Goal: Transaction & Acquisition: Purchase product/service

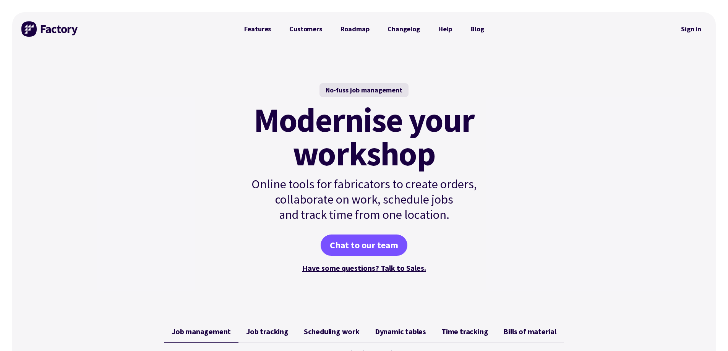
click at [692, 26] on link "Sign in" at bounding box center [691, 29] width 31 height 18
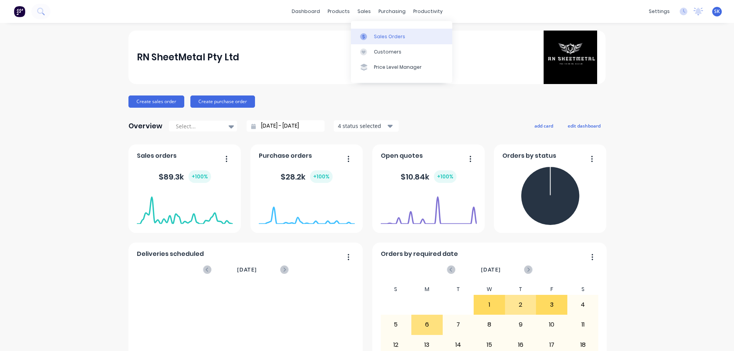
click at [382, 37] on div "Sales Orders" at bounding box center [389, 36] width 31 height 7
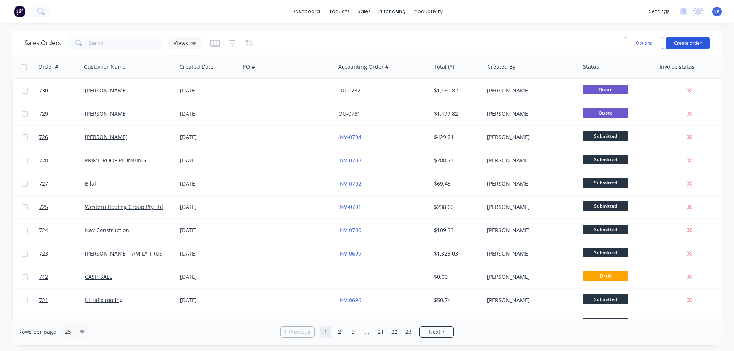
click at [683, 45] on button "Create order" at bounding box center [688, 43] width 44 height 12
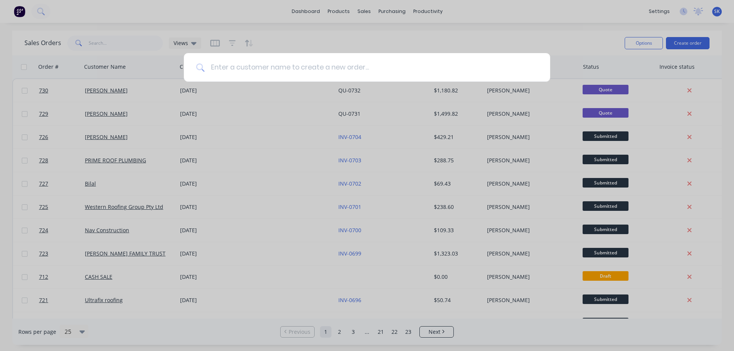
click at [250, 73] on input at bounding box center [370, 67] width 333 height 29
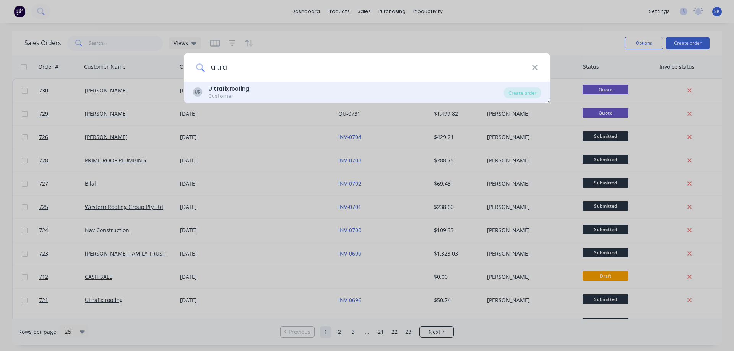
type input "ultra"
click at [247, 90] on div "Ultra fix roofing" at bounding box center [228, 89] width 41 height 8
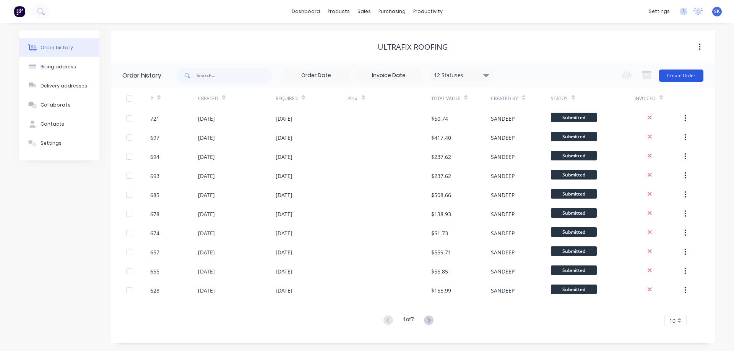
click at [673, 77] on button "Create Order" at bounding box center [681, 76] width 44 height 12
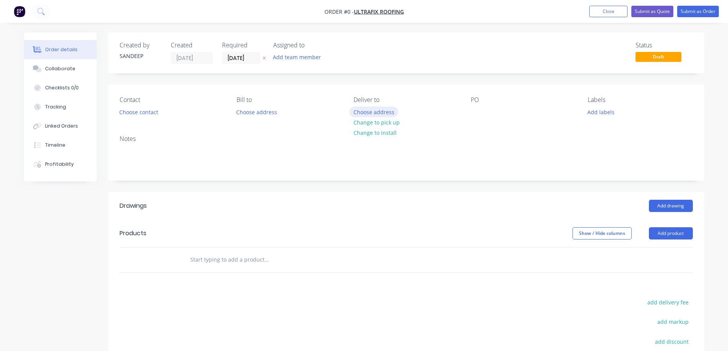
click at [381, 113] on button "Choose address" at bounding box center [373, 112] width 49 height 10
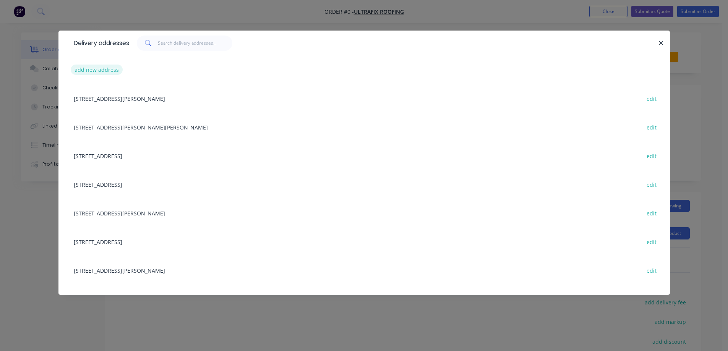
click at [101, 68] on button "add new address" at bounding box center [97, 70] width 52 height 10
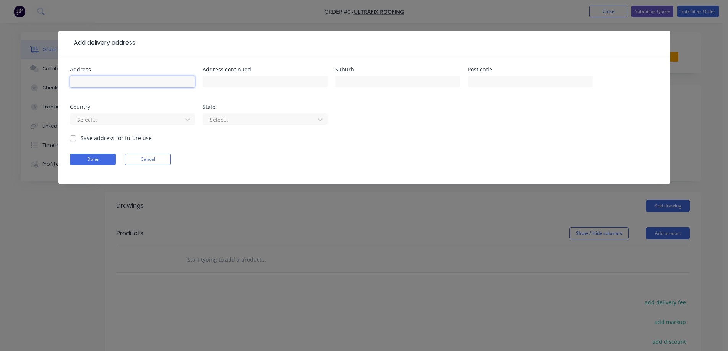
click at [175, 79] on input "text" at bounding box center [132, 81] width 125 height 11
paste input "[STREET_ADDRESS]"
type input "[STREET_ADDRESS]"
click at [348, 81] on input "text" at bounding box center [397, 81] width 125 height 11
paste input "TRUGANINA"
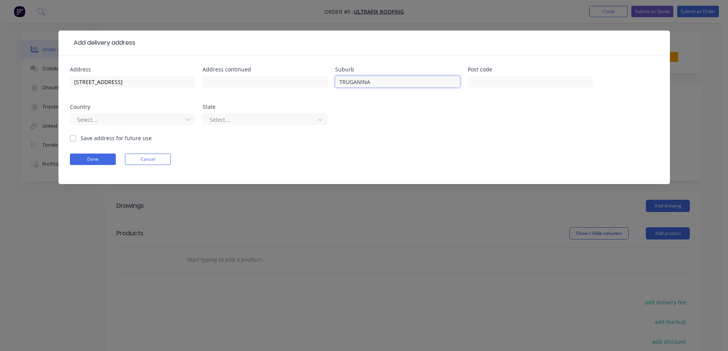
type input "TRUGANINA"
click at [514, 80] on input "text" at bounding box center [530, 81] width 125 height 11
paste input "3029"
type input "3029"
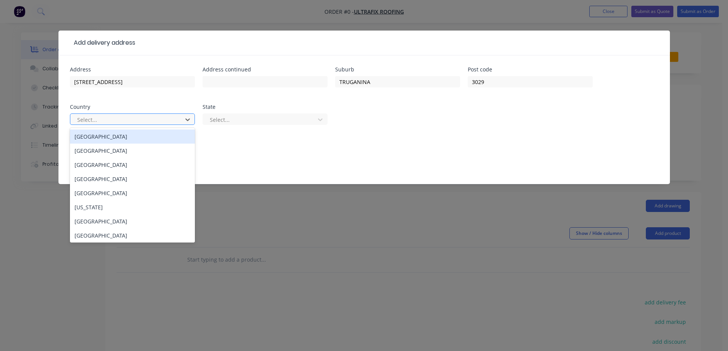
click at [157, 116] on div at bounding box center [127, 120] width 102 height 10
click at [150, 138] on div "[GEOGRAPHIC_DATA]" at bounding box center [132, 137] width 125 height 14
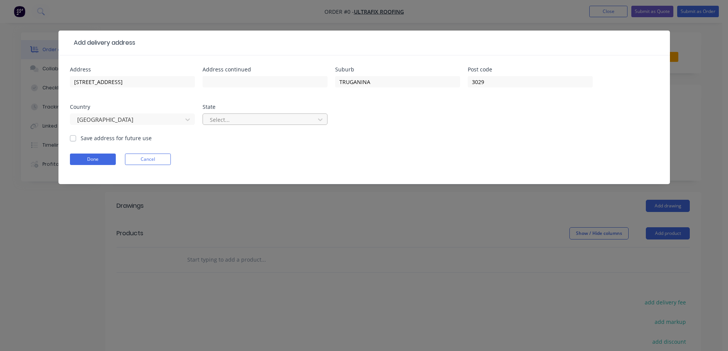
click at [238, 118] on div at bounding box center [260, 120] width 102 height 10
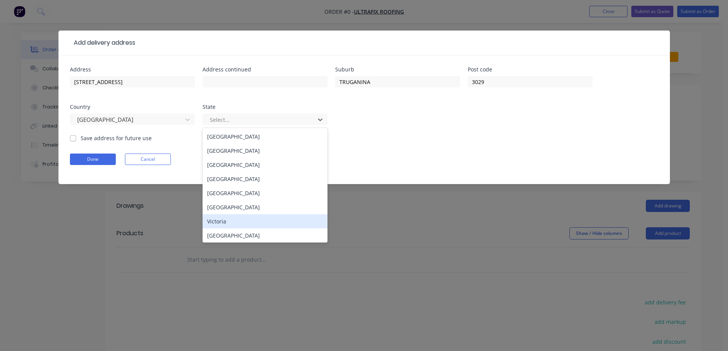
click at [225, 223] on div "Victoria" at bounding box center [265, 221] width 125 height 14
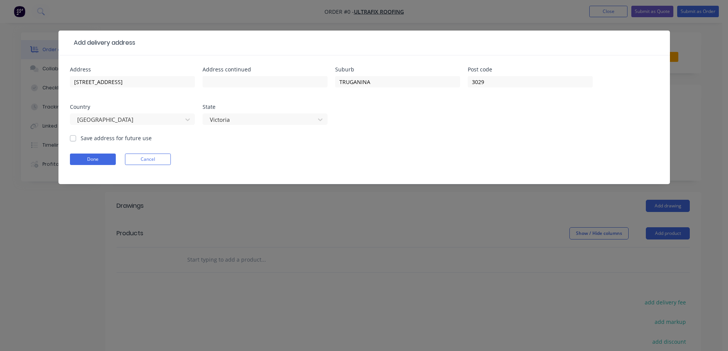
click at [129, 137] on label "Save address for future use" at bounding box center [116, 138] width 71 height 8
click at [76, 137] on input "Save address for future use" at bounding box center [73, 137] width 6 height 7
checkbox input "true"
click at [104, 157] on button "Done" at bounding box center [93, 159] width 46 height 11
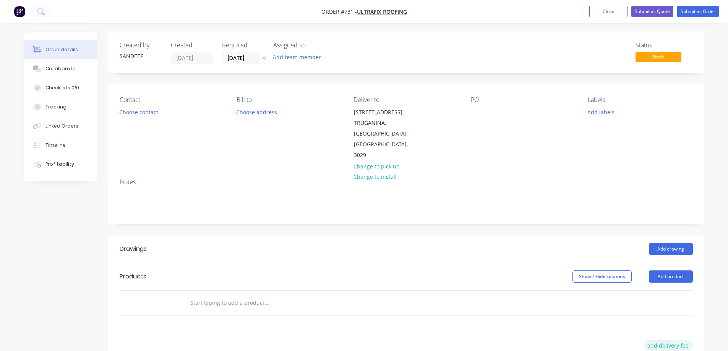
click at [649, 340] on button "add delivery fee" at bounding box center [668, 345] width 49 height 10
type input "50"
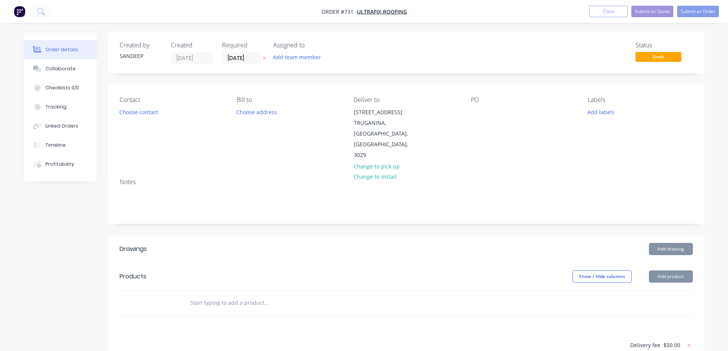
drag, startPoint x: 493, startPoint y: 324, endPoint x: 466, endPoint y: 310, distance: 30.6
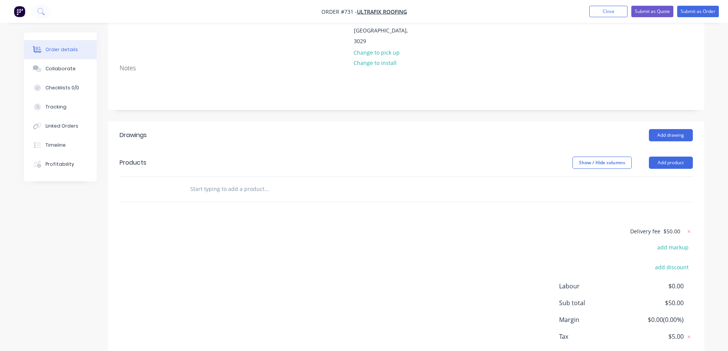
scroll to position [115, 0]
click at [245, 181] on input "text" at bounding box center [266, 188] width 153 height 15
type input "r"
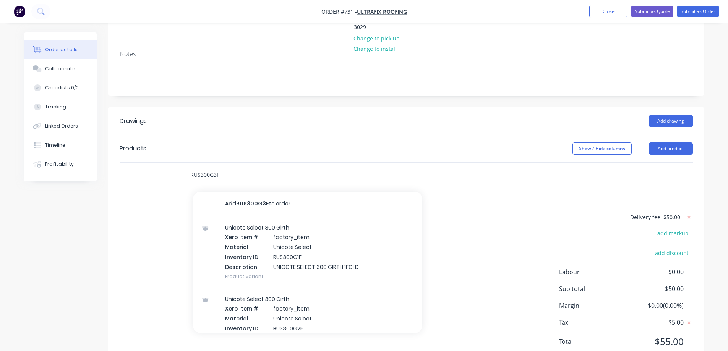
scroll to position [135, 0]
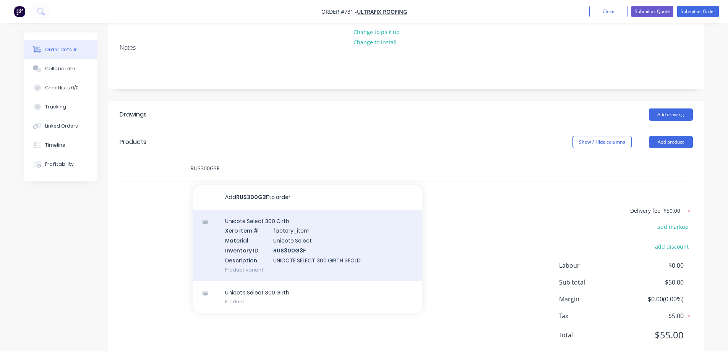
type input "RUS300G3F"
click at [254, 210] on div "Unicote Select 300 Girth Xero Item # factory_item Material Unicote Select Inven…" at bounding box center [307, 245] width 229 height 71
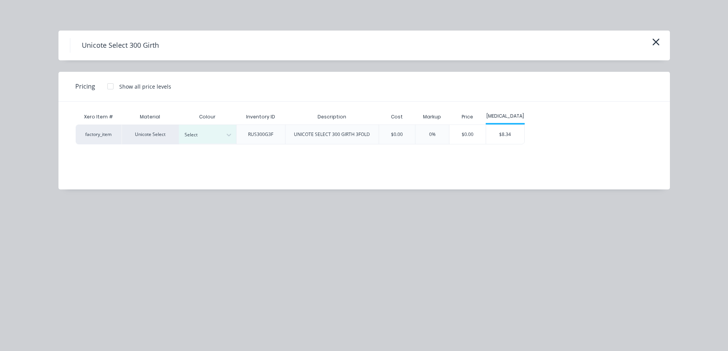
click at [219, 125] on div "Select" at bounding box center [207, 135] width 57 height 20
click at [220, 134] on div "Select" at bounding box center [200, 135] width 43 height 10
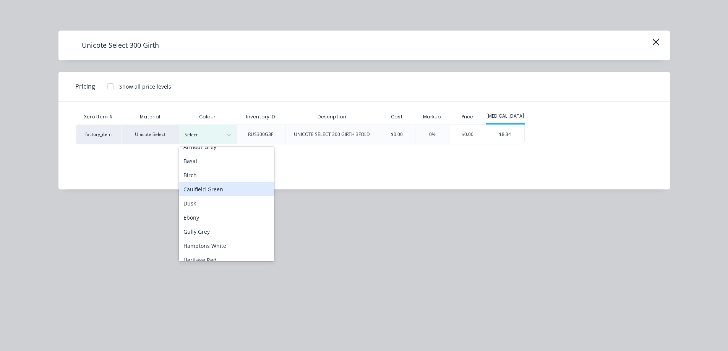
scroll to position [0, 0]
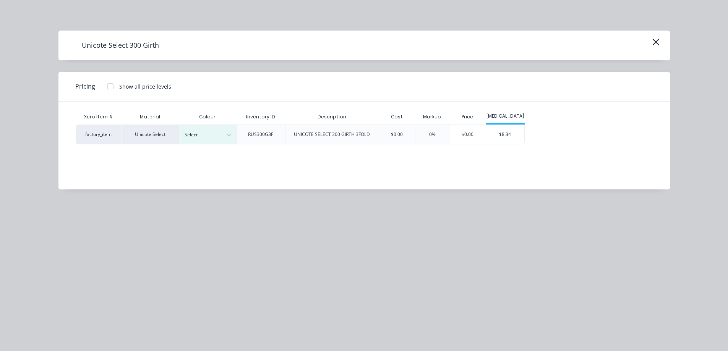
click at [206, 227] on div "Unicote Select 300 Girth Pricing Show all price levels Xero Item # Material Col…" at bounding box center [364, 175] width 728 height 351
click at [220, 133] on div "Select" at bounding box center [200, 135] width 43 height 10
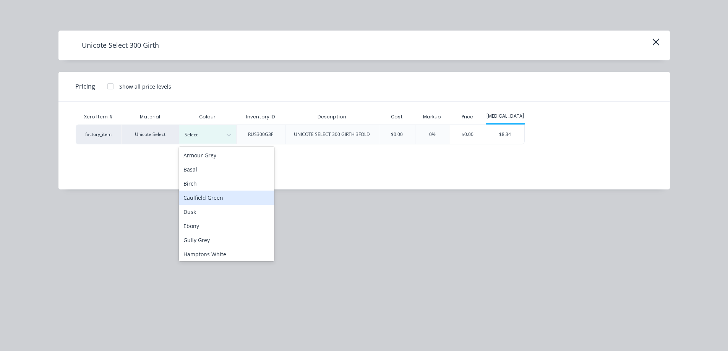
scroll to position [38, 0]
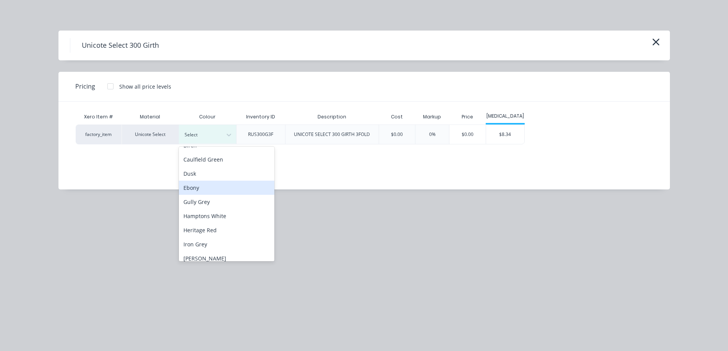
click at [213, 189] on div "Ebony" at bounding box center [227, 188] width 96 height 14
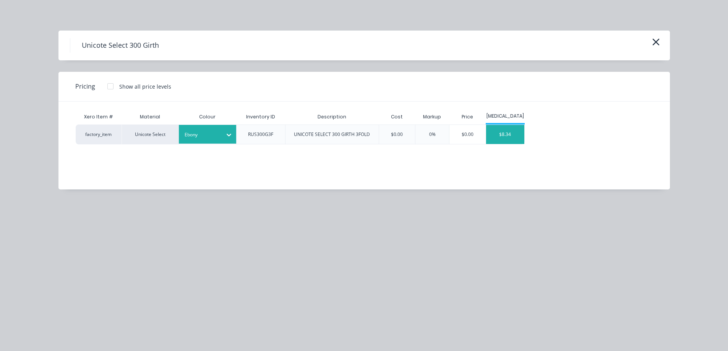
click at [506, 133] on div "$8.34" at bounding box center [505, 134] width 38 height 19
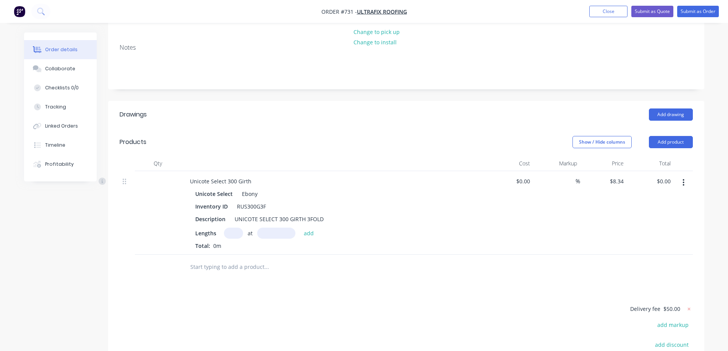
click at [236, 228] on input "text" at bounding box center [233, 233] width 19 height 11
type input "1"
type input "2100mm"
click at [313, 228] on button "add" at bounding box center [309, 233] width 18 height 10
type input "$17.51"
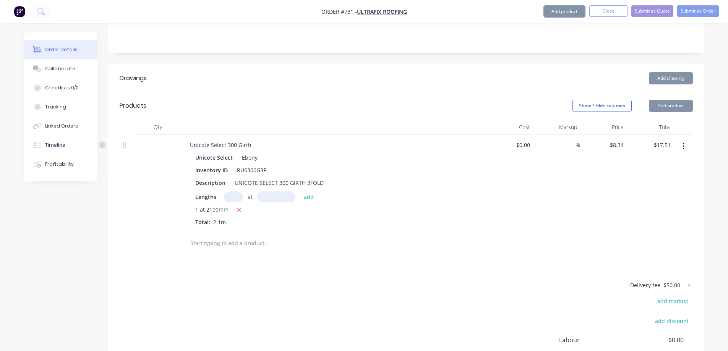
scroll to position [245, 0]
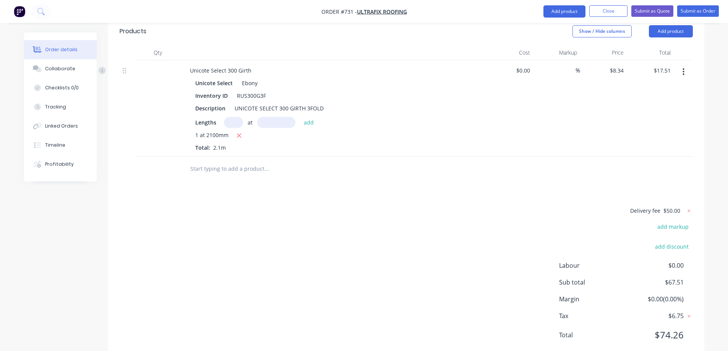
click at [205, 161] on input "text" at bounding box center [266, 168] width 153 height 15
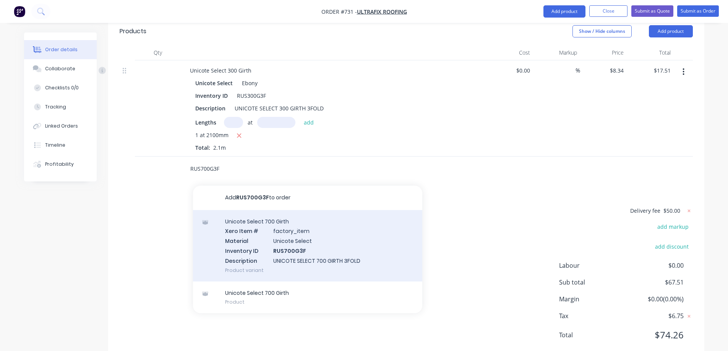
type input "RUS700G3F"
click at [232, 214] on div "Unicote Select 700 Girth Xero Item # factory_item Material Unicote Select Inven…" at bounding box center [307, 245] width 229 height 71
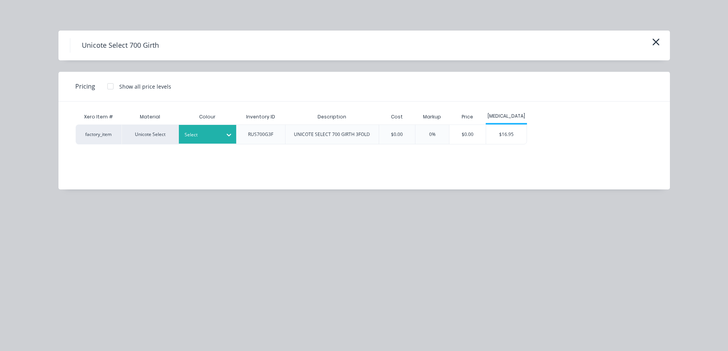
click at [210, 138] on div at bounding box center [202, 135] width 34 height 8
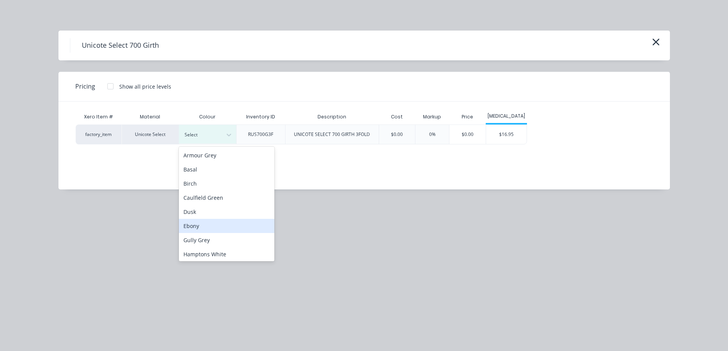
click at [212, 231] on div "Ebony" at bounding box center [227, 226] width 96 height 14
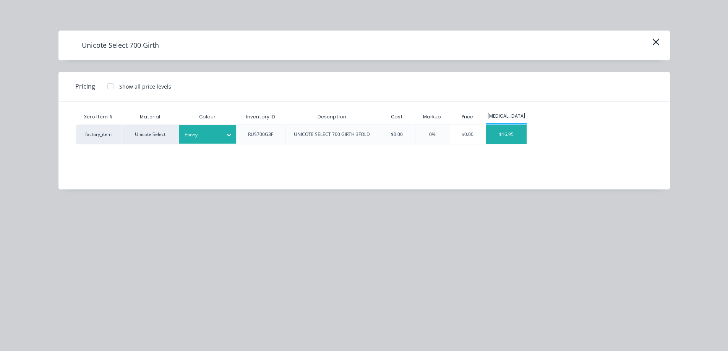
click at [513, 142] on div "$16.95" at bounding box center [506, 134] width 41 height 19
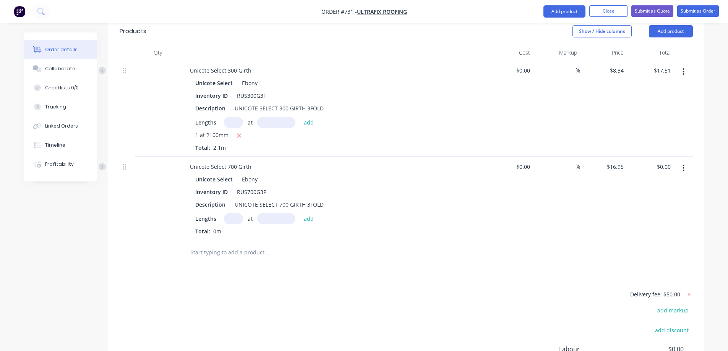
click at [228, 213] on input "text" at bounding box center [233, 218] width 19 height 11
type input "1"
type input "2400mm"
click at [308, 213] on button "add" at bounding box center [309, 218] width 18 height 10
type input "$40.68"
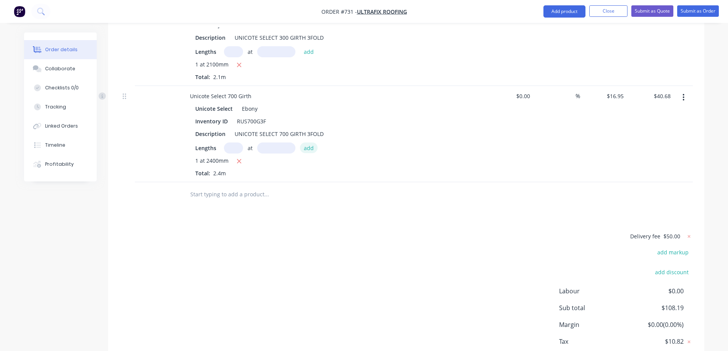
scroll to position [322, 0]
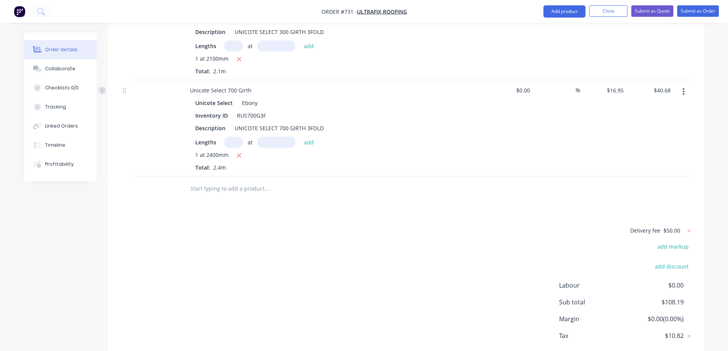
click at [218, 181] on input "text" at bounding box center [266, 188] width 153 height 15
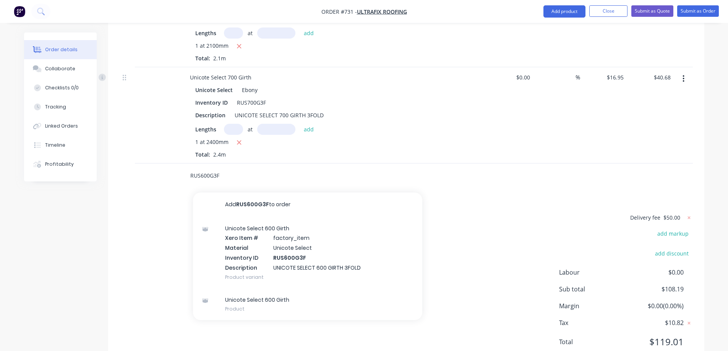
scroll to position [342, 0]
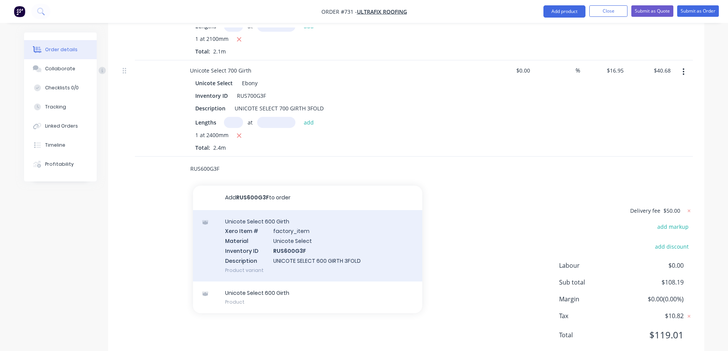
type input "RUS600G3F"
click at [264, 210] on div "Unicote Select 600 Girth Xero Item # factory_item Material Unicote Select Inven…" at bounding box center [307, 245] width 229 height 71
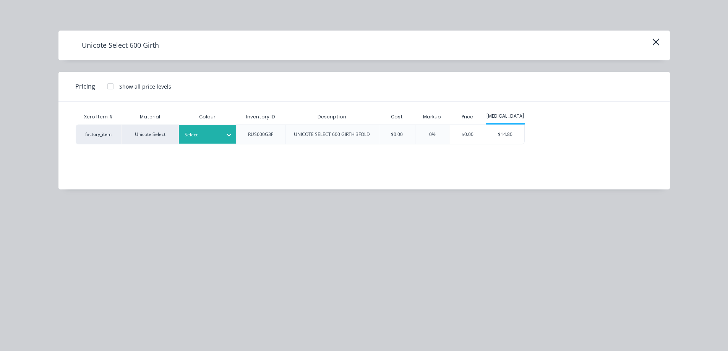
click at [198, 130] on div "Select" at bounding box center [200, 135] width 43 height 10
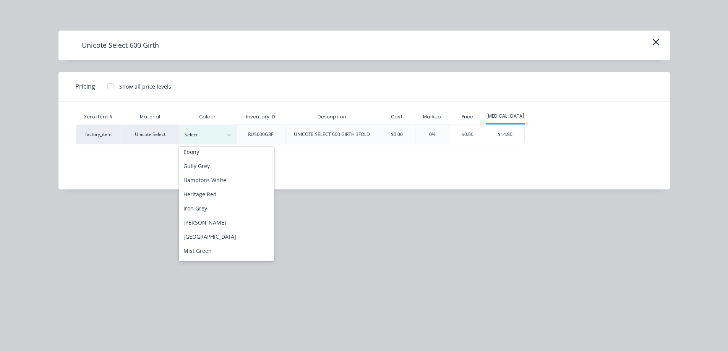
scroll to position [76, 0]
click at [203, 152] on div "Ebony" at bounding box center [227, 150] width 96 height 14
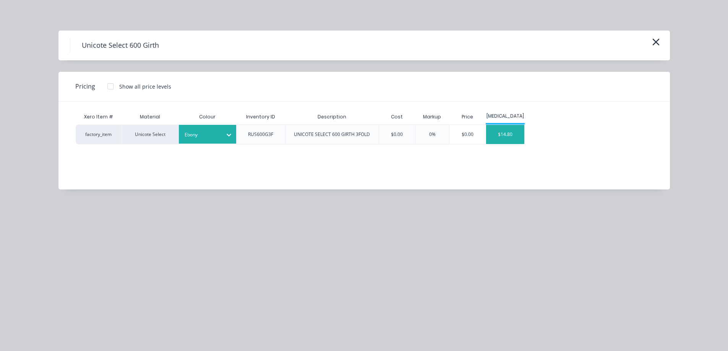
click at [498, 138] on div "$14.80" at bounding box center [505, 134] width 38 height 19
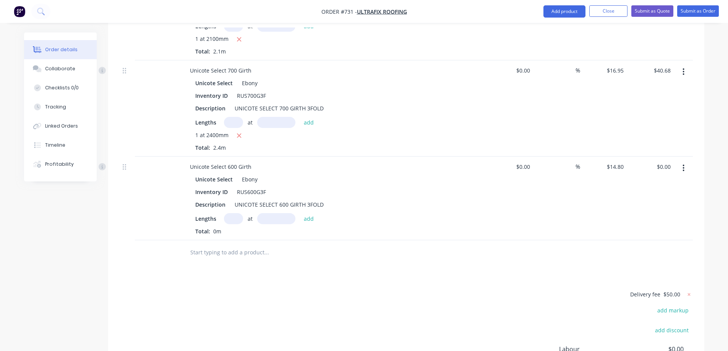
click at [233, 213] on input "text" at bounding box center [233, 218] width 19 height 11
type input "1"
type input "3500mm"
click at [307, 213] on button "add" at bounding box center [309, 218] width 18 height 10
type input "$51.80"
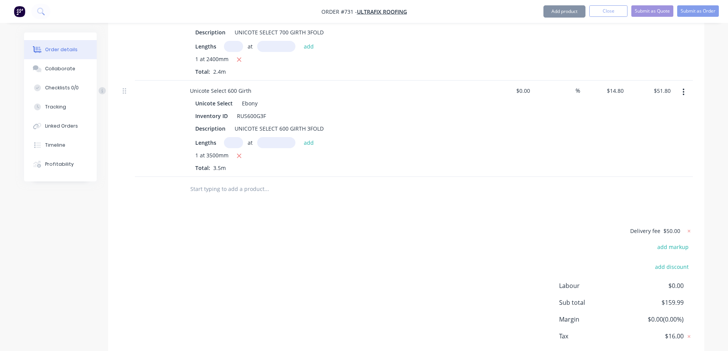
scroll to position [418, 0]
click at [240, 181] on input "text" at bounding box center [266, 188] width 153 height 15
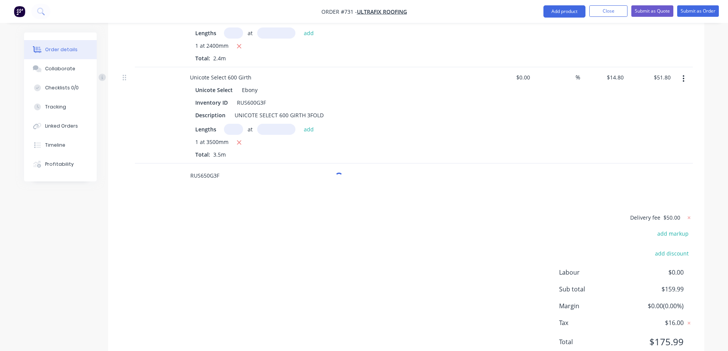
scroll to position [438, 0]
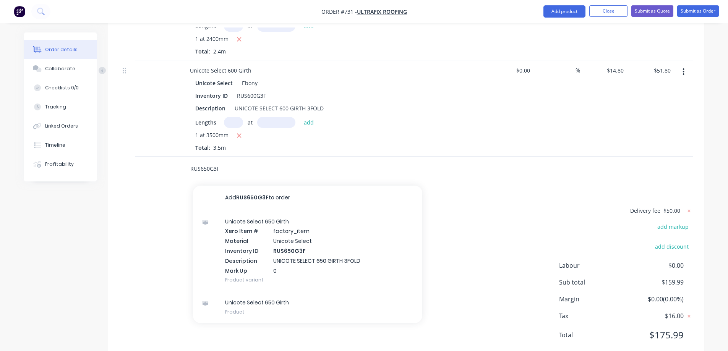
type input "RUS650G3F"
click at [252, 221] on div "Unicote Select 650 Girth Xero Item # factory_item Material Unicote Select Inven…" at bounding box center [307, 250] width 229 height 81
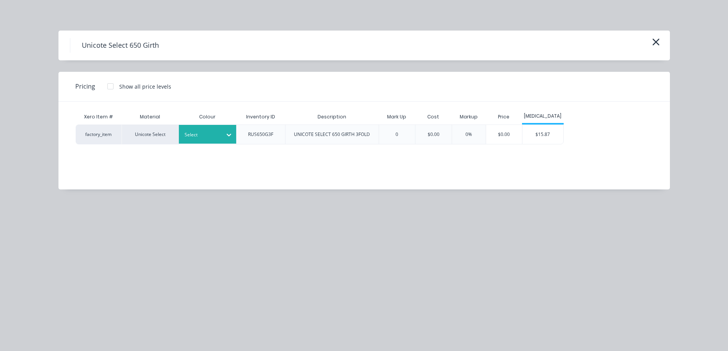
click at [217, 127] on div "Select" at bounding box center [207, 134] width 57 height 19
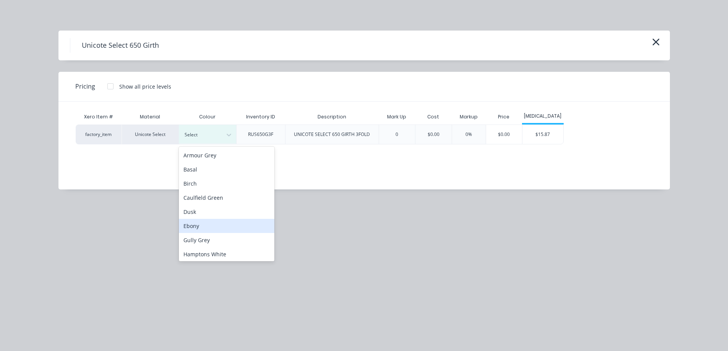
click at [207, 222] on div "Ebony" at bounding box center [227, 226] width 96 height 14
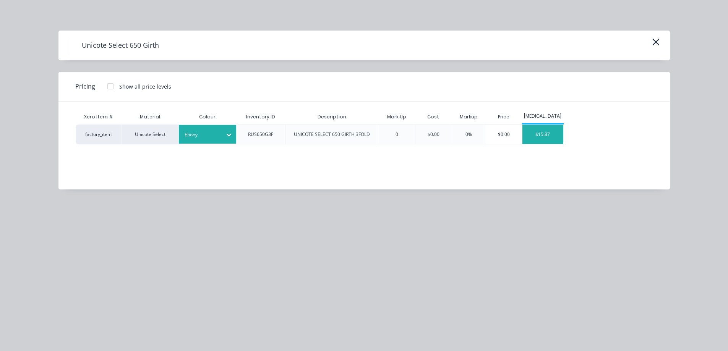
click at [534, 127] on div "$15.87" at bounding box center [542, 134] width 41 height 19
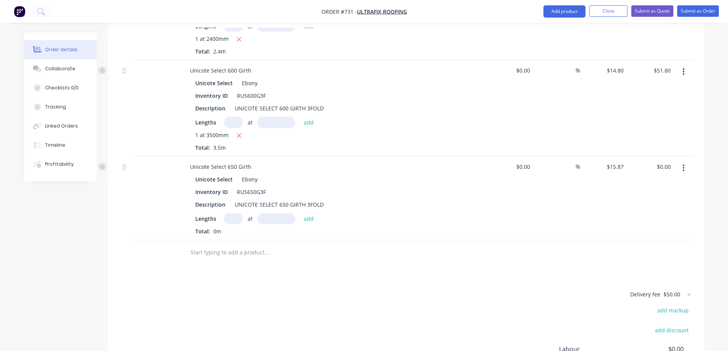
click at [235, 213] on input "text" at bounding box center [233, 218] width 19 height 11
type input "2"
type input "4100mm"
click at [310, 213] on button "add" at bounding box center [309, 218] width 18 height 10
type input "$130.13"
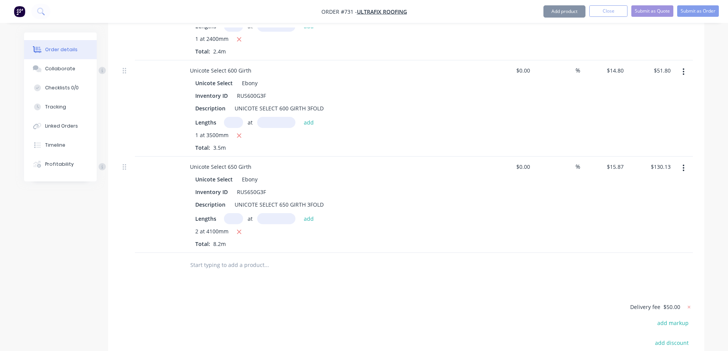
click at [247, 258] on input "text" at bounding box center [266, 265] width 153 height 15
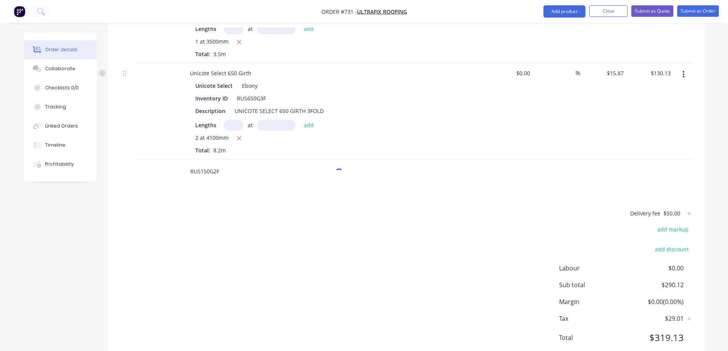
scroll to position [534, 0]
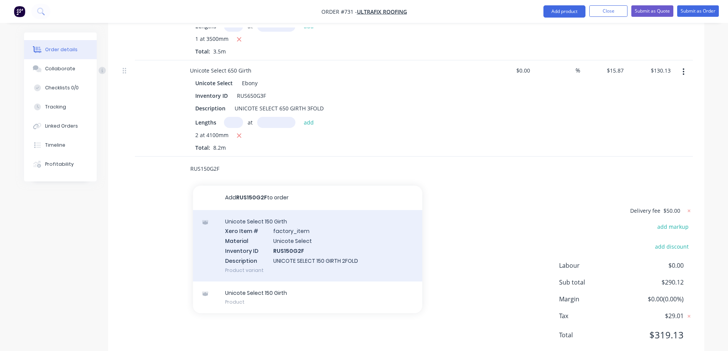
type input "RUS150G2F"
click at [251, 221] on div "Unicote Select 150 Girth Xero Item # factory_item Material Unicote Select Inven…" at bounding box center [307, 245] width 229 height 71
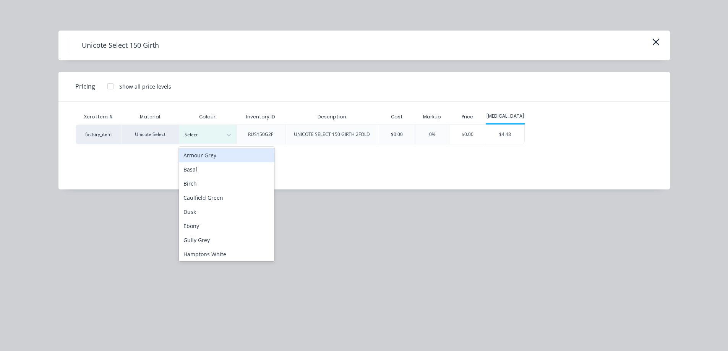
click at [216, 144] on div "Select" at bounding box center [207, 134] width 57 height 19
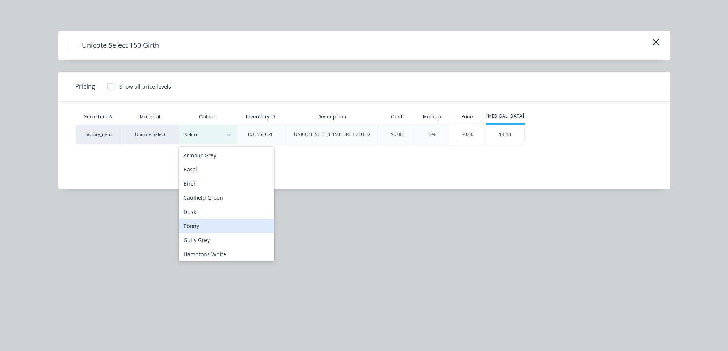
click at [208, 227] on div "Ebony" at bounding box center [227, 226] width 96 height 14
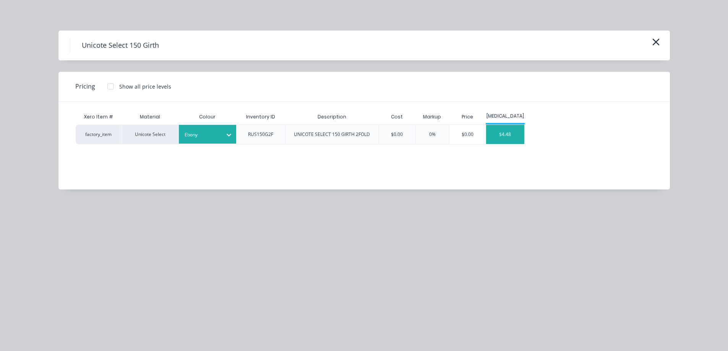
click at [510, 133] on div "$4.48" at bounding box center [505, 134] width 38 height 19
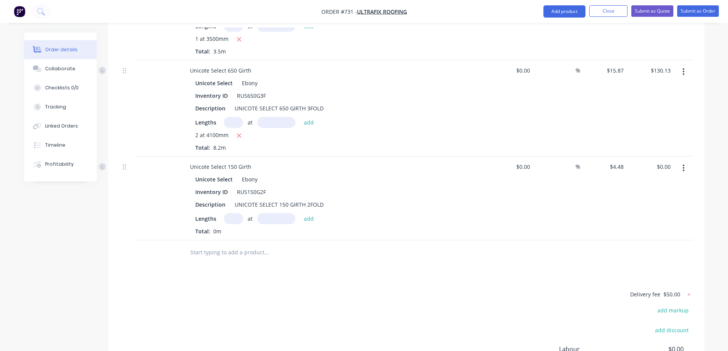
click at [234, 213] on input "text" at bounding box center [233, 218] width 19 height 11
type input "1"
type input "600mm"
click at [308, 213] on button "add" at bounding box center [309, 218] width 18 height 10
type input "$2.69"
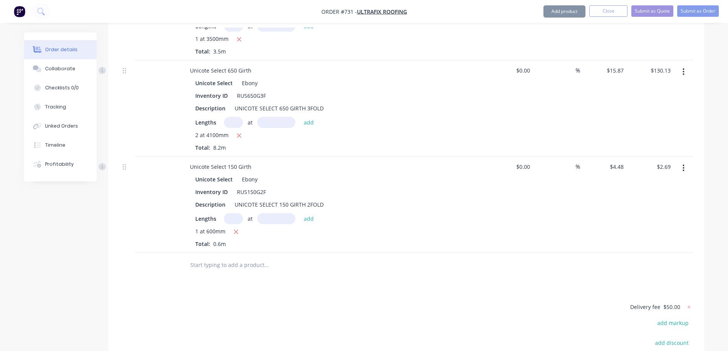
click at [237, 258] on input "text" at bounding box center [266, 265] width 153 height 15
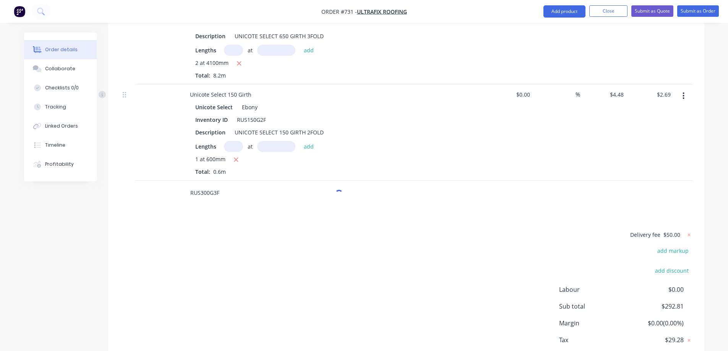
scroll to position [631, 0]
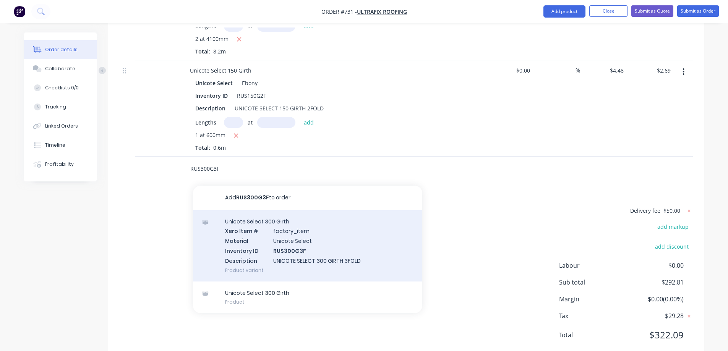
type input "RUS300G3F"
click at [244, 225] on div "Unicote Select 300 Girth Xero Item # factory_item Material Unicote Select Inven…" at bounding box center [307, 245] width 229 height 71
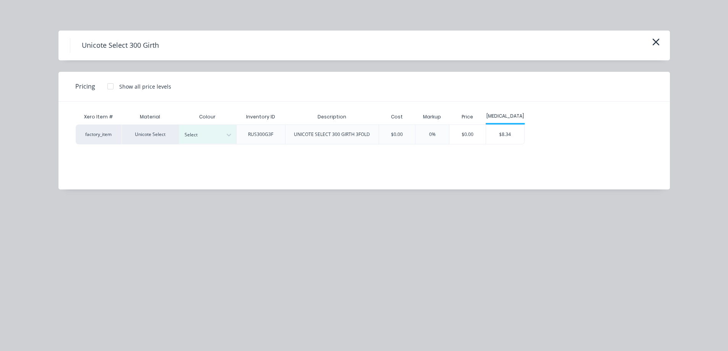
click at [212, 140] on div "Select" at bounding box center [207, 134] width 57 height 19
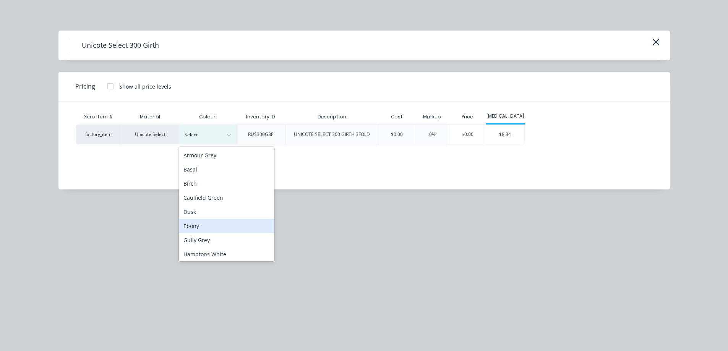
click at [199, 224] on div "Ebony" at bounding box center [227, 226] width 96 height 14
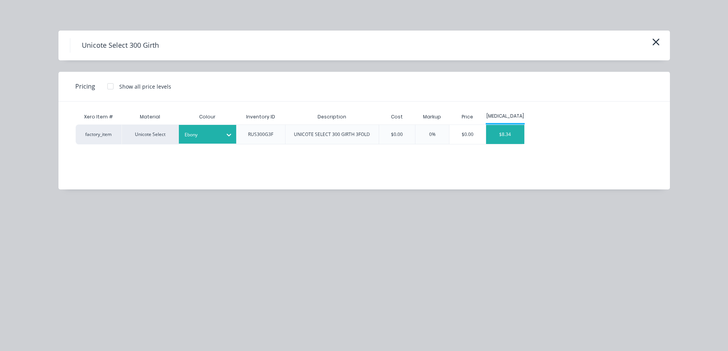
click at [505, 135] on div "$8.34" at bounding box center [505, 134] width 38 height 19
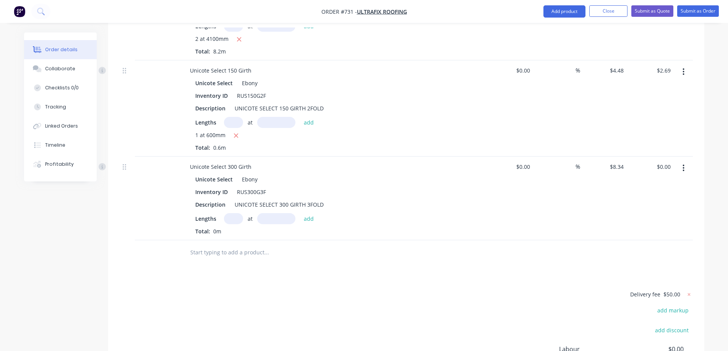
click at [232, 213] on input "text" at bounding box center [233, 218] width 19 height 11
type input "2"
type input "4500mm"
click at [308, 213] on button "add" at bounding box center [309, 218] width 18 height 10
type input "$75.06"
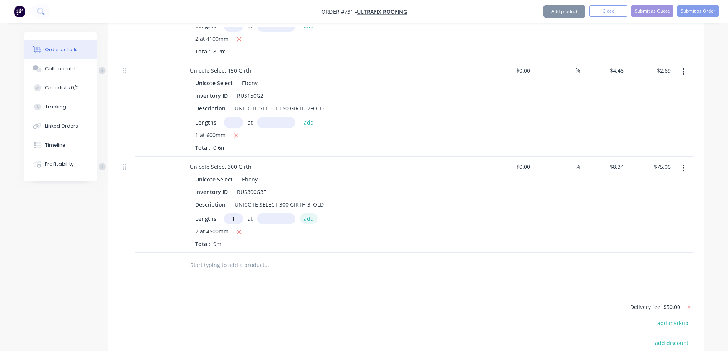
type input "1"
type input "5200mm"
click at [308, 213] on button "add" at bounding box center [309, 218] width 18 height 10
type input "$118.43"
type input "2"
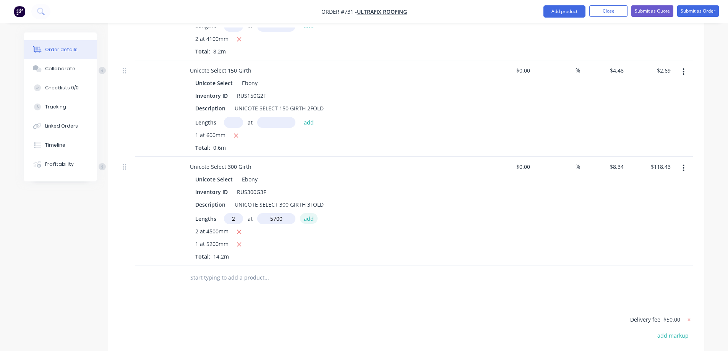
type input "5700mm"
click at [308, 213] on button "add" at bounding box center [309, 218] width 18 height 10
type input "$213.50"
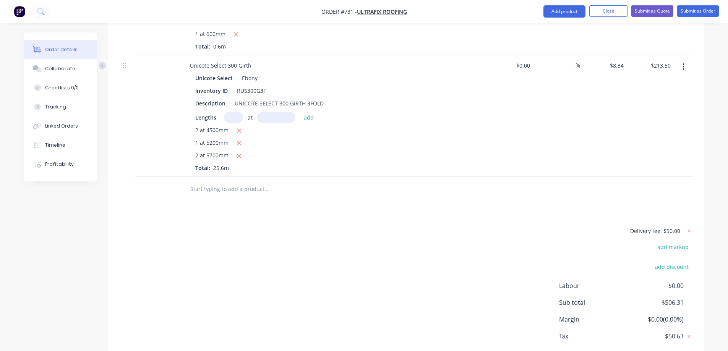
scroll to position [745, 0]
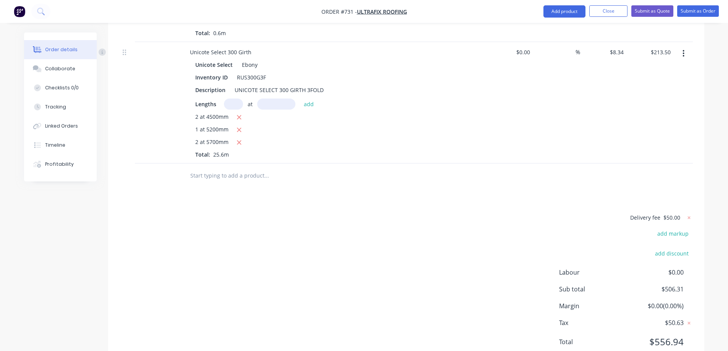
click at [241, 168] on input "text" at bounding box center [266, 175] width 153 height 15
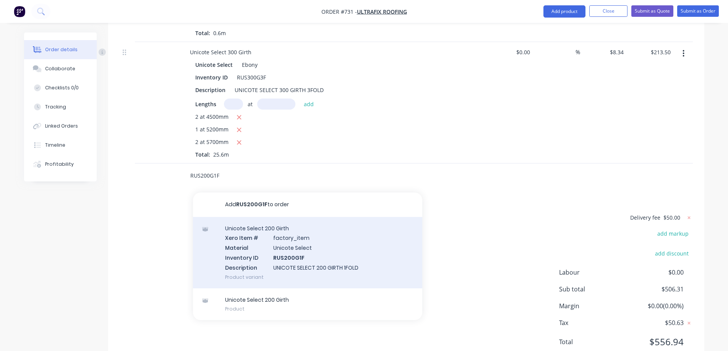
type input "RUS200G1F"
click at [269, 221] on div "Unicote Select 200 Girth Xero Item # factory_item Material Unicote Select Inven…" at bounding box center [307, 252] width 229 height 71
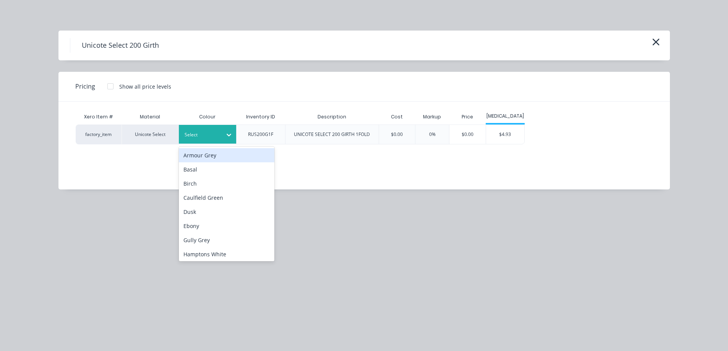
click at [210, 142] on div "Select" at bounding box center [207, 134] width 57 height 19
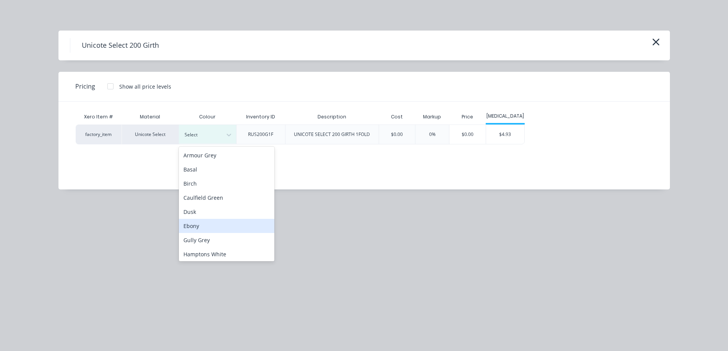
click at [209, 223] on div "Ebony" at bounding box center [227, 226] width 96 height 14
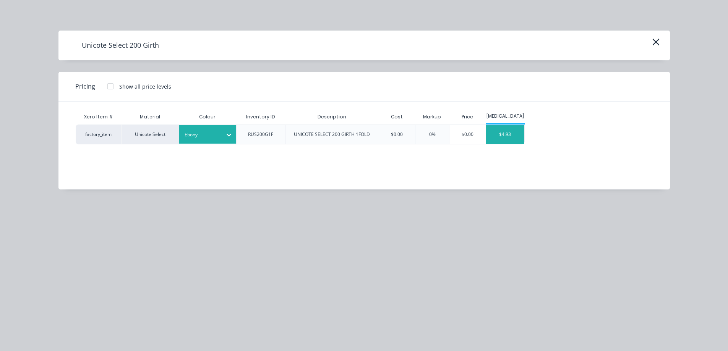
click at [499, 131] on div "$4.93" at bounding box center [505, 134] width 38 height 19
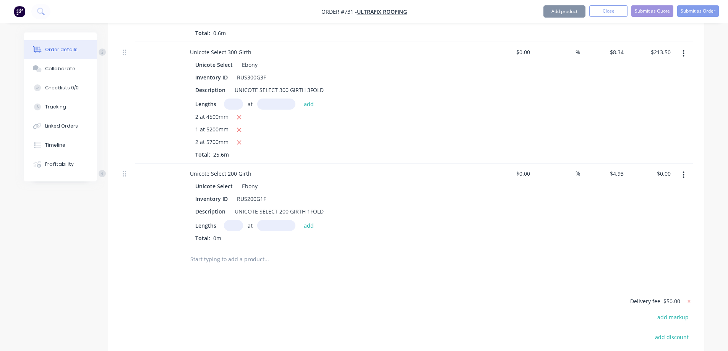
click at [230, 220] on input "text" at bounding box center [233, 225] width 19 height 11
type input "2"
type input "1000mm"
click at [304, 220] on button "add" at bounding box center [309, 225] width 18 height 10
type input "$9.86"
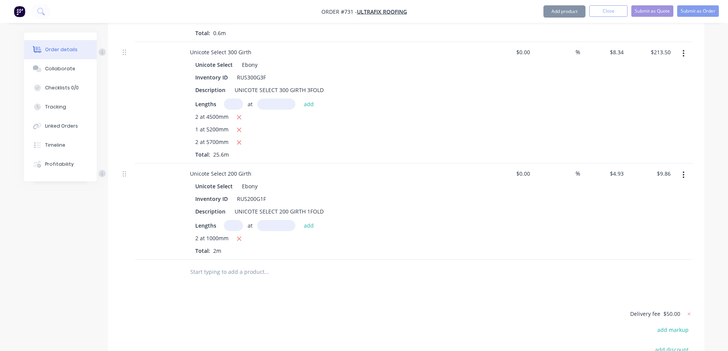
click at [233, 264] on input "text" at bounding box center [266, 271] width 153 height 15
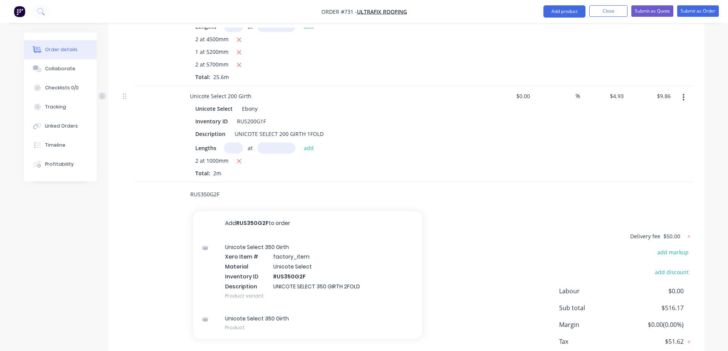
scroll to position [848, 0]
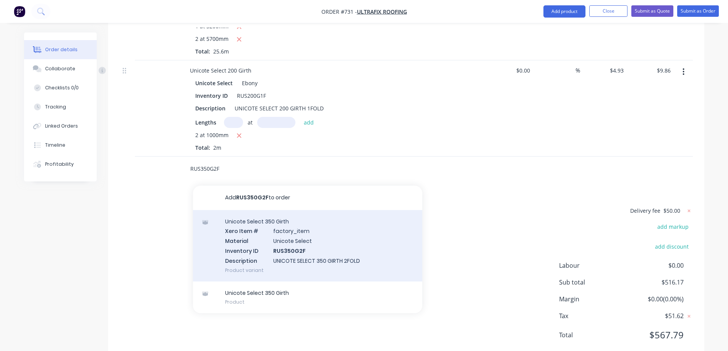
type input "RUS350G2F"
click at [272, 227] on div "Unicote Select 350 Girth Xero Item # factory_item Material Unicote Select Inven…" at bounding box center [307, 245] width 229 height 71
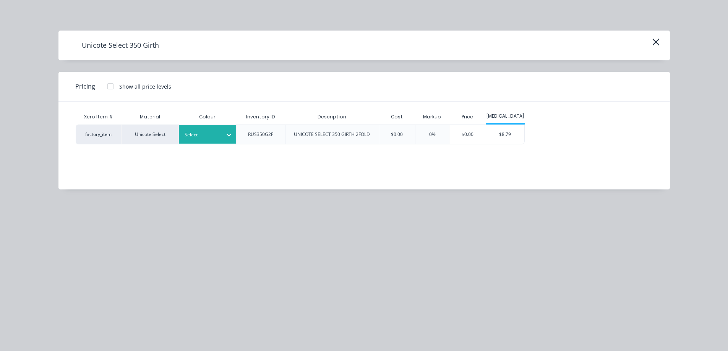
click at [216, 137] on div at bounding box center [202, 135] width 34 height 8
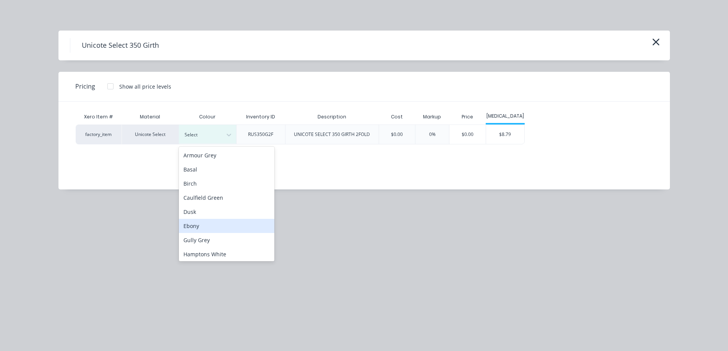
click at [213, 222] on div "Ebony" at bounding box center [227, 226] width 96 height 14
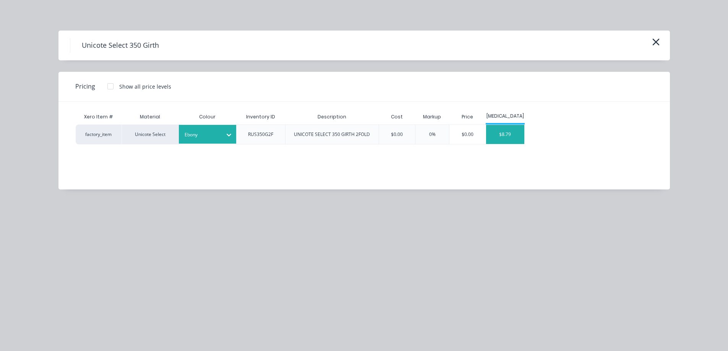
click at [512, 131] on div "$8.79" at bounding box center [505, 134] width 38 height 19
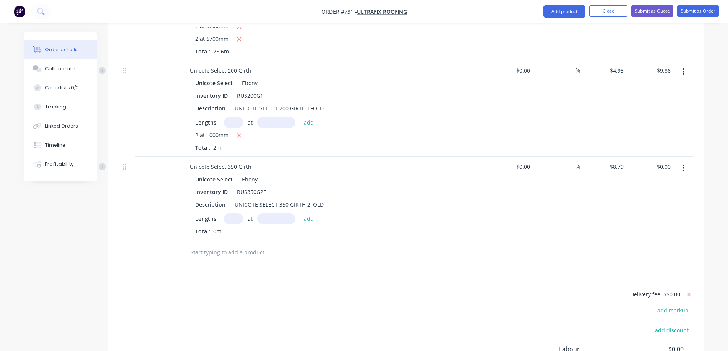
click at [227, 213] on input "text" at bounding box center [233, 218] width 19 height 11
type input "2"
type input "2600mm"
click at [313, 213] on button "add" at bounding box center [309, 218] width 18 height 10
type input "$45.71"
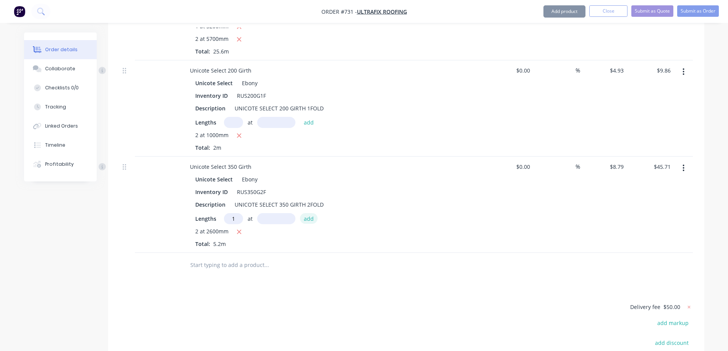
type input "1"
type input "4400mm"
click at [311, 213] on button "add" at bounding box center [309, 218] width 18 height 10
type input "$84.38"
type input "1"
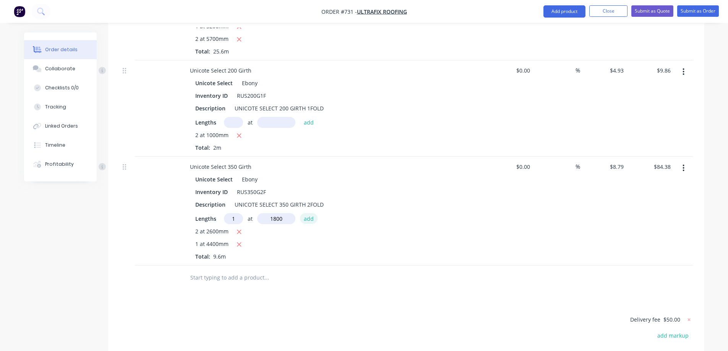
type input "1800mm"
click at [311, 213] on button "add" at bounding box center [309, 218] width 18 height 10
type input "$100.21"
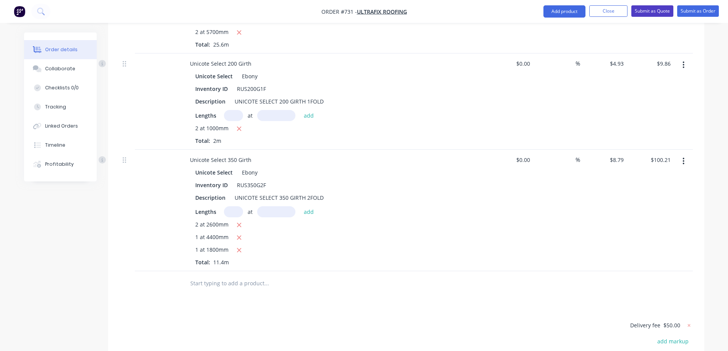
click at [646, 11] on button "Submit as Quote" at bounding box center [652, 10] width 42 height 11
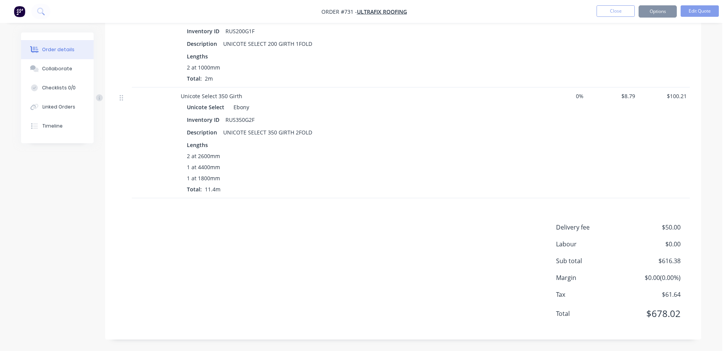
scroll to position [0, 0]
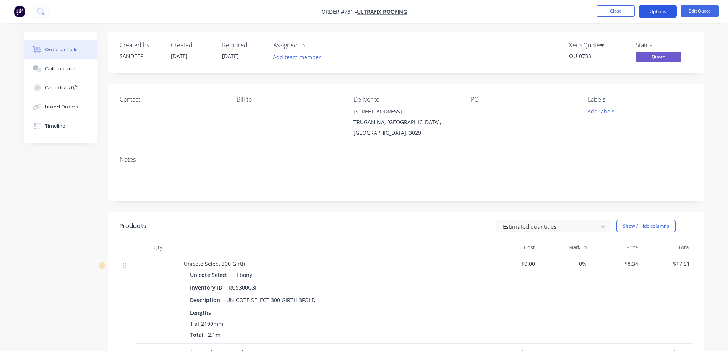
click at [663, 13] on button "Options" at bounding box center [658, 11] width 38 height 12
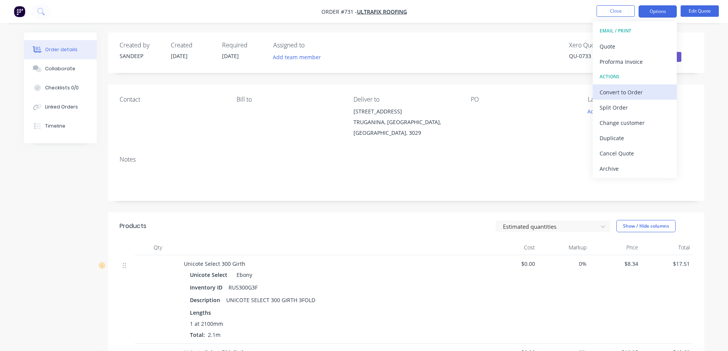
click at [615, 92] on div "Convert to Order" at bounding box center [635, 92] width 70 height 11
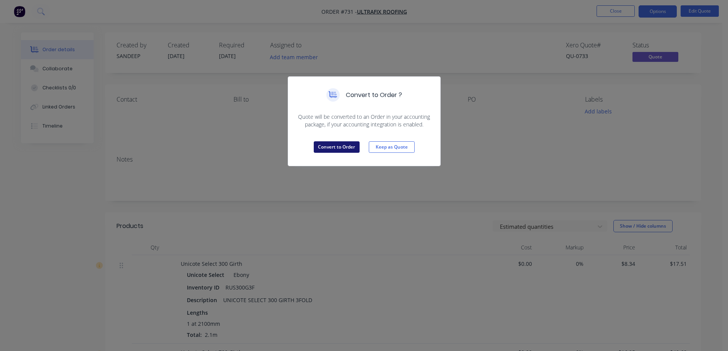
click at [342, 147] on button "Convert to Order" at bounding box center [337, 146] width 46 height 11
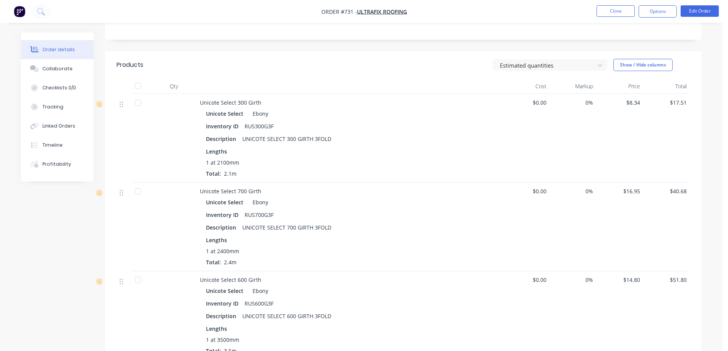
scroll to position [153, 0]
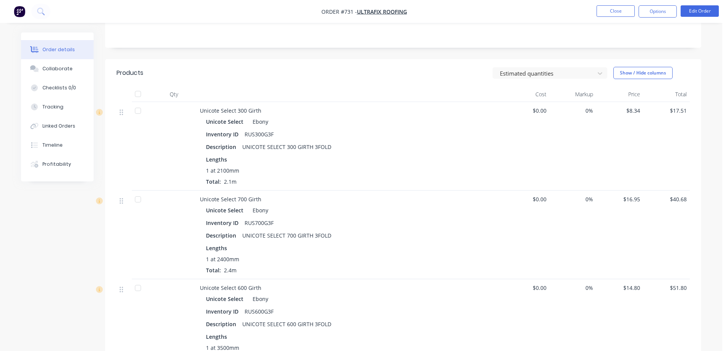
click at [653, 18] on nav "Order #731 - Ultrafix roofing Close Options Edit Order" at bounding box center [364, 11] width 728 height 23
click at [653, 16] on button "Options" at bounding box center [658, 11] width 38 height 12
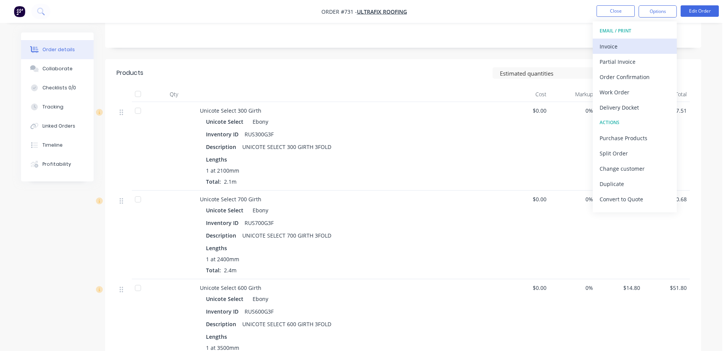
click at [632, 44] on div "Invoice" at bounding box center [635, 46] width 70 height 11
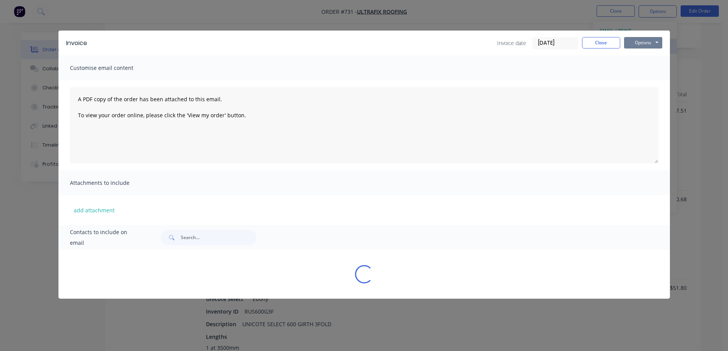
click at [632, 44] on button "Options" at bounding box center [643, 42] width 38 height 11
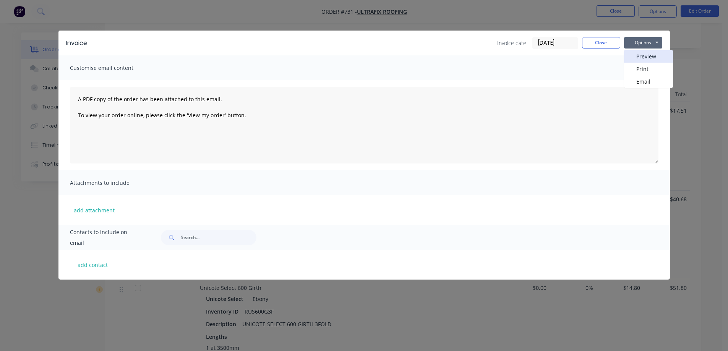
click at [634, 58] on button "Preview" at bounding box center [648, 56] width 49 height 13
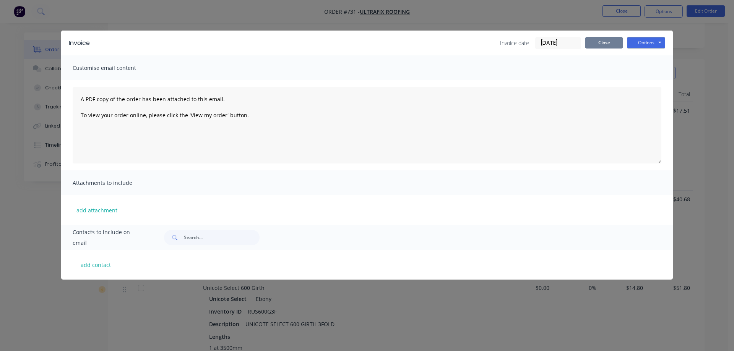
click at [592, 44] on button "Close" at bounding box center [604, 42] width 38 height 11
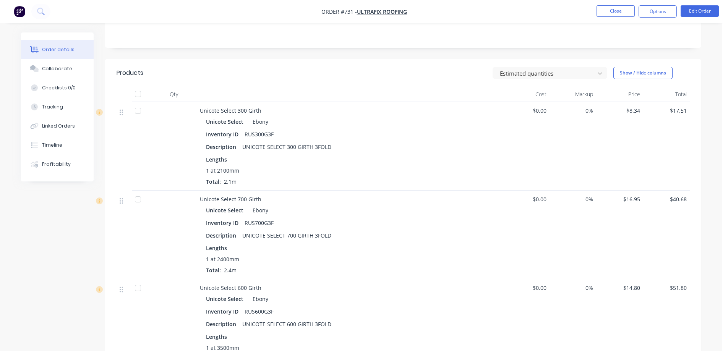
click at [609, 11] on button "Close" at bounding box center [616, 10] width 38 height 11
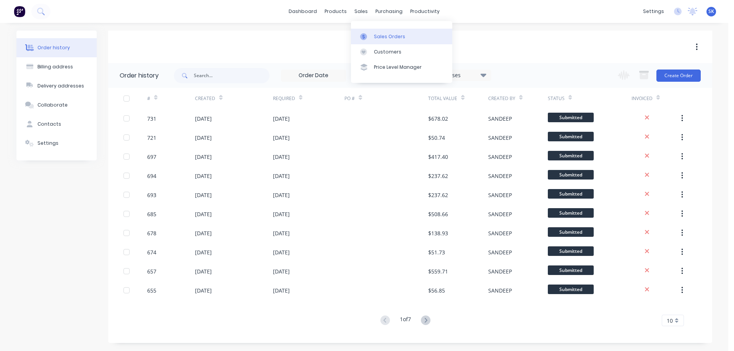
click at [383, 34] on div "Sales Orders" at bounding box center [389, 36] width 31 height 7
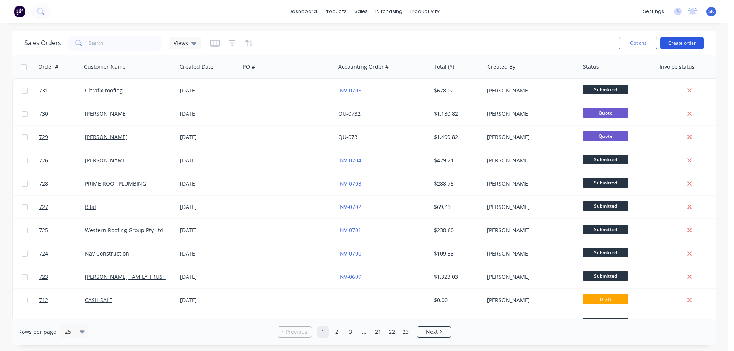
click at [686, 39] on button "Create order" at bounding box center [682, 43] width 44 height 12
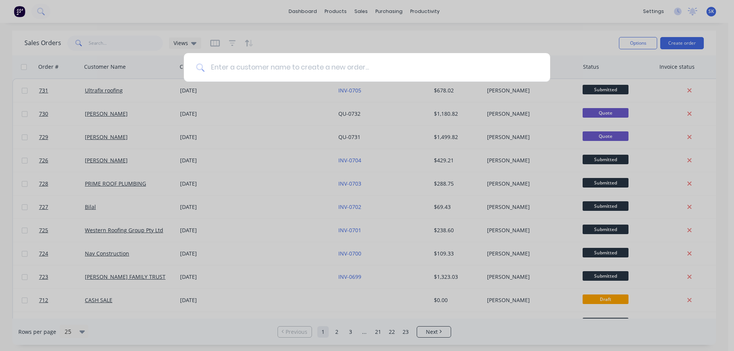
click at [248, 69] on input at bounding box center [370, 67] width 333 height 29
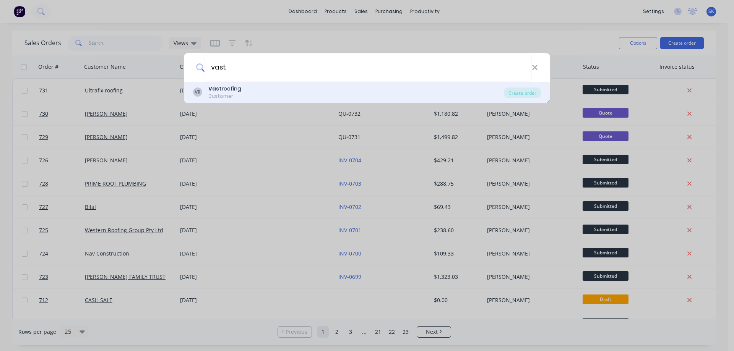
type input "vast"
click at [239, 93] on div "Customer" at bounding box center [224, 96] width 33 height 7
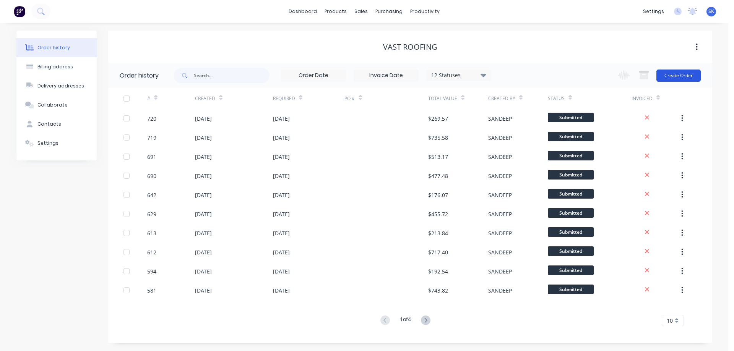
click at [692, 77] on button "Create Order" at bounding box center [678, 76] width 44 height 12
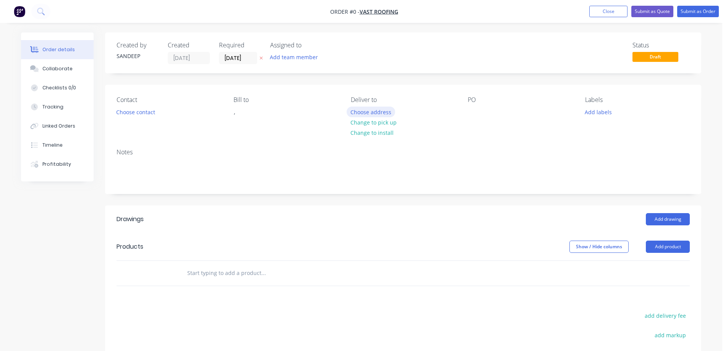
click at [381, 114] on button "Choose address" at bounding box center [371, 112] width 49 height 10
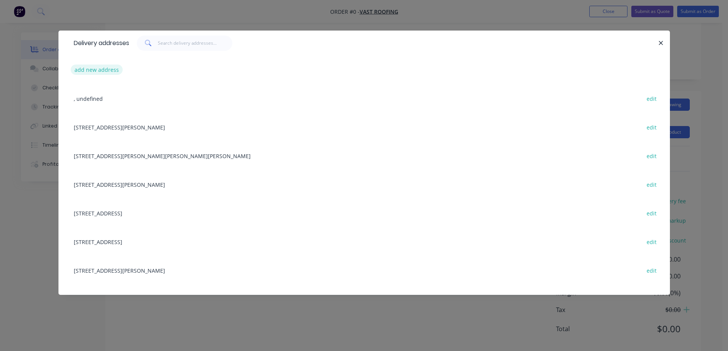
click at [103, 69] on button "add new address" at bounding box center [97, 70] width 52 height 10
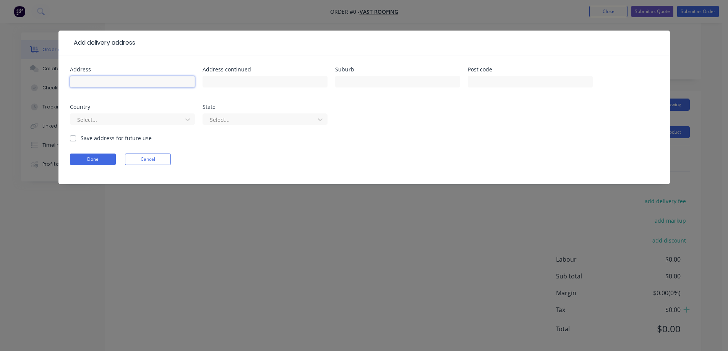
click at [183, 84] on input "text" at bounding box center [132, 81] width 125 height 11
paste input "[STREET_ADDRESS]"
type input "[STREET_ADDRESS]"
click at [421, 83] on input "text" at bounding box center [397, 81] width 125 height 11
paste input "DONNYBROOK"
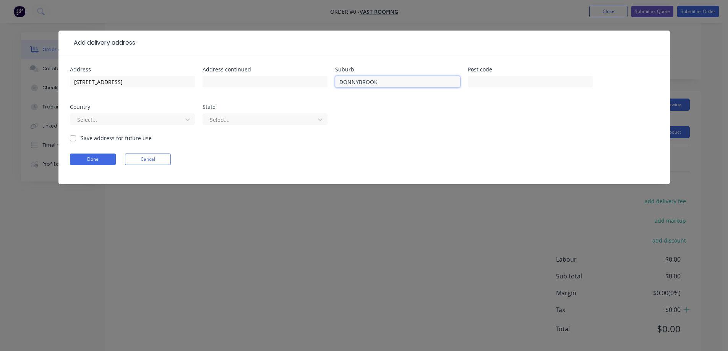
type input "DONNYBROOK"
click at [532, 86] on input "text" at bounding box center [530, 81] width 125 height 11
paste input "3064"
type input "3064"
click at [170, 117] on div at bounding box center [127, 120] width 102 height 10
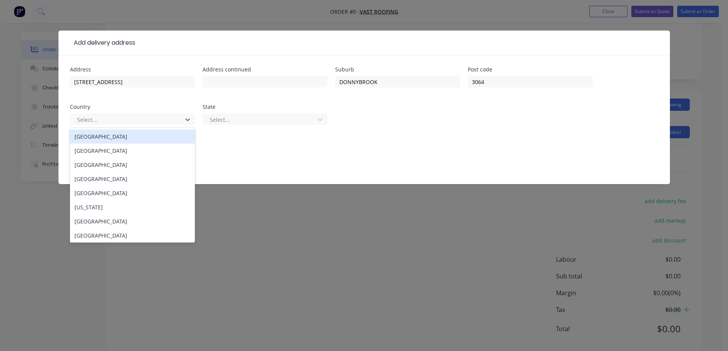
click at [145, 139] on div "[GEOGRAPHIC_DATA]" at bounding box center [132, 137] width 125 height 14
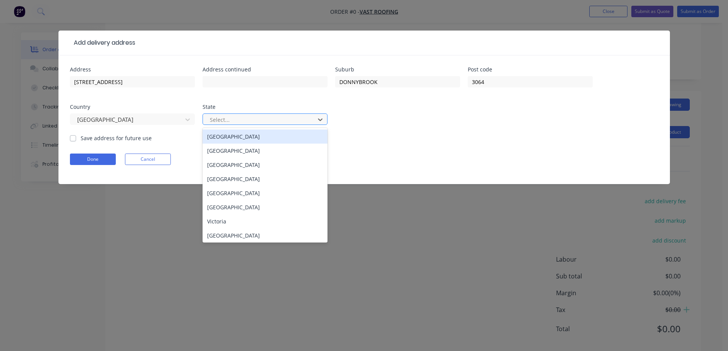
click at [214, 119] on div at bounding box center [260, 120] width 102 height 10
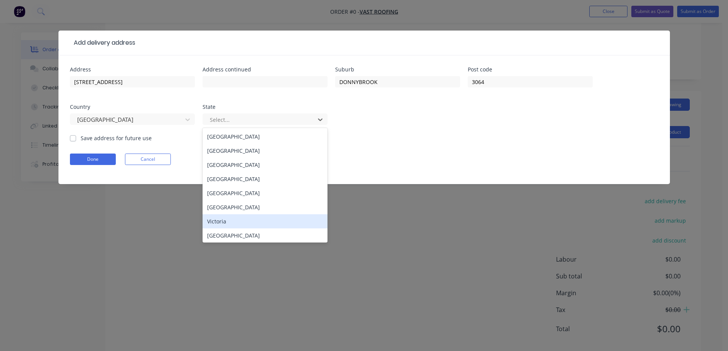
click at [220, 222] on div "Victoria" at bounding box center [265, 221] width 125 height 14
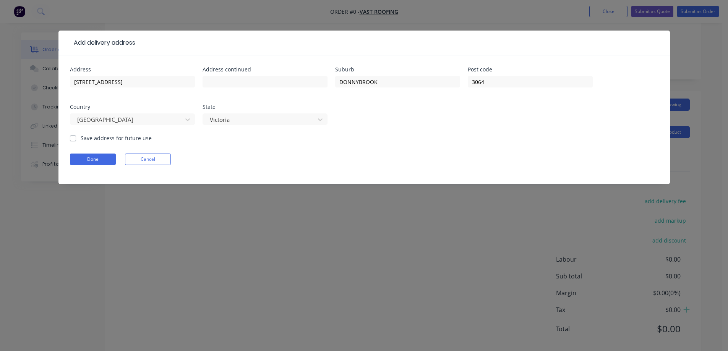
click at [129, 136] on label "Save address for future use" at bounding box center [116, 138] width 71 height 8
click at [76, 136] on input "Save address for future use" at bounding box center [73, 137] width 6 height 7
checkbox input "true"
click at [107, 156] on button "Done" at bounding box center [93, 159] width 46 height 11
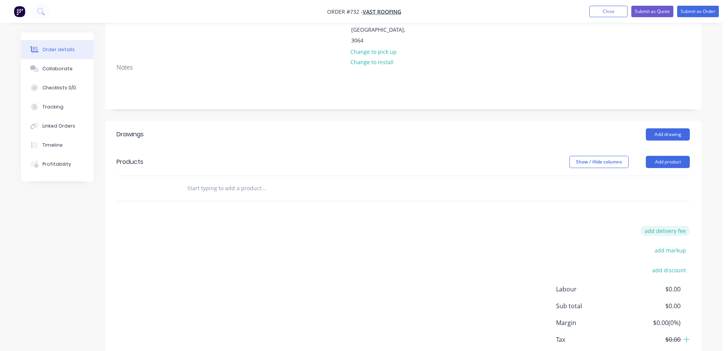
click at [657, 226] on button "add delivery fee" at bounding box center [664, 231] width 49 height 10
type input "50"
click at [386, 245] on div "Delivery fee Delivery fee Delivery fee name (Optional) 50 50 $0 add markup add …" at bounding box center [403, 299] width 573 height 146
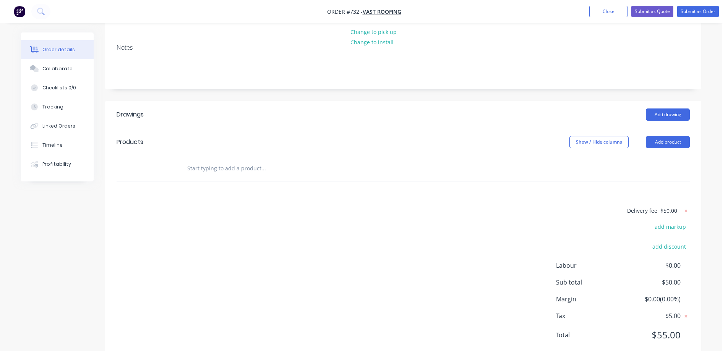
scroll to position [145, 0]
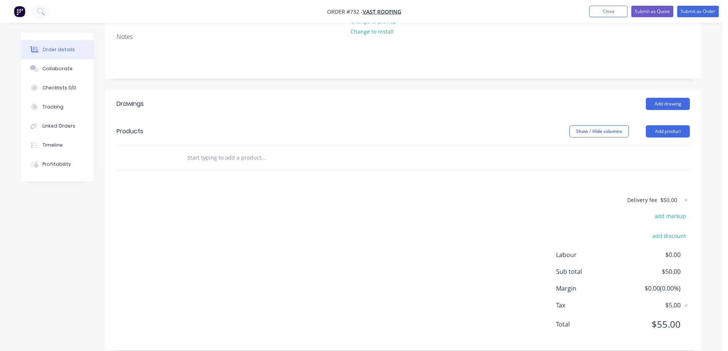
click at [230, 150] on input "text" at bounding box center [263, 157] width 153 height 15
type input "r"
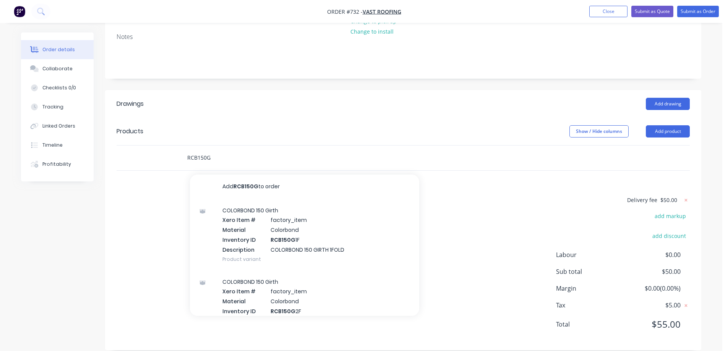
click at [235, 150] on input "RCB150G" at bounding box center [263, 157] width 153 height 15
type input "RCB150G4F"
click at [242, 212] on div "COLORBOND 150 Girth Xero Item # factory_item Material Colorbond Inventory ID RC…" at bounding box center [304, 234] width 229 height 71
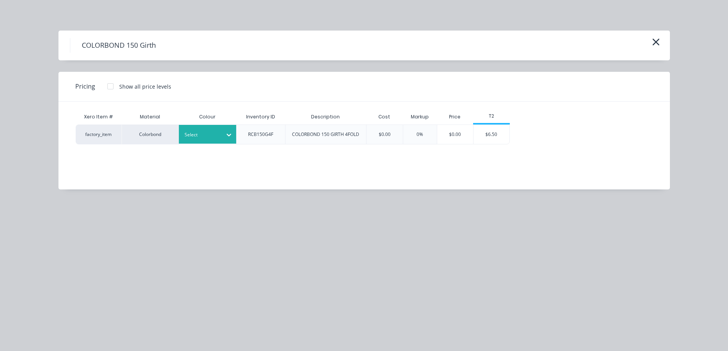
click at [209, 133] on div at bounding box center [202, 135] width 34 height 8
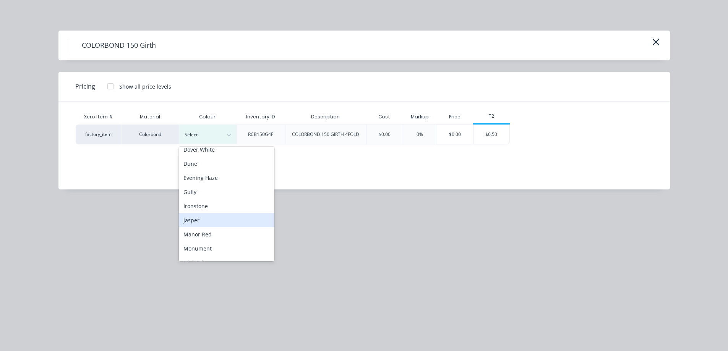
scroll to position [153, 0]
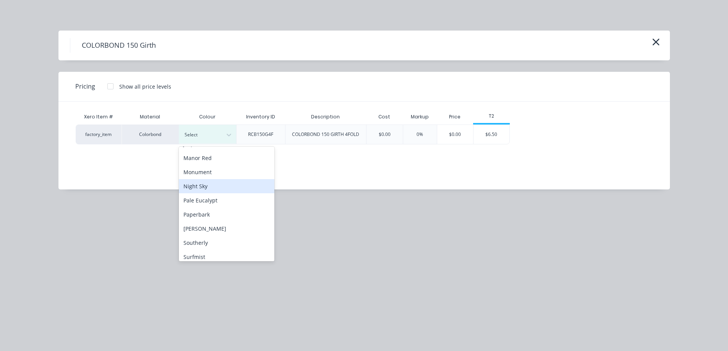
click at [200, 180] on div "Night Sky" at bounding box center [227, 186] width 96 height 14
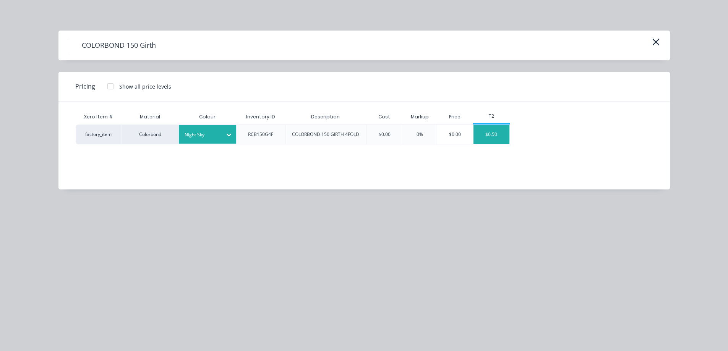
click at [490, 139] on div "$6.50" at bounding box center [491, 134] width 36 height 19
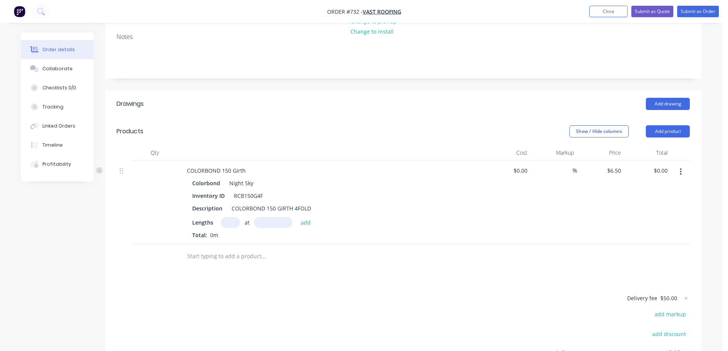
click at [237, 217] on input "text" at bounding box center [230, 222] width 19 height 11
type input "4"
type input "1600mm"
click at [308, 217] on button "add" at bounding box center [306, 222] width 18 height 10
type input "$41.60"
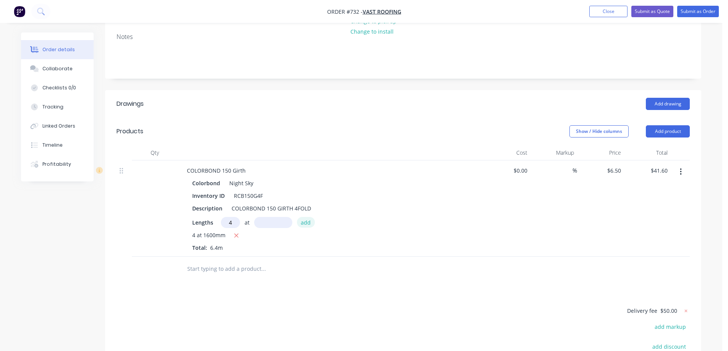
type input "4"
type input "1200mm"
click at [308, 217] on button "add" at bounding box center [306, 222] width 18 height 10
type input "$72.80"
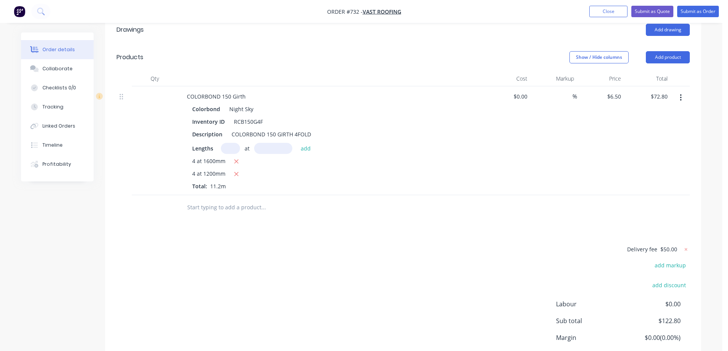
scroll to position [222, 0]
click at [232, 203] on div at bounding box center [315, 205] width 275 height 25
click at [229, 199] on input "text" at bounding box center [263, 205] width 153 height 15
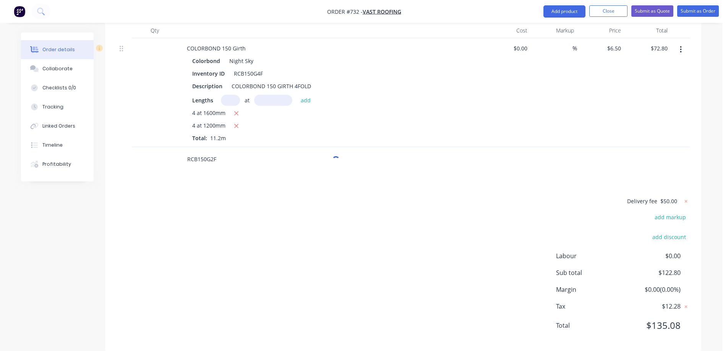
scroll to position [269, 0]
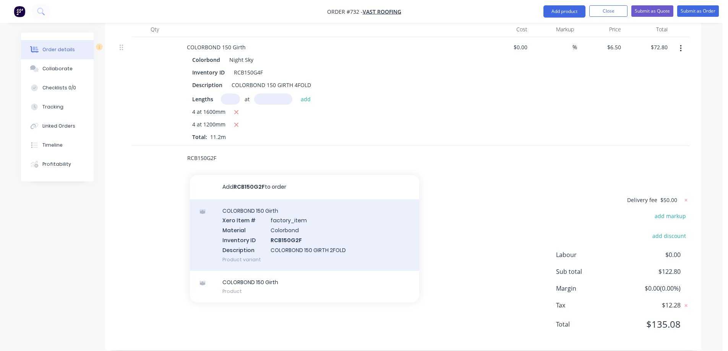
type input "RCB150G2F"
click at [272, 214] on div "COLORBOND 150 Girth Xero Item # factory_item Material Colorbond Inventory ID RC…" at bounding box center [304, 234] width 229 height 71
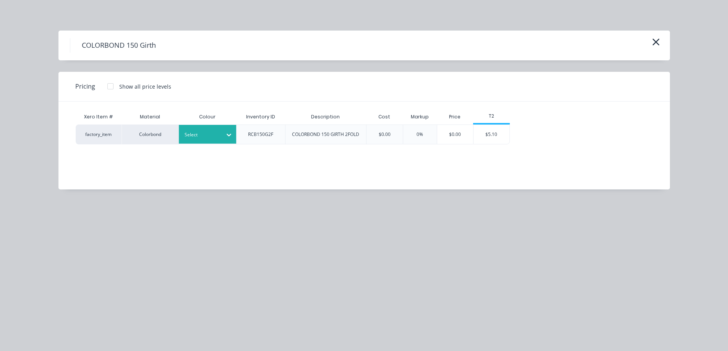
click at [206, 139] on div at bounding box center [202, 135] width 34 height 8
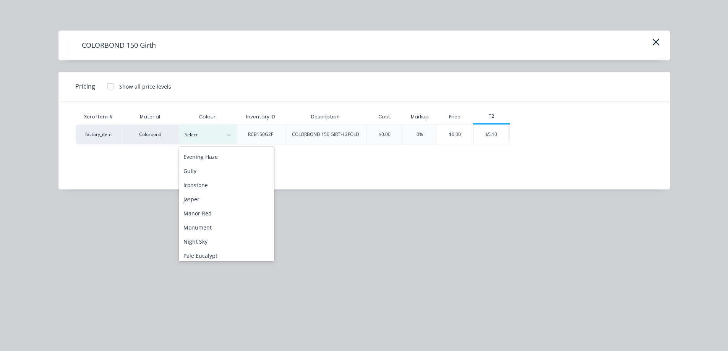
scroll to position [115, 0]
click at [203, 221] on div "Night Sky" at bounding box center [227, 224] width 96 height 14
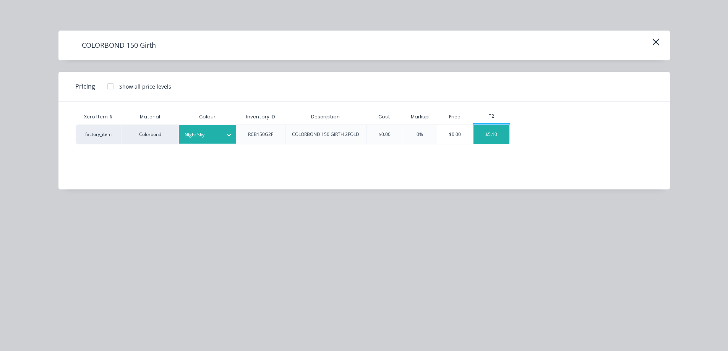
click at [502, 136] on div "$5.10" at bounding box center [491, 134] width 36 height 19
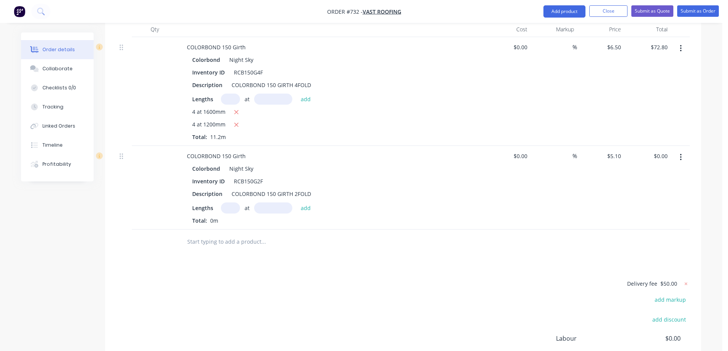
click at [222, 203] on div "at add" at bounding box center [268, 208] width 94 height 11
click at [228, 203] on input "text" at bounding box center [230, 208] width 19 height 11
type input "4"
type input "1600mm"
click at [301, 203] on button "add" at bounding box center [306, 208] width 18 height 10
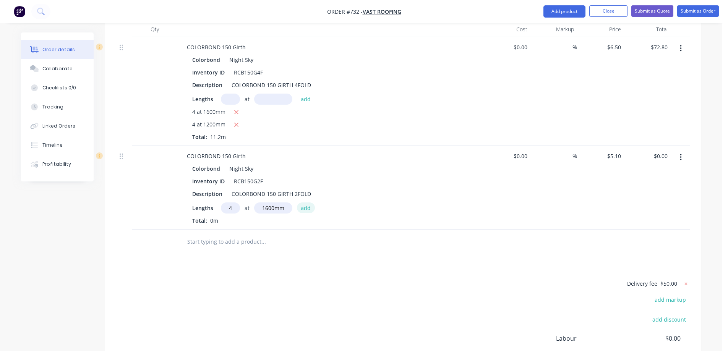
type input "$32.64"
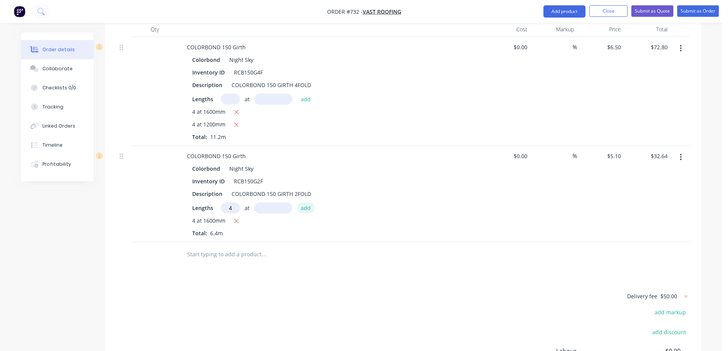
type input "4"
type input "1200mm"
click at [301, 203] on button "add" at bounding box center [306, 208] width 18 height 10
type input "$57.12"
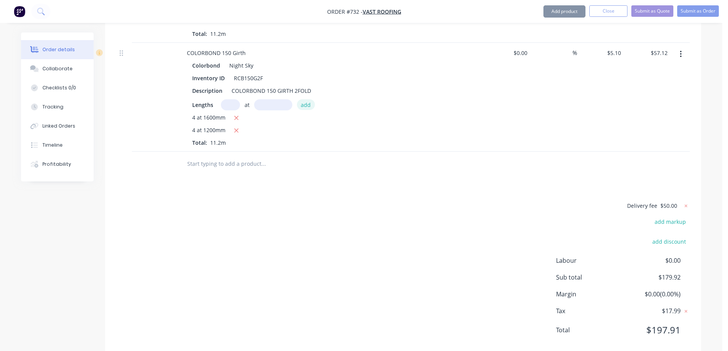
scroll to position [378, 0]
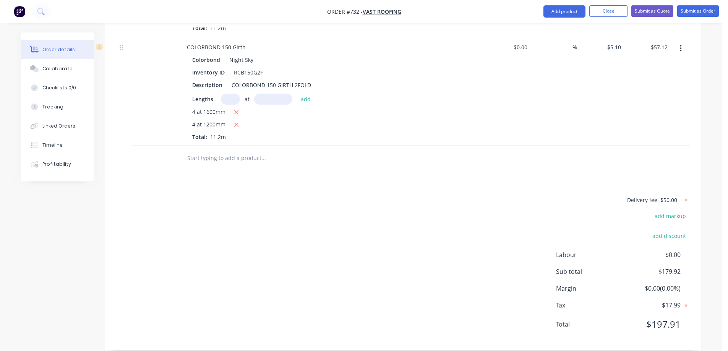
click at [207, 151] on input "text" at bounding box center [263, 158] width 153 height 15
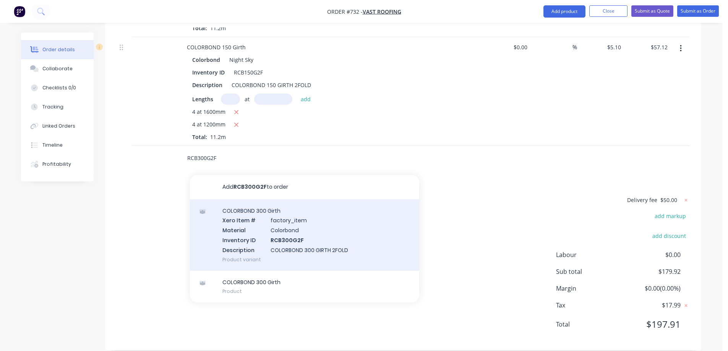
type input "RCB300G2F"
click at [246, 224] on div "COLORBOND 300 Girth Xero Item # factory_item Material Colorbond Inventory ID RC…" at bounding box center [304, 234] width 229 height 71
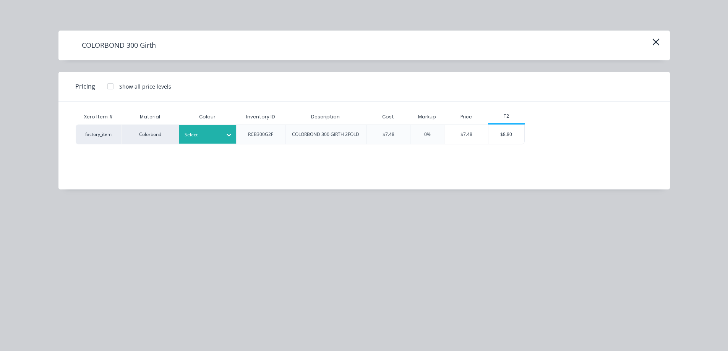
click at [225, 140] on div at bounding box center [229, 135] width 14 height 12
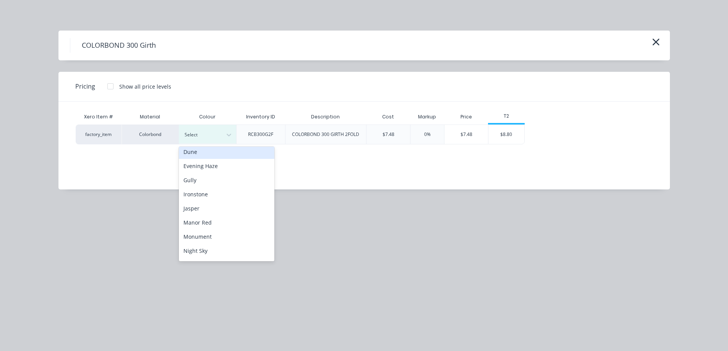
scroll to position [115, 0]
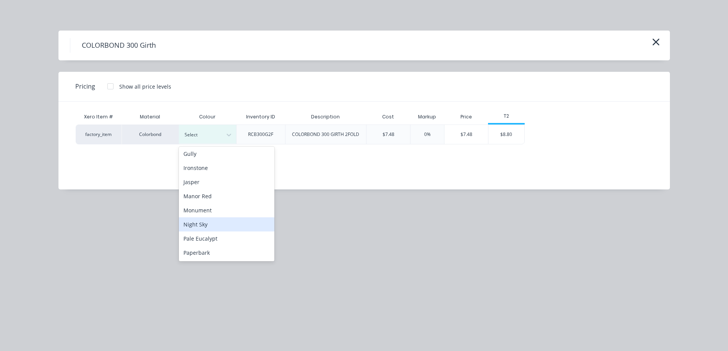
click at [205, 227] on div "Night Sky" at bounding box center [227, 224] width 96 height 14
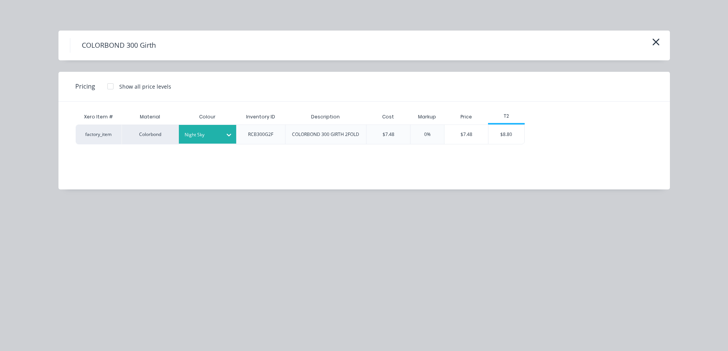
click at [507, 144] on div "Xero Item # Material Colour Inventory ID Description Cost Markup Price T2 facto…" at bounding box center [358, 140] width 600 height 76
click at [507, 140] on div "$8.80" at bounding box center [506, 134] width 36 height 19
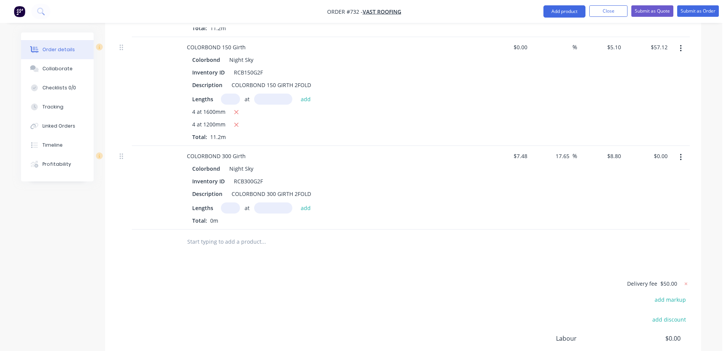
click at [237, 203] on input "text" at bounding box center [230, 208] width 19 height 11
type input "2"
type input "1600mm"
click at [305, 203] on button "add" at bounding box center [306, 208] width 18 height 10
type input "$28.16"
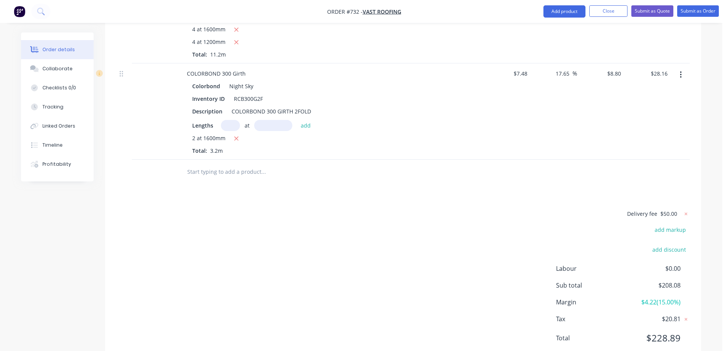
scroll to position [474, 0]
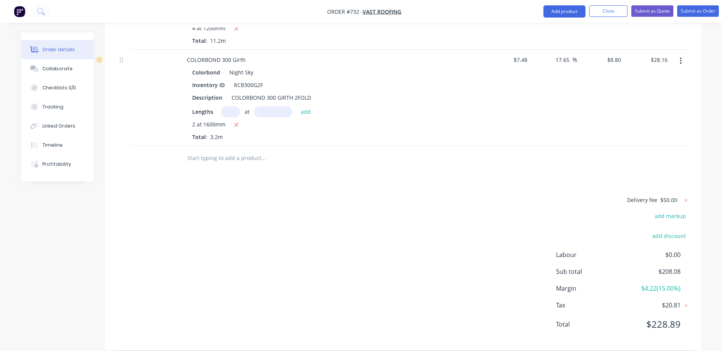
click at [253, 152] on input "text" at bounding box center [263, 158] width 153 height 15
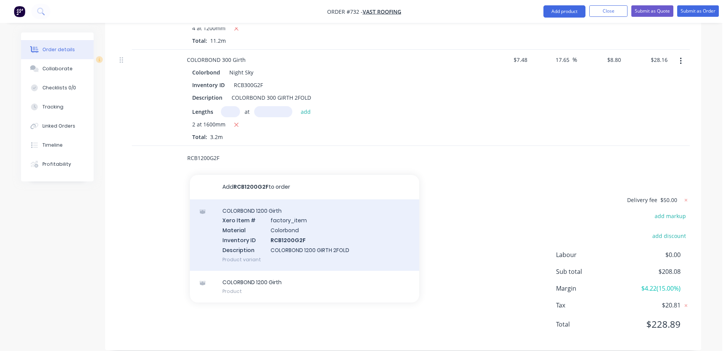
type input "RCB1200G2F"
click at [265, 207] on div "COLORBOND 1200 Girth Xero Item # factory_item Material Colorbond Inventory ID R…" at bounding box center [304, 234] width 229 height 71
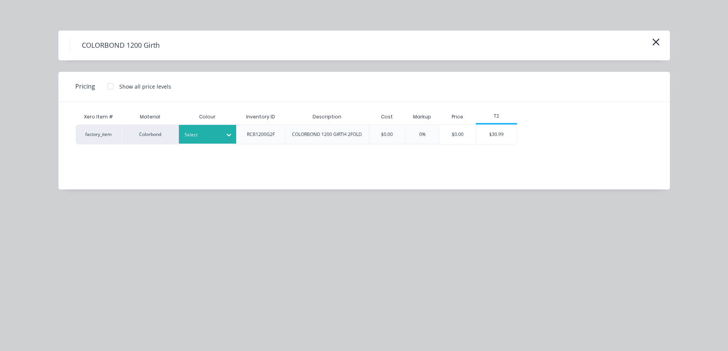
click at [225, 139] on div at bounding box center [229, 135] width 14 height 12
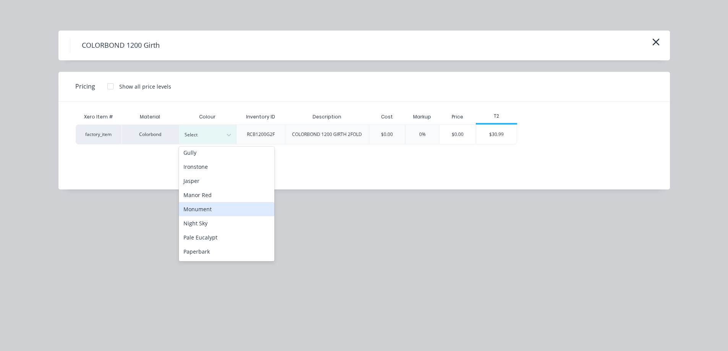
scroll to position [153, 0]
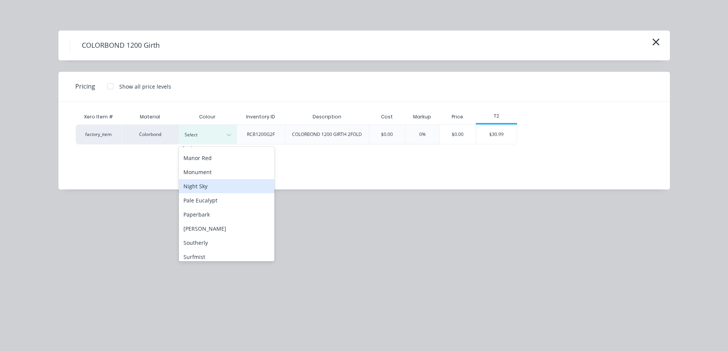
click at [206, 187] on div "Night Sky" at bounding box center [227, 186] width 96 height 14
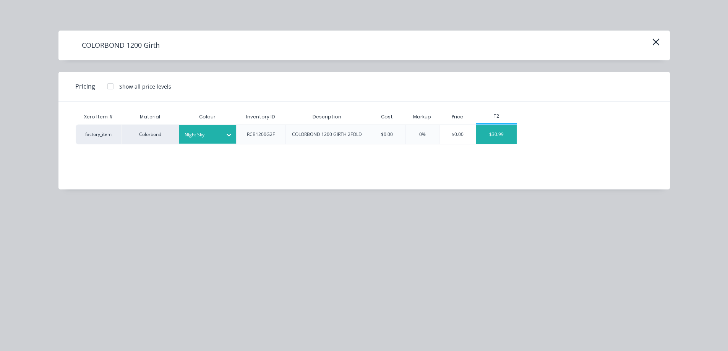
click at [508, 135] on div "$30.99" at bounding box center [496, 134] width 41 height 19
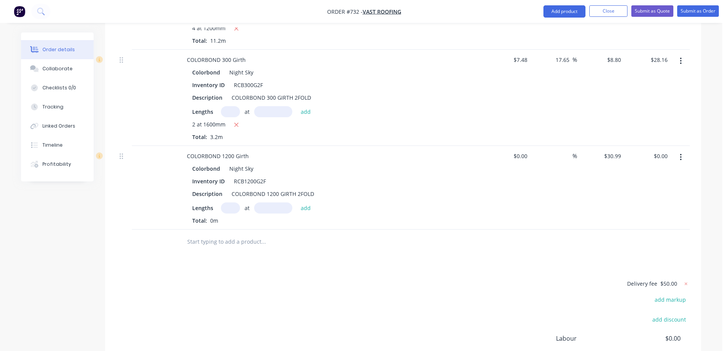
click at [228, 203] on input "text" at bounding box center [230, 208] width 19 height 11
type input "2"
type input "1200mm"
click at [308, 203] on button "add" at bounding box center [306, 208] width 18 height 10
type input "$74.38"
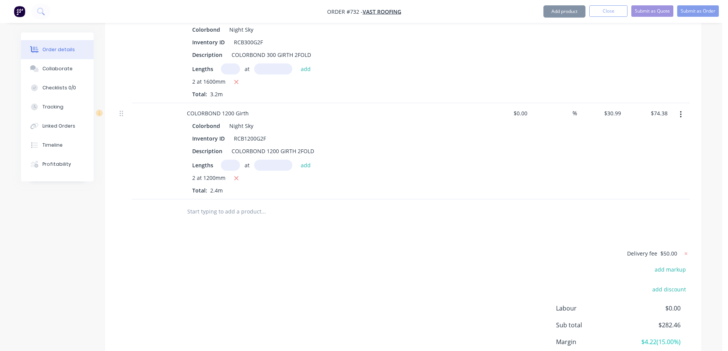
scroll to position [550, 0]
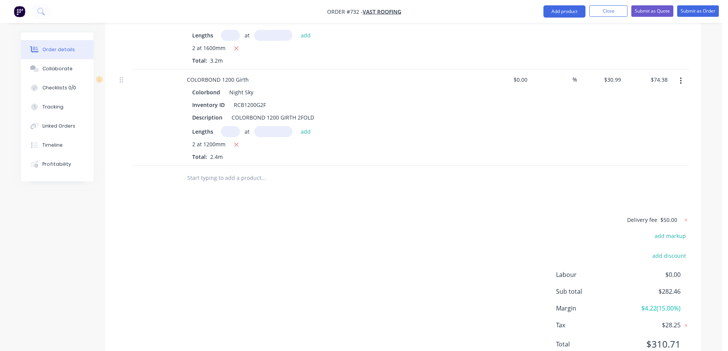
click at [251, 170] on input "text" at bounding box center [263, 177] width 153 height 15
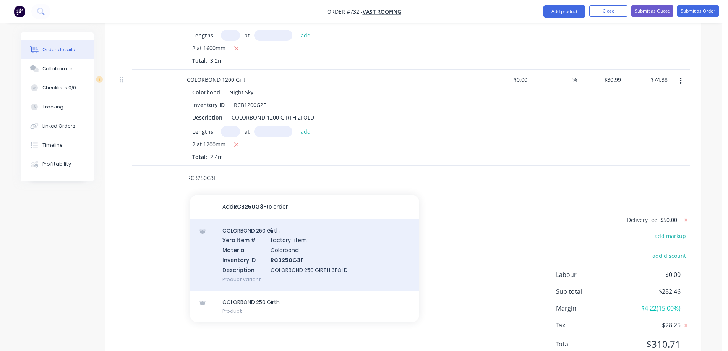
type input "RCB250G3F"
click at [259, 237] on div "COLORBOND 250 Girth Xero Item # factory_item Material Colorbond Inventory ID RC…" at bounding box center [304, 254] width 229 height 71
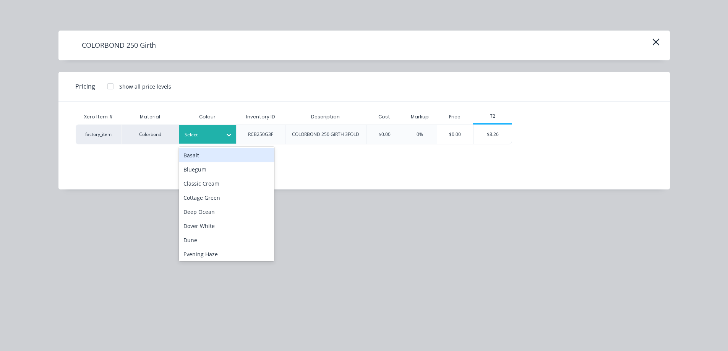
click at [229, 136] on icon at bounding box center [229, 135] width 8 height 8
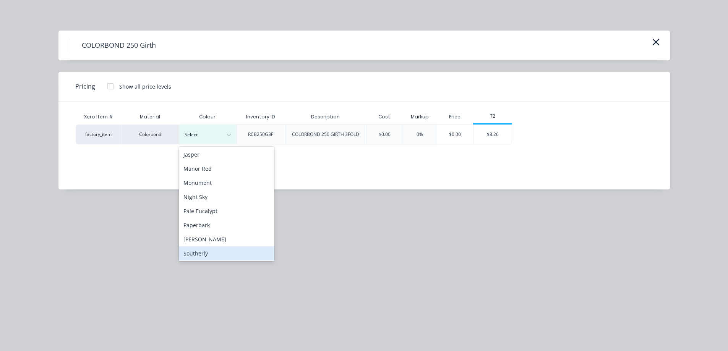
scroll to position [153, 0]
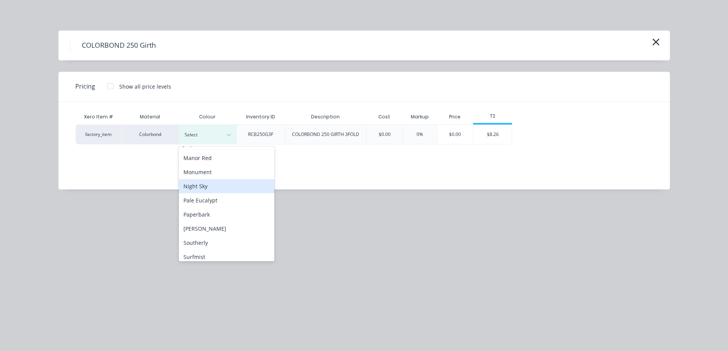
click at [209, 187] on div "Night Sky" at bounding box center [227, 186] width 96 height 14
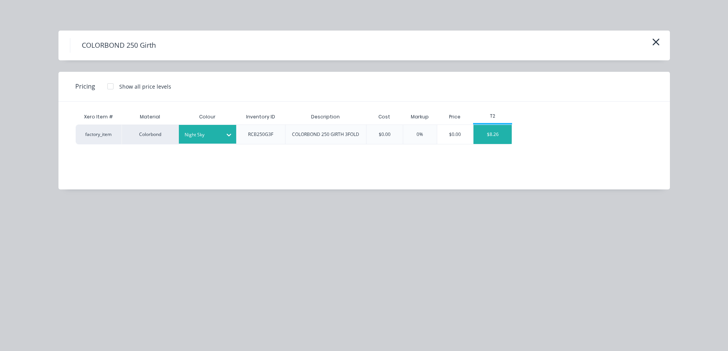
click at [497, 132] on div "$8.26" at bounding box center [492, 134] width 38 height 19
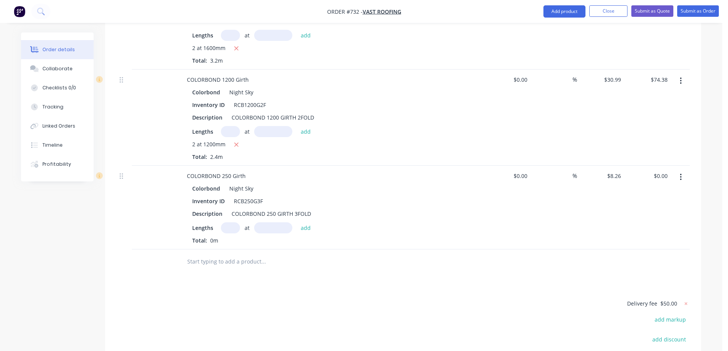
click at [233, 222] on input "text" at bounding box center [230, 227] width 19 height 11
type input "2"
type input "1200mm"
click at [303, 222] on button "add" at bounding box center [306, 227] width 18 height 10
type input "$19.82"
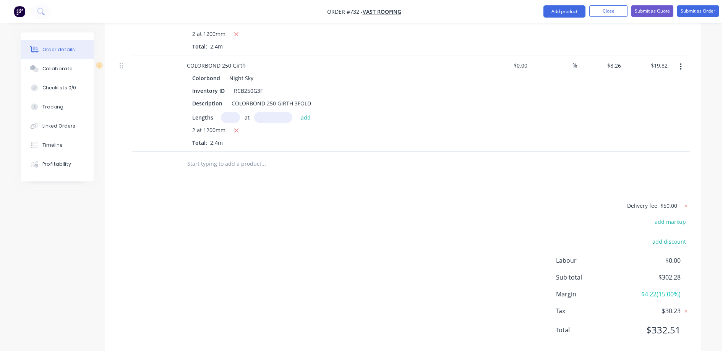
scroll to position [665, 0]
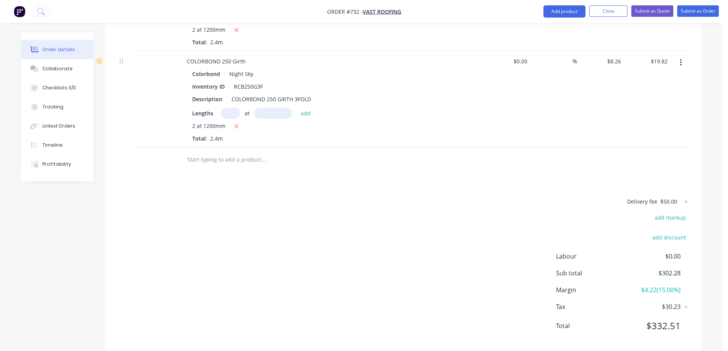
click at [223, 152] on input "text" at bounding box center [263, 159] width 153 height 15
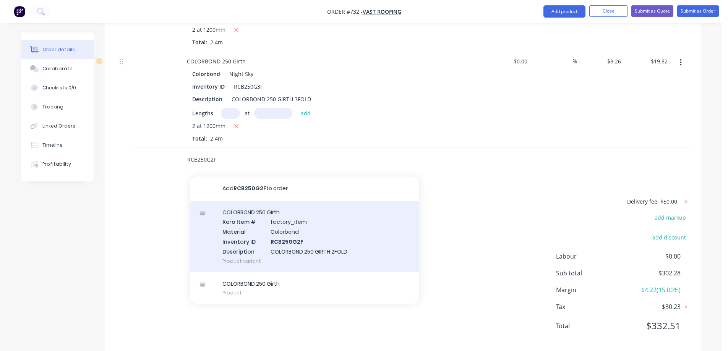
type input "RCB250G2F"
click at [225, 220] on div "COLORBOND 250 Girth Xero Item # factory_item Material Colorbond Inventory ID RC…" at bounding box center [304, 236] width 229 height 71
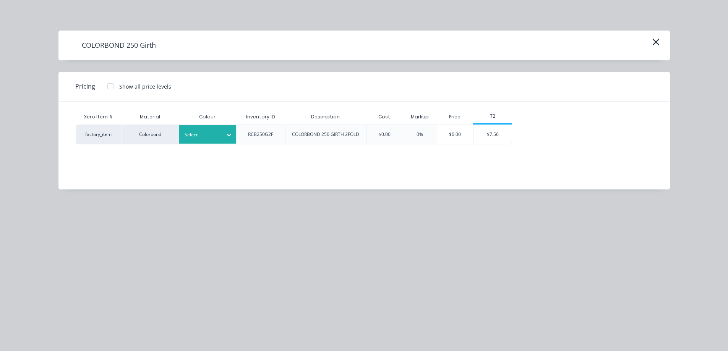
click at [201, 131] on div at bounding box center [202, 135] width 34 height 8
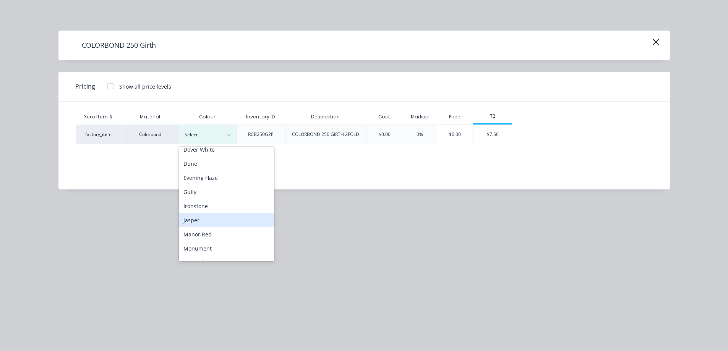
scroll to position [115, 0]
click at [201, 224] on div "Night Sky" at bounding box center [227, 224] width 96 height 14
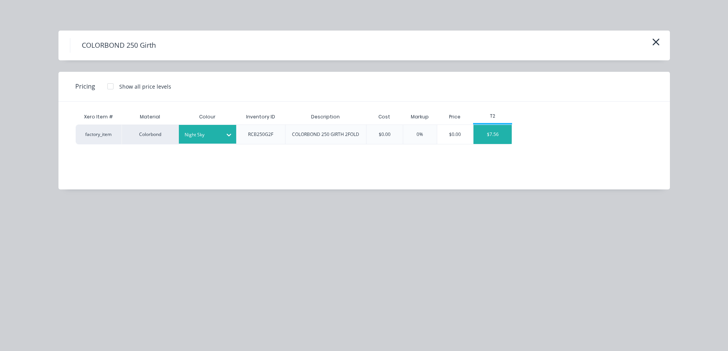
click at [482, 135] on div "$7.56" at bounding box center [492, 134] width 38 height 19
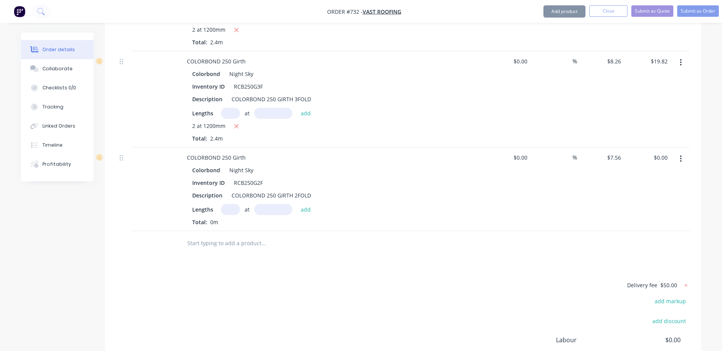
click at [227, 204] on input "text" at bounding box center [230, 209] width 19 height 11
type input "2"
type input "1600mm"
click at [306, 204] on button "add" at bounding box center [306, 209] width 18 height 10
type input "$24.19"
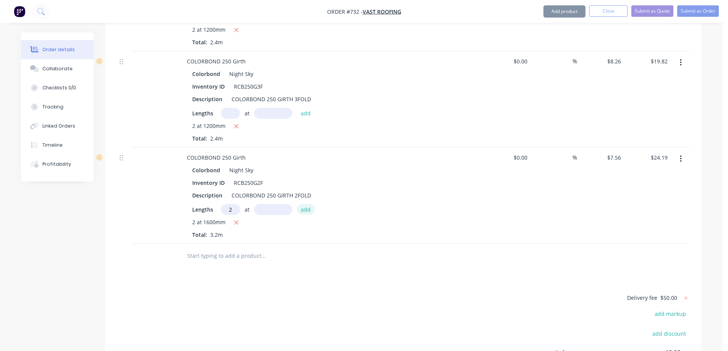
type input "2"
type input "1300mm"
click at [306, 204] on button "add" at bounding box center [306, 209] width 18 height 10
type input "$43.85"
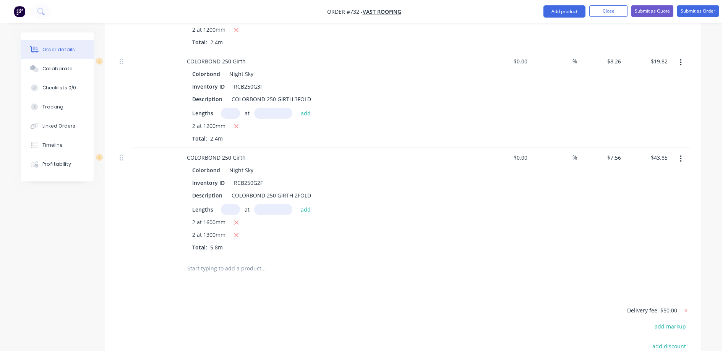
click at [215, 261] on input "text" at bounding box center [263, 268] width 153 height 15
type input "RC"
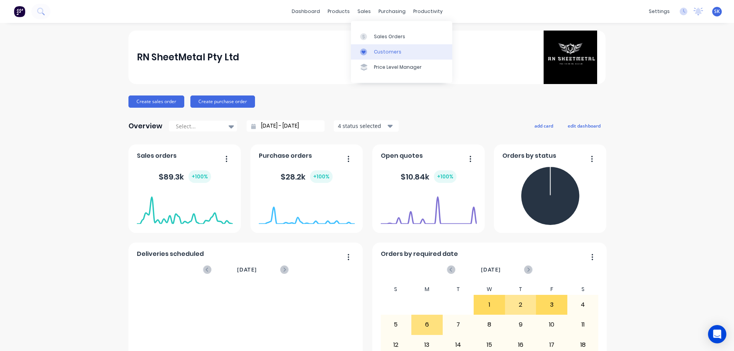
click at [381, 58] on link "Customers" at bounding box center [401, 51] width 101 height 15
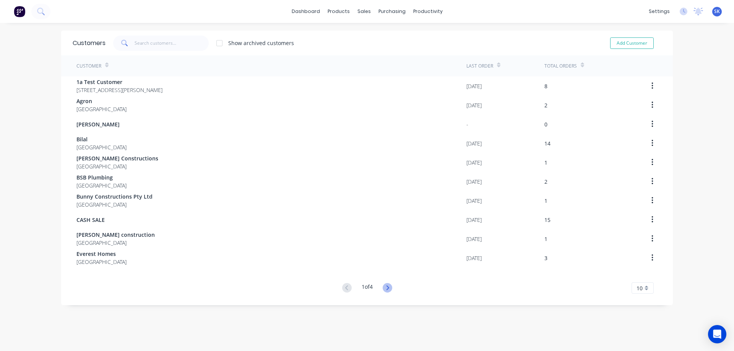
click at [388, 287] on icon at bounding box center [388, 288] width 10 height 10
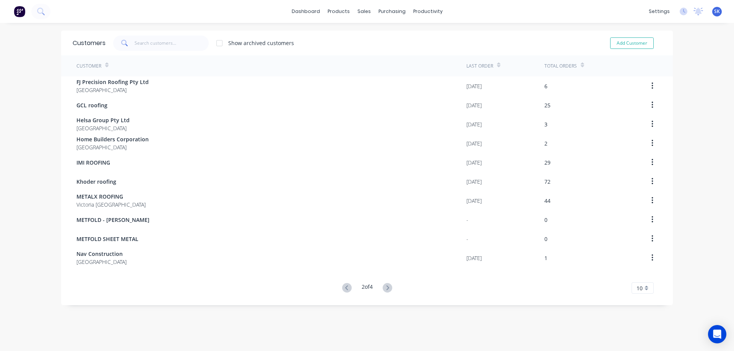
click at [388, 287] on icon at bounding box center [388, 288] width 10 height 10
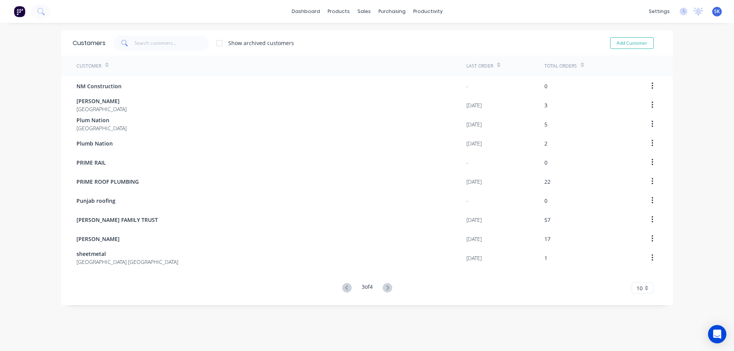
click at [388, 287] on icon at bounding box center [388, 288] width 10 height 10
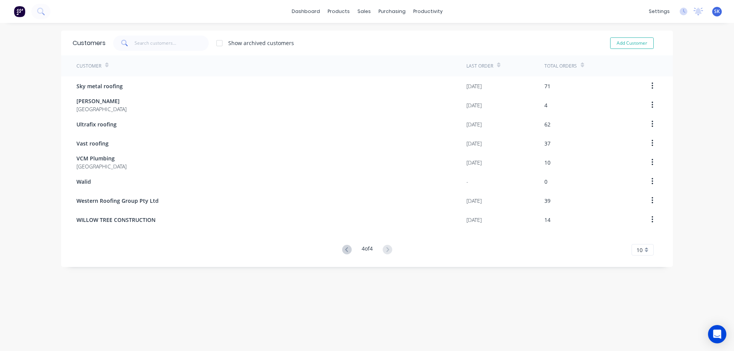
click at [17, 14] on img at bounding box center [19, 11] width 11 height 11
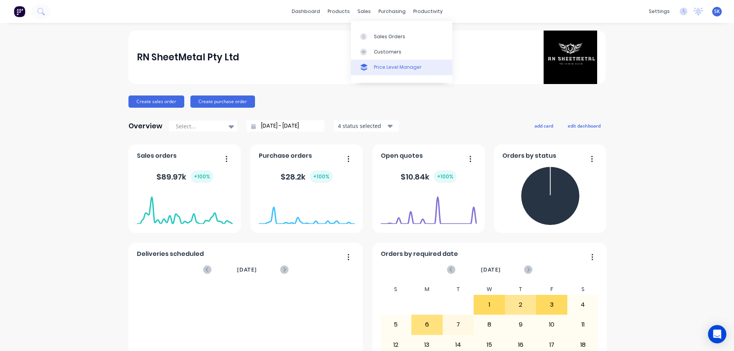
click at [384, 65] on div "Price Level Manager" at bounding box center [398, 67] width 48 height 7
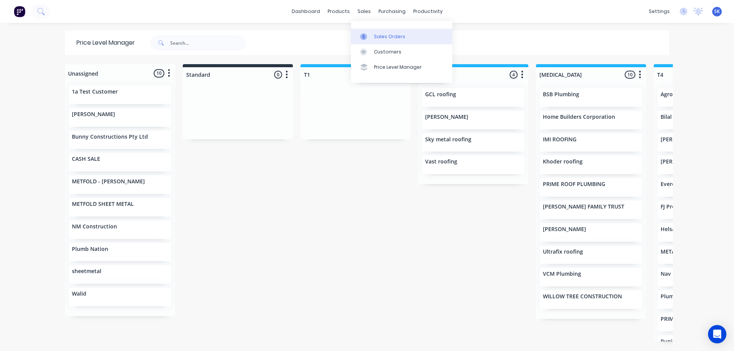
click at [377, 36] on div "Sales Orders" at bounding box center [389, 36] width 31 height 7
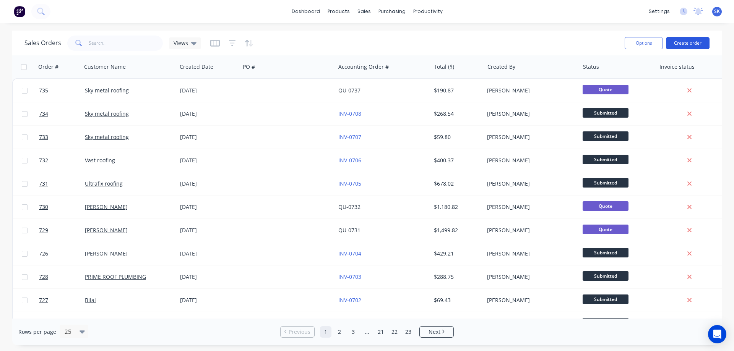
click at [685, 43] on button "Create order" at bounding box center [688, 43] width 44 height 12
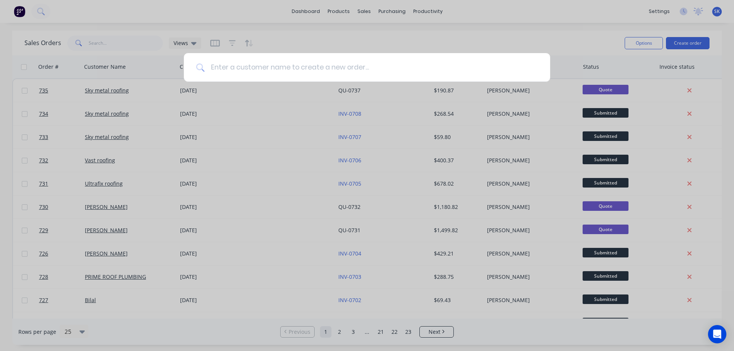
click at [277, 66] on input at bounding box center [370, 67] width 333 height 29
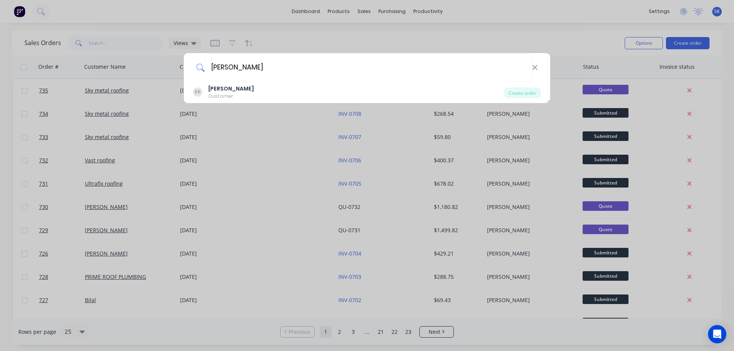
type input "ROSS"
click at [263, 94] on div "RR Ross Customer" at bounding box center [348, 92] width 311 height 15
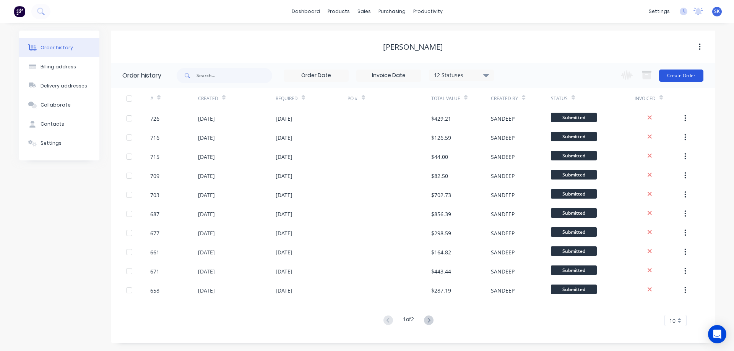
click at [688, 73] on button "Create Order" at bounding box center [681, 76] width 44 height 12
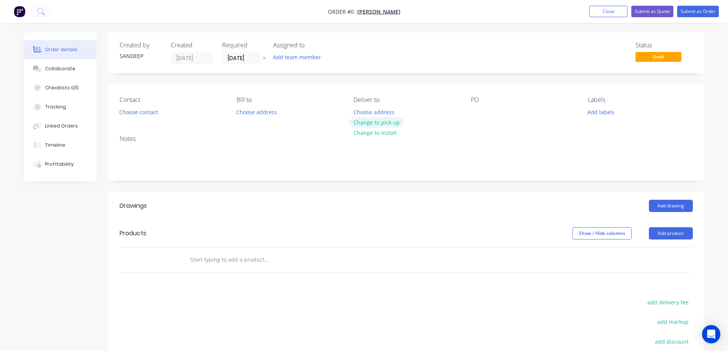
click at [366, 125] on button "Change to pick up" at bounding box center [376, 122] width 54 height 10
click at [230, 259] on input "text" at bounding box center [266, 259] width 153 height 15
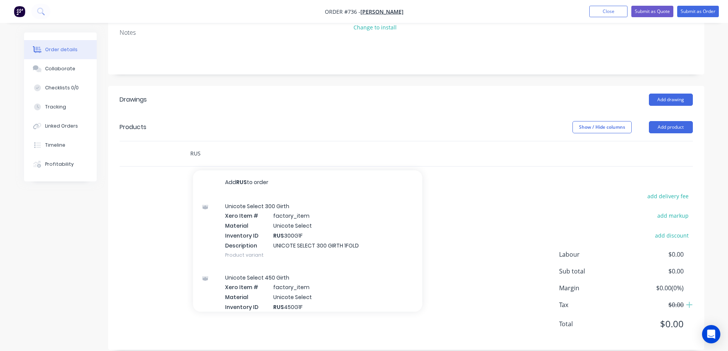
scroll to position [115, 0]
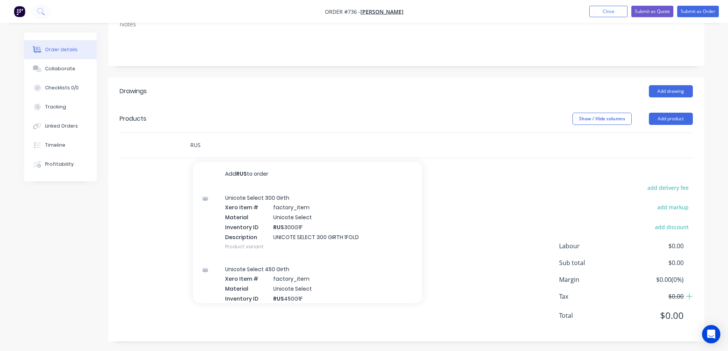
click at [208, 138] on input "RUS" at bounding box center [266, 145] width 153 height 15
click at [247, 138] on input "RUS" at bounding box center [266, 145] width 153 height 15
click at [224, 151] on input "RUS" at bounding box center [266, 145] width 153 height 15
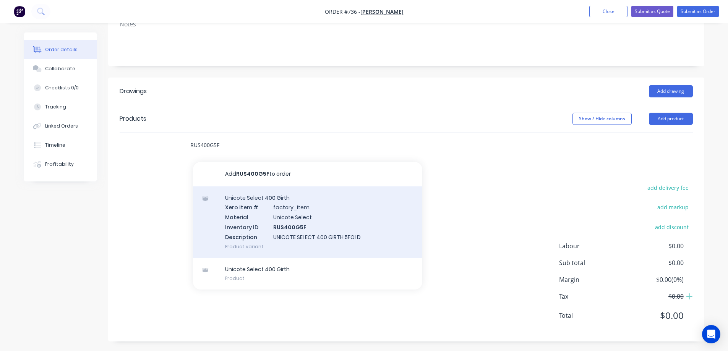
type input "RUS400G5F"
click at [256, 218] on div "Unicote Select 400 Girth Xero Item # factory_item Material Unicote Select Inven…" at bounding box center [307, 221] width 229 height 71
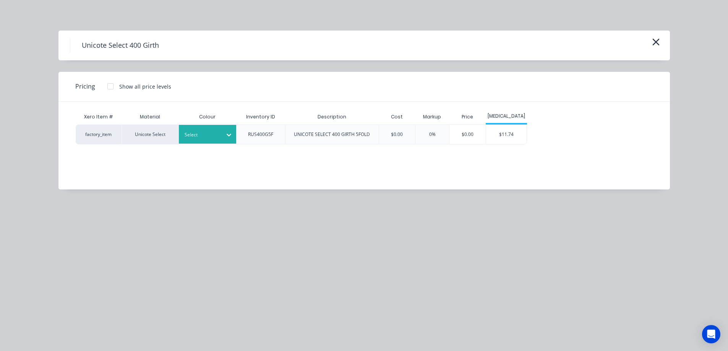
click at [208, 139] on div at bounding box center [202, 135] width 34 height 8
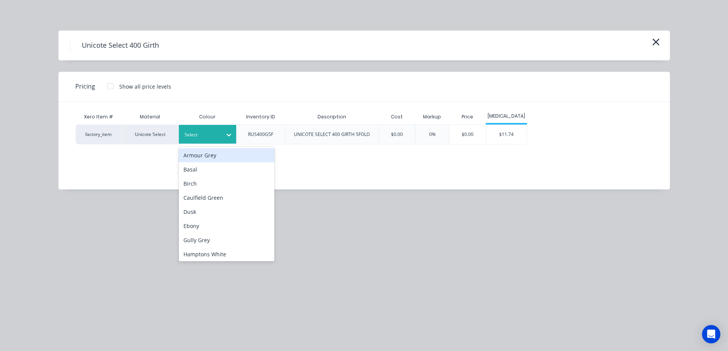
click at [220, 125] on div "Select" at bounding box center [207, 134] width 57 height 19
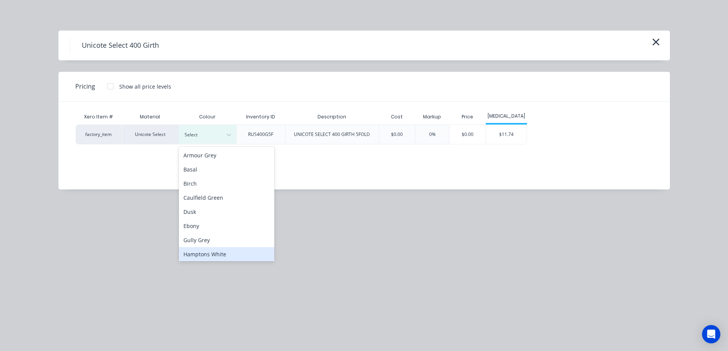
click at [216, 251] on div "Hamptons White" at bounding box center [227, 254] width 96 height 14
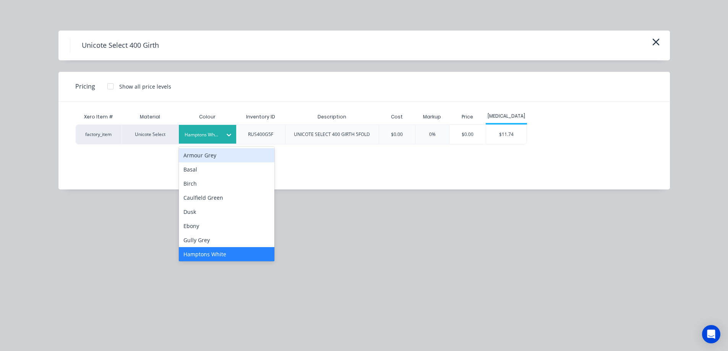
click at [218, 136] on div at bounding box center [202, 135] width 34 height 8
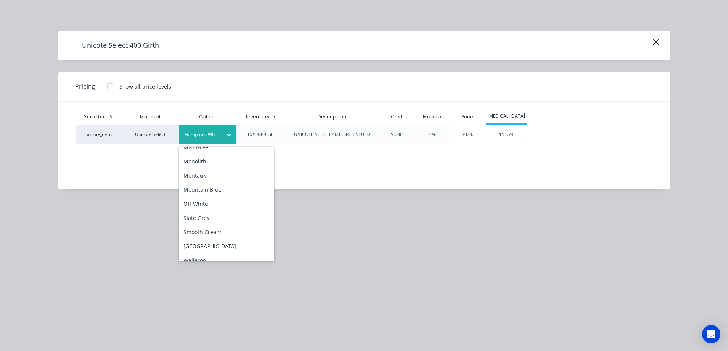
scroll to position [191, 0]
click at [206, 212] on div "Smooth Cream" at bounding box center [227, 219] width 96 height 14
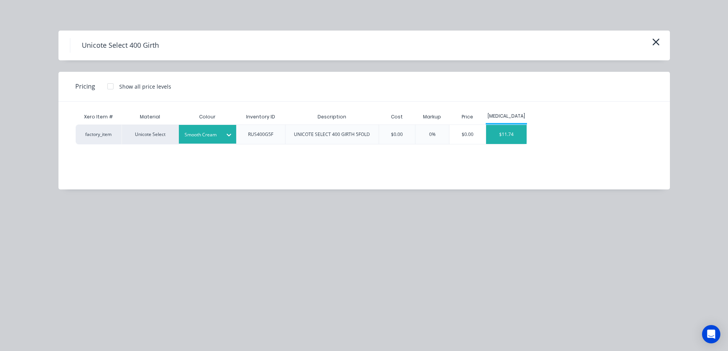
click at [517, 141] on div "$11.74" at bounding box center [506, 134] width 41 height 19
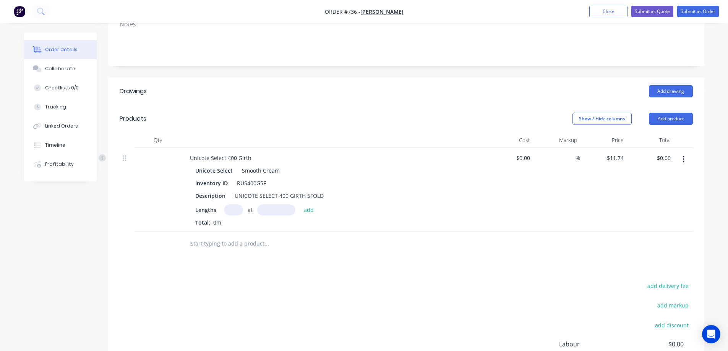
click at [224, 214] on div "at add" at bounding box center [271, 209] width 94 height 11
click at [232, 210] on input "text" at bounding box center [233, 209] width 19 height 11
type input "1"
type input "2000mm"
click at [313, 209] on button "add" at bounding box center [309, 209] width 18 height 10
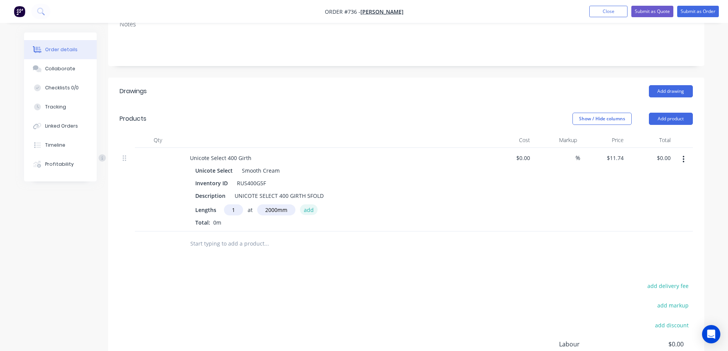
type input "$23.48"
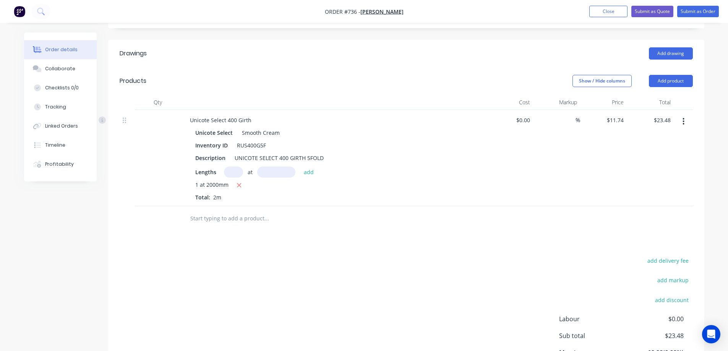
scroll to position [153, 0]
click at [253, 219] on input "text" at bounding box center [266, 218] width 153 height 15
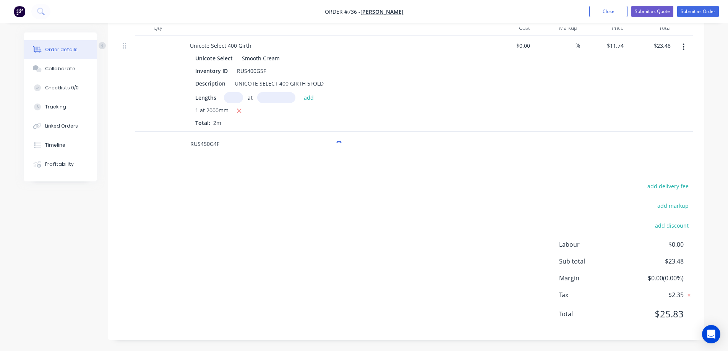
scroll to position [227, 0]
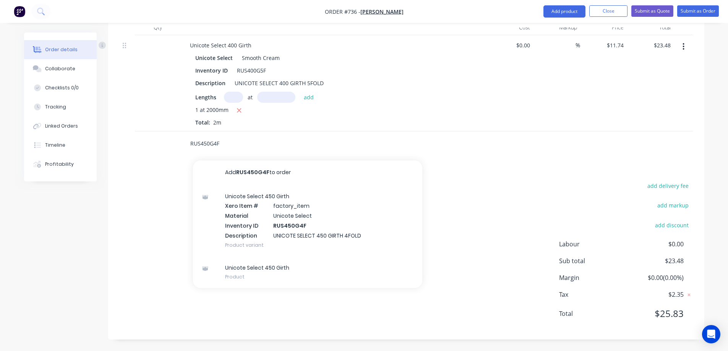
type input "RUS450G4F"
click at [257, 217] on div "Unicote Select 450 Girth Xero Item # factory_item Material Unicote Select Inven…" at bounding box center [307, 220] width 229 height 71
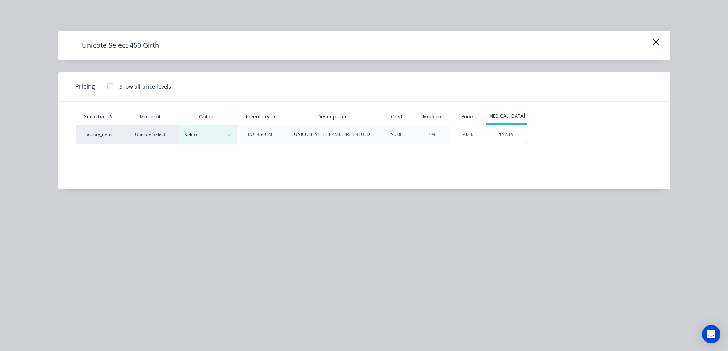
click at [226, 138] on icon at bounding box center [229, 135] width 8 height 8
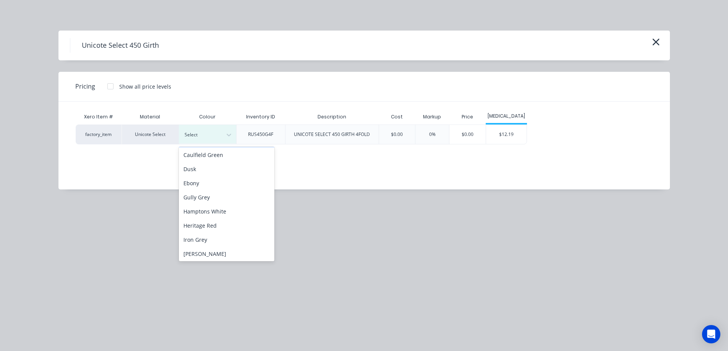
scroll to position [199, 0]
click at [217, 213] on div "Smooth Cream" at bounding box center [227, 210] width 96 height 14
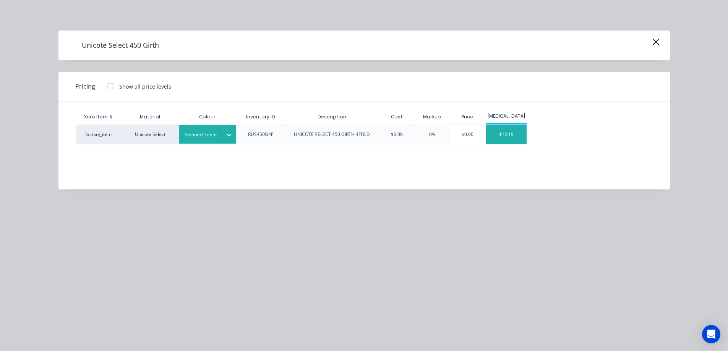
click at [511, 132] on div "$12.19" at bounding box center [506, 134] width 41 height 19
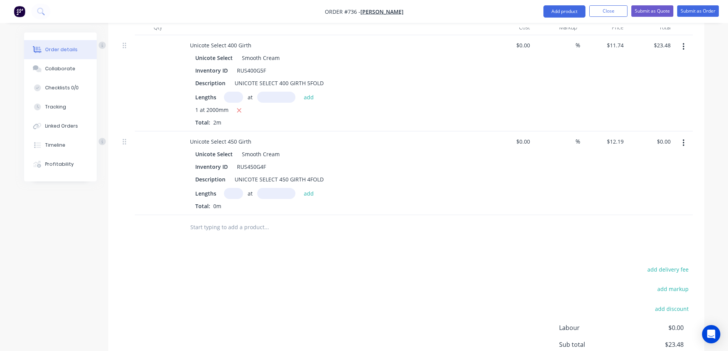
click at [237, 193] on input "text" at bounding box center [233, 193] width 19 height 11
type input "4"
type input "2"
type input "2200mm"
click at [310, 196] on button "add" at bounding box center [309, 193] width 18 height 10
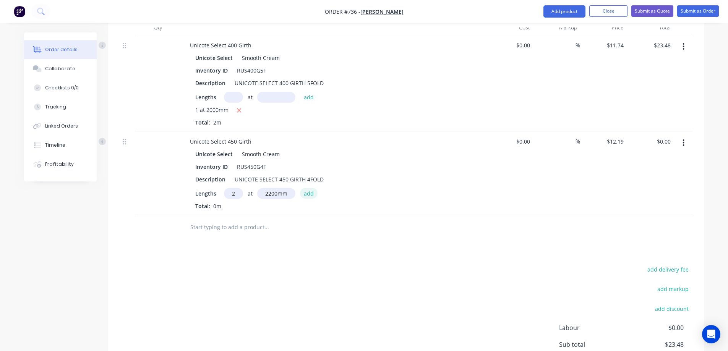
type input "$53.64"
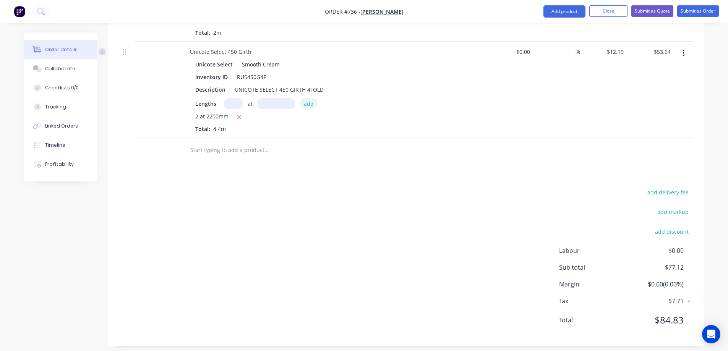
scroll to position [324, 0]
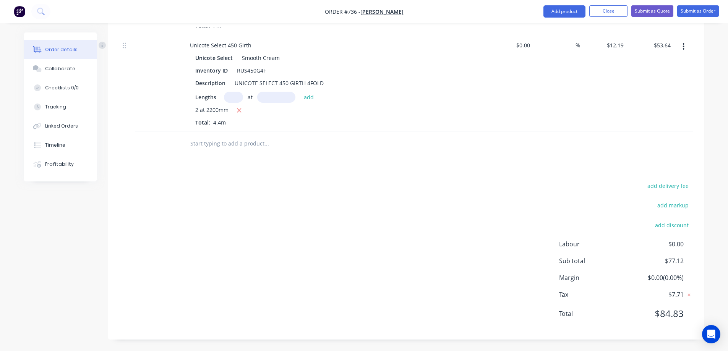
click at [239, 140] on input "text" at bounding box center [266, 143] width 153 height 15
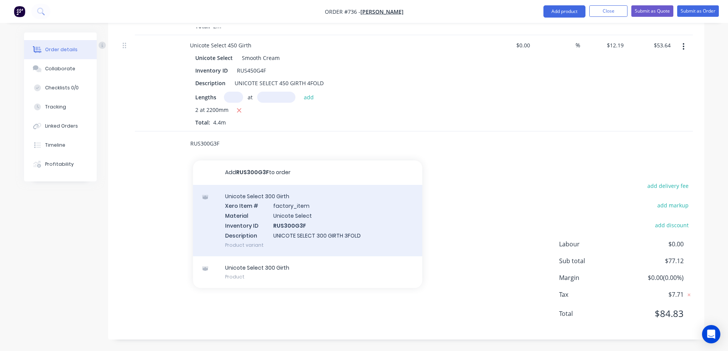
type input "RUS300G3F"
click at [268, 208] on div "Unicote Select 300 Girth Xero Item # factory_item Material Unicote Select Inven…" at bounding box center [307, 220] width 229 height 71
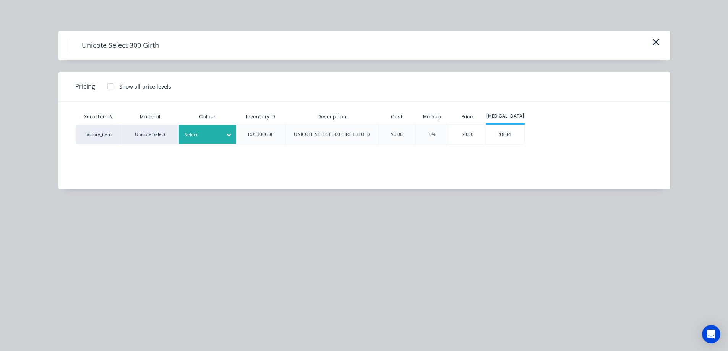
click at [216, 135] on div at bounding box center [202, 135] width 34 height 8
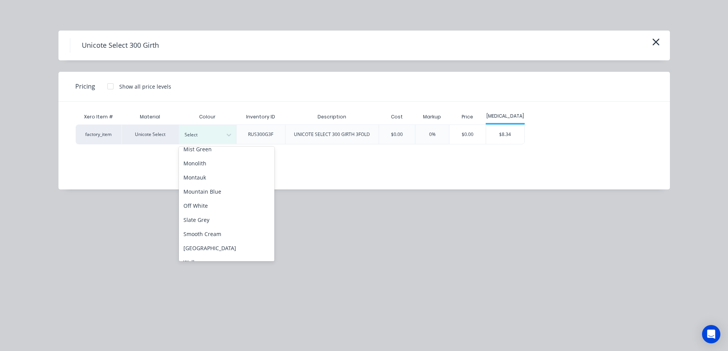
scroll to position [199, 0]
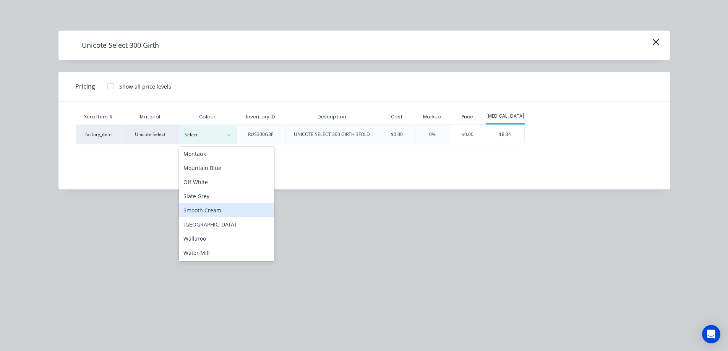
click at [219, 208] on div "Smooth Cream" at bounding box center [227, 210] width 96 height 14
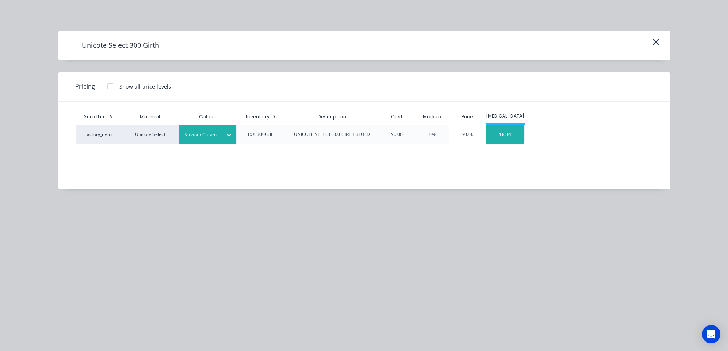
click at [514, 134] on div "$8.34" at bounding box center [505, 134] width 38 height 19
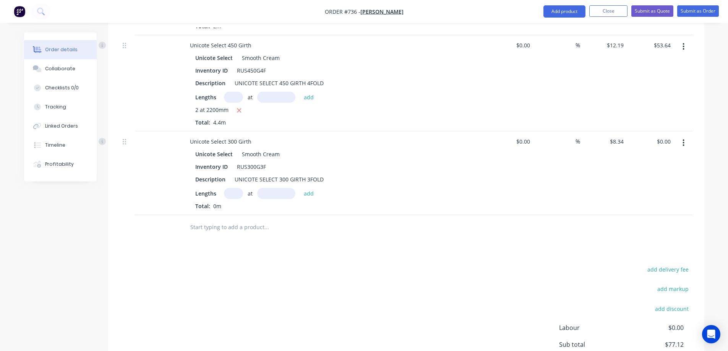
click at [235, 192] on input "text" at bounding box center [233, 193] width 19 height 11
type input "1"
type input "2000mm"
click at [300, 192] on button "add" at bounding box center [309, 193] width 18 height 10
type input "$16.68"
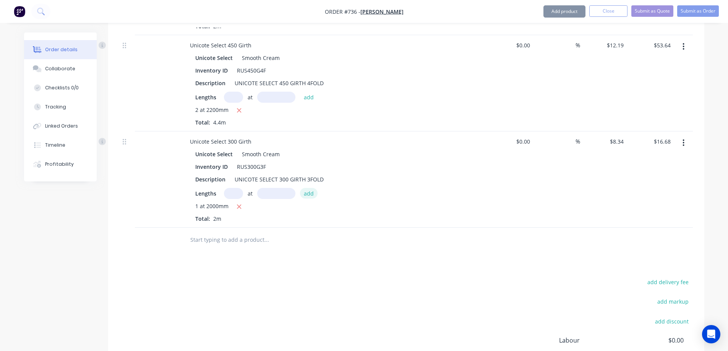
scroll to position [420, 0]
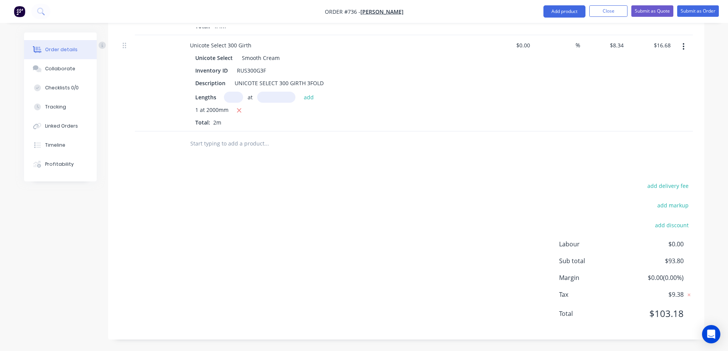
click at [243, 141] on input "text" at bounding box center [266, 143] width 153 height 15
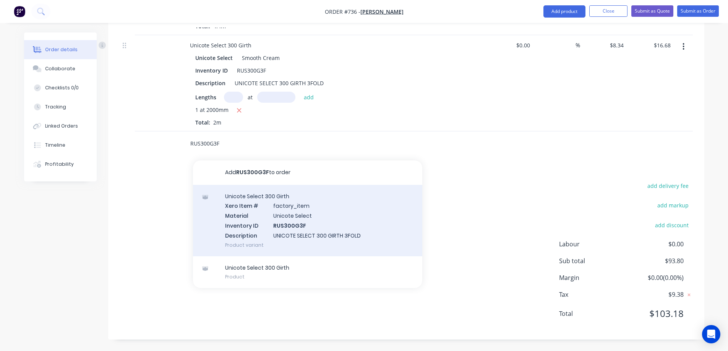
type input "RUS300G3F"
click at [285, 208] on div "Unicote Select 300 Girth Xero Item # factory_item Material Unicote Select Inven…" at bounding box center [307, 220] width 229 height 71
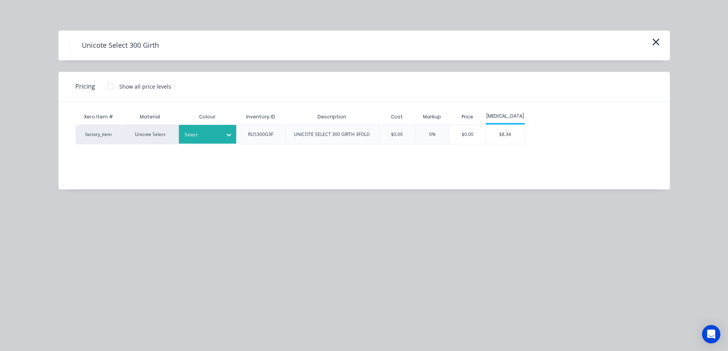
click at [209, 139] on div "Select" at bounding box center [200, 135] width 43 height 10
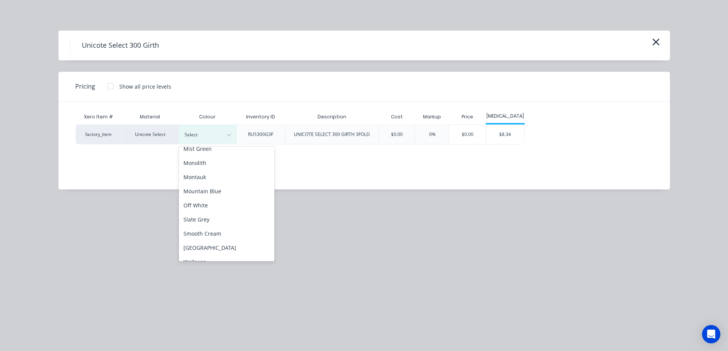
scroll to position [191, 0]
click at [214, 222] on div "Smooth Cream" at bounding box center [227, 219] width 96 height 14
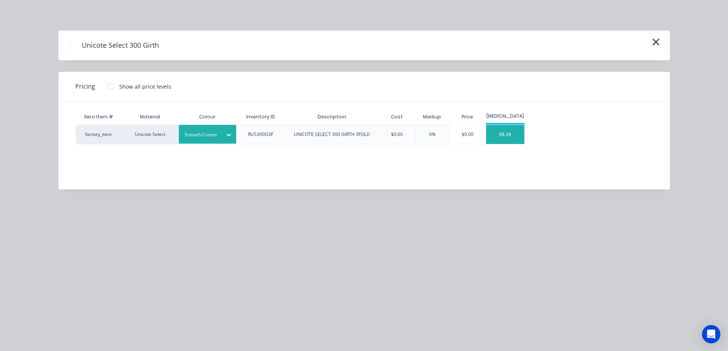
click at [506, 128] on div "$8.34" at bounding box center [505, 134] width 38 height 19
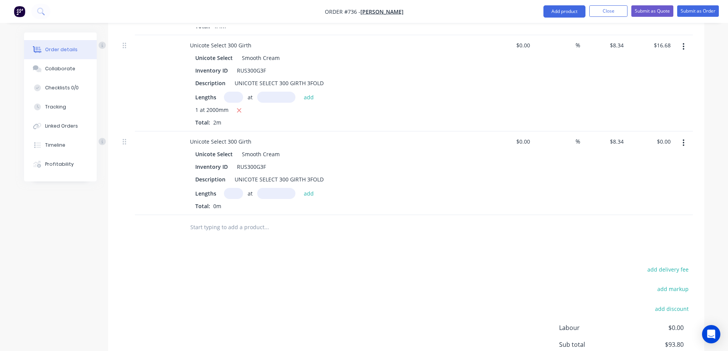
click at [229, 195] on input "text" at bounding box center [233, 193] width 19 height 11
type input "2"
type input "1300mm"
click at [313, 193] on button "add" at bounding box center [309, 193] width 18 height 10
type input "$21.68"
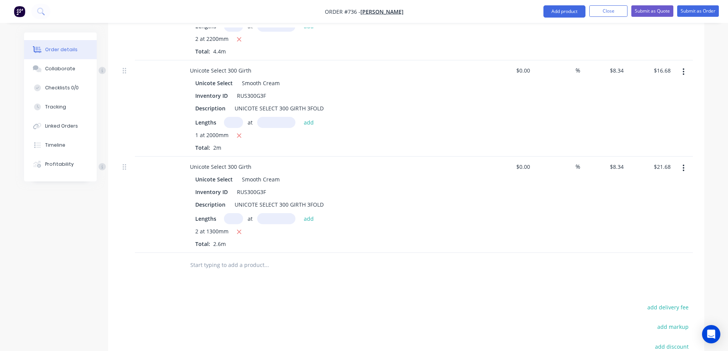
scroll to position [440, 0]
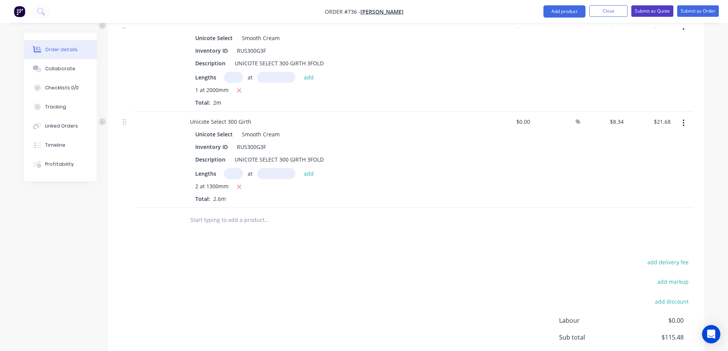
click at [650, 8] on button "Submit as Quote" at bounding box center [652, 10] width 42 height 11
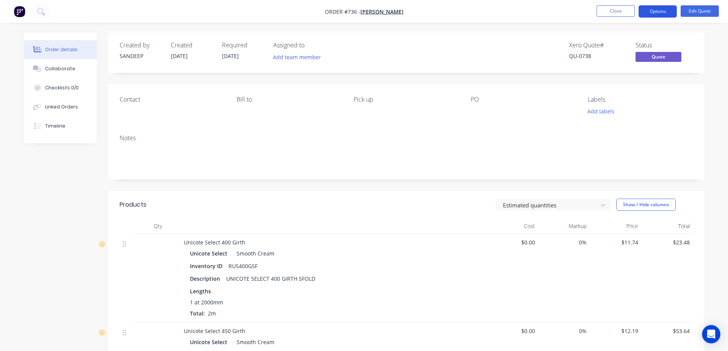
click at [649, 10] on button "Options" at bounding box center [658, 11] width 38 height 12
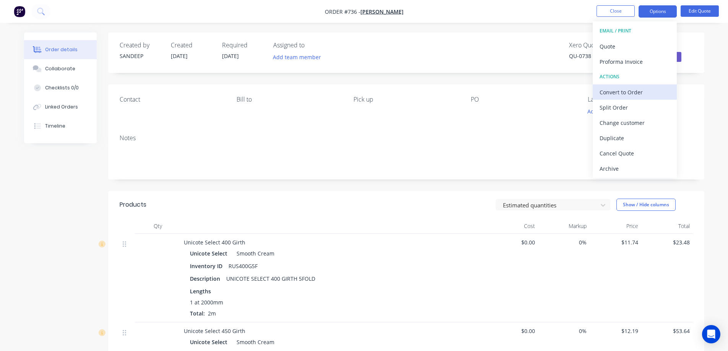
click at [627, 87] on div "Convert to Order" at bounding box center [635, 92] width 70 height 11
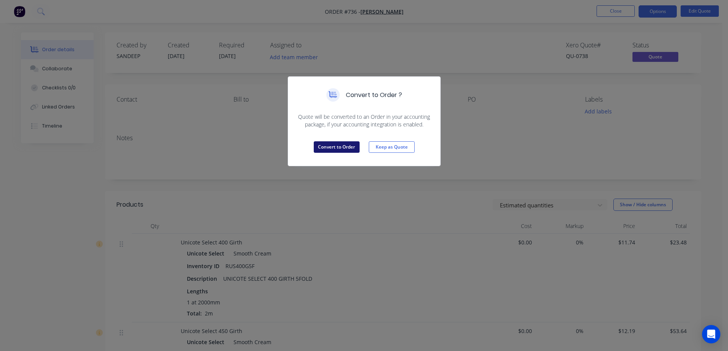
click at [349, 148] on button "Convert to Order" at bounding box center [337, 146] width 46 height 11
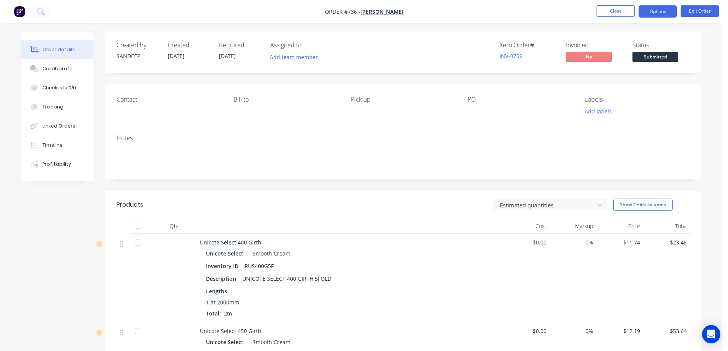
click at [648, 12] on button "Options" at bounding box center [658, 11] width 38 height 12
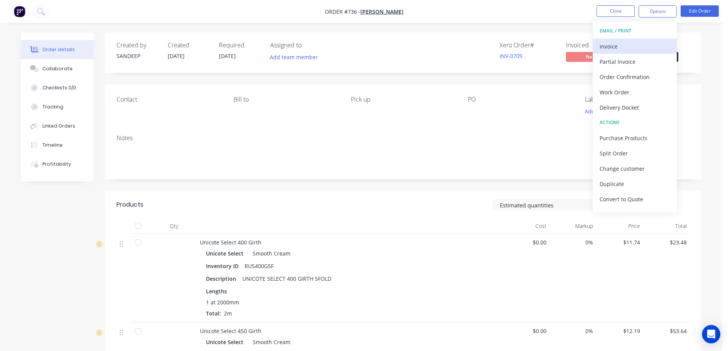
click at [629, 42] on div "Invoice" at bounding box center [635, 46] width 70 height 11
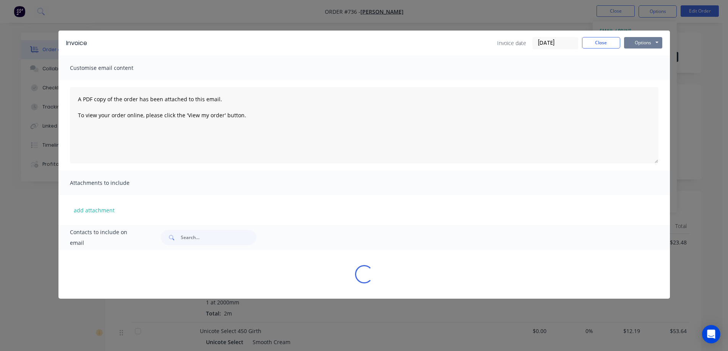
click at [635, 42] on button "Options" at bounding box center [643, 42] width 38 height 11
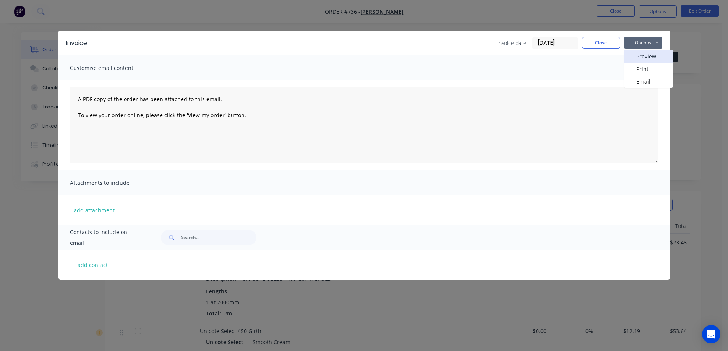
click at [636, 53] on button "Preview" at bounding box center [648, 56] width 49 height 13
click at [599, 46] on button "Close" at bounding box center [601, 42] width 38 height 11
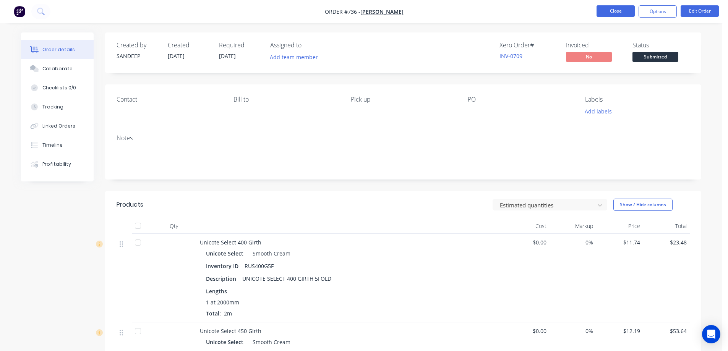
click at [607, 11] on button "Close" at bounding box center [616, 10] width 38 height 11
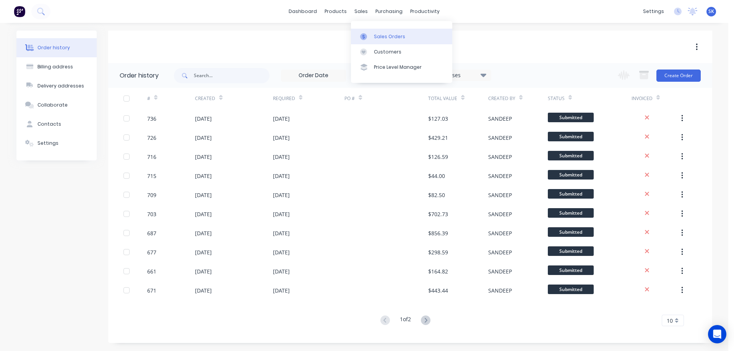
click at [378, 38] on div "Sales Orders" at bounding box center [389, 36] width 31 height 7
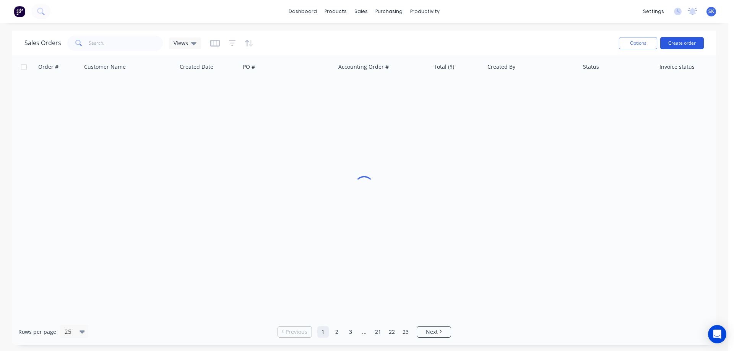
click at [665, 42] on button "Create order" at bounding box center [682, 43] width 44 height 12
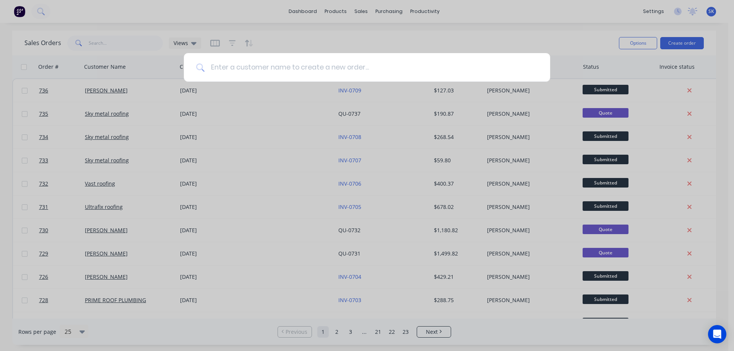
click at [269, 70] on input at bounding box center [370, 67] width 333 height 29
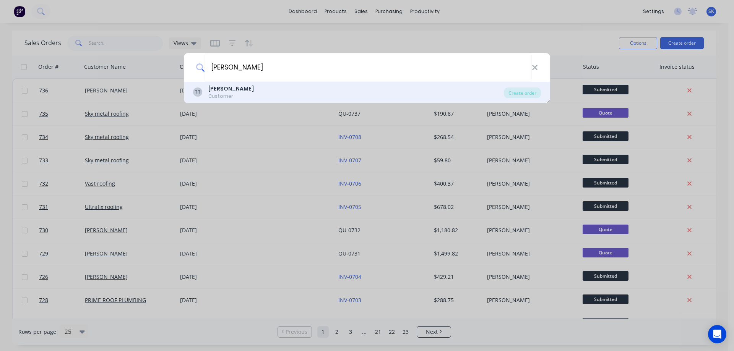
type input "TROY"
click at [248, 95] on div "TT Troy Customer" at bounding box center [348, 92] width 311 height 15
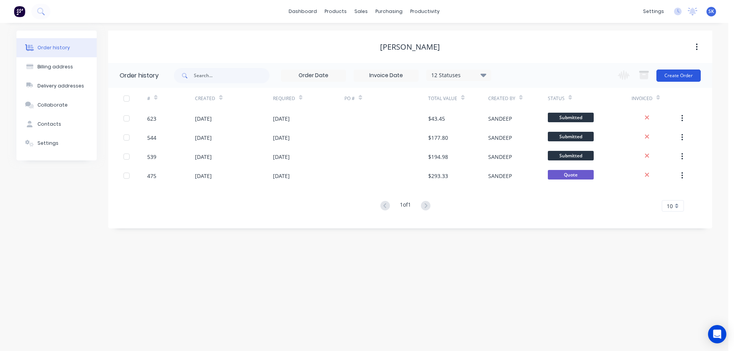
click at [671, 75] on button "Create Order" at bounding box center [678, 76] width 44 height 12
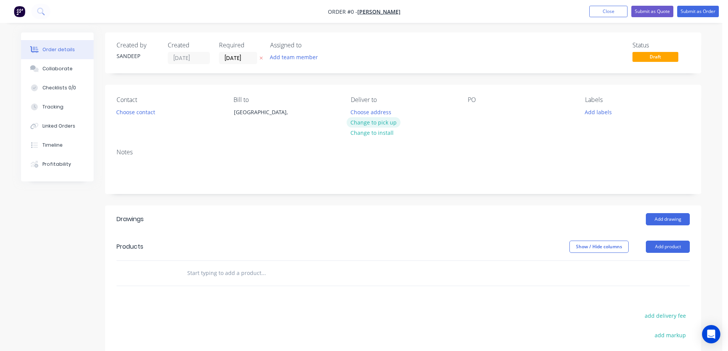
click at [369, 121] on button "Change to pick up" at bounding box center [374, 122] width 54 height 10
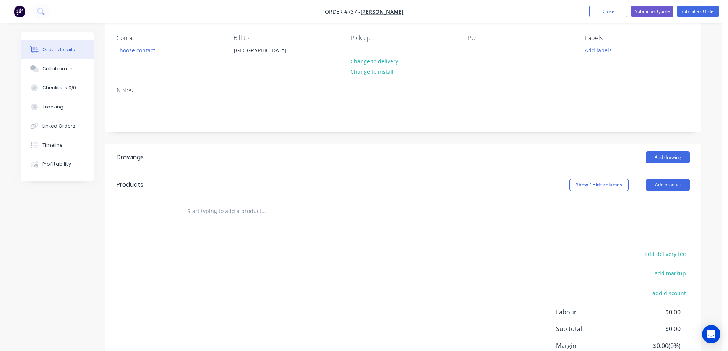
scroll to position [76, 0]
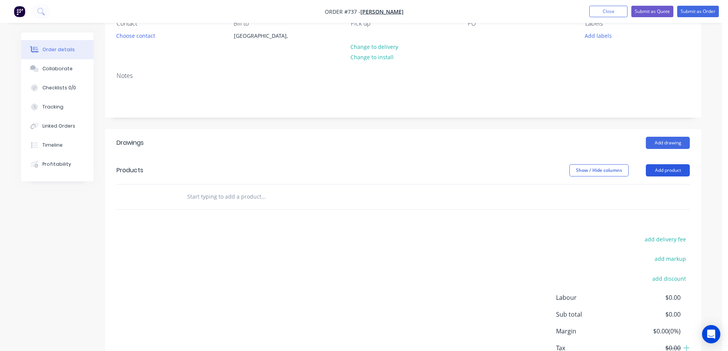
click at [665, 170] on button "Add product" at bounding box center [668, 170] width 44 height 12
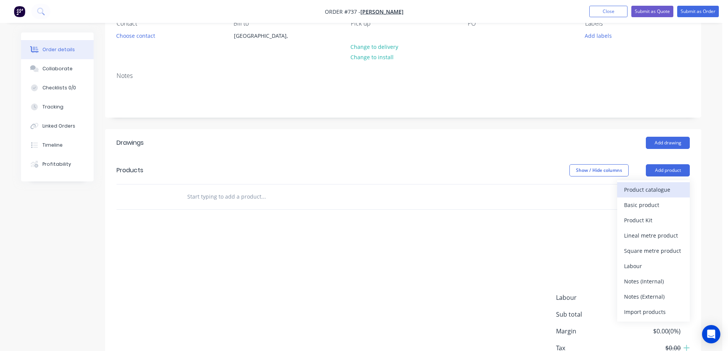
click at [651, 186] on div "Product catalogue" at bounding box center [653, 189] width 59 height 11
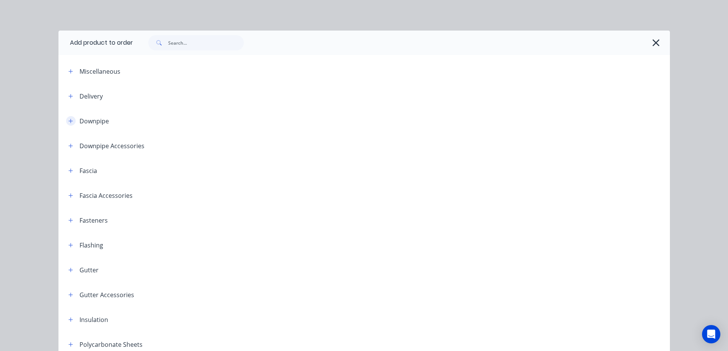
click at [68, 118] on icon "button" at bounding box center [70, 120] width 5 height 5
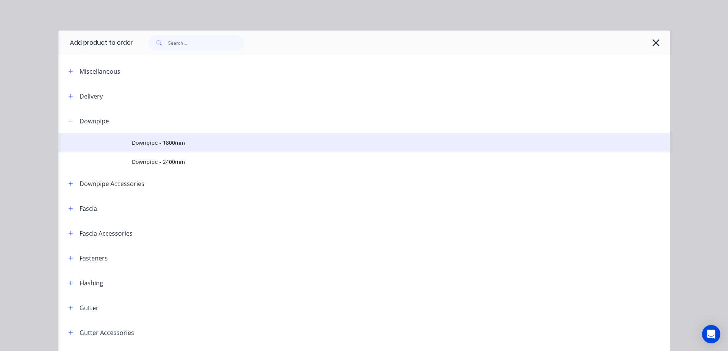
click at [145, 142] on span "Downpipe - 1800mm" at bounding box center [347, 143] width 430 height 8
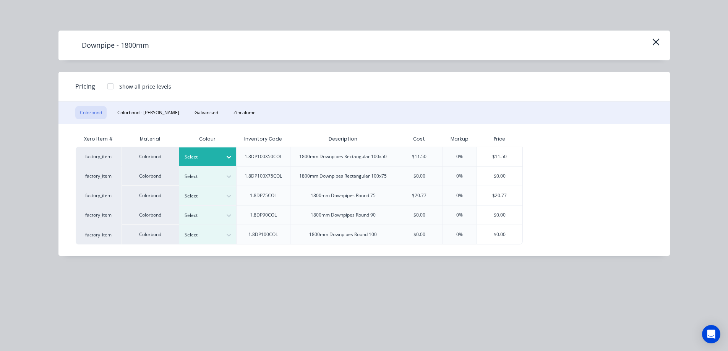
click at [224, 158] on div at bounding box center [229, 157] width 14 height 12
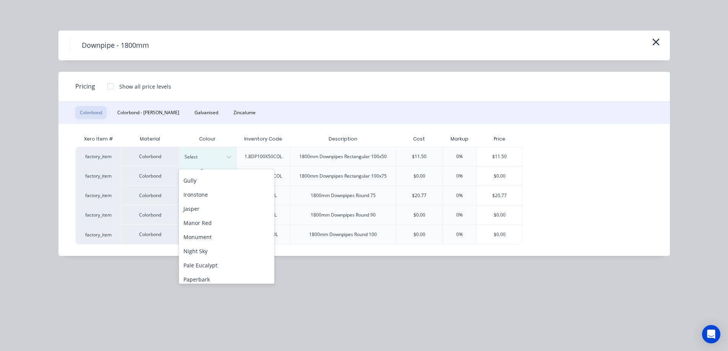
scroll to position [115, 0]
click at [214, 217] on div "Manor Red" at bounding box center [227, 219] width 96 height 14
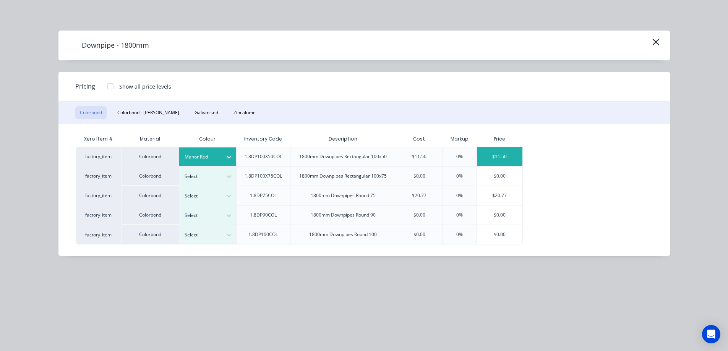
click at [509, 159] on div "$11.50" at bounding box center [500, 156] width 46 height 19
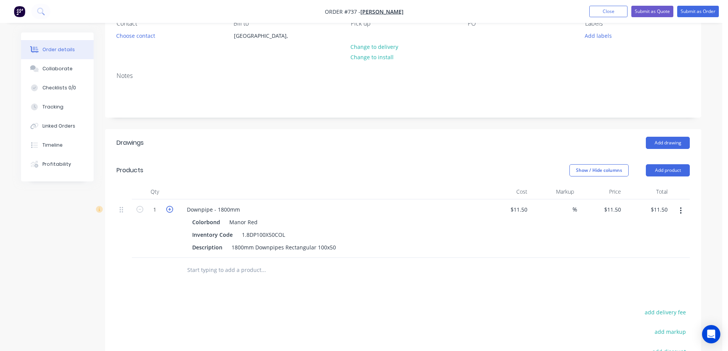
click at [168, 210] on icon "button" at bounding box center [169, 209] width 7 height 7
type input "2"
type input "$23.00"
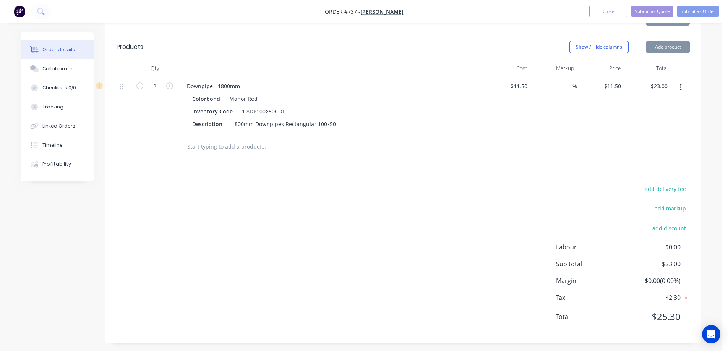
scroll to position [203, 0]
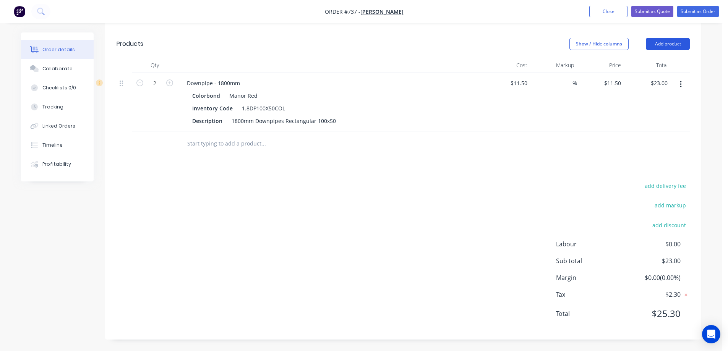
click at [665, 45] on button "Add product" at bounding box center [668, 44] width 44 height 12
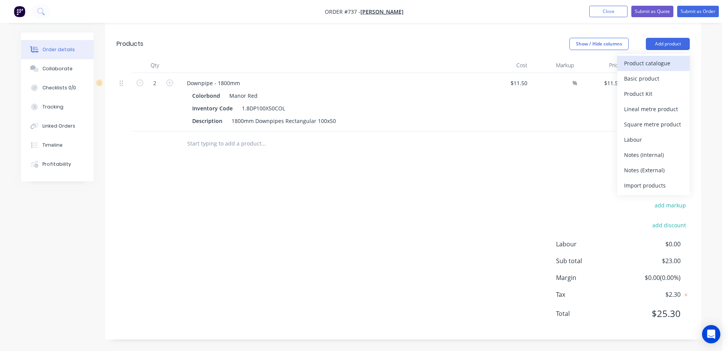
click at [657, 58] on div "Product catalogue" at bounding box center [653, 63] width 59 height 11
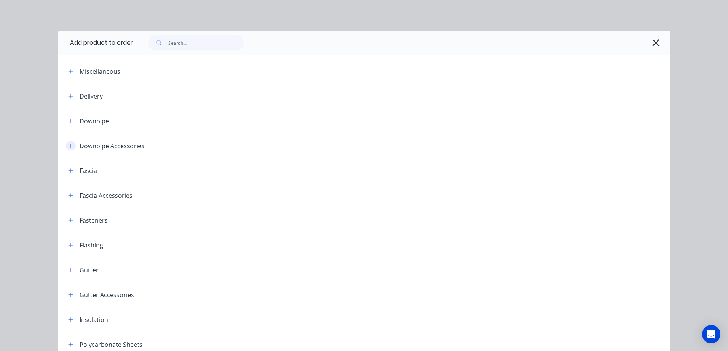
click at [68, 144] on icon "button" at bounding box center [70, 145] width 5 height 5
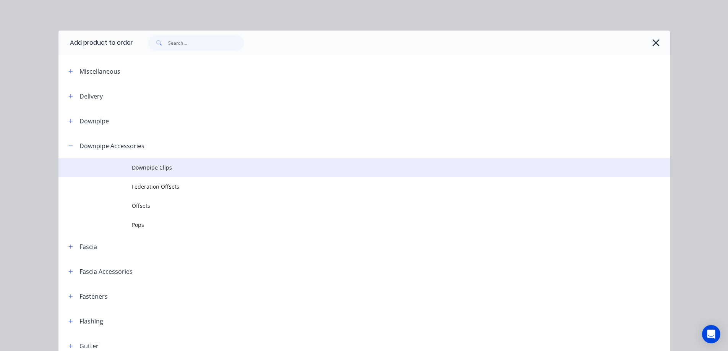
click at [148, 174] on td "Downpipe Clips" at bounding box center [401, 167] width 538 height 19
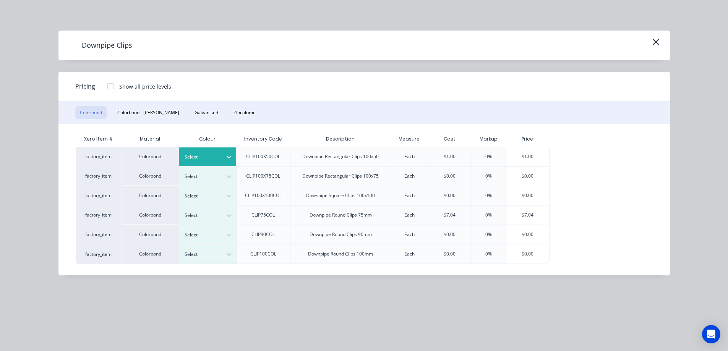
click at [222, 159] on div at bounding box center [229, 157] width 14 height 12
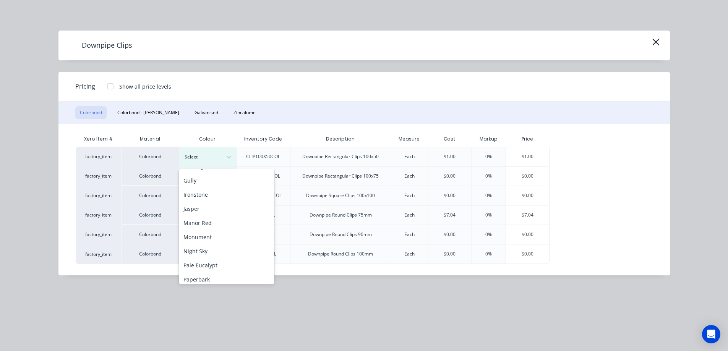
scroll to position [115, 0]
click at [213, 220] on div "Manor Red" at bounding box center [227, 219] width 96 height 14
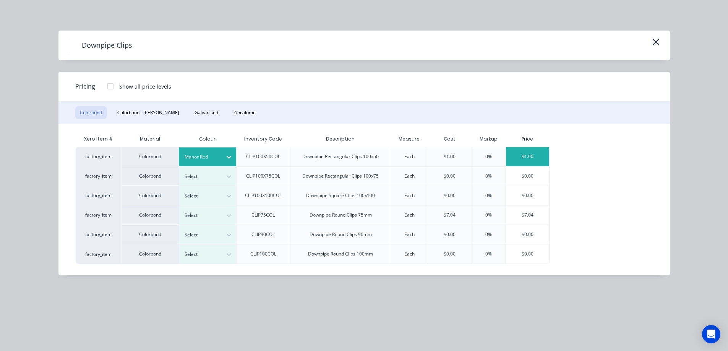
click at [528, 161] on div "$1.00" at bounding box center [527, 156] width 43 height 19
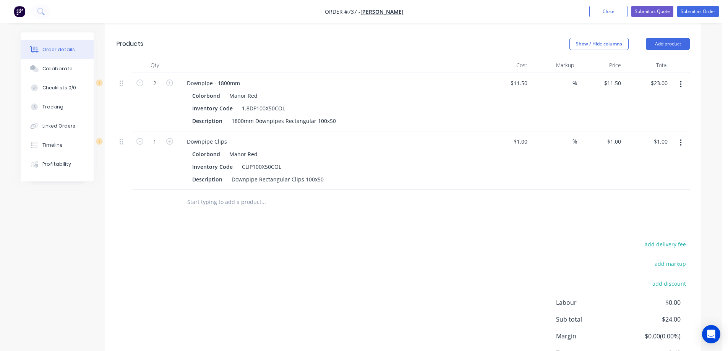
click at [170, 137] on button "button" at bounding box center [170, 141] width 10 height 8
type input "2"
type input "$2.00"
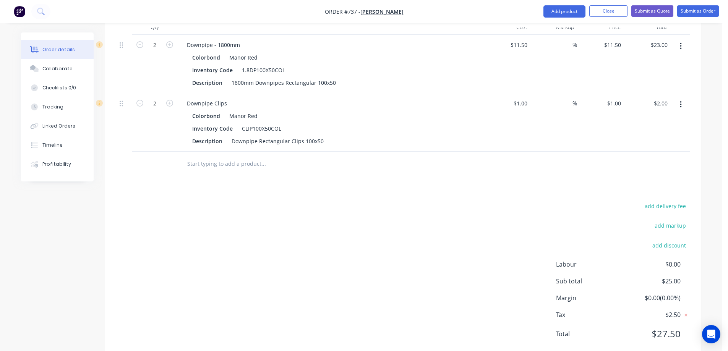
scroll to position [223, 0]
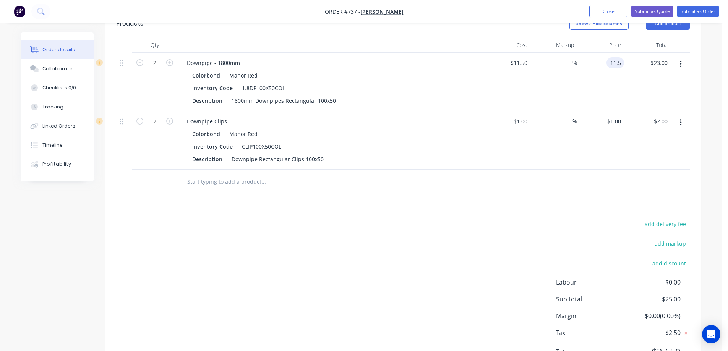
click at [605, 64] on div "11.5 11.5" at bounding box center [600, 82] width 47 height 58
type input "12.6"
type input "9.57"
type input "$12.60"
type input "$25.20"
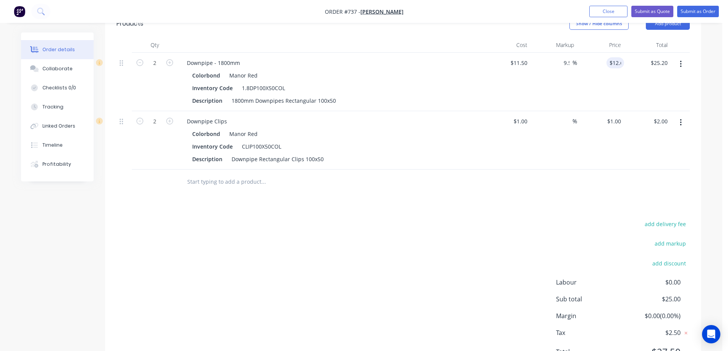
click at [592, 90] on div "$12.60 12.6" at bounding box center [600, 82] width 47 height 58
click at [620, 125] on input "1" at bounding box center [615, 121] width 18 height 11
click at [620, 125] on input "1" at bounding box center [619, 121] width 9 height 11
type input "1.5"
type input "50"
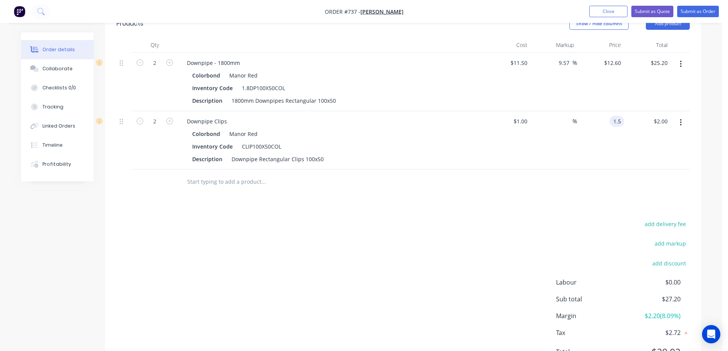
type input "$1.50"
type input "$3.00"
click at [602, 145] on div "$1.50 1.5" at bounding box center [600, 140] width 47 height 58
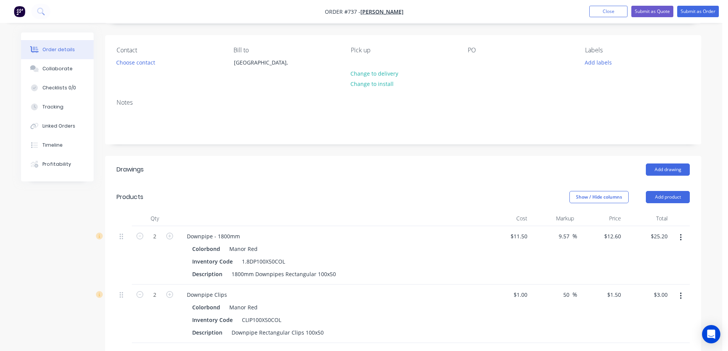
scroll to position [32, 0]
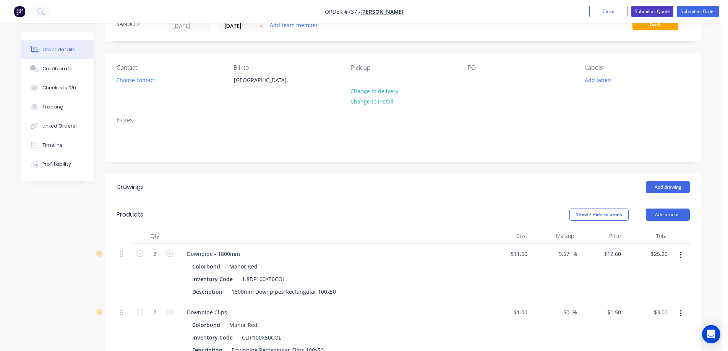
click at [652, 10] on button "Submit as Quote" at bounding box center [652, 11] width 42 height 11
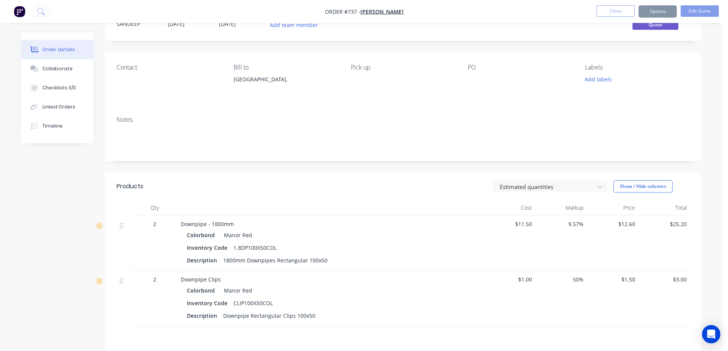
scroll to position [0, 0]
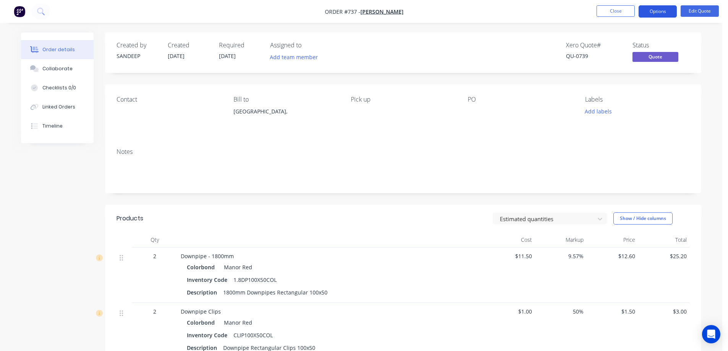
click at [660, 13] on button "Options" at bounding box center [658, 11] width 38 height 12
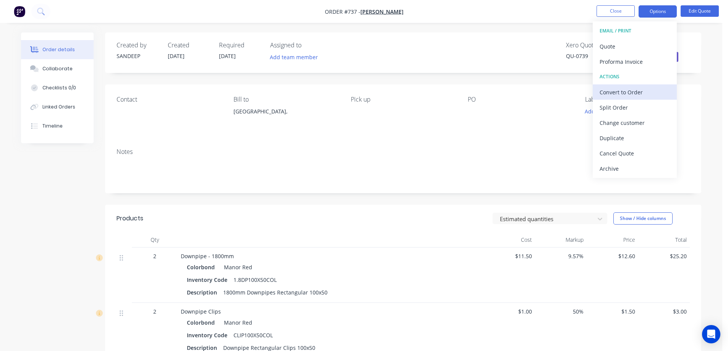
click at [620, 91] on div "Convert to Order" at bounding box center [635, 92] width 70 height 11
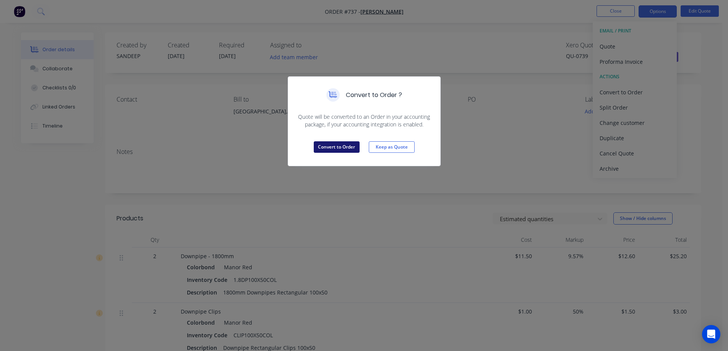
click at [343, 150] on button "Convert to Order" at bounding box center [337, 146] width 46 height 11
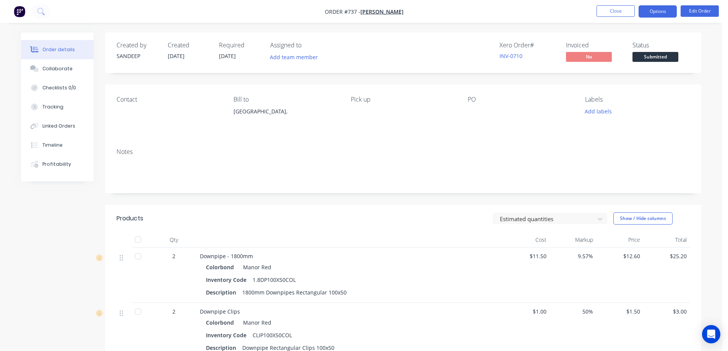
click at [654, 9] on button "Options" at bounding box center [658, 11] width 38 height 12
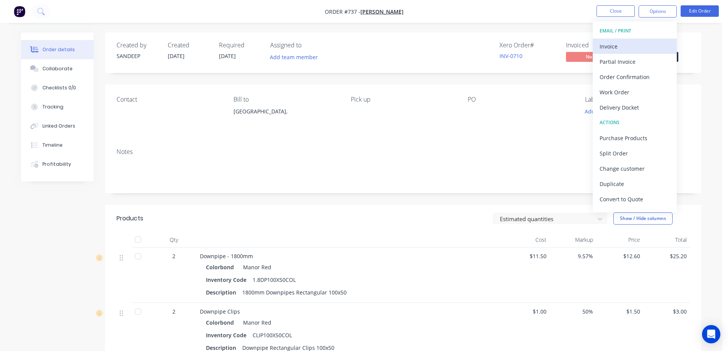
click at [635, 47] on div "Invoice" at bounding box center [635, 46] width 70 height 11
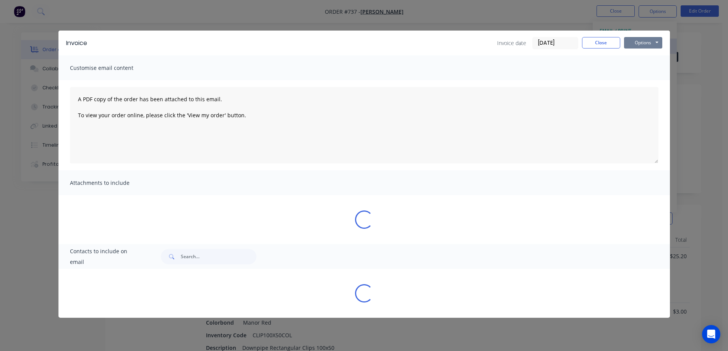
click at [635, 47] on button "Options" at bounding box center [643, 42] width 38 height 11
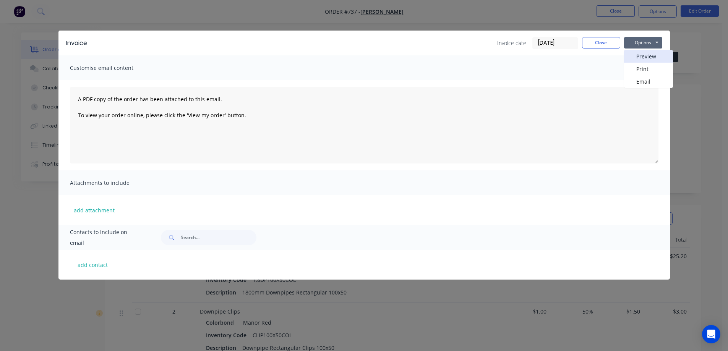
click at [633, 55] on button "Preview" at bounding box center [648, 56] width 49 height 13
click at [595, 45] on button "Close" at bounding box center [601, 42] width 38 height 11
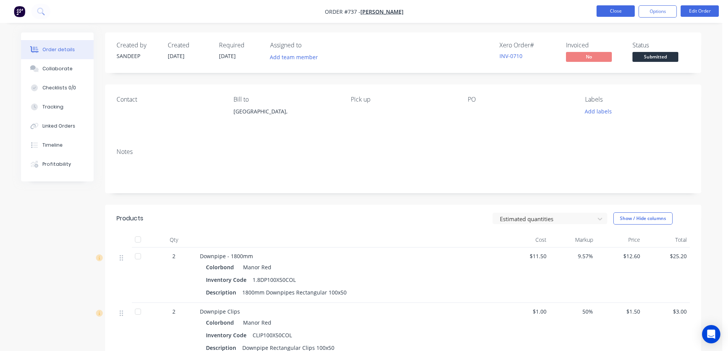
click at [611, 15] on button "Close" at bounding box center [616, 10] width 38 height 11
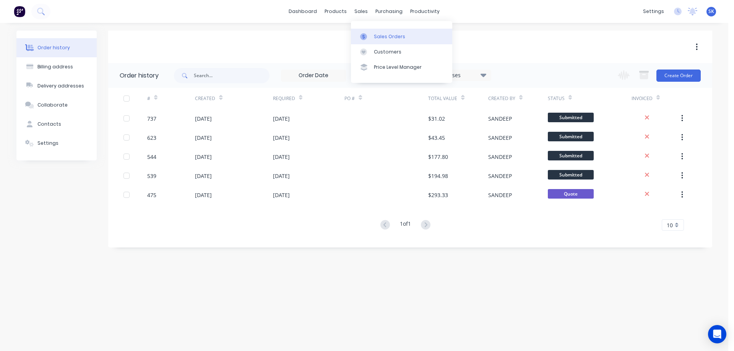
click at [381, 34] on div "Sales Orders" at bounding box center [389, 36] width 31 height 7
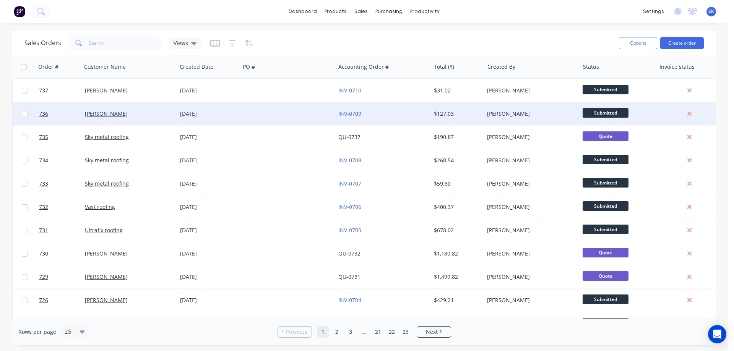
click at [287, 118] on div at bounding box center [287, 113] width 95 height 23
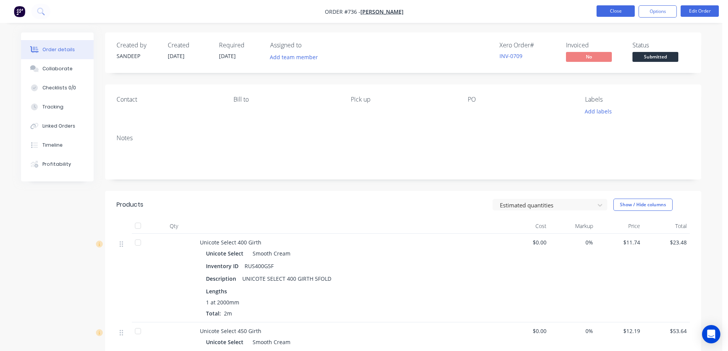
click at [622, 13] on button "Close" at bounding box center [616, 10] width 38 height 11
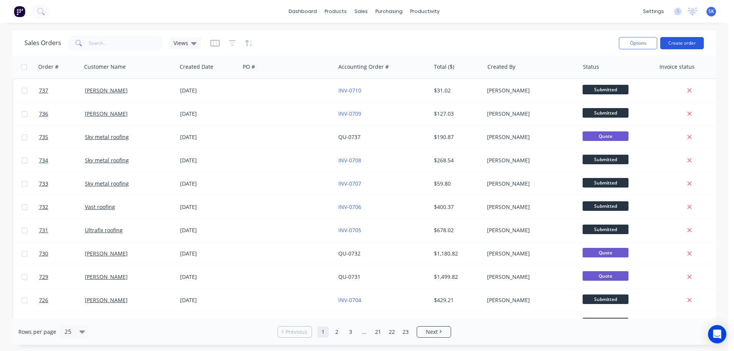
click at [678, 41] on button "Create order" at bounding box center [682, 43] width 44 height 12
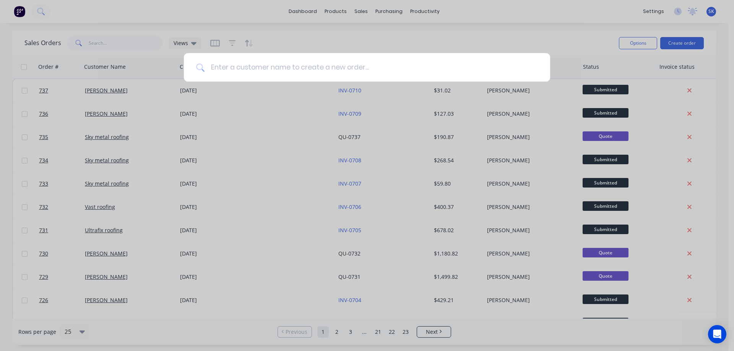
click at [366, 71] on input at bounding box center [370, 67] width 333 height 29
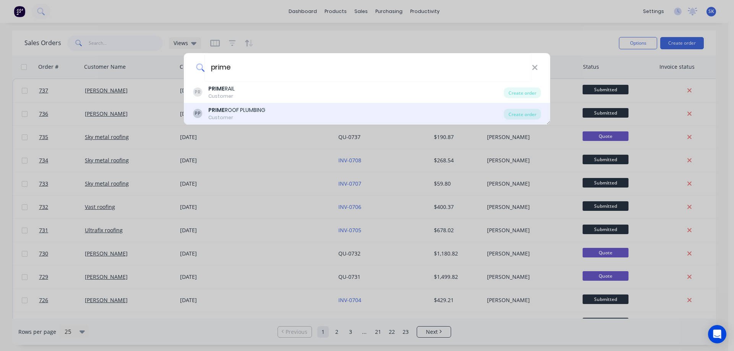
type input "prime"
click at [292, 110] on div "PP PRIME ROOF PLUMBING Customer" at bounding box center [348, 113] width 311 height 15
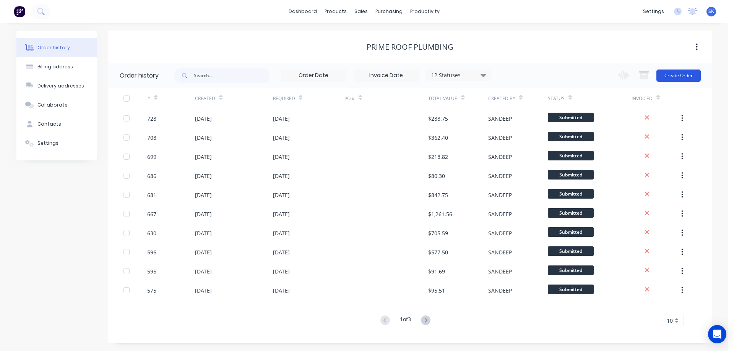
click at [672, 71] on button "Create Order" at bounding box center [678, 76] width 44 height 12
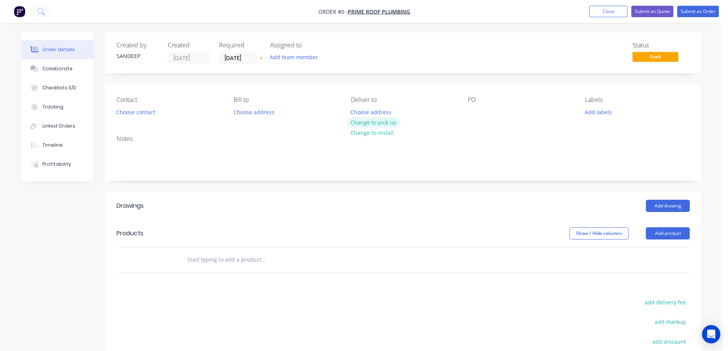
click at [381, 125] on button "Change to pick up" at bounding box center [374, 122] width 54 height 10
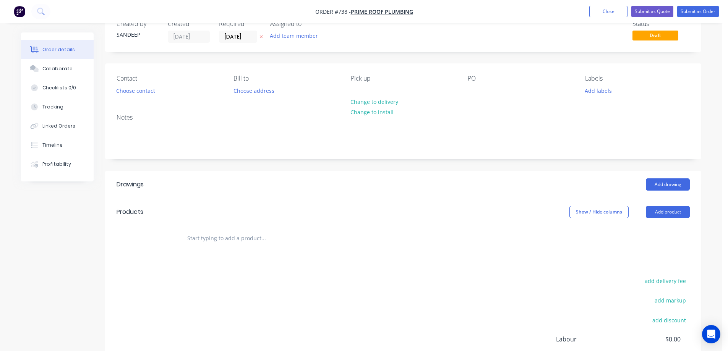
scroll to position [38, 0]
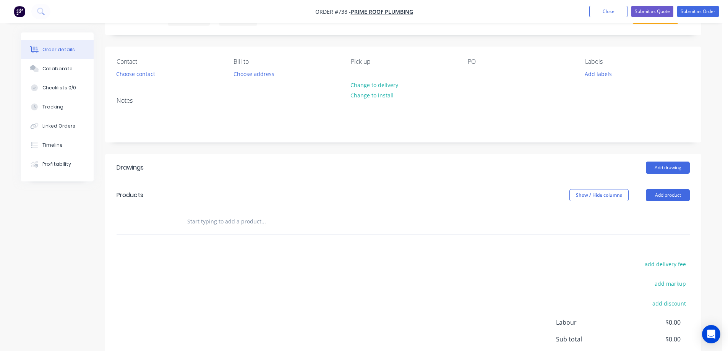
click at [233, 220] on input "text" at bounding box center [263, 221] width 153 height 15
click at [224, 215] on input "text" at bounding box center [263, 221] width 153 height 15
type input "r"
type input "R"
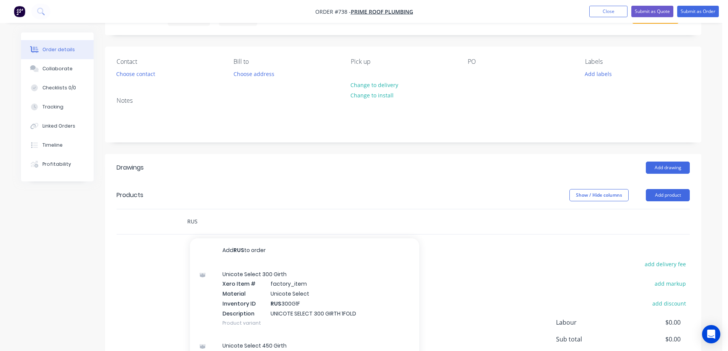
click at [206, 222] on input "RUS" at bounding box center [263, 221] width 153 height 15
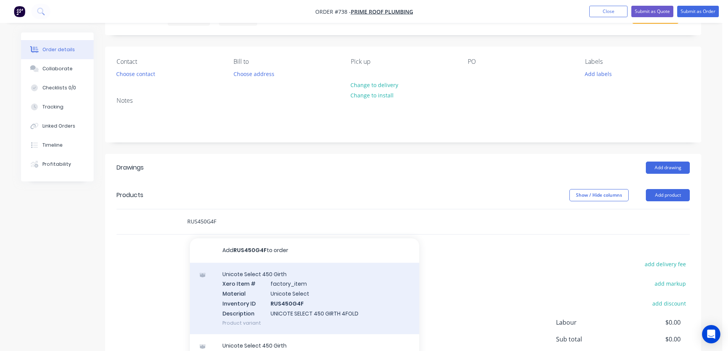
type input "RUS450G4F"
click at [263, 288] on div "Unicote Select 450 Girth Xero Item # factory_item Material Unicote Select Inven…" at bounding box center [304, 298] width 229 height 71
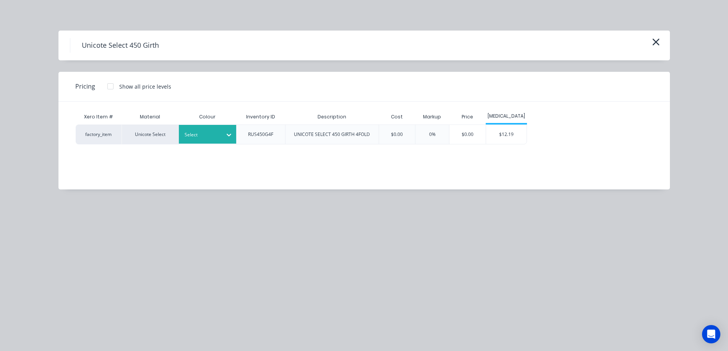
click at [200, 136] on div at bounding box center [202, 135] width 34 height 8
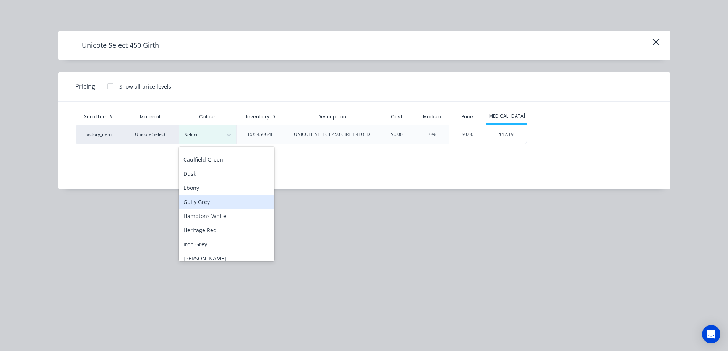
click at [217, 206] on div "Gully Grey" at bounding box center [227, 202] width 96 height 14
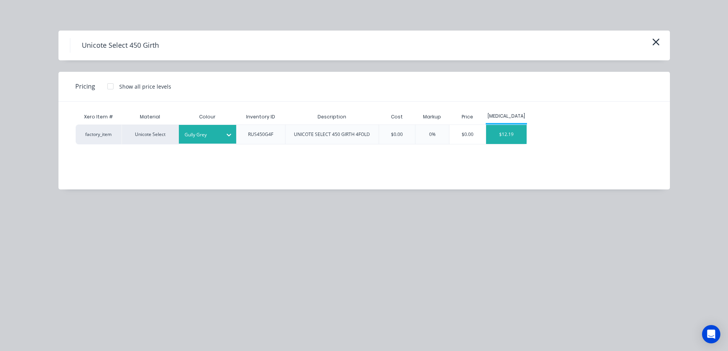
click at [509, 138] on div "$12.19" at bounding box center [506, 134] width 41 height 19
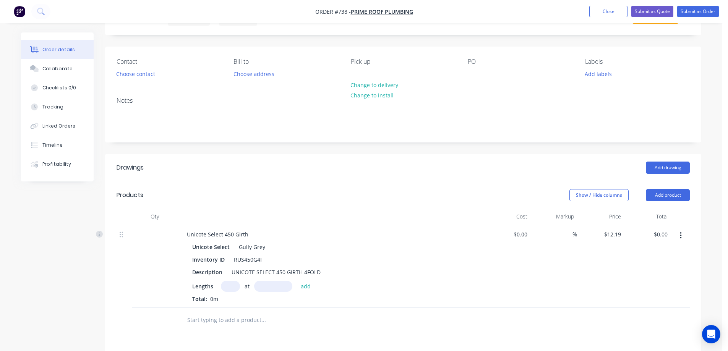
click at [229, 285] on input "text" at bounding box center [230, 286] width 19 height 11
type input "1"
type input "1500mm"
click at [308, 288] on button "add" at bounding box center [306, 286] width 18 height 10
type input "$18.29"
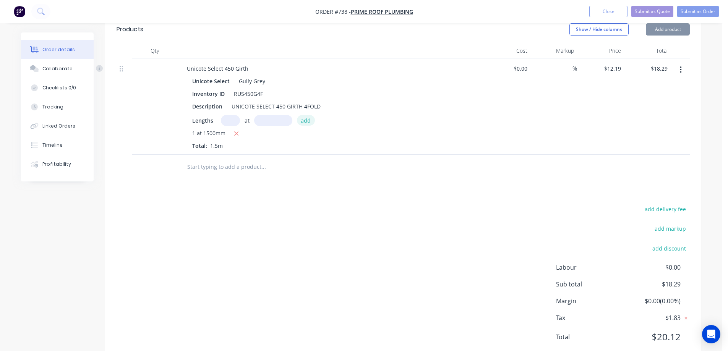
scroll to position [227, 0]
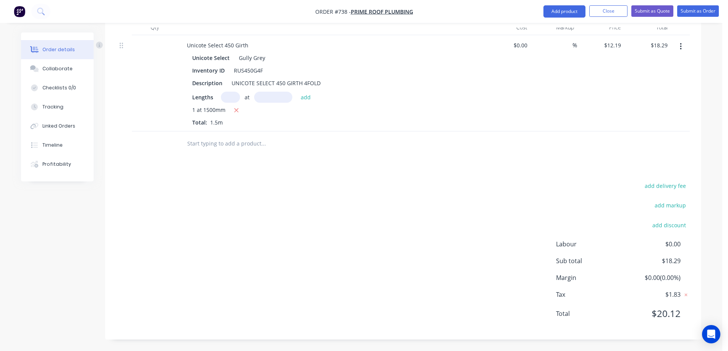
click at [220, 143] on input "text" at bounding box center [263, 143] width 153 height 15
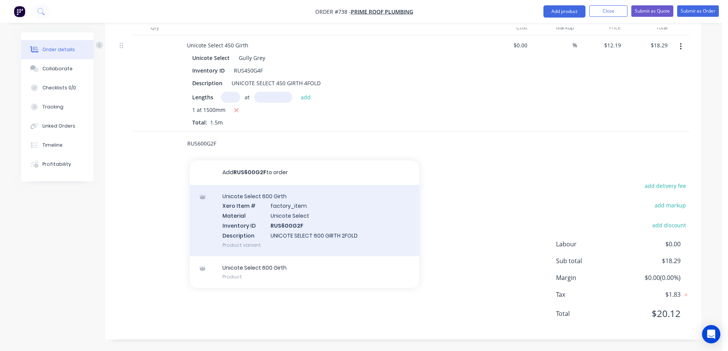
type input "RUS600G2F"
click at [240, 214] on div "Unicote Select 600 Girth Xero Item # factory_item Material Unicote Select Inven…" at bounding box center [304, 220] width 229 height 71
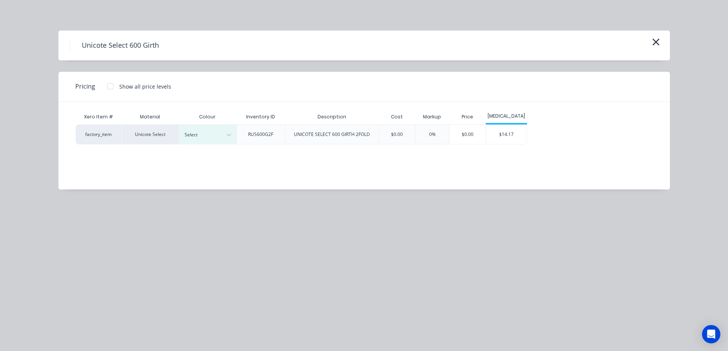
click at [213, 133] on div at bounding box center [202, 135] width 34 height 8
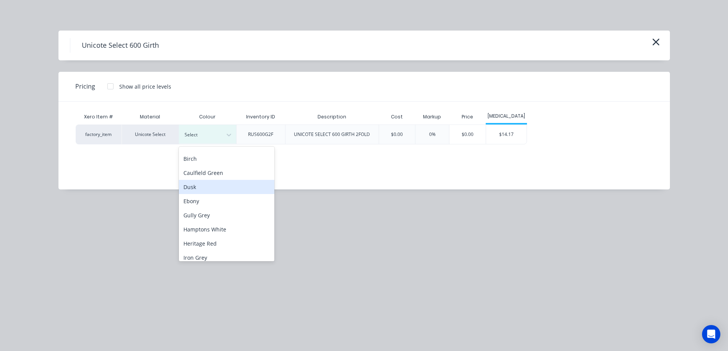
scroll to position [38, 0]
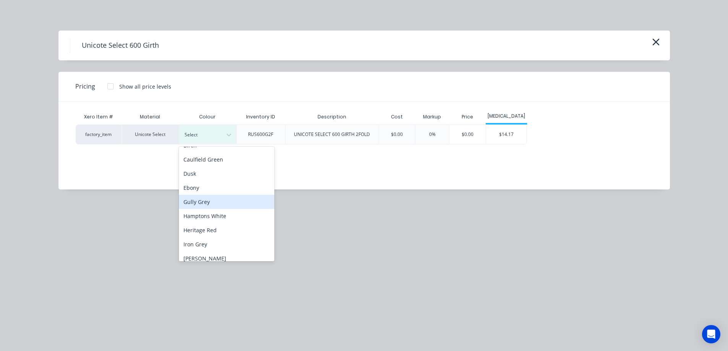
click at [216, 203] on div "Gully Grey" at bounding box center [227, 202] width 96 height 14
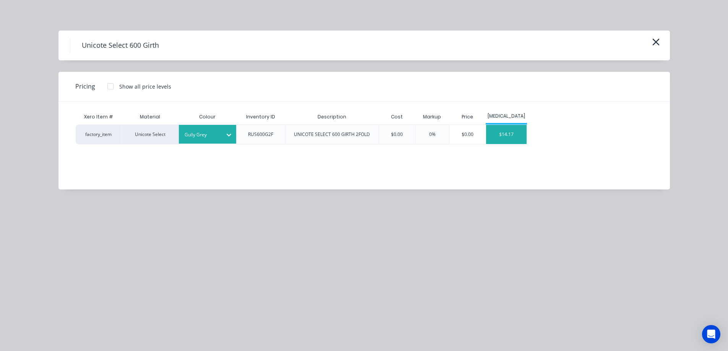
click at [511, 136] on div "$14.17" at bounding box center [506, 134] width 41 height 19
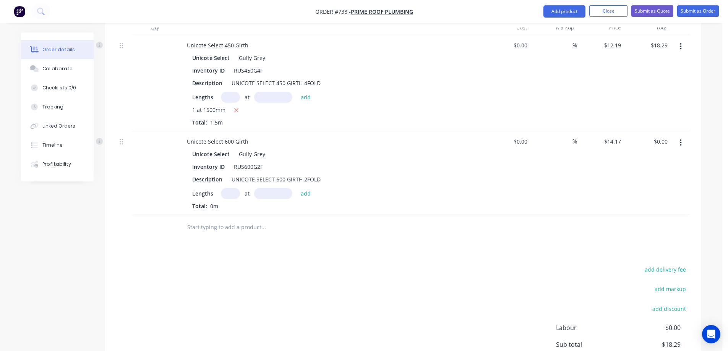
click at [235, 192] on input "text" at bounding box center [230, 193] width 19 height 11
type input "1"
type input "1000mm"
click at [300, 193] on button "add" at bounding box center [306, 193] width 18 height 10
type input "$14.17"
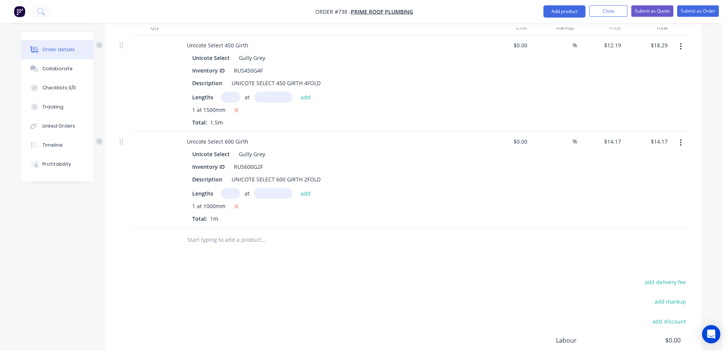
click at [257, 245] on input "text" at bounding box center [263, 239] width 153 height 15
type input "T"
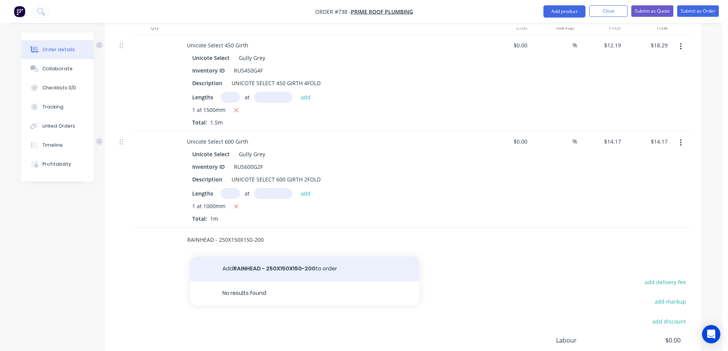
type input "RAINHEAD - 250X150X150-200"
click at [256, 263] on button "Add RAINHEAD - 250X150X150-200 to order" at bounding box center [304, 269] width 229 height 24
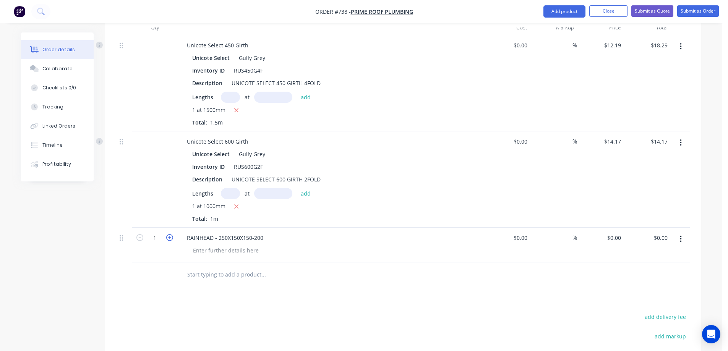
click at [170, 239] on icon "button" at bounding box center [169, 237] width 7 height 7
type input "3"
click at [610, 237] on div "0 0" at bounding box center [600, 245] width 47 height 35
type input "$0.00"
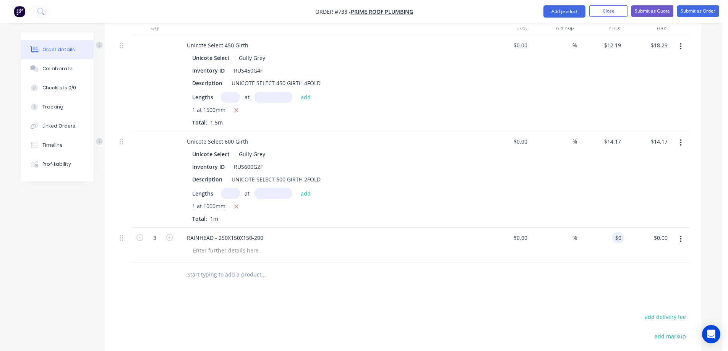
click at [579, 282] on div at bounding box center [403, 275] width 573 height 25
click at [268, 241] on div "RAINHEAD - 250X150X150-200" at bounding box center [225, 237] width 89 height 11
click at [266, 292] on div "Drawings Add drawing Products Show / Hide columns Add product Qty Cost Markup P…" at bounding box center [403, 218] width 596 height 506
click at [264, 240] on div "RAINHEAD - 250X150X150-200" at bounding box center [225, 237] width 89 height 11
click at [324, 285] on div at bounding box center [315, 275] width 275 height 25
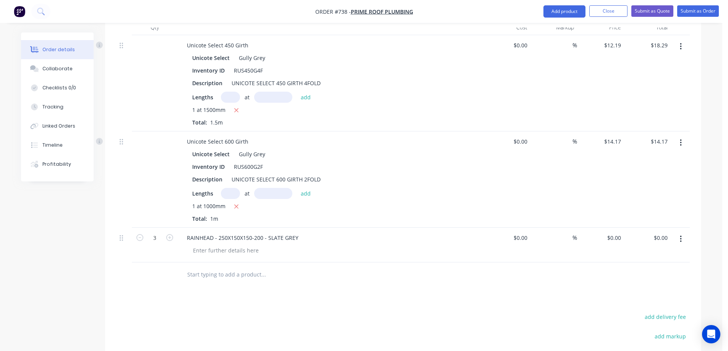
click at [216, 273] on input "text" at bounding box center [263, 274] width 153 height 15
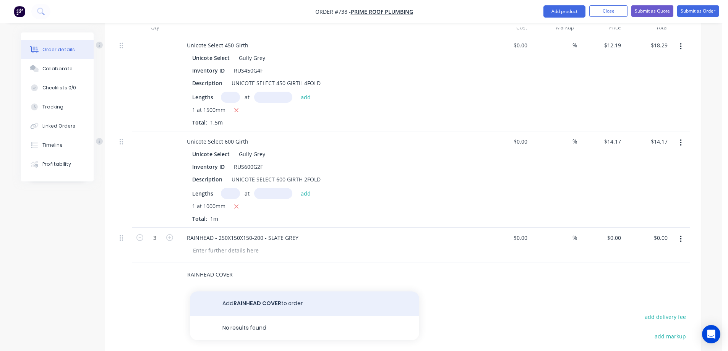
type input "RAINHEAD COVER"
click at [230, 302] on button "Add RAINHEAD COVER to order" at bounding box center [304, 304] width 229 height 24
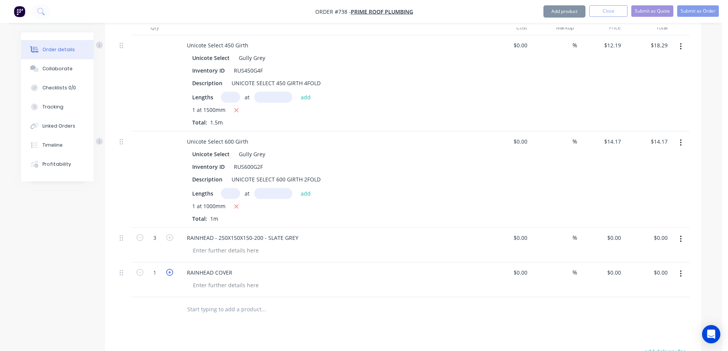
click at [171, 274] on icon "button" at bounding box center [169, 272] width 7 height 7
type input "2"
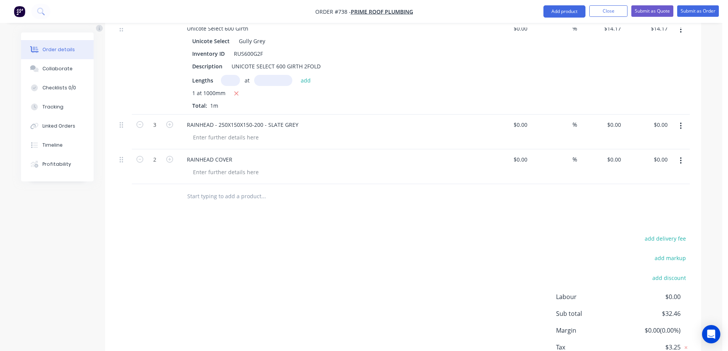
scroll to position [342, 0]
click at [616, 123] on input "0" at bounding box center [619, 123] width 9 height 11
type input "$65.00"
type input "$195.00"
click at [547, 190] on div at bounding box center [403, 195] width 573 height 25
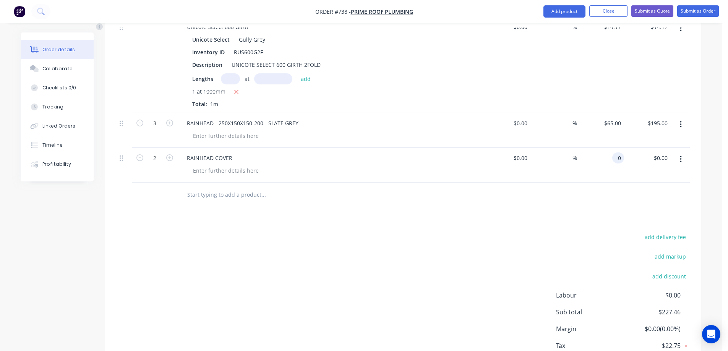
click at [612, 159] on div "0 0" at bounding box center [600, 165] width 47 height 35
type input "$10.00"
type input "$20.00"
click at [580, 202] on div at bounding box center [403, 195] width 573 height 25
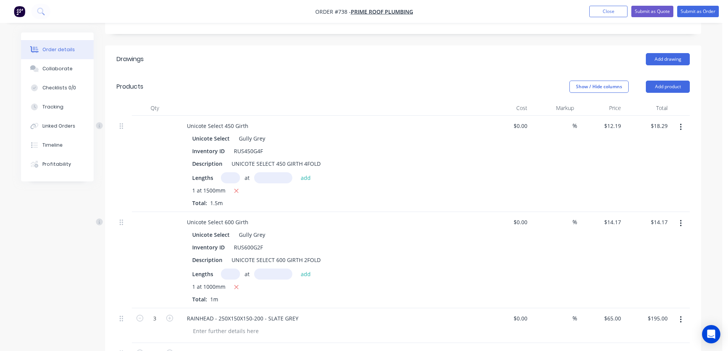
scroll to position [164, 0]
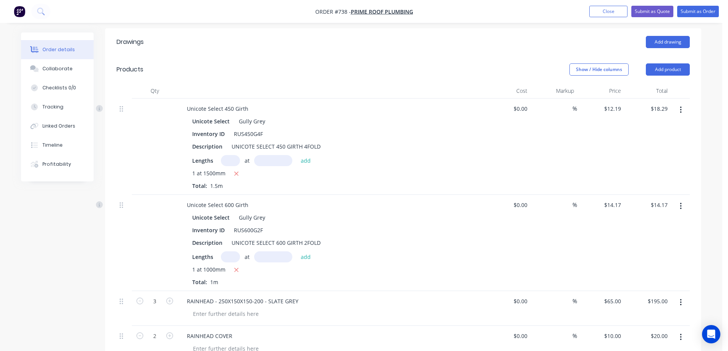
click at [258, 219] on div "Gully Grey" at bounding box center [250, 217] width 29 height 11
click at [678, 113] on button "button" at bounding box center [681, 110] width 18 height 14
click at [640, 130] on div "Edit" at bounding box center [653, 130] width 59 height 11
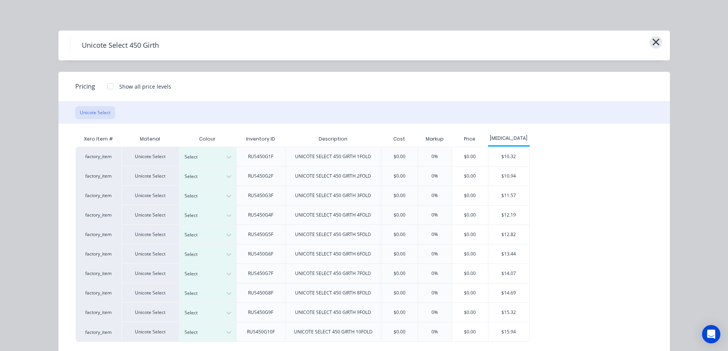
click at [652, 41] on icon "button" at bounding box center [655, 42] width 7 height 7
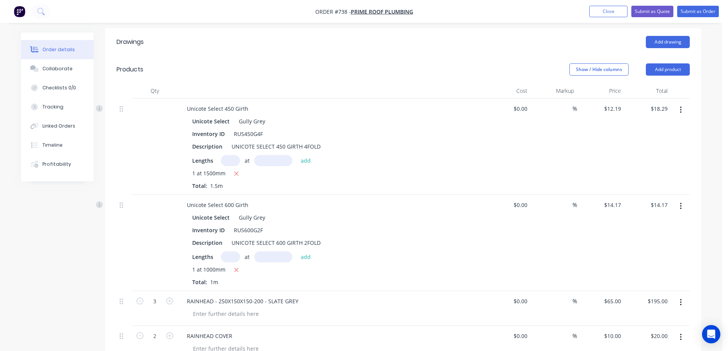
click at [683, 109] on button "button" at bounding box center [681, 110] width 18 height 14
click at [656, 129] on div "Edit" at bounding box center [653, 130] width 59 height 11
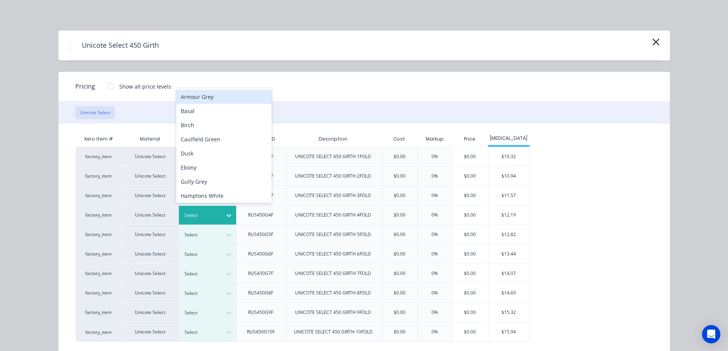
click at [217, 215] on div "Select" at bounding box center [200, 216] width 43 height 10
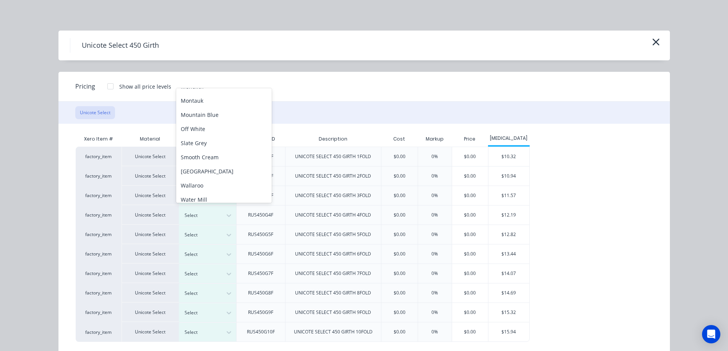
scroll to position [196, 0]
click at [223, 139] on div "Slate Grey" at bounding box center [224, 142] width 96 height 14
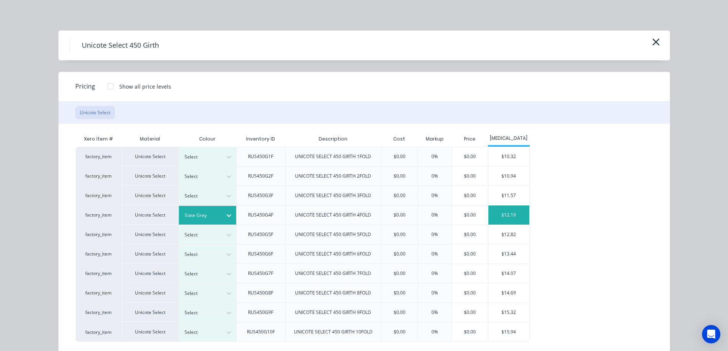
click at [515, 221] on div "$12.19" at bounding box center [508, 215] width 41 height 19
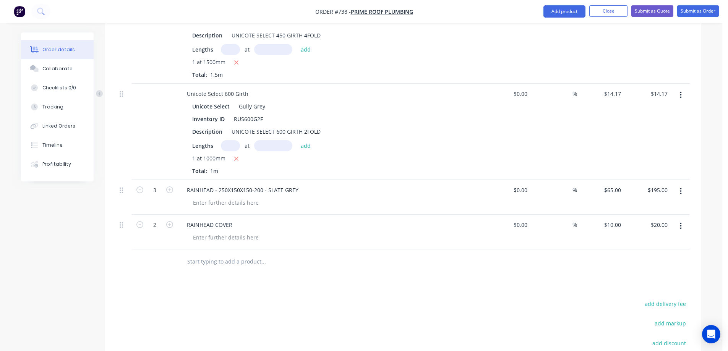
scroll to position [279, 0]
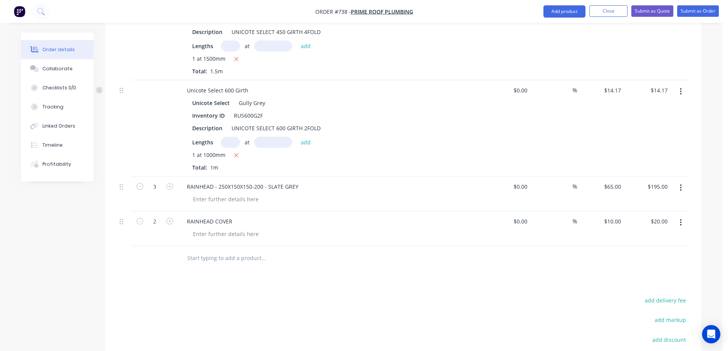
click at [680, 89] on icon "button" at bounding box center [681, 92] width 2 height 8
click at [663, 115] on div "Edit" at bounding box center [653, 111] width 59 height 11
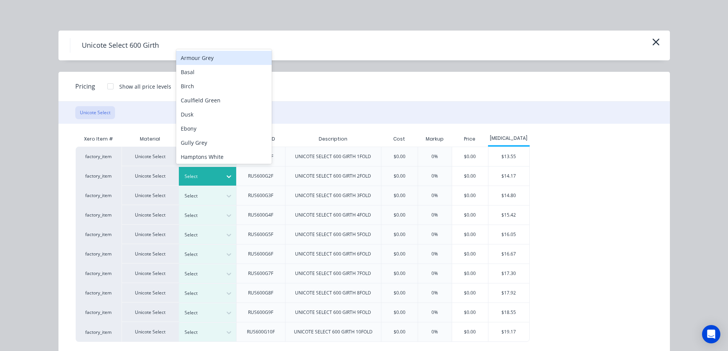
click at [214, 176] on div at bounding box center [202, 176] width 34 height 8
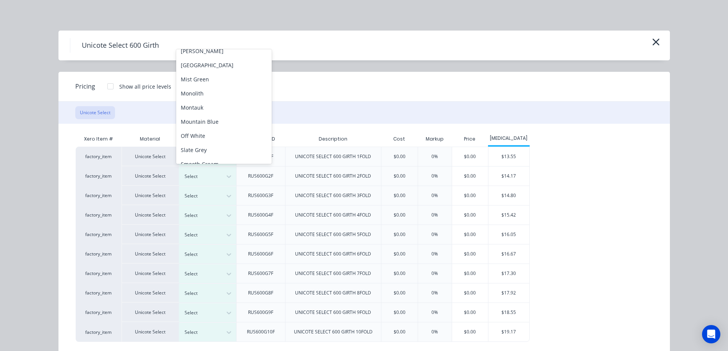
scroll to position [157, 0]
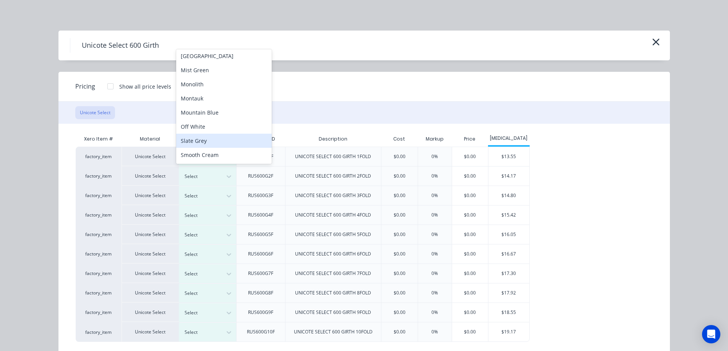
click at [221, 141] on div "Slate Grey" at bounding box center [224, 141] width 96 height 14
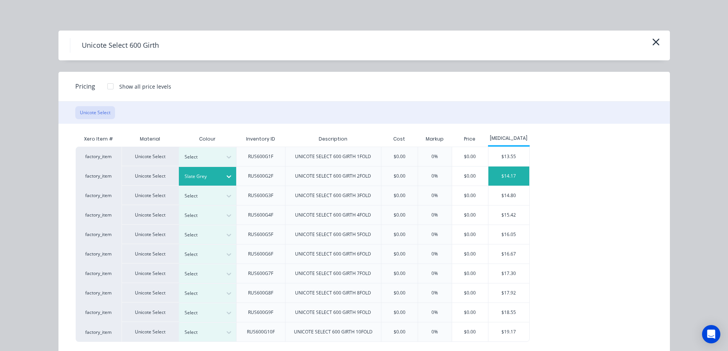
click at [516, 175] on div "$14.17" at bounding box center [508, 176] width 41 height 19
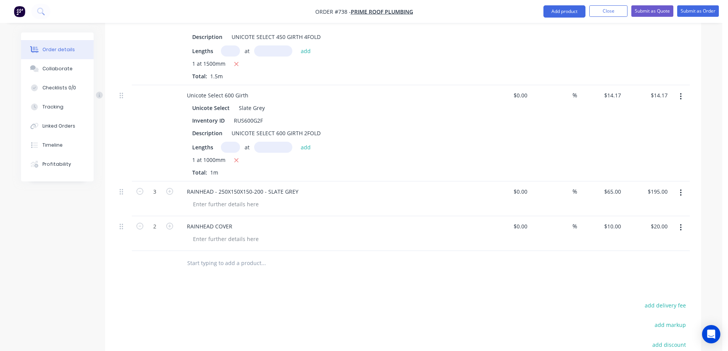
scroll to position [317, 0]
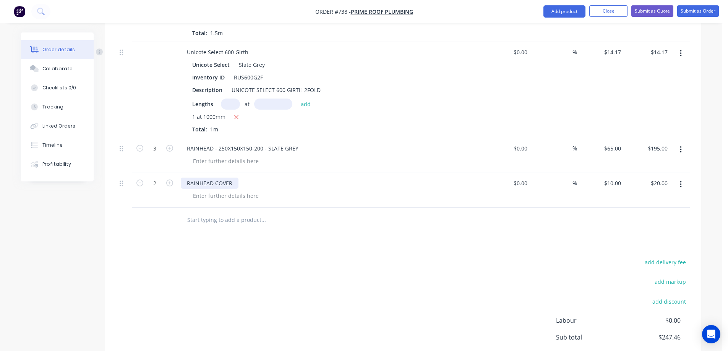
click at [233, 186] on div "RAINHEAD COVER" at bounding box center [210, 183] width 58 height 11
click at [234, 225] on input "text" at bounding box center [263, 219] width 153 height 15
click at [644, 10] on button "Submit as Quote" at bounding box center [652, 10] width 42 height 11
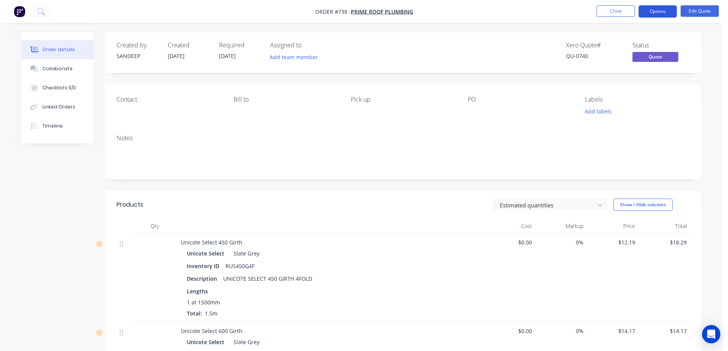
click at [660, 8] on button "Options" at bounding box center [658, 11] width 38 height 12
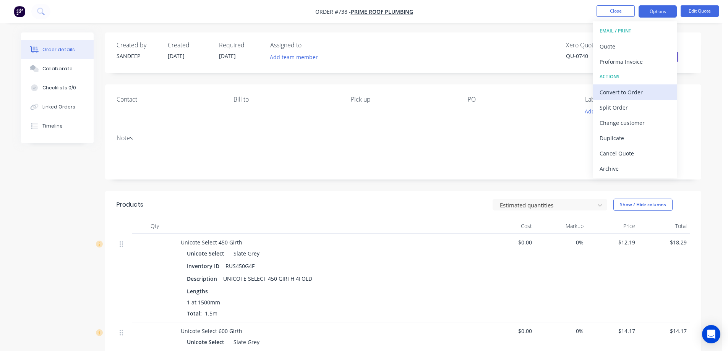
click at [619, 87] on div "Convert to Order" at bounding box center [635, 92] width 70 height 11
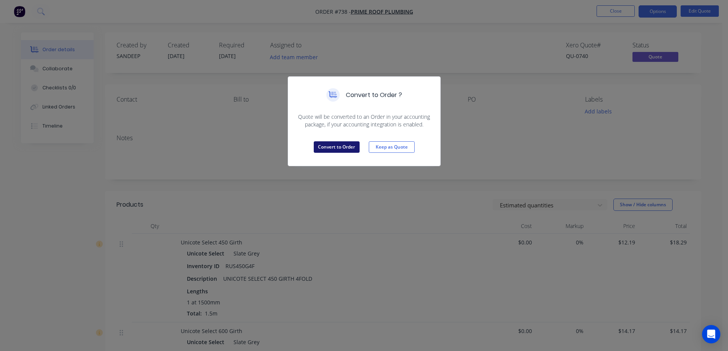
click at [340, 148] on button "Convert to Order" at bounding box center [337, 146] width 46 height 11
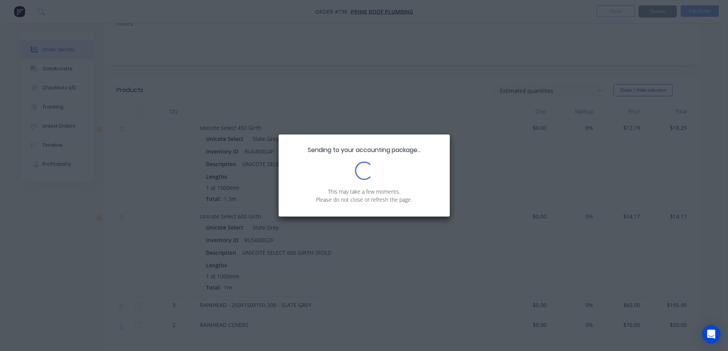
scroll to position [236, 0]
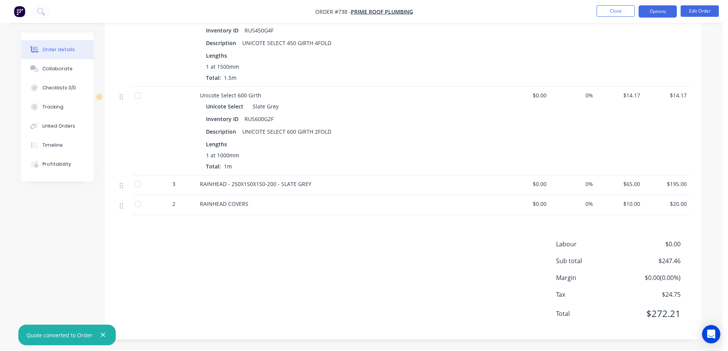
click at [646, 13] on button "Options" at bounding box center [658, 11] width 38 height 12
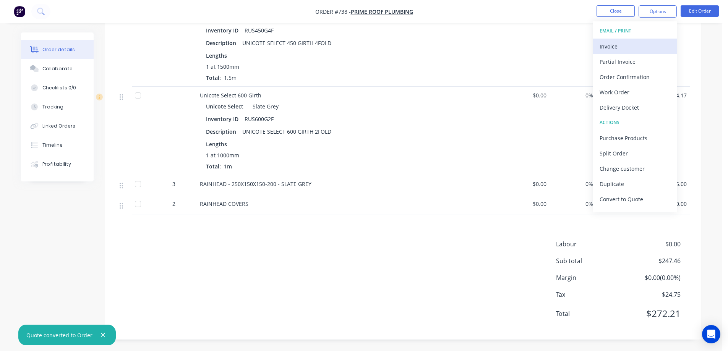
click at [624, 46] on div "Invoice" at bounding box center [635, 46] width 70 height 11
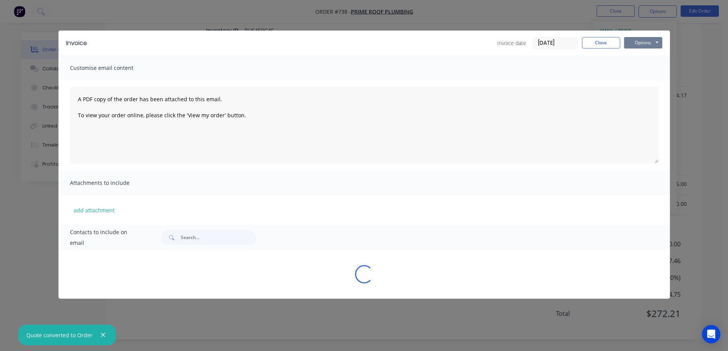
click at [629, 44] on button "Options" at bounding box center [643, 42] width 38 height 11
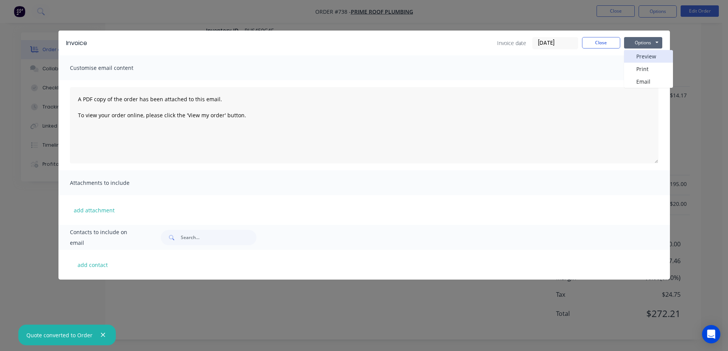
click at [633, 57] on button "Preview" at bounding box center [648, 56] width 49 height 13
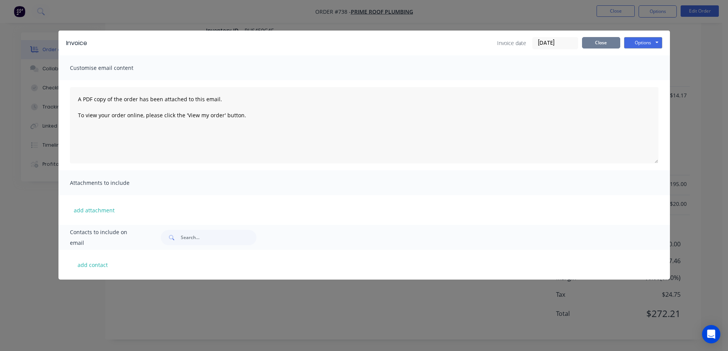
click at [615, 42] on button "Close" at bounding box center [601, 42] width 38 height 11
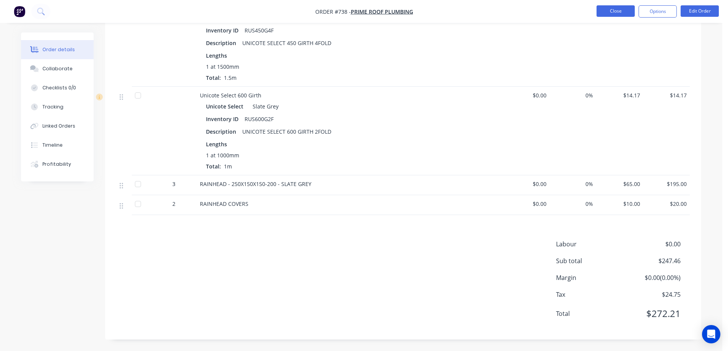
click at [610, 10] on button "Close" at bounding box center [616, 10] width 38 height 11
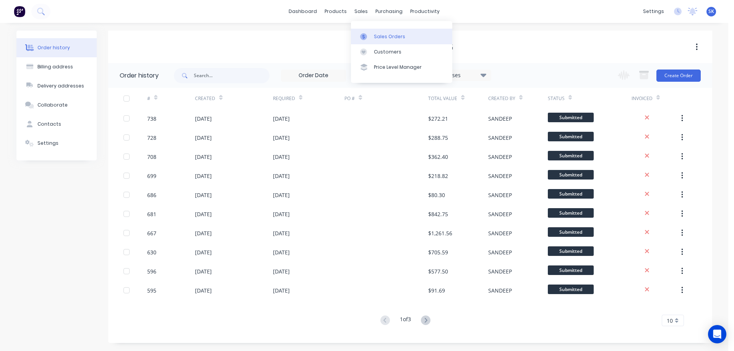
click at [372, 33] on link "Sales Orders" at bounding box center [401, 36] width 101 height 15
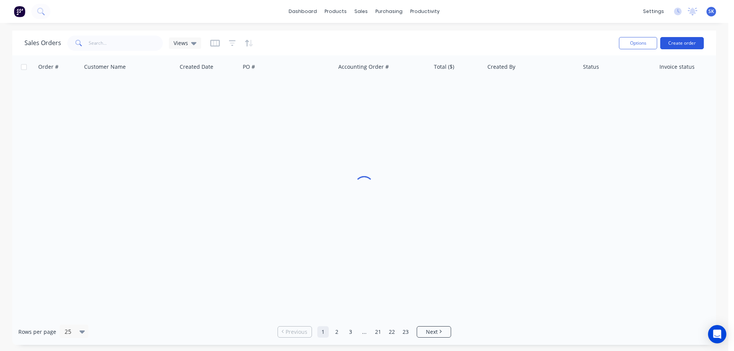
click at [685, 48] on button "Create order" at bounding box center [682, 43] width 44 height 12
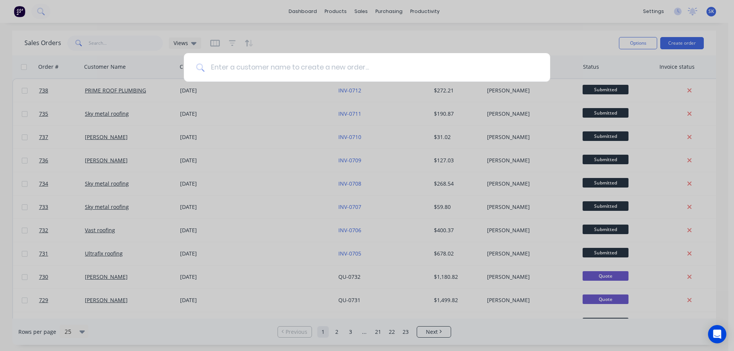
click at [306, 70] on input at bounding box center [370, 67] width 333 height 29
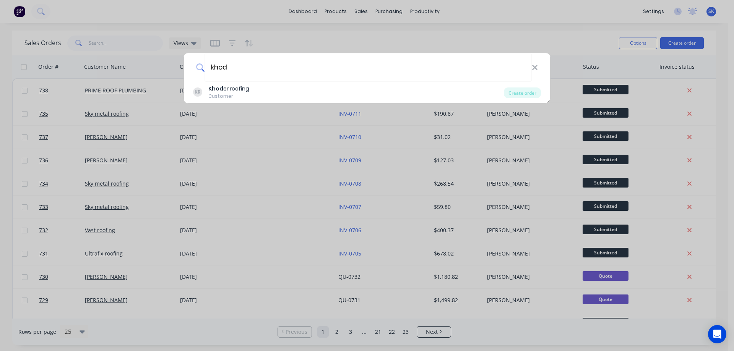
type input "khod"
click at [291, 96] on div "KR Khod er roofing Customer" at bounding box center [348, 92] width 311 height 15
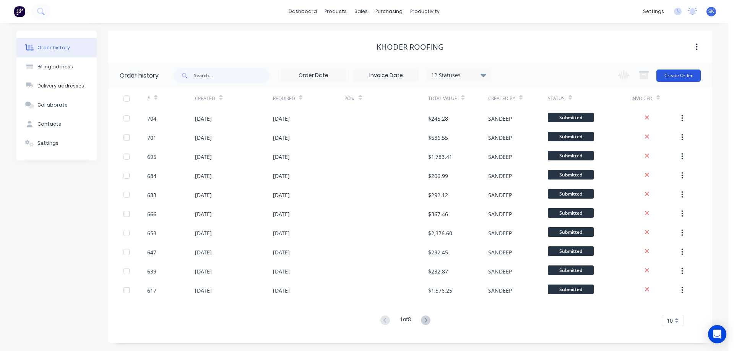
click at [688, 76] on button "Create Order" at bounding box center [678, 76] width 44 height 12
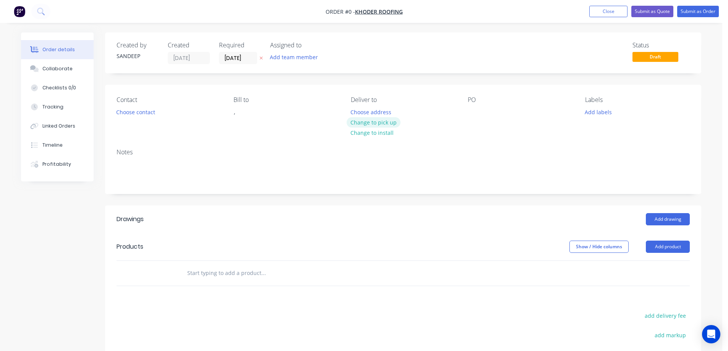
click at [371, 119] on button "Change to pick up" at bounding box center [374, 122] width 54 height 10
click at [201, 272] on input "text" at bounding box center [263, 273] width 153 height 15
type input "r"
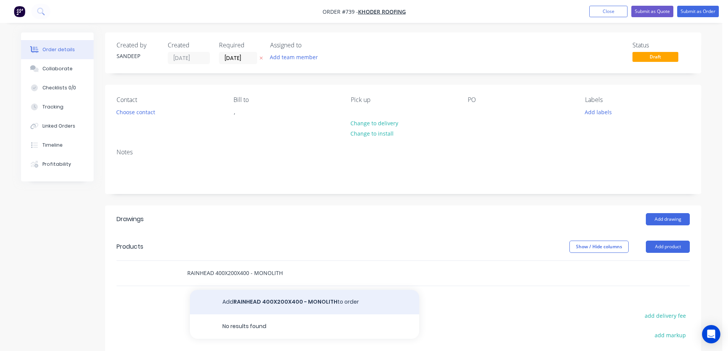
type input "RAINHEAD 400X200X400 - MONOLITH"
click at [340, 304] on button "Add RAINHEAD 400X200X400 - MONOLITH to order" at bounding box center [304, 302] width 229 height 24
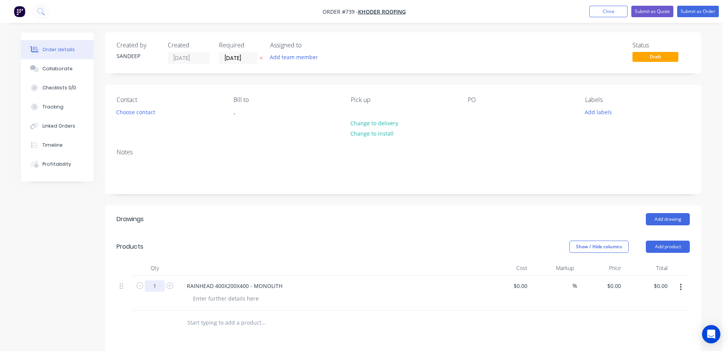
click at [160, 285] on input "1" at bounding box center [155, 285] width 20 height 11
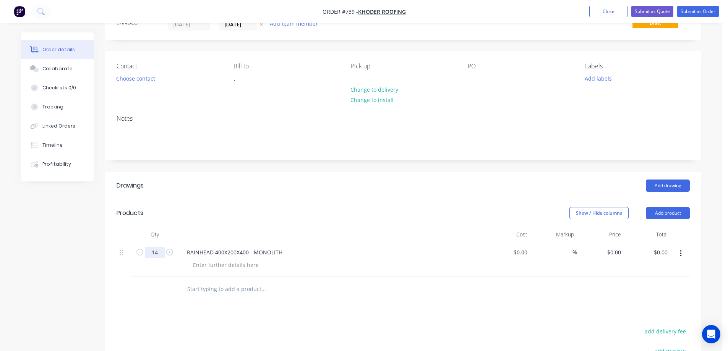
scroll to position [76, 0]
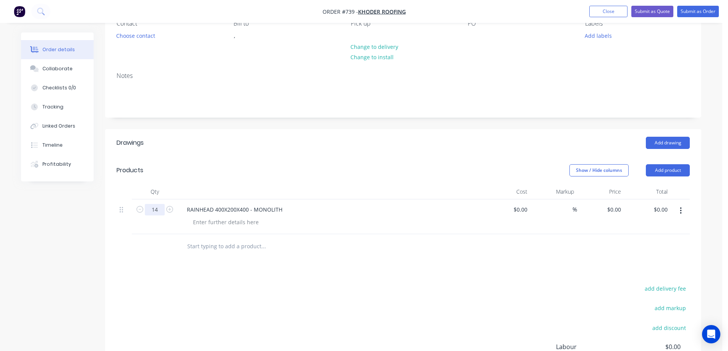
type input "14"
click at [274, 255] on div at bounding box center [315, 246] width 275 height 25
click at [613, 208] on div "0 $0.00" at bounding box center [613, 209] width 21 height 11
type input "$70.00"
type input "$980.00"
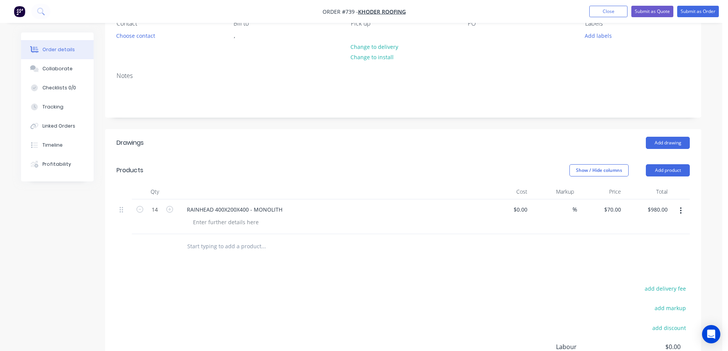
click at [492, 256] on div at bounding box center [403, 246] width 573 height 25
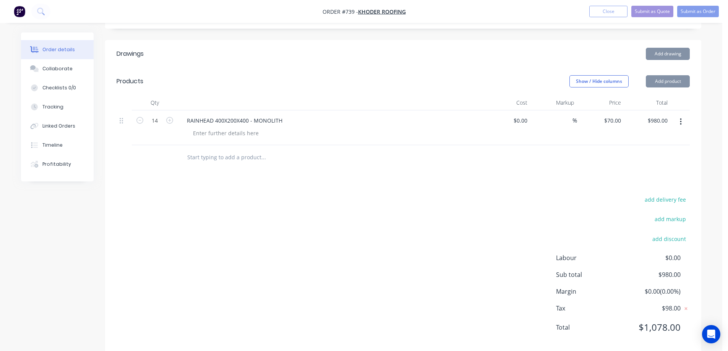
scroll to position [179, 0]
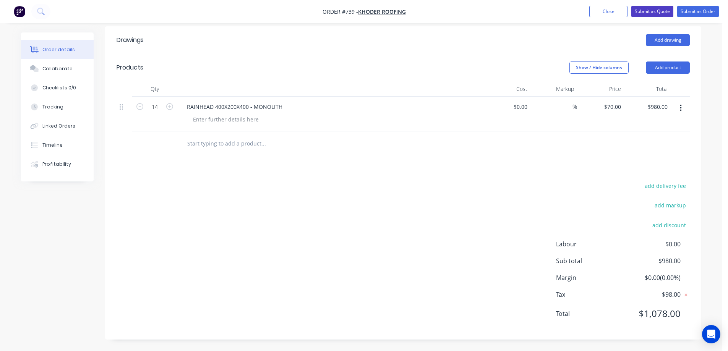
click at [657, 8] on button "Submit as Quote" at bounding box center [652, 11] width 42 height 11
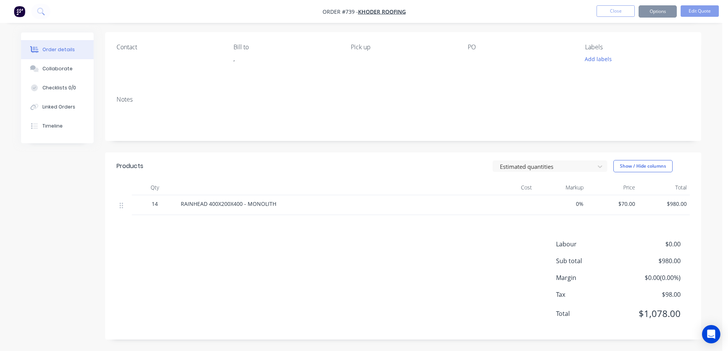
scroll to position [0, 0]
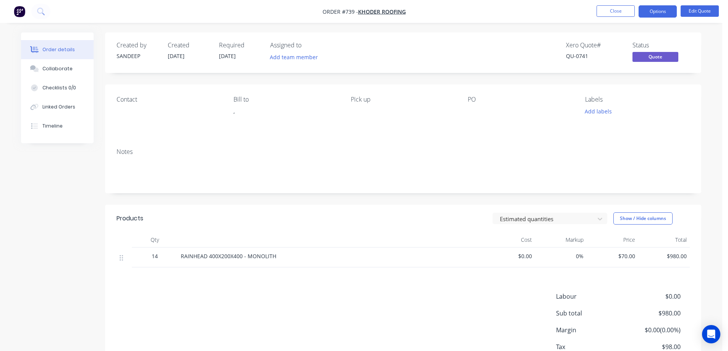
click at [665, 11] on button "Options" at bounding box center [658, 11] width 38 height 12
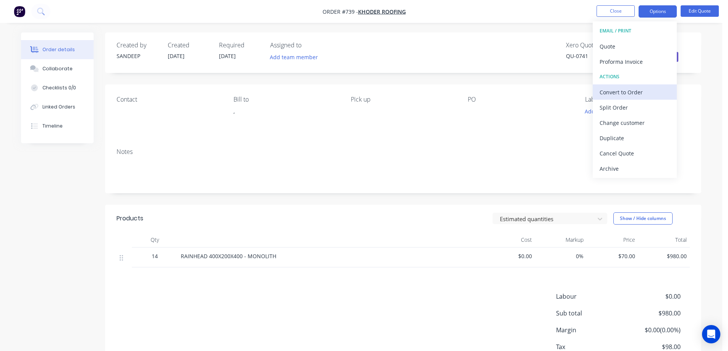
click at [618, 92] on div "Convert to Order" at bounding box center [635, 92] width 70 height 11
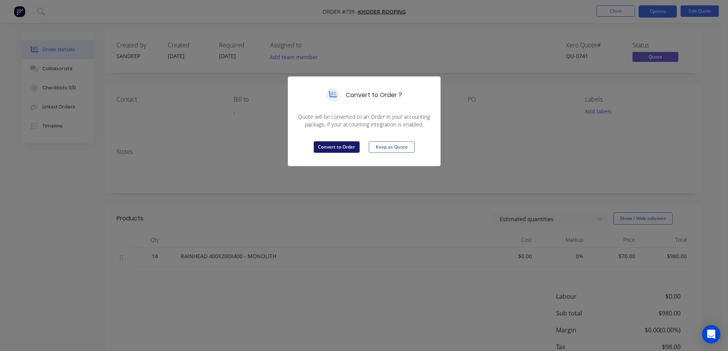
click at [346, 148] on button "Convert to Order" at bounding box center [337, 146] width 46 height 11
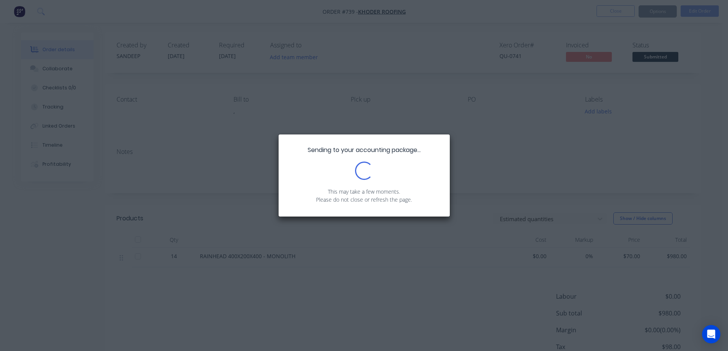
scroll to position [52, 0]
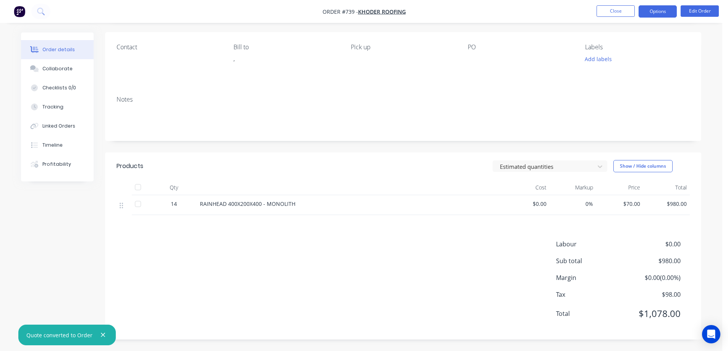
click at [648, 11] on button "Options" at bounding box center [658, 11] width 38 height 12
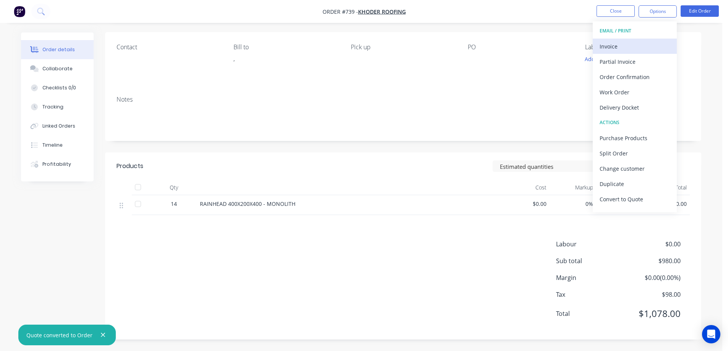
click at [631, 46] on div "Invoice" at bounding box center [635, 46] width 70 height 11
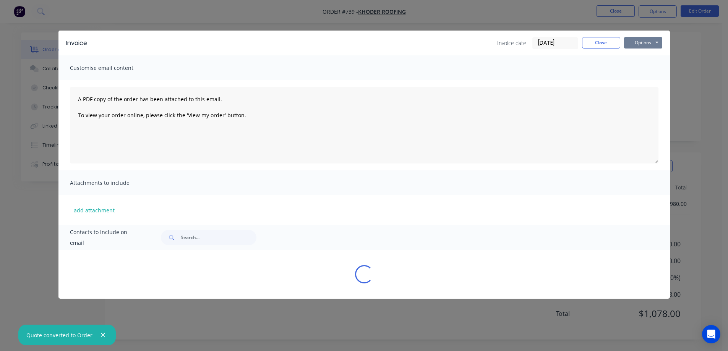
click at [641, 41] on button "Options" at bounding box center [643, 42] width 38 height 11
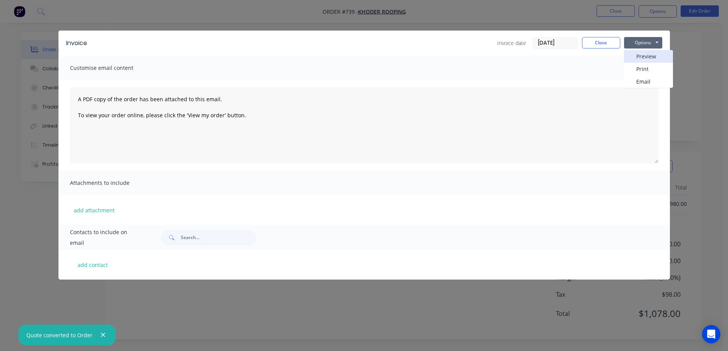
click at [641, 54] on button "Preview" at bounding box center [648, 56] width 49 height 13
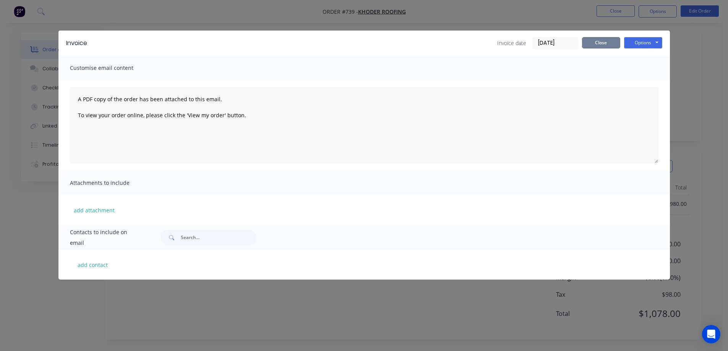
click at [606, 39] on button "Close" at bounding box center [601, 42] width 38 height 11
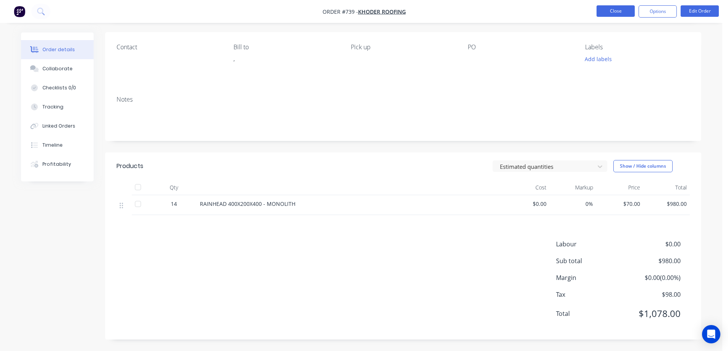
click at [611, 11] on button "Close" at bounding box center [616, 10] width 38 height 11
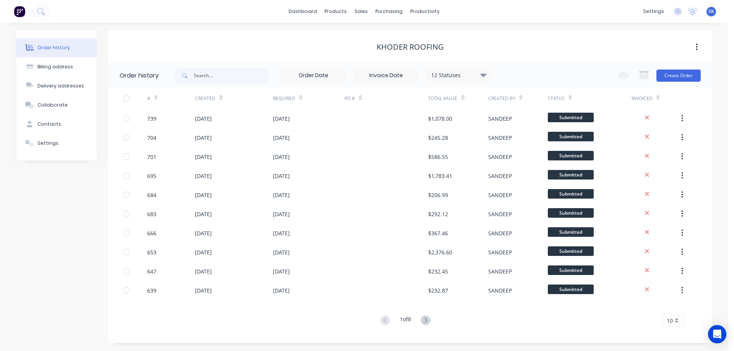
click at [22, 11] on img at bounding box center [19, 11] width 11 height 11
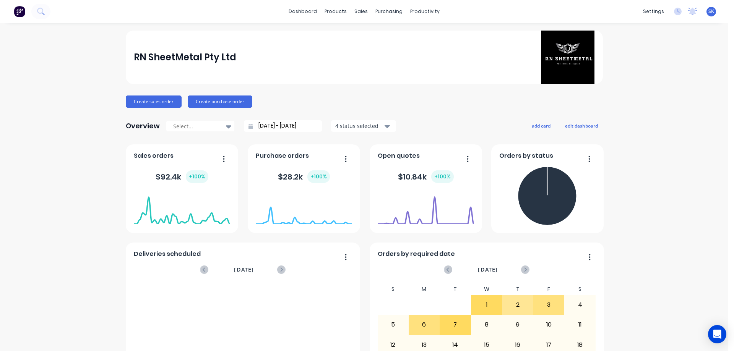
click at [260, 128] on input "[DATE] - [DATE]" at bounding box center [286, 125] width 66 height 11
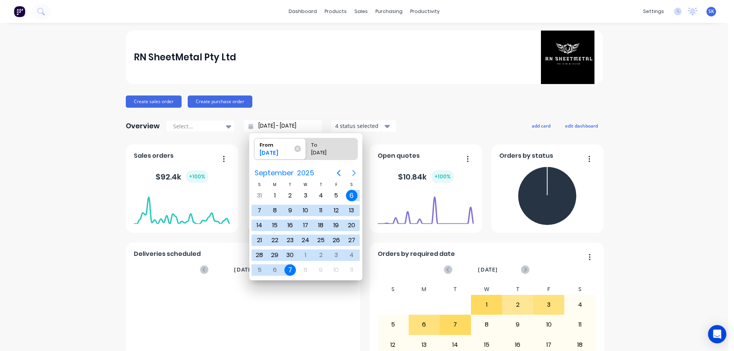
click at [351, 173] on icon "Next page" at bounding box center [353, 173] width 9 height 9
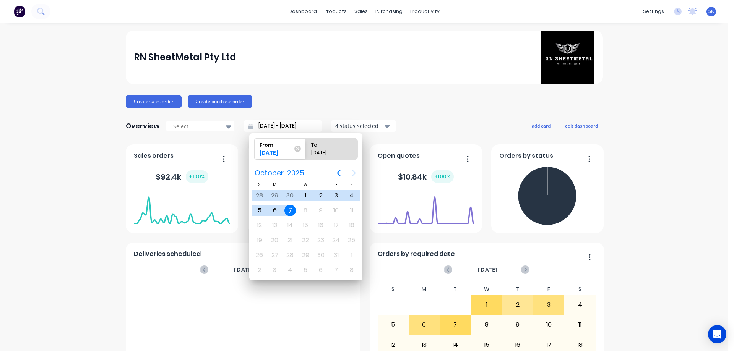
click at [286, 209] on div "7" at bounding box center [289, 210] width 11 height 11
type input "07/10/25 - 07/10/25"
radio input "false"
radio input "true"
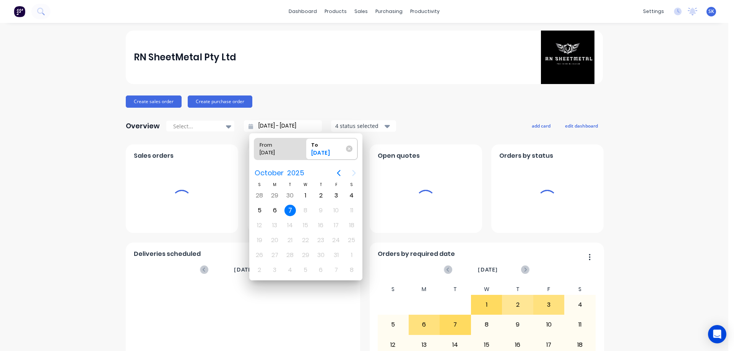
click at [286, 209] on div "7" at bounding box center [289, 210] width 11 height 11
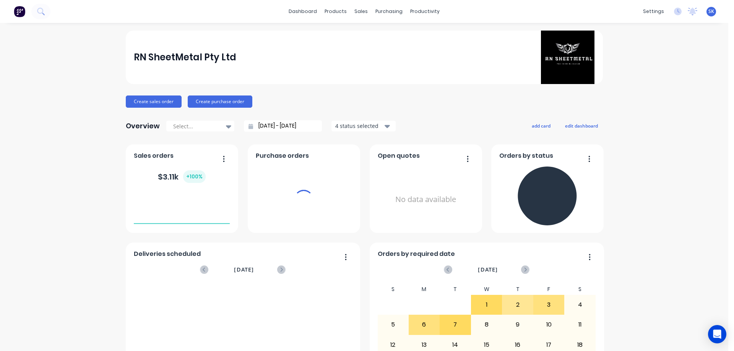
click at [339, 128] on div "4 status selected" at bounding box center [359, 126] width 48 height 8
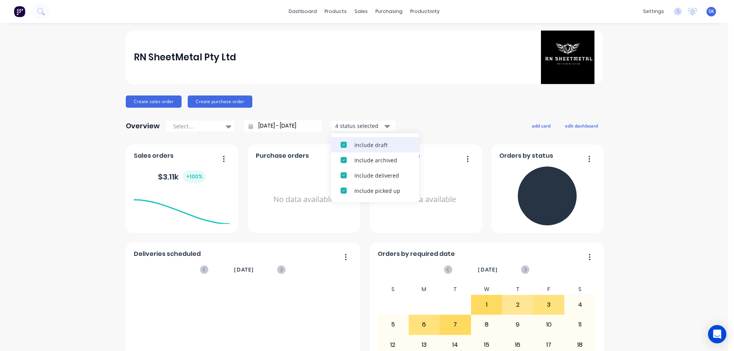
click at [342, 146] on div "button" at bounding box center [343, 144] width 15 height 15
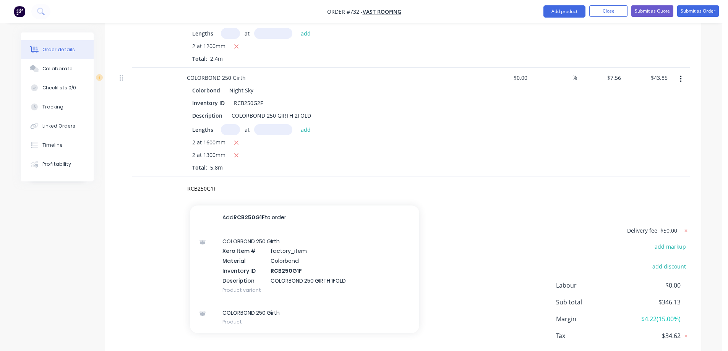
scroll to position [775, 0]
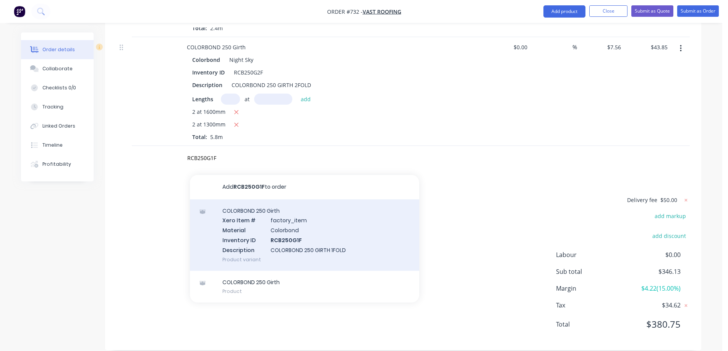
type input "RCB250G1F"
click at [285, 232] on div "COLORBOND 250 Girth Xero Item # factory_item Material Colorbond Inventory ID RC…" at bounding box center [304, 234] width 229 height 71
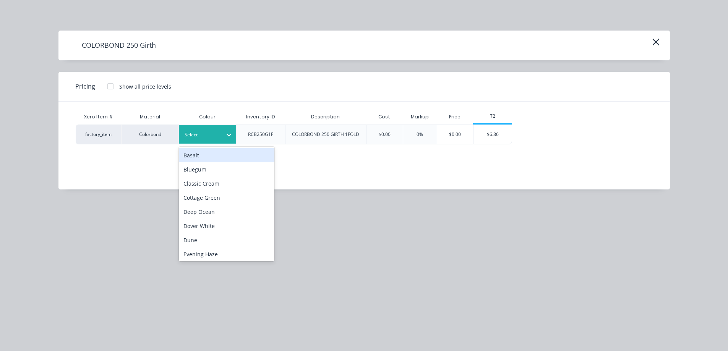
click at [216, 135] on div at bounding box center [202, 135] width 34 height 8
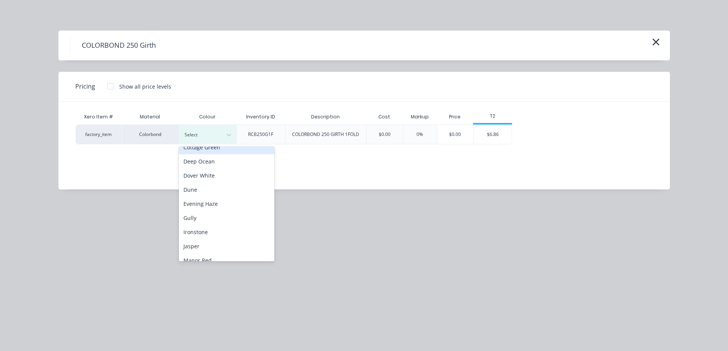
scroll to position [115, 0]
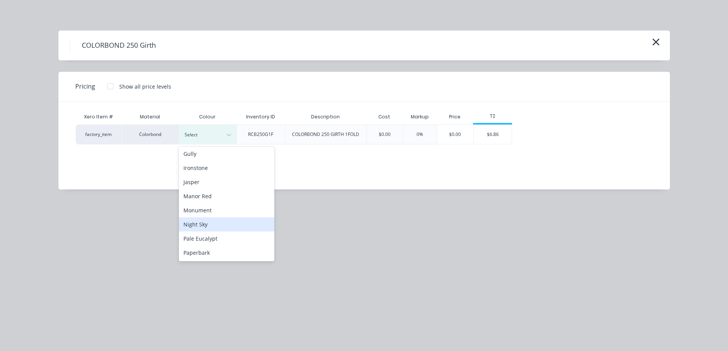
click at [206, 221] on div "Night Sky" at bounding box center [227, 224] width 96 height 14
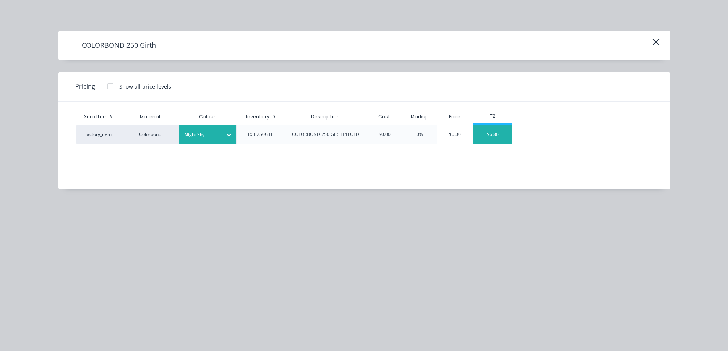
click at [491, 135] on div "$6.86" at bounding box center [492, 134] width 38 height 19
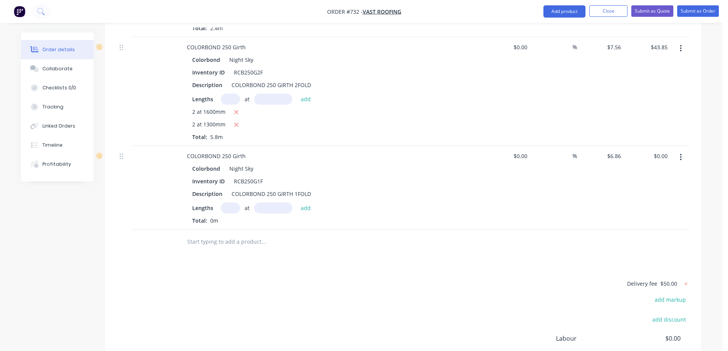
click at [233, 203] on input "text" at bounding box center [230, 208] width 19 height 11
type input "2"
type input "1300mm"
click at [309, 203] on button "add" at bounding box center [306, 208] width 18 height 10
type input "$17.84"
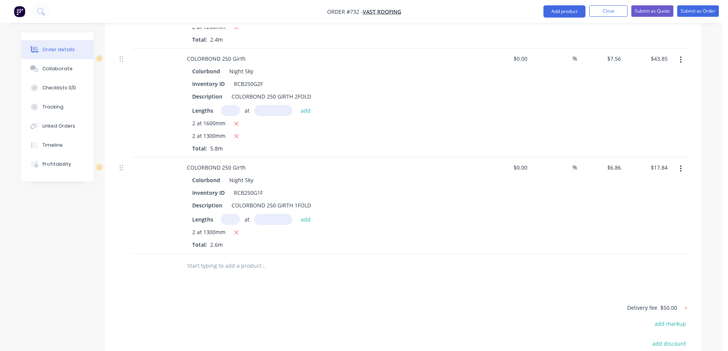
scroll to position [775, 0]
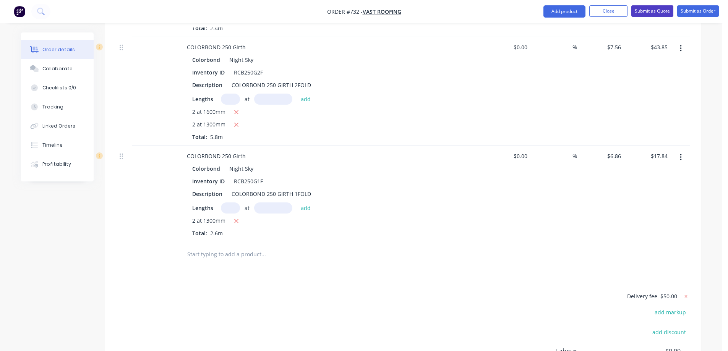
click at [639, 12] on button "Submit as Quote" at bounding box center [652, 10] width 42 height 11
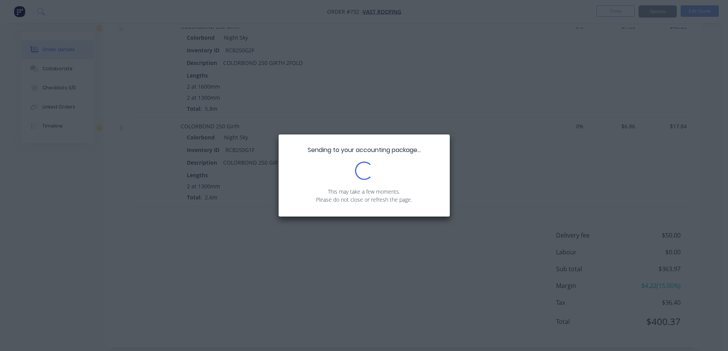
scroll to position [703, 0]
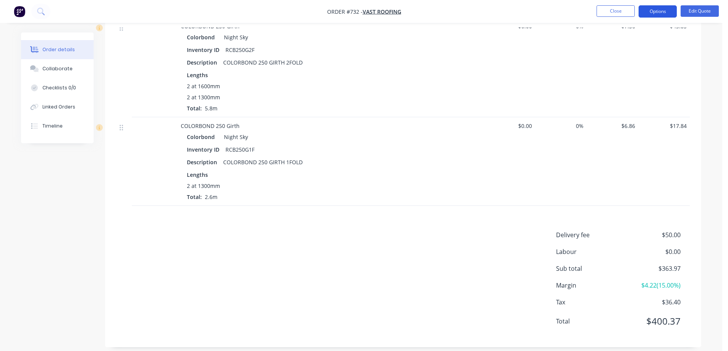
click at [665, 10] on button "Options" at bounding box center [658, 11] width 38 height 12
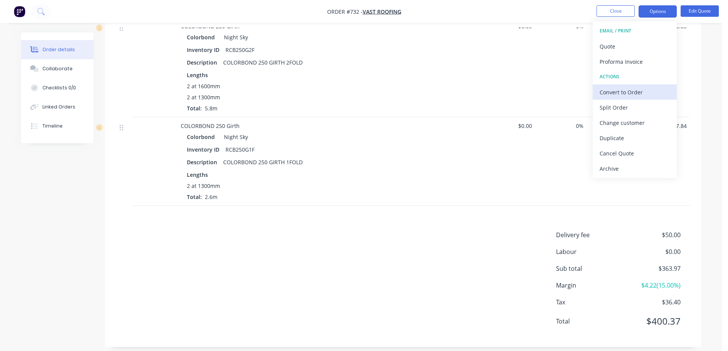
click at [623, 89] on div "Convert to Order" at bounding box center [635, 92] width 70 height 11
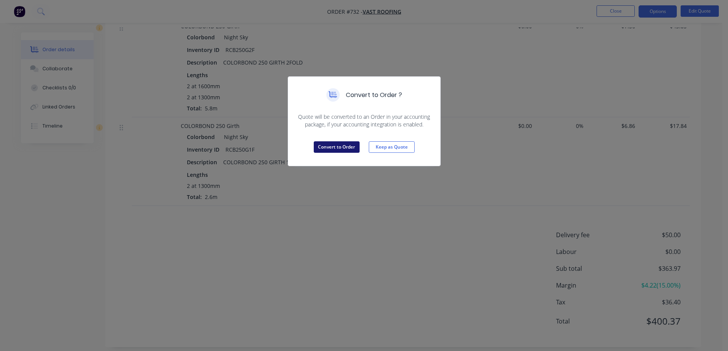
click at [342, 143] on button "Convert to Order" at bounding box center [337, 146] width 46 height 11
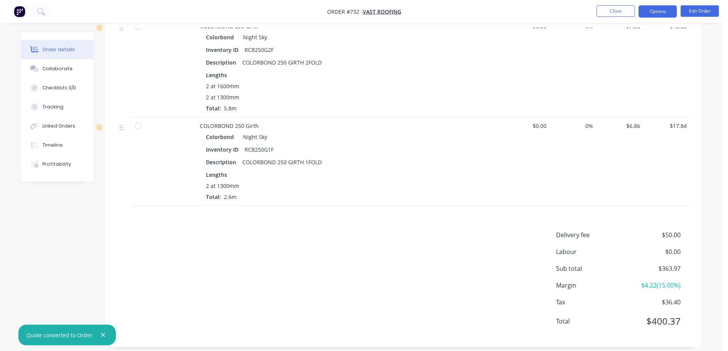
click at [649, 17] on button "Options" at bounding box center [658, 11] width 38 height 12
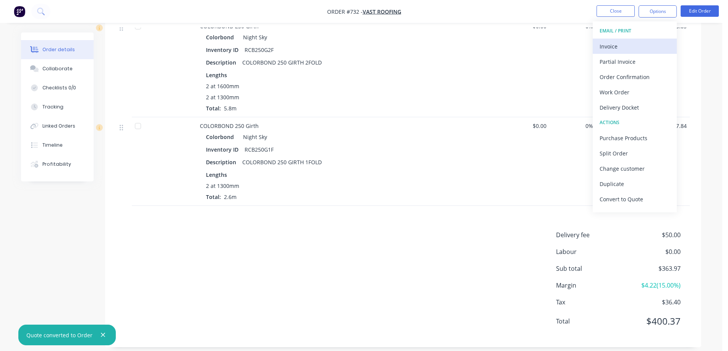
click at [620, 44] on div "Invoice" at bounding box center [635, 46] width 70 height 11
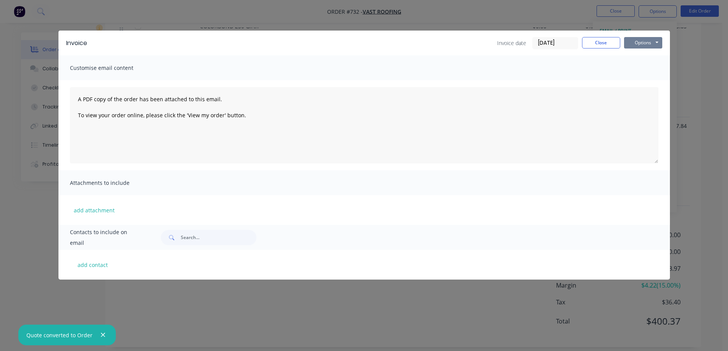
click at [636, 44] on button "Options" at bounding box center [643, 42] width 38 height 11
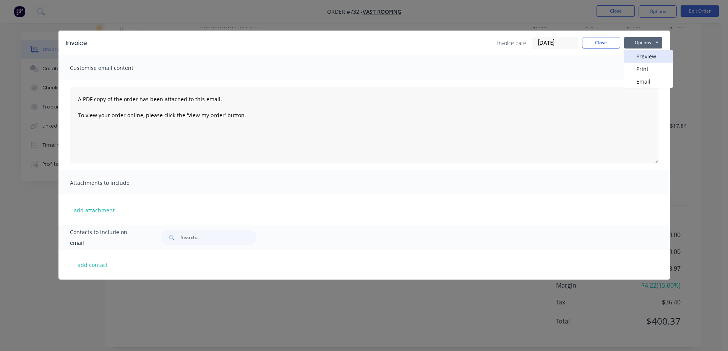
click at [637, 53] on button "Preview" at bounding box center [648, 56] width 49 height 13
click at [603, 42] on button "Close" at bounding box center [601, 42] width 38 height 11
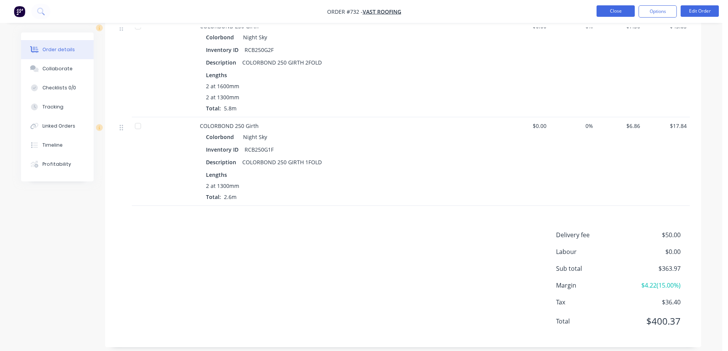
click at [611, 10] on button "Close" at bounding box center [616, 10] width 38 height 11
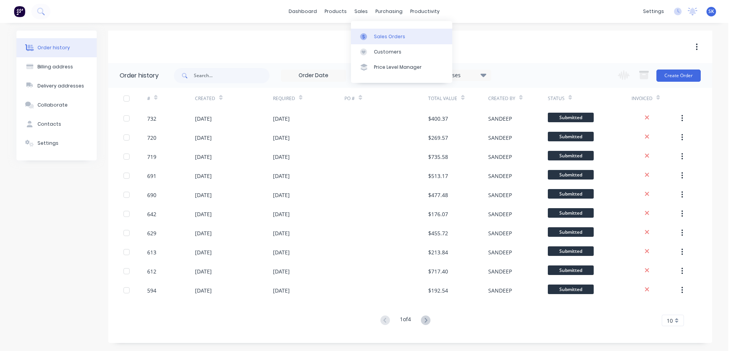
click at [377, 34] on div "Sales Orders" at bounding box center [389, 36] width 31 height 7
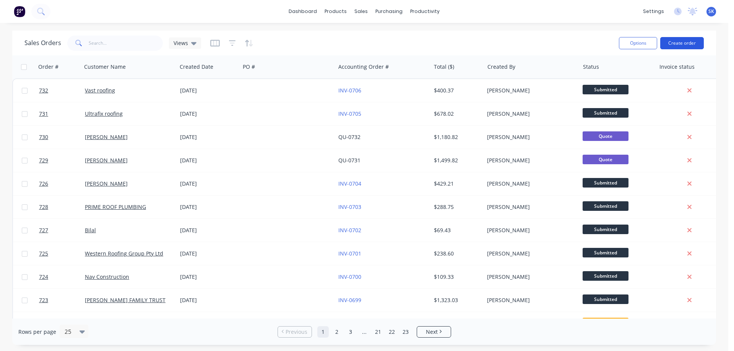
click at [674, 41] on button "Create order" at bounding box center [682, 43] width 44 height 12
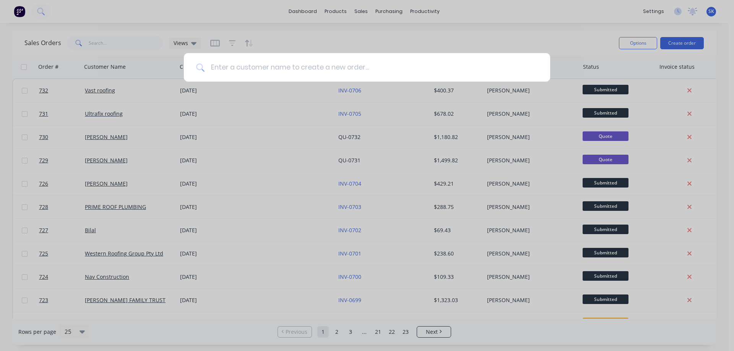
click at [335, 57] on input at bounding box center [370, 67] width 333 height 29
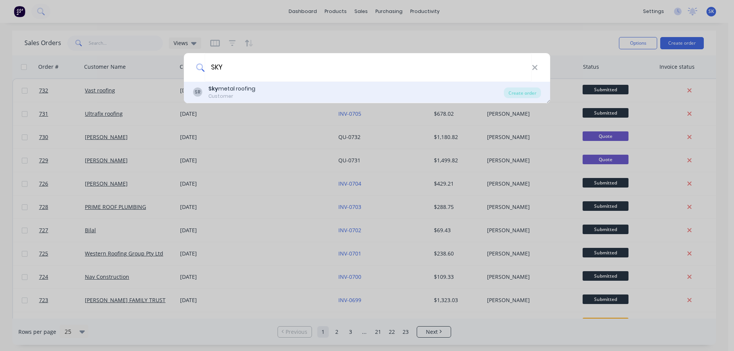
type input "SKY"
click at [268, 91] on div "SR Sky metal roofing Customer" at bounding box center [348, 92] width 311 height 15
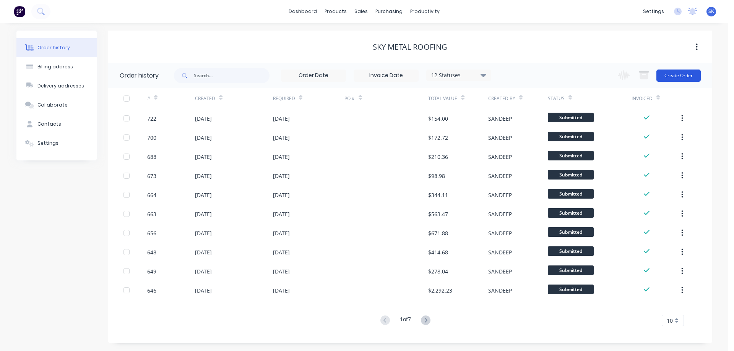
click at [678, 80] on button "Create Order" at bounding box center [678, 76] width 44 height 12
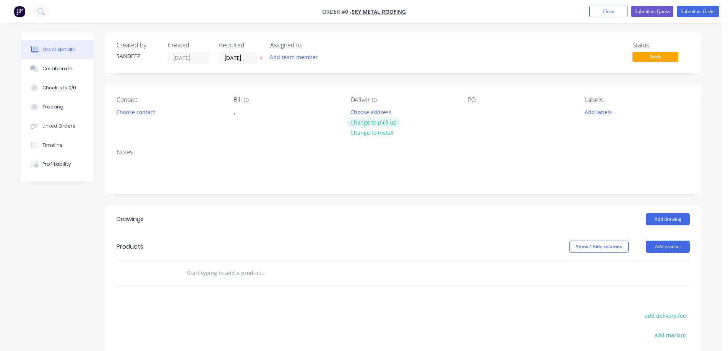
click at [370, 120] on button "Change to pick up" at bounding box center [374, 122] width 54 height 10
click at [238, 279] on input "text" at bounding box center [263, 273] width 153 height 15
click at [224, 273] on input "text" at bounding box center [263, 273] width 153 height 15
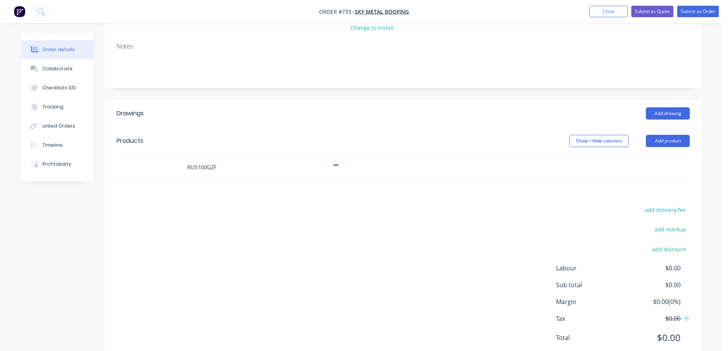
scroll to position [115, 0]
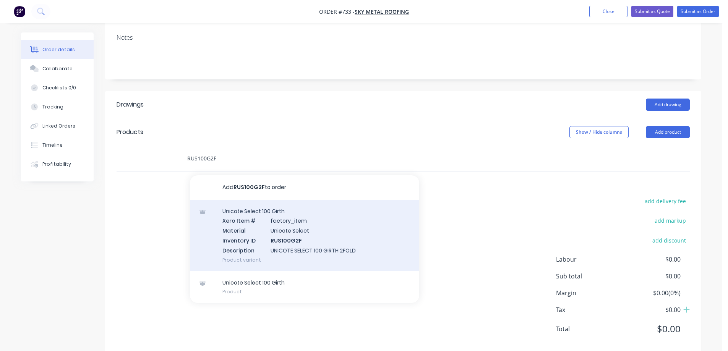
type input "RUS100G2F"
click at [239, 230] on div "Unicote Select 100 Girth Xero Item # factory_item Material Unicote Select Inven…" at bounding box center [304, 235] width 229 height 71
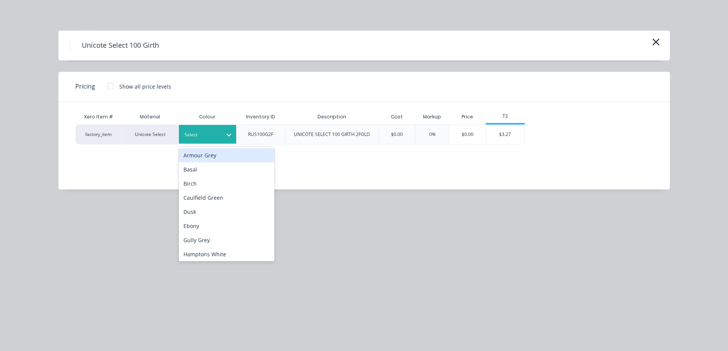
click at [228, 141] on div at bounding box center [229, 134] width 14 height 19
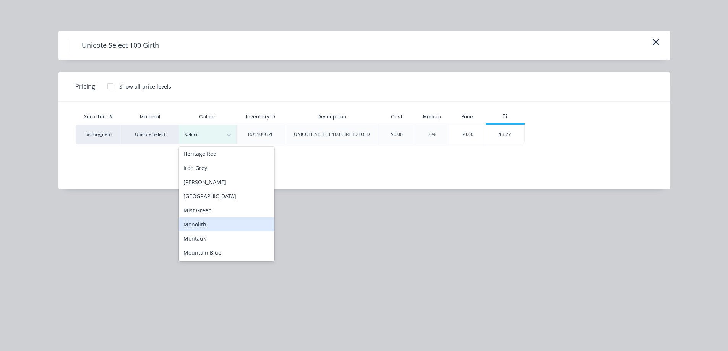
click at [210, 218] on div "Monolith" at bounding box center [227, 224] width 96 height 14
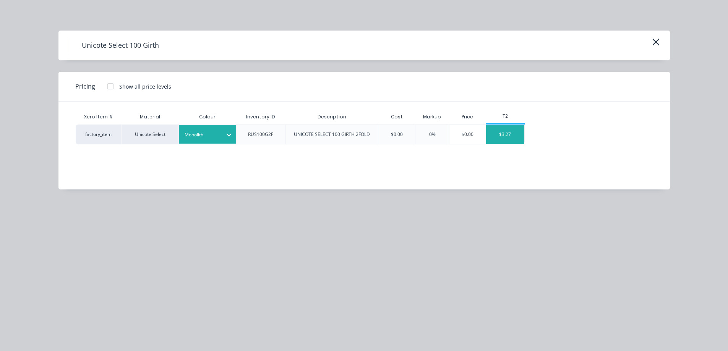
click at [495, 129] on div "$3.27" at bounding box center [505, 134] width 38 height 19
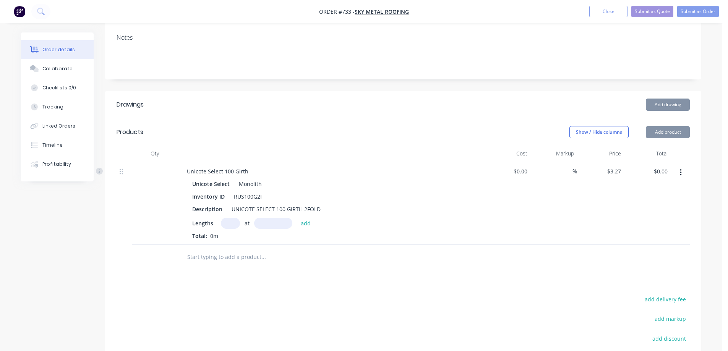
click at [235, 224] on input "text" at bounding box center [230, 223] width 19 height 11
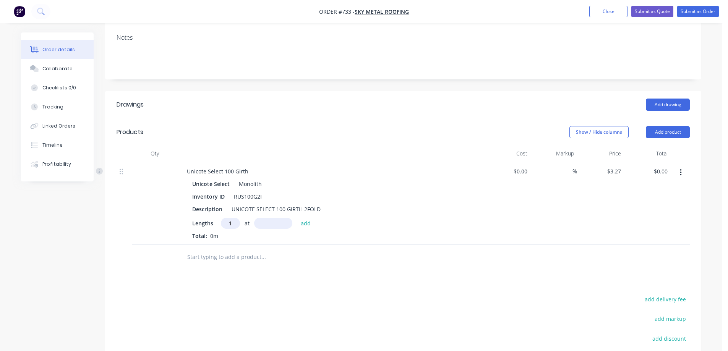
type input "1"
type input "1000mm"
click at [308, 225] on button "add" at bounding box center [306, 223] width 18 height 10
type input "$3.27"
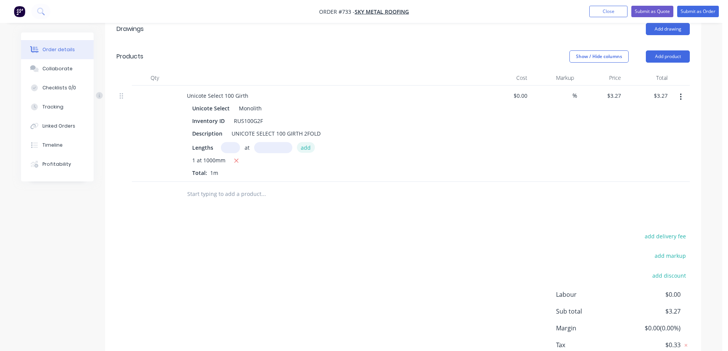
scroll to position [191, 0]
click at [257, 190] on input "text" at bounding box center [263, 193] width 153 height 15
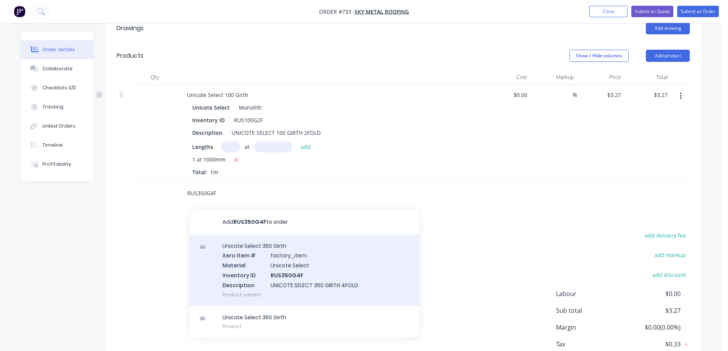
type input "RUS350G4F"
click at [263, 268] on div "Unicote Select 350 Girth Xero Item # factory_item Material Unicote Select Inven…" at bounding box center [304, 270] width 229 height 71
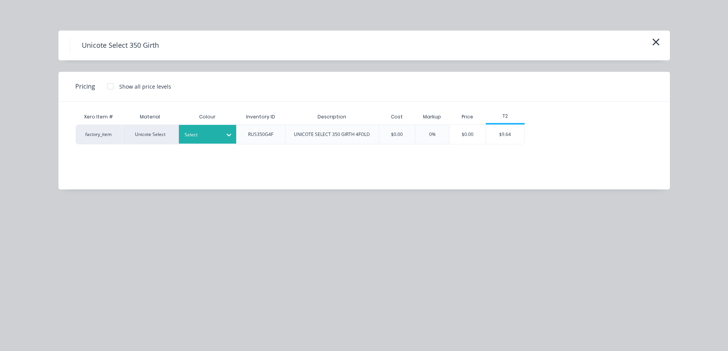
click at [222, 135] on div at bounding box center [229, 135] width 14 height 12
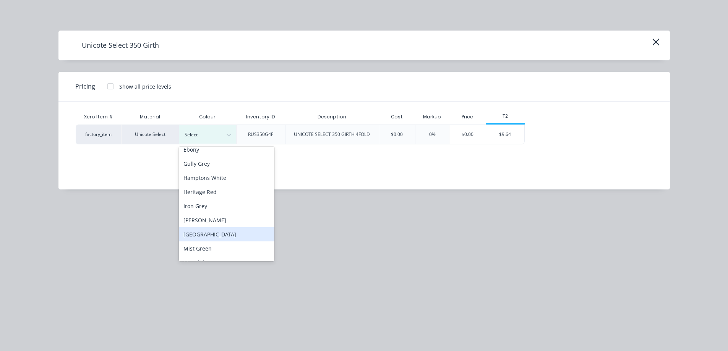
scroll to position [115, 0]
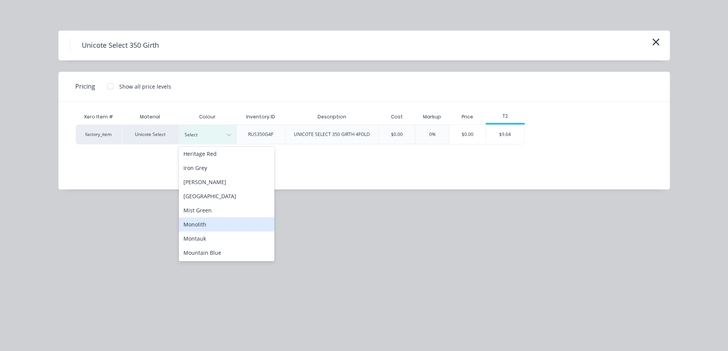
click at [209, 229] on div "Monolith" at bounding box center [227, 224] width 96 height 14
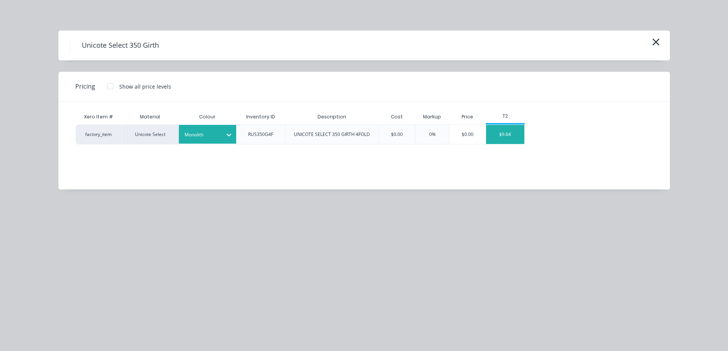
click at [514, 135] on div "$9.64" at bounding box center [505, 134] width 38 height 19
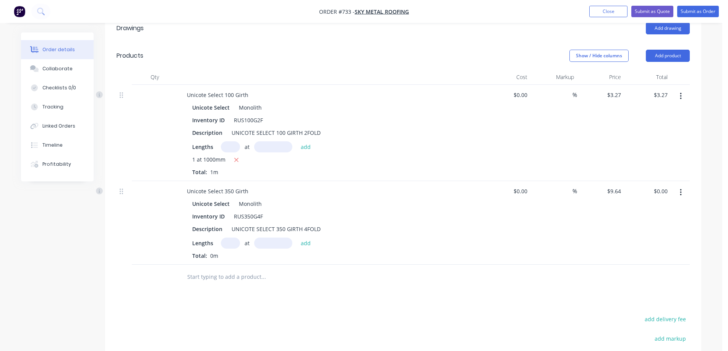
click at [232, 247] on input "text" at bounding box center [230, 243] width 19 height 11
type input "1"
type input "1100mm"
click at [310, 242] on button "add" at bounding box center [306, 243] width 18 height 10
type input "$10.60"
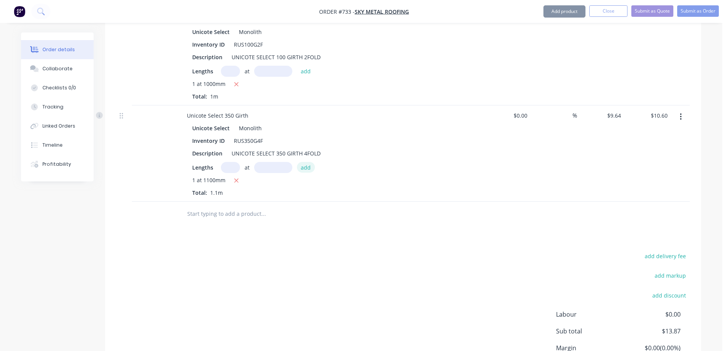
scroll to position [268, 0]
click at [226, 202] on div at bounding box center [315, 213] width 275 height 25
click at [224, 211] on input "text" at bounding box center [263, 213] width 153 height 15
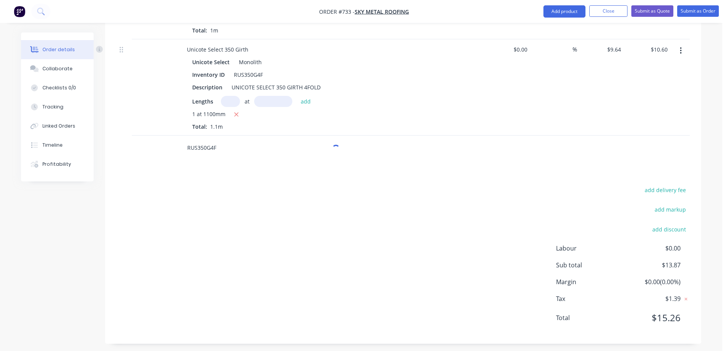
scroll to position [337, 0]
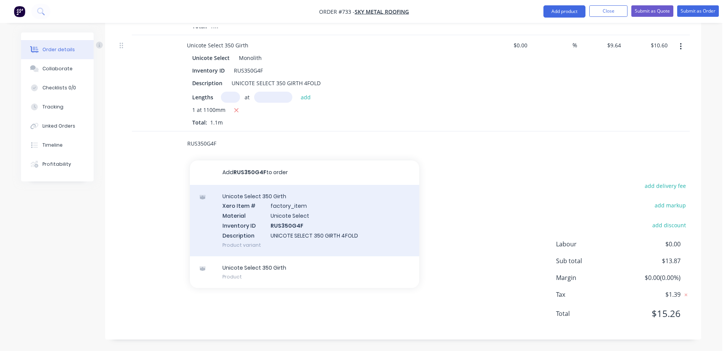
type input "RUS350G4F"
click at [257, 209] on div "Unicote Select 350 Girth Xero Item # factory_item Material Unicote Select Inven…" at bounding box center [304, 220] width 229 height 71
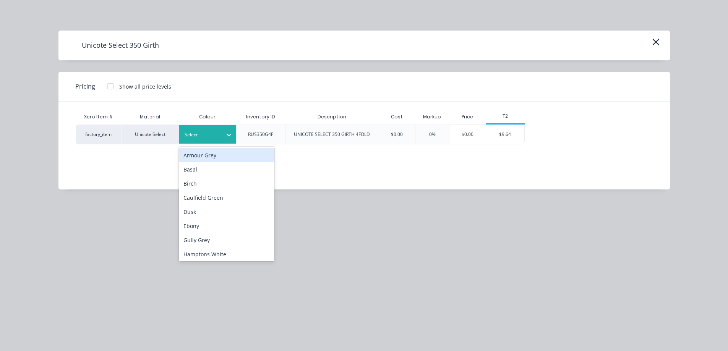
click at [217, 135] on div at bounding box center [202, 135] width 34 height 8
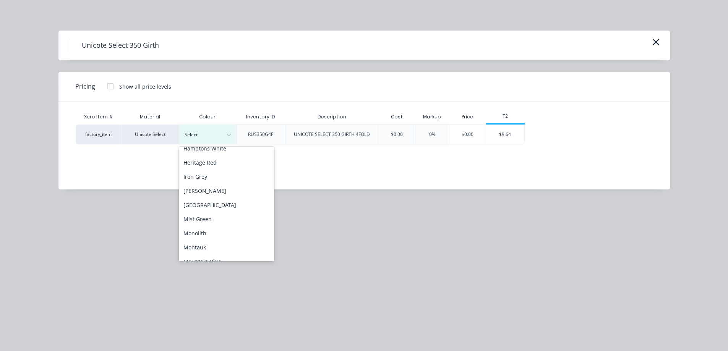
scroll to position [115, 0]
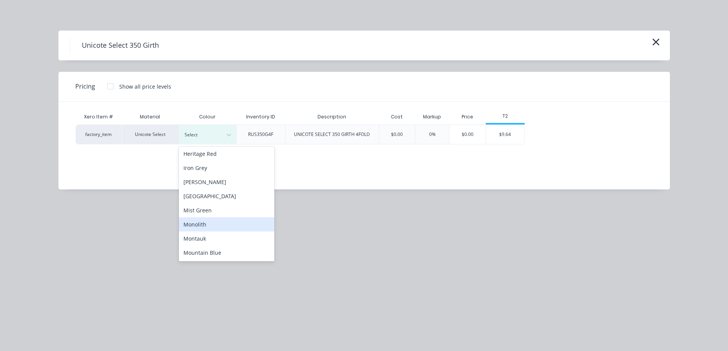
click at [207, 225] on div "Monolith" at bounding box center [227, 224] width 96 height 14
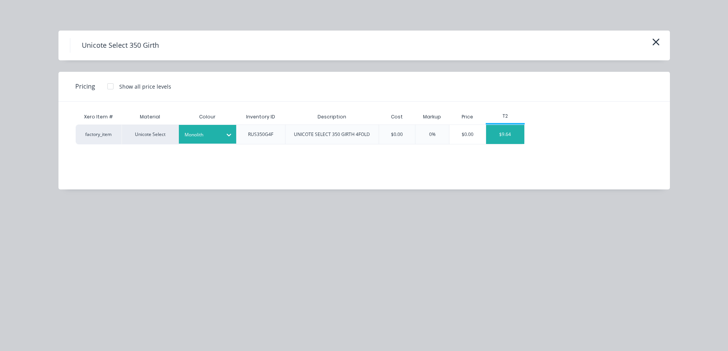
click at [509, 136] on div "$9.64" at bounding box center [505, 134] width 38 height 19
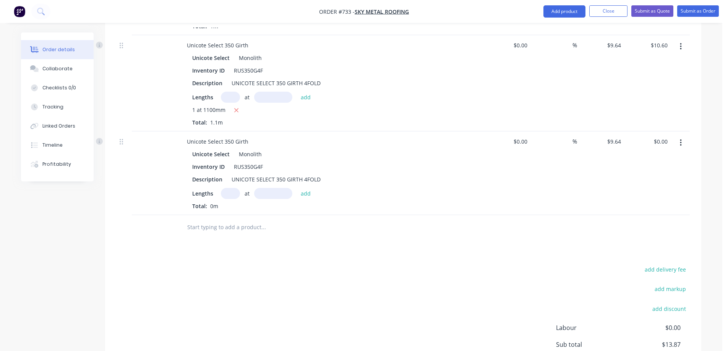
click at [230, 197] on input "text" at bounding box center [230, 193] width 19 height 11
type input "2"
type input "2100mm"
click at [306, 195] on button "add" at bounding box center [306, 193] width 18 height 10
type input "$40.49"
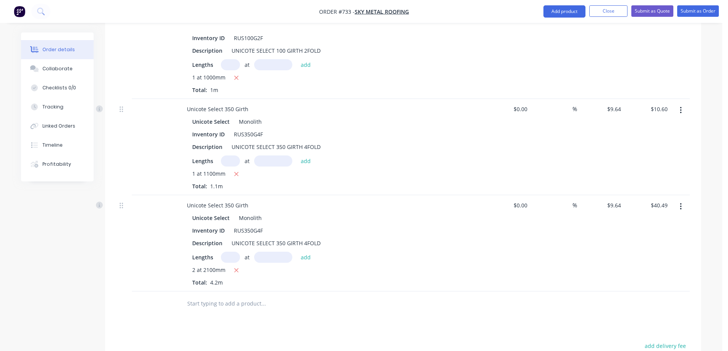
scroll to position [280, 0]
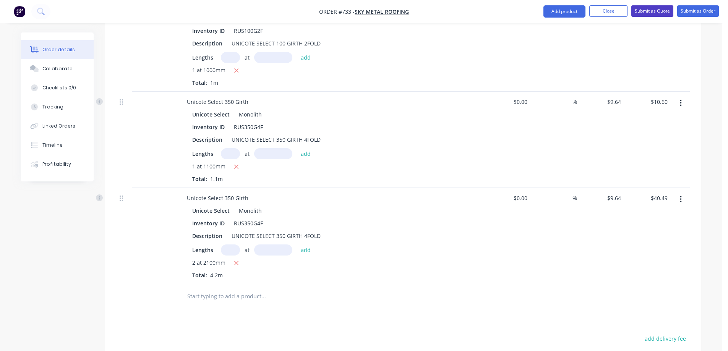
click at [655, 13] on button "Submit as Quote" at bounding box center [652, 10] width 42 height 11
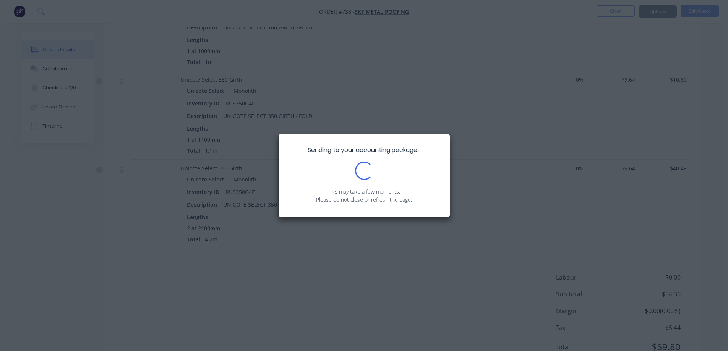
scroll to position [222, 0]
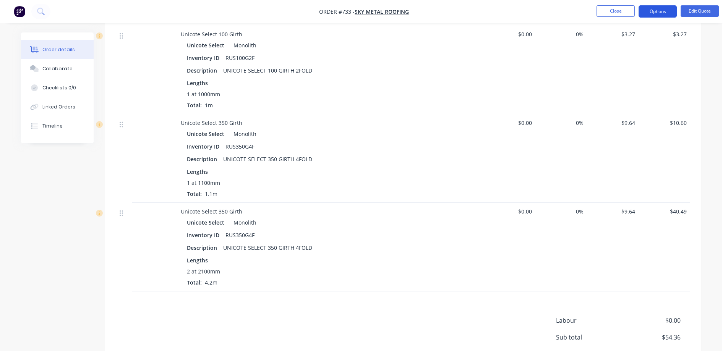
click at [660, 11] on button "Options" at bounding box center [658, 11] width 38 height 12
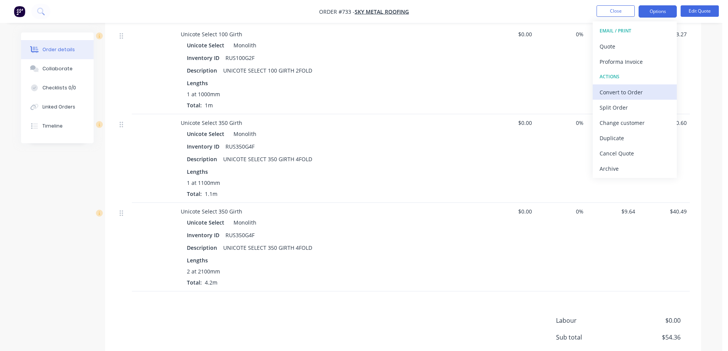
click at [620, 88] on div "Convert to Order" at bounding box center [635, 92] width 70 height 11
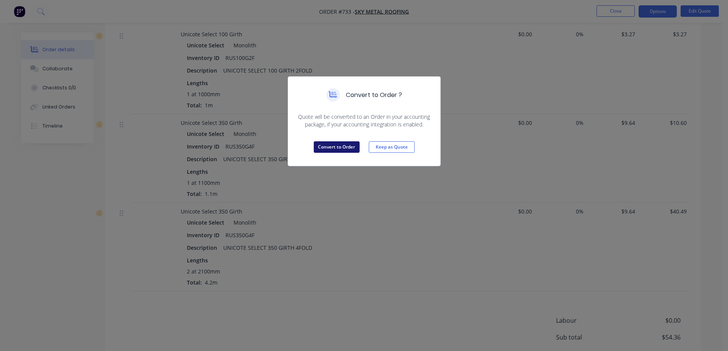
click at [324, 148] on button "Convert to Order" at bounding box center [337, 146] width 46 height 11
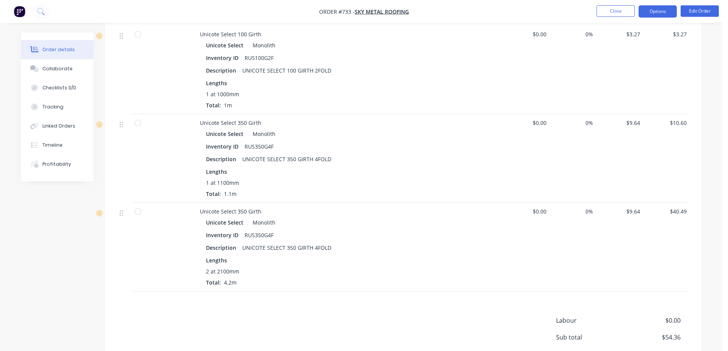
click at [659, 10] on button "Options" at bounding box center [658, 11] width 38 height 12
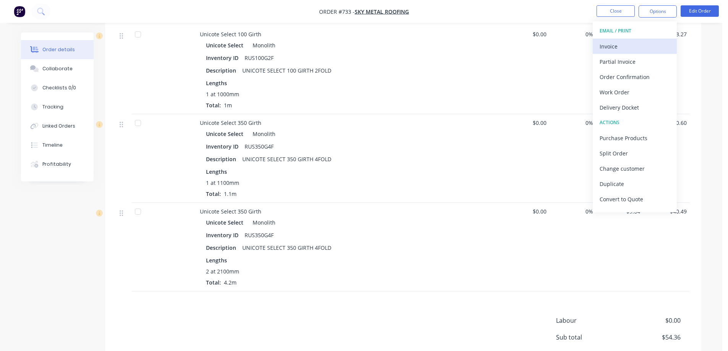
click at [643, 40] on button "Invoice" at bounding box center [635, 46] width 84 height 15
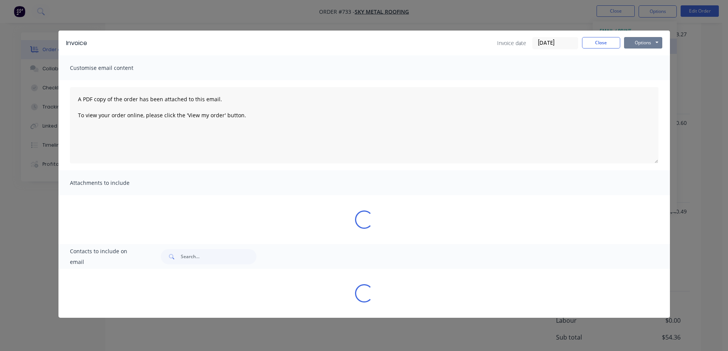
click at [643, 40] on button "Options" at bounding box center [643, 42] width 38 height 11
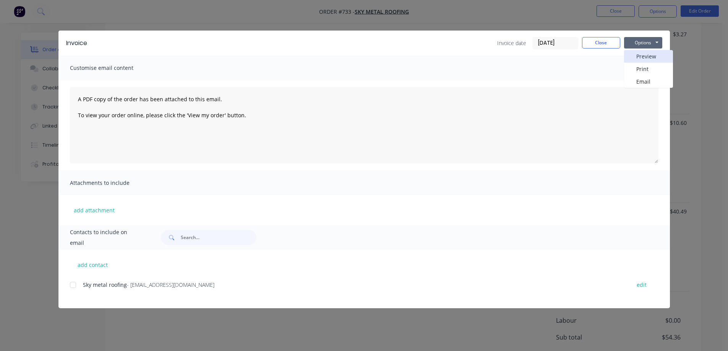
click at [641, 53] on button "Preview" at bounding box center [648, 56] width 49 height 13
click at [613, 41] on button "Close" at bounding box center [601, 42] width 38 height 11
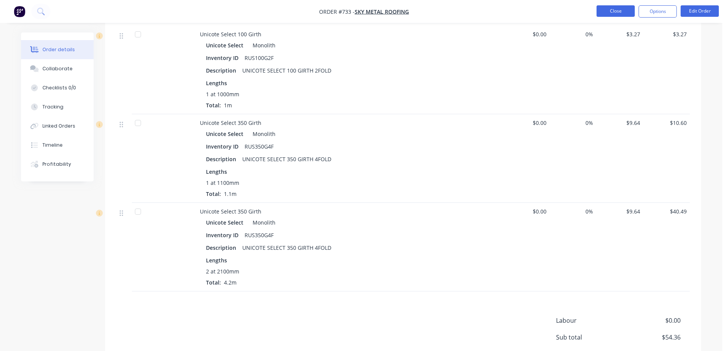
click at [610, 14] on button "Close" at bounding box center [616, 10] width 38 height 11
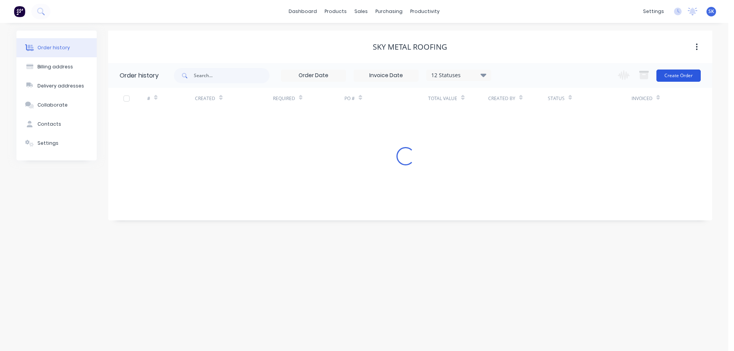
click at [677, 73] on button "Create Order" at bounding box center [678, 76] width 44 height 12
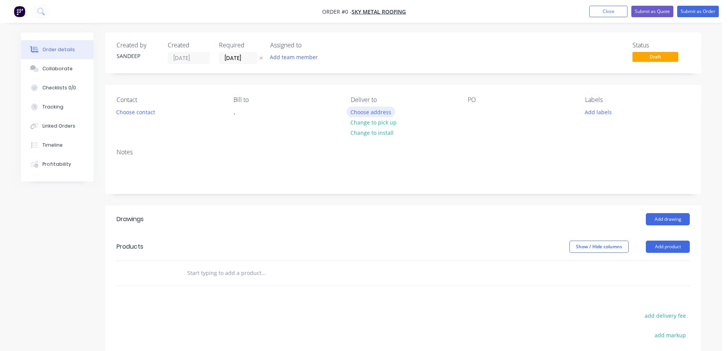
click at [359, 115] on button "Choose address" at bounding box center [371, 112] width 49 height 10
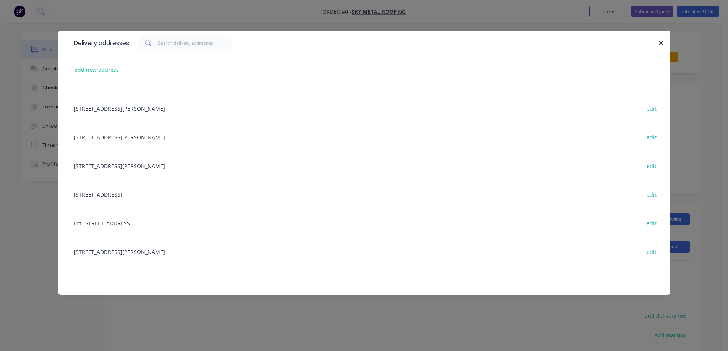
scroll to position [535, 0]
click at [159, 223] on div "Lot-43548, [STREET_ADDRESS] edit" at bounding box center [364, 222] width 589 height 29
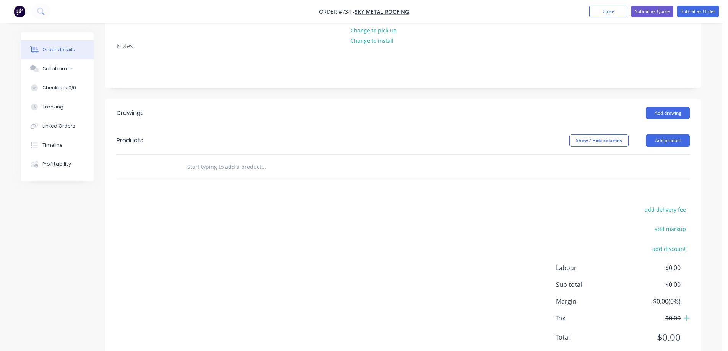
scroll to position [149, 0]
click at [222, 157] on input "text" at bounding box center [263, 164] width 153 height 15
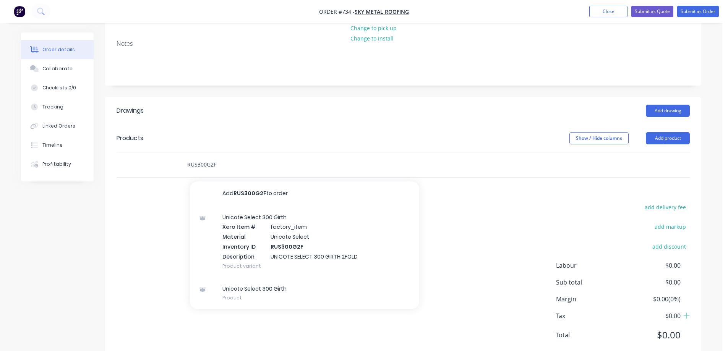
type input "RUS300G2F"
click at [262, 206] on div "Unicote Select 300 Girth Xero Item # factory_item Material Unicote Select Inven…" at bounding box center [304, 241] width 229 height 71
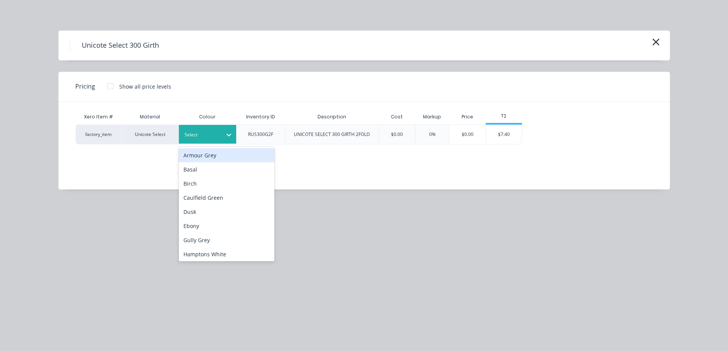
click at [214, 135] on div at bounding box center [202, 135] width 34 height 8
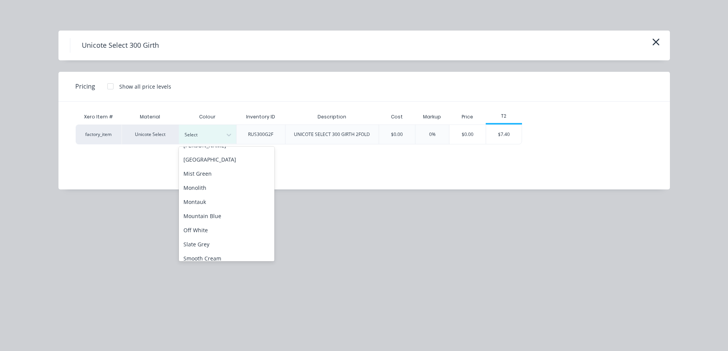
scroll to position [153, 0]
click at [198, 189] on div "Monolith" at bounding box center [227, 186] width 96 height 14
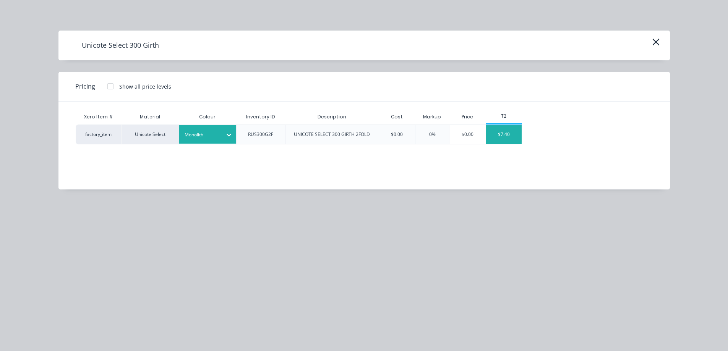
click at [508, 133] on div "$7.40" at bounding box center [504, 134] width 36 height 19
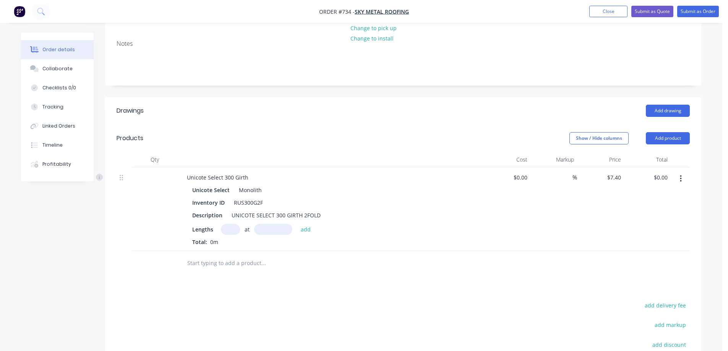
click at [225, 224] on input "text" at bounding box center [230, 229] width 19 height 11
type input "1"
type input "500mm"
click at [307, 224] on button "add" at bounding box center [306, 229] width 18 height 10
type input "$3.70"
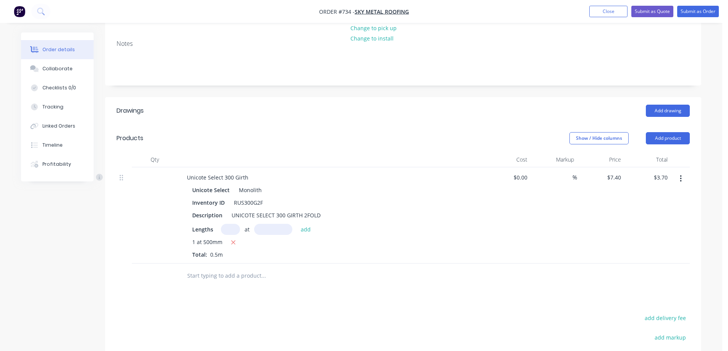
click at [214, 268] on input "text" at bounding box center [263, 275] width 153 height 15
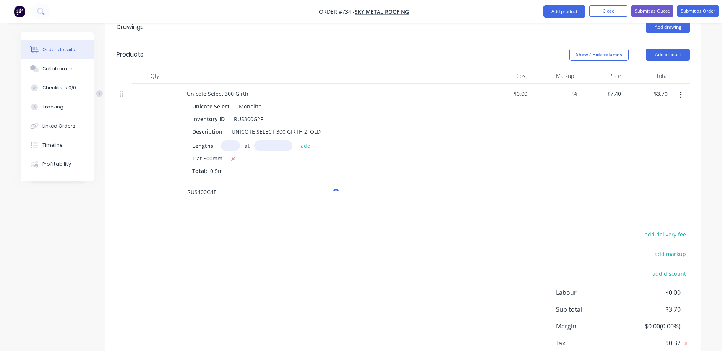
scroll to position [260, 0]
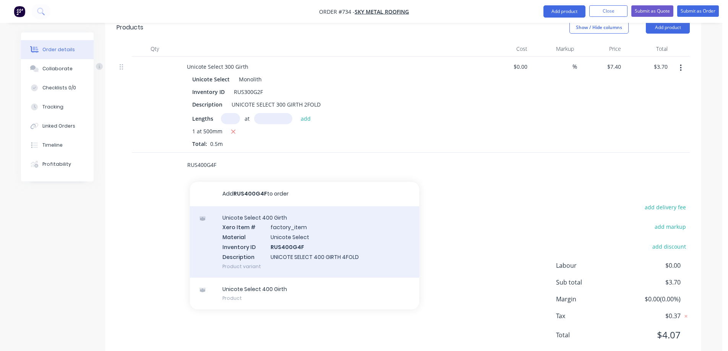
type input "RUS400G4F"
click at [248, 220] on div "Unicote Select 400 Girth Xero Item # factory_item Material Unicote Select Inven…" at bounding box center [304, 241] width 229 height 71
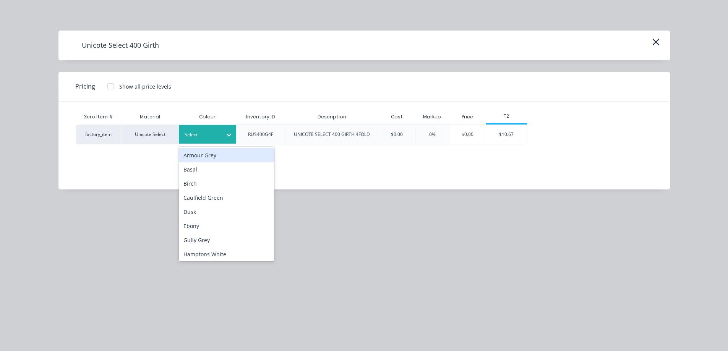
click at [215, 133] on div at bounding box center [202, 135] width 34 height 8
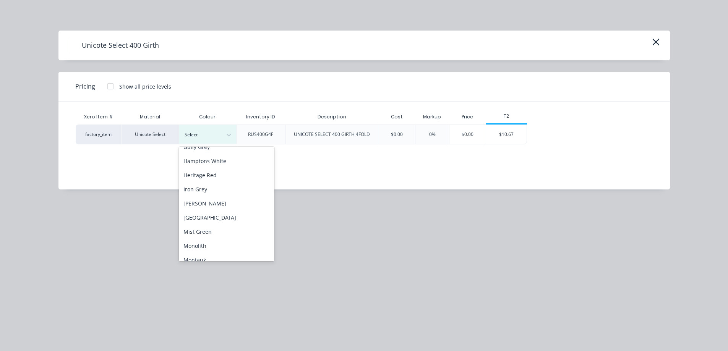
scroll to position [115, 0]
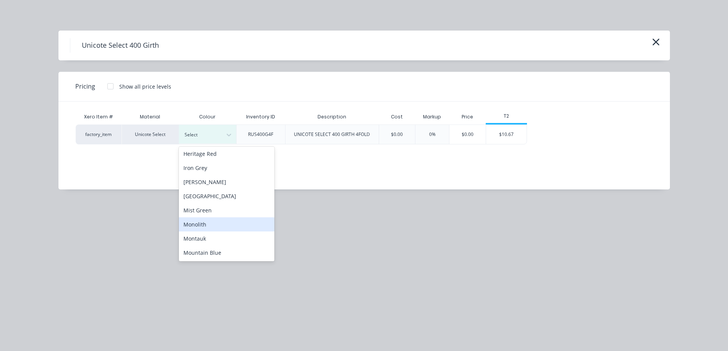
click at [211, 221] on div "Monolith" at bounding box center [227, 224] width 96 height 14
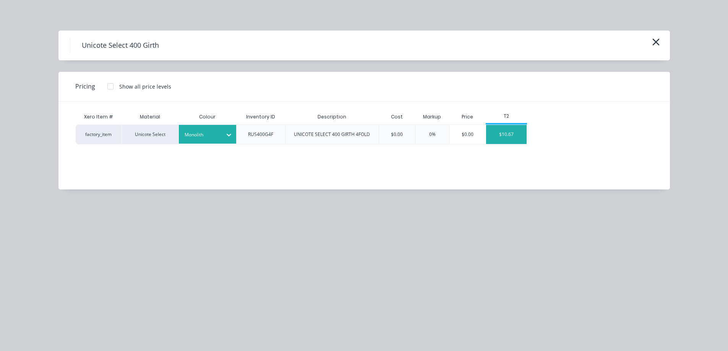
click at [506, 133] on div "$10.67" at bounding box center [506, 134] width 41 height 19
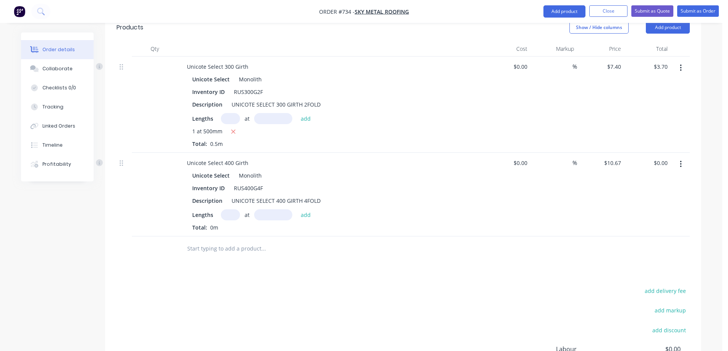
click at [227, 209] on input "text" at bounding box center [230, 214] width 19 height 11
type input "1"
type input "1000mm"
click at [305, 209] on button "add" at bounding box center [306, 214] width 18 height 10
type input "$10.67"
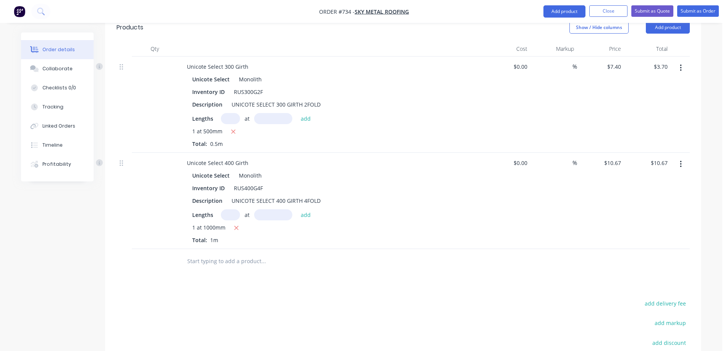
click at [214, 254] on input "text" at bounding box center [263, 261] width 153 height 15
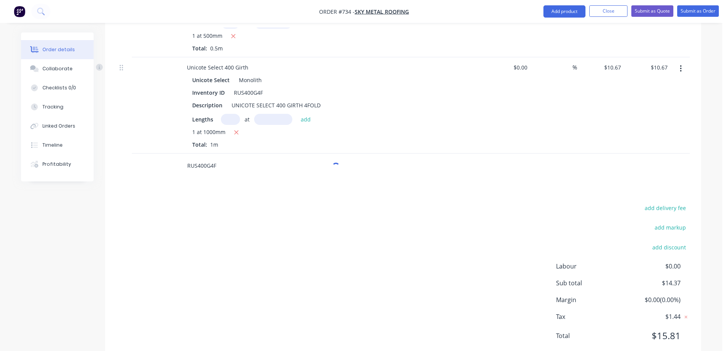
scroll to position [356, 0]
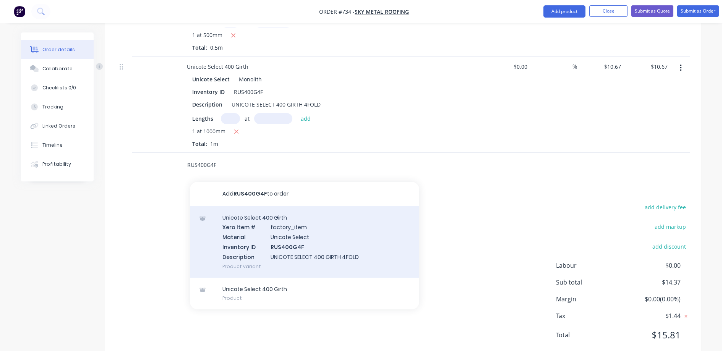
type input "RUS400G4F"
click at [268, 219] on div "Unicote Select 400 Girth Xero Item # factory_item Material Unicote Select Inven…" at bounding box center [304, 241] width 229 height 71
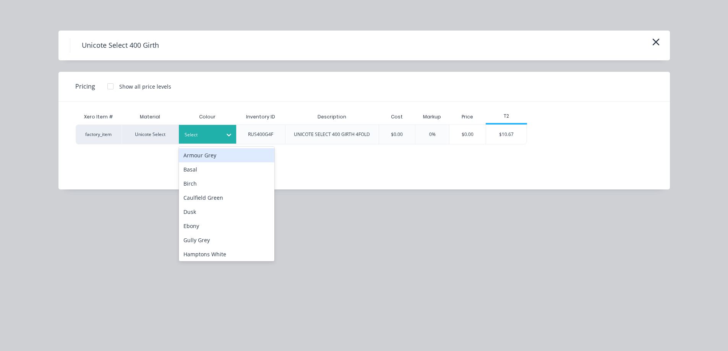
click at [205, 125] on div "Select" at bounding box center [207, 134] width 57 height 19
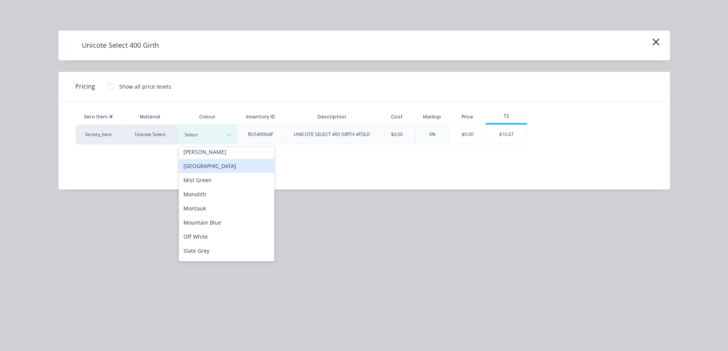
scroll to position [153, 0]
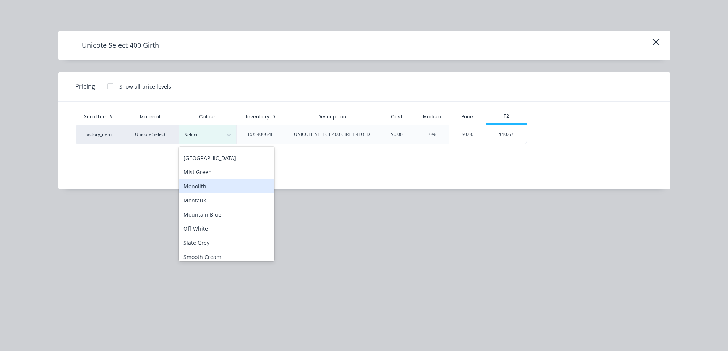
click at [214, 190] on div "Monolith" at bounding box center [227, 186] width 96 height 14
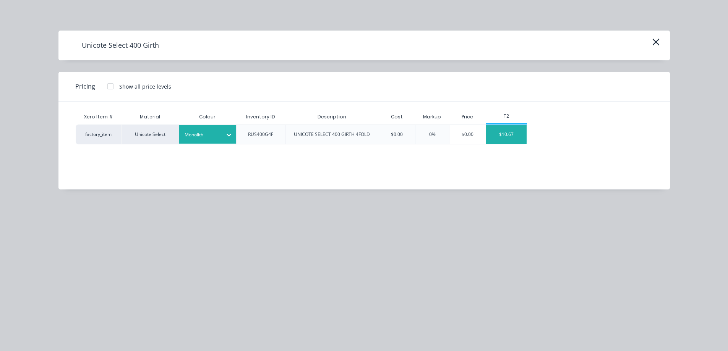
click at [506, 138] on div "$10.67" at bounding box center [506, 134] width 41 height 19
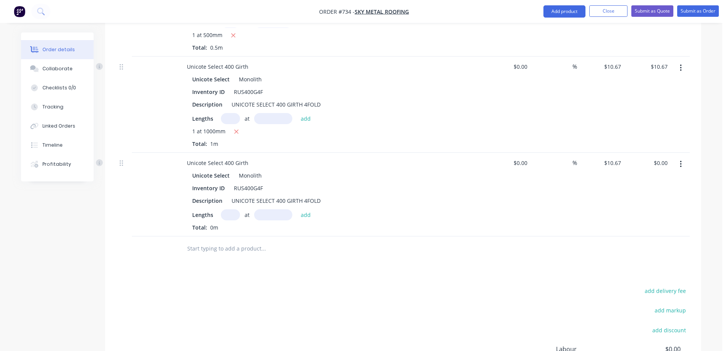
click at [237, 209] on input "text" at bounding box center [230, 214] width 19 height 11
type input "1"
type input "5800mm"
click at [300, 209] on button "add" at bounding box center [306, 214] width 18 height 10
type input "$61.89"
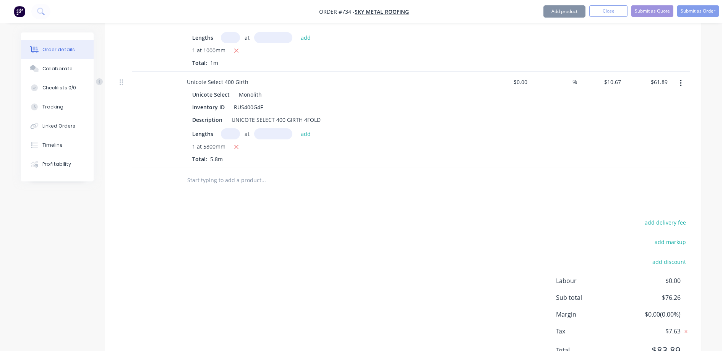
scroll to position [452, 0]
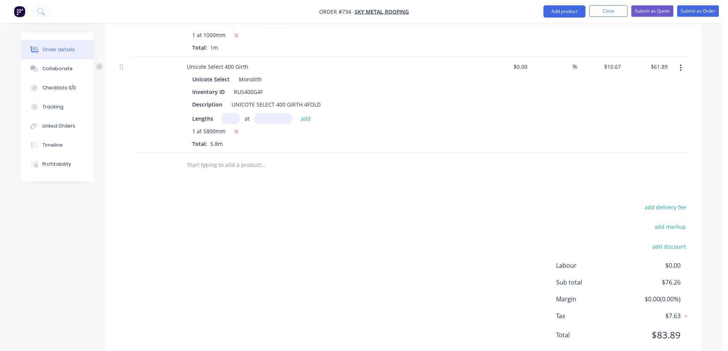
click at [250, 157] on input "text" at bounding box center [263, 164] width 153 height 15
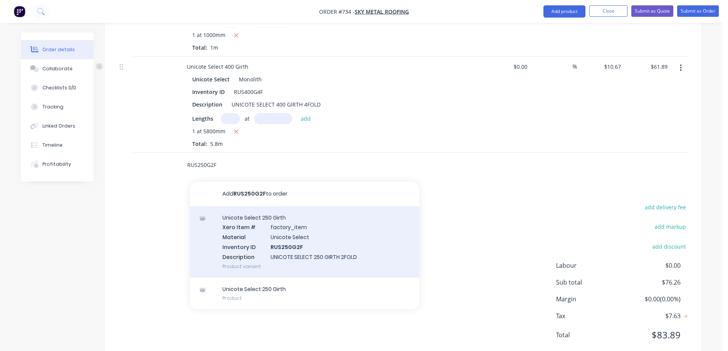
type input "RUS250G2F"
click at [277, 226] on div "Unicote Select 250 Girth Xero Item # factory_item Material Unicote Select Inven…" at bounding box center [304, 241] width 229 height 71
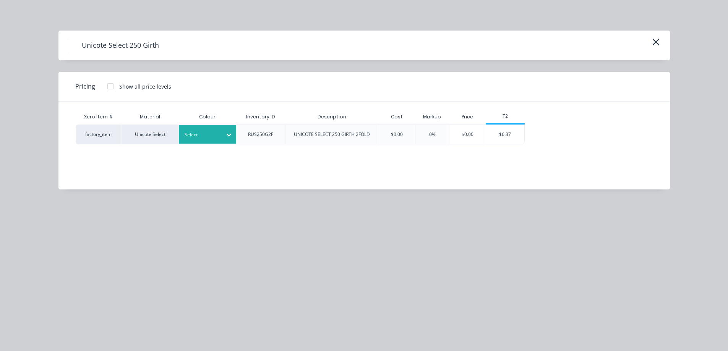
click at [227, 140] on div at bounding box center [229, 135] width 14 height 12
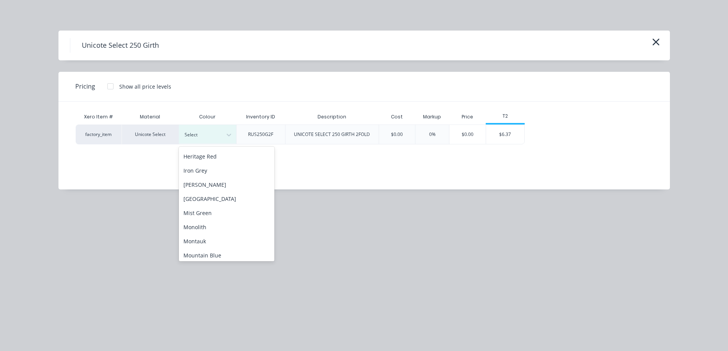
scroll to position [115, 0]
click at [215, 226] on div "Monolith" at bounding box center [227, 224] width 96 height 14
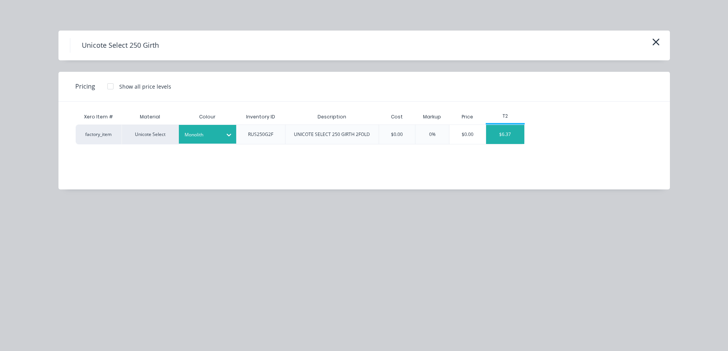
click at [494, 138] on div "$6.37" at bounding box center [505, 134] width 38 height 19
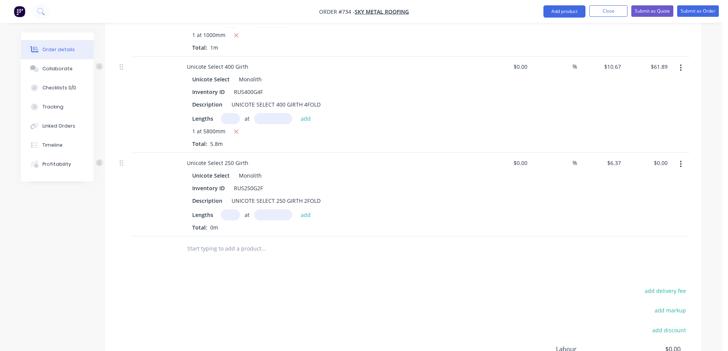
click at [229, 209] on input "text" at bounding box center [230, 214] width 19 height 11
type input "1"
type input "500mm"
click at [303, 209] on button "add" at bounding box center [306, 214] width 18 height 10
type input "$3.19"
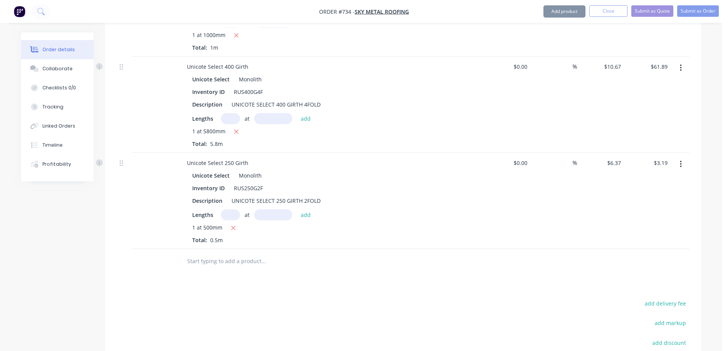
scroll to position [529, 0]
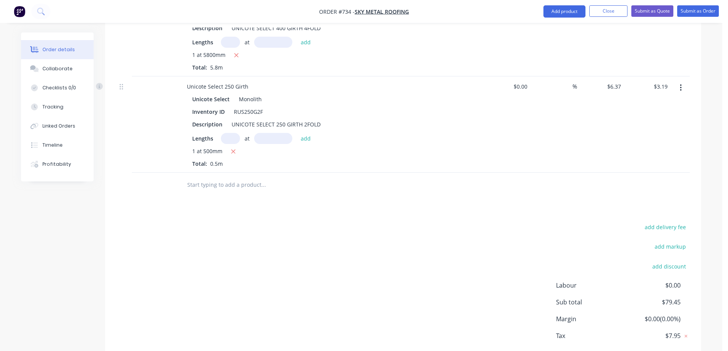
click at [223, 177] on input "text" at bounding box center [263, 184] width 153 height 15
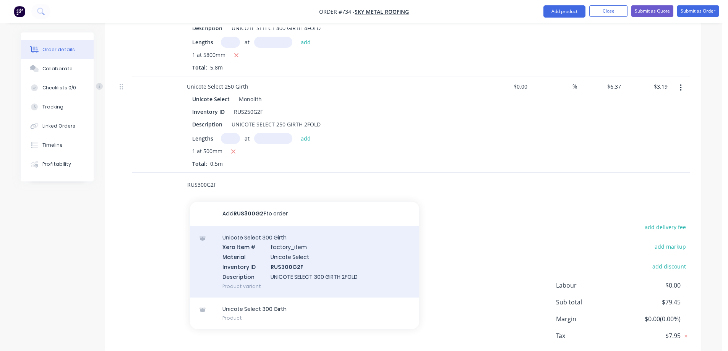
type input "RUS300G2F"
click at [249, 246] on div "Unicote Select 300 Girth Xero Item # factory_item Material Unicote Select Inven…" at bounding box center [304, 261] width 229 height 71
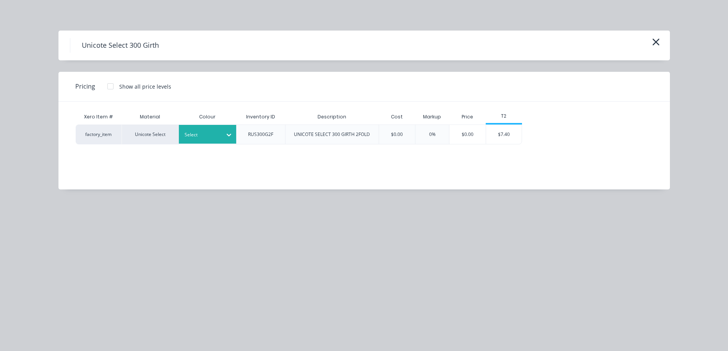
click at [214, 134] on div at bounding box center [202, 135] width 34 height 8
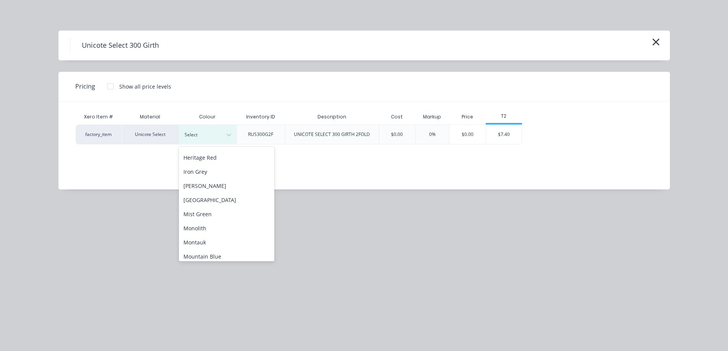
scroll to position [115, 0]
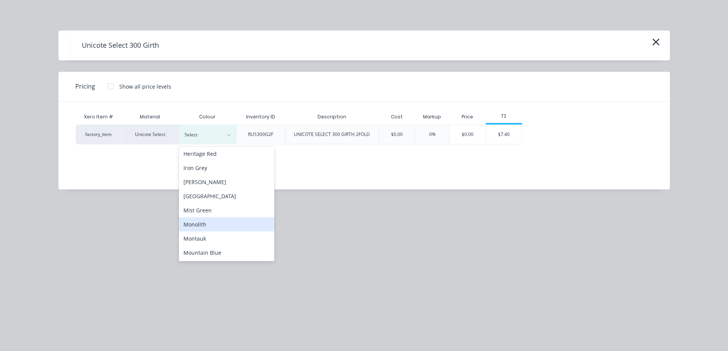
click at [208, 224] on div "Monolith" at bounding box center [227, 224] width 96 height 14
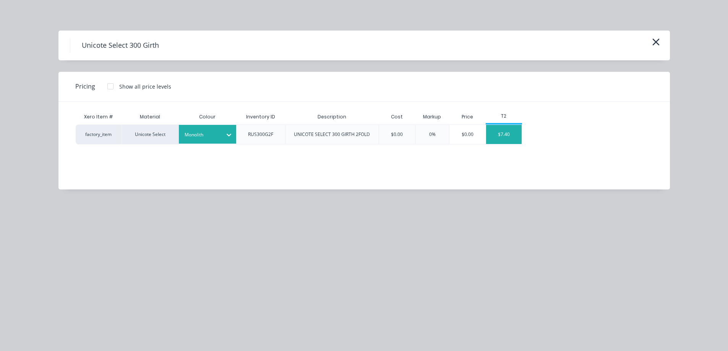
click at [514, 141] on div "$7.40" at bounding box center [504, 134] width 36 height 19
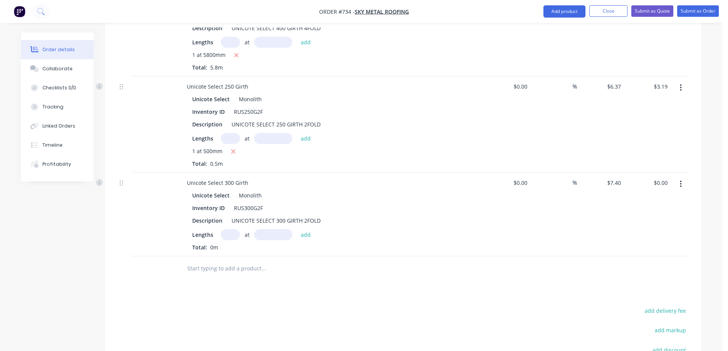
click at [232, 229] on input "text" at bounding box center [230, 234] width 19 height 11
type input "1"
type input "5000mm"
click at [306, 229] on button "add" at bounding box center [306, 234] width 18 height 10
type input "$37.00"
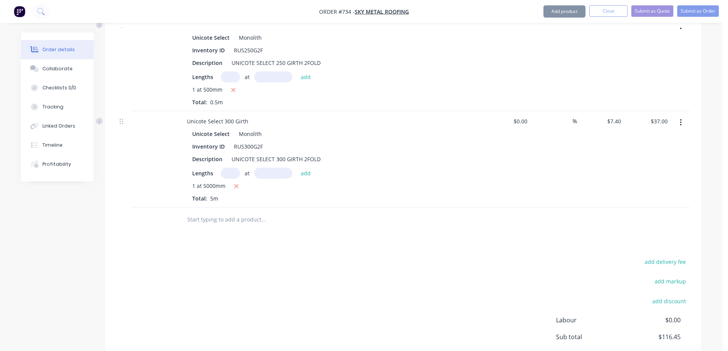
scroll to position [644, 0]
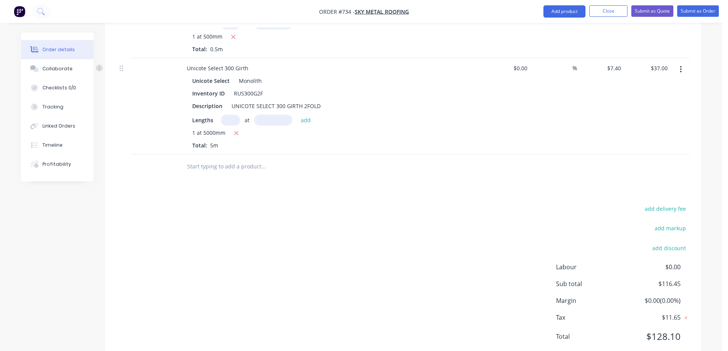
click at [227, 159] on input "text" at bounding box center [263, 166] width 153 height 15
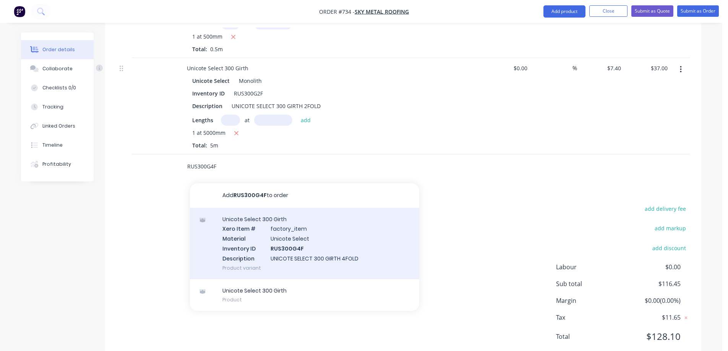
type input "RUS300G4F"
click at [271, 237] on div "Unicote Select 300 Girth Xero Item # factory_item Material Unicote Select Inven…" at bounding box center [304, 243] width 229 height 71
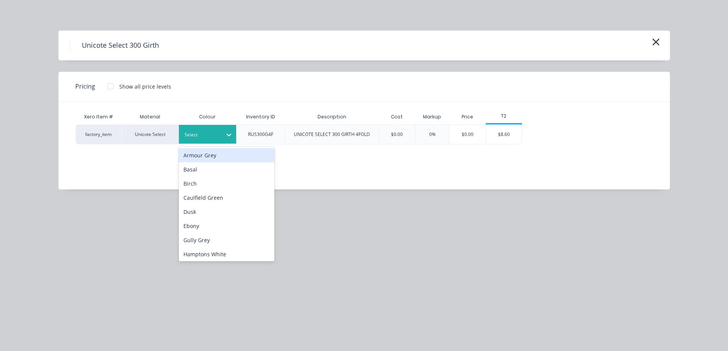
click at [222, 135] on div "Select" at bounding box center [200, 135] width 43 height 10
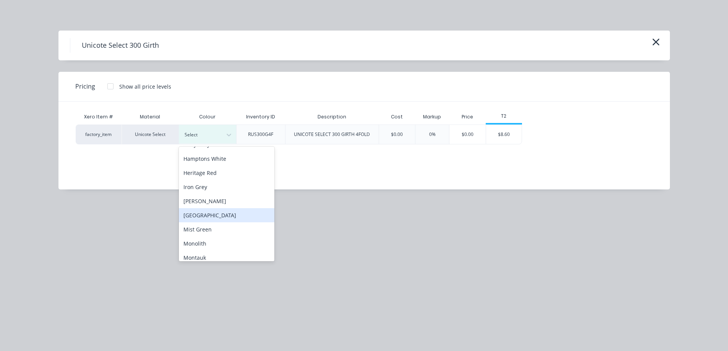
scroll to position [115, 0]
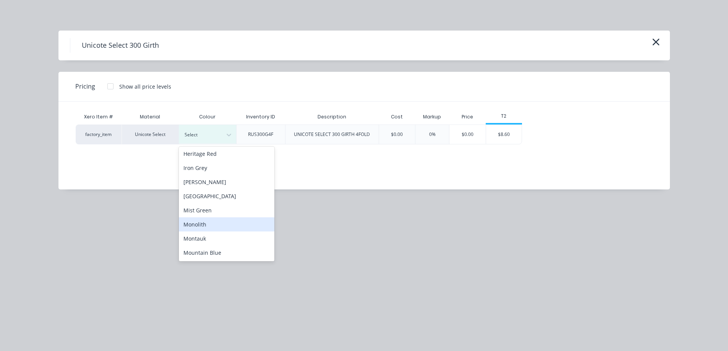
click at [203, 227] on div "Monolith" at bounding box center [227, 224] width 96 height 14
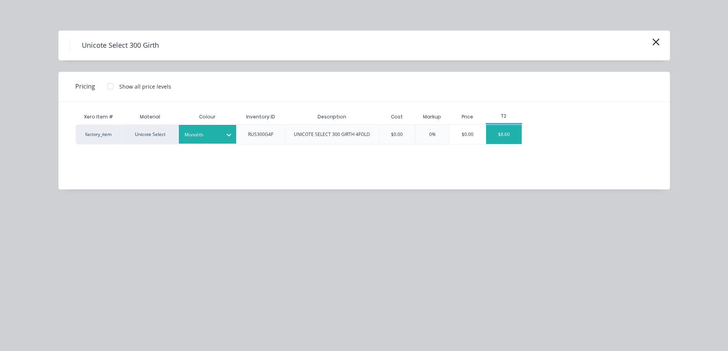
click at [512, 134] on div "$8.60" at bounding box center [504, 134] width 36 height 19
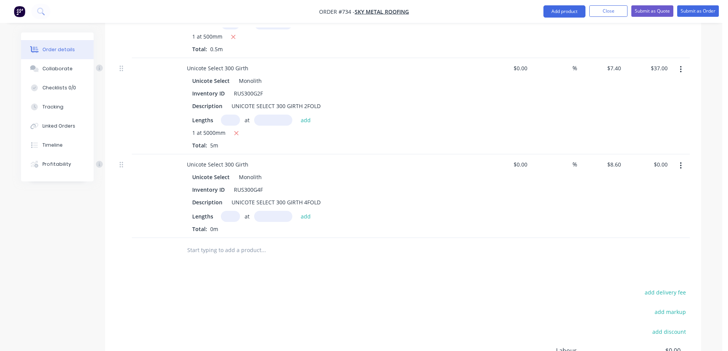
click at [232, 211] on input "text" at bounding box center [230, 216] width 19 height 11
type input "1"
type input "3200mm"
click at [302, 211] on button "add" at bounding box center [306, 216] width 18 height 10
type input "$27.52"
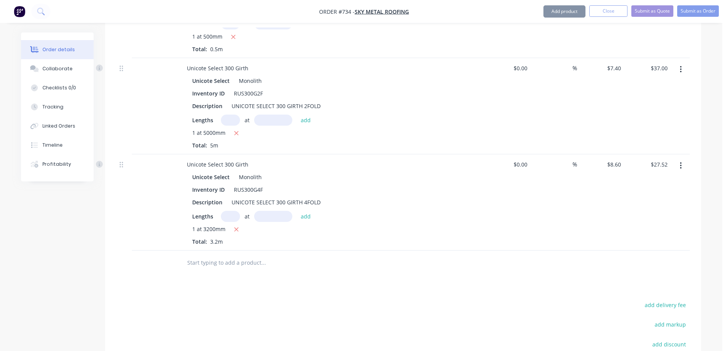
click at [249, 255] on input "text" at bounding box center [263, 262] width 153 height 15
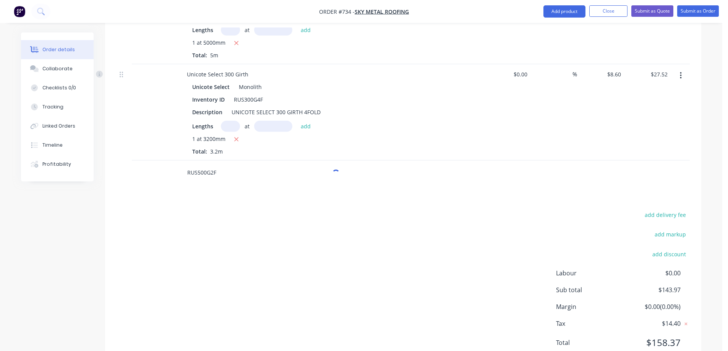
scroll to position [741, 0]
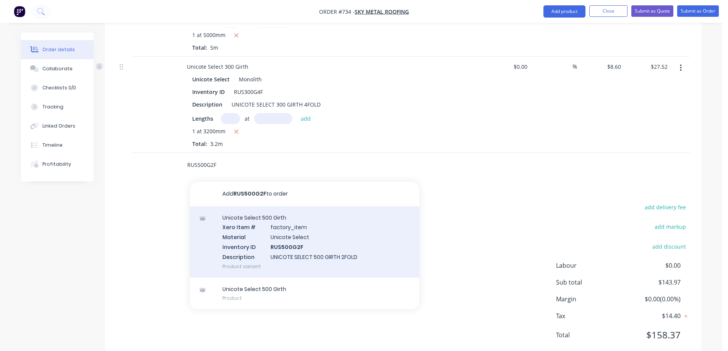
type input "RUS500G2F"
click at [241, 225] on div "Unicote Select 500 Girth Xero Item # factory_item Material Unicote Select Inven…" at bounding box center [304, 241] width 229 height 71
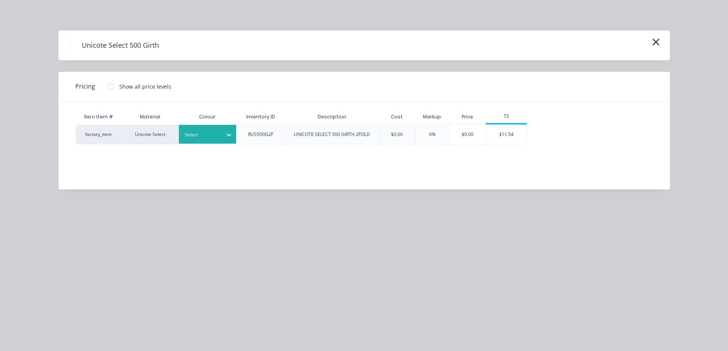
click at [210, 134] on div at bounding box center [202, 135] width 34 height 8
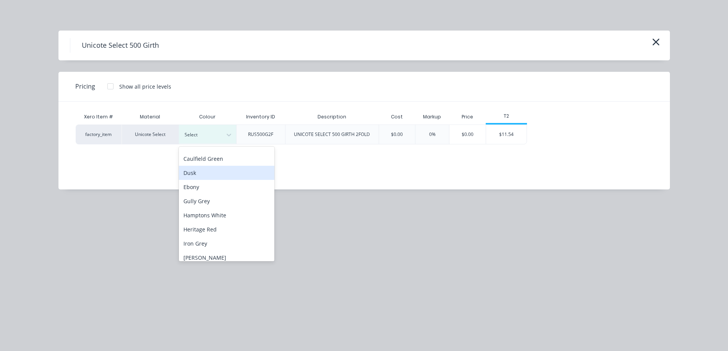
scroll to position [115, 0]
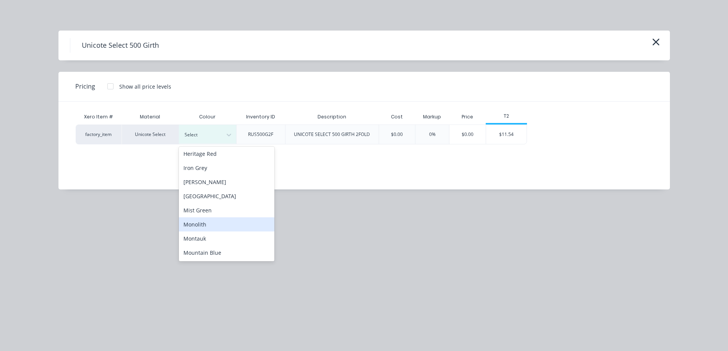
click at [201, 220] on div "Monolith" at bounding box center [227, 224] width 96 height 14
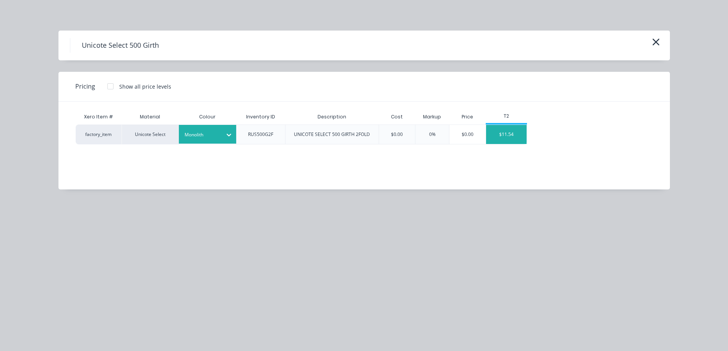
click at [504, 136] on div "$11.54" at bounding box center [506, 134] width 41 height 19
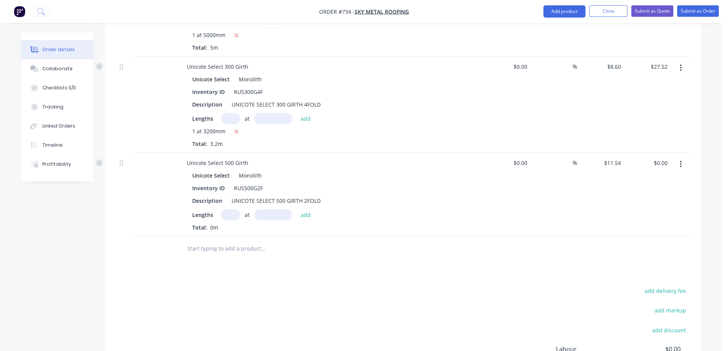
click at [225, 209] on input "text" at bounding box center [230, 214] width 19 height 11
type input "2"
type input "1100mm"
click at [304, 209] on button "add" at bounding box center [306, 214] width 18 height 10
type input "$25.39"
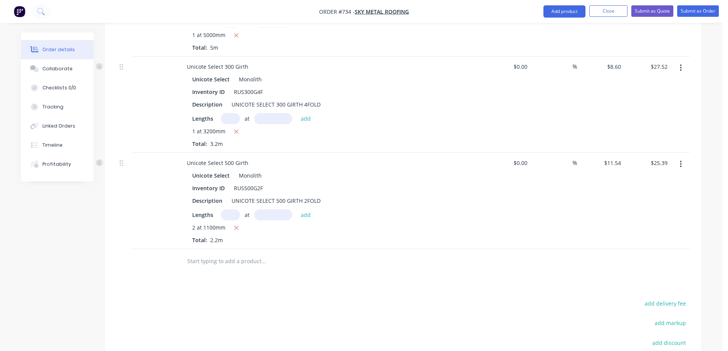
click at [224, 254] on input "text" at bounding box center [263, 261] width 153 height 15
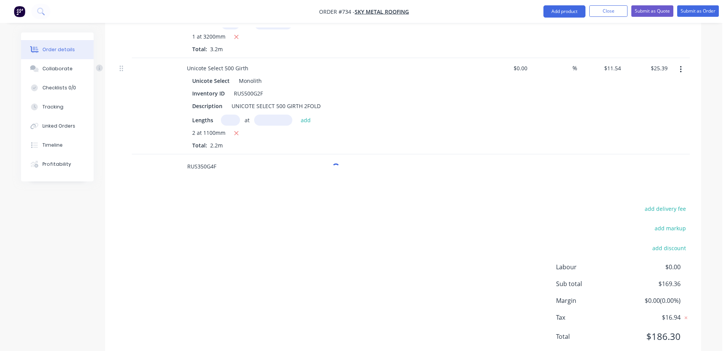
scroll to position [838, 0]
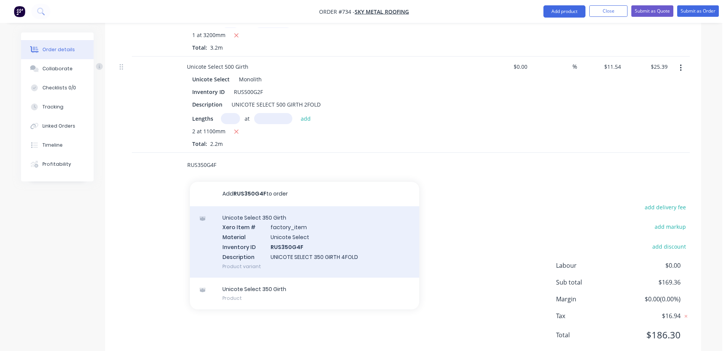
type input "RUS350G4F"
click at [227, 230] on div "Unicote Select 350 Girth Xero Item # factory_item Material Unicote Select Inven…" at bounding box center [304, 241] width 229 height 71
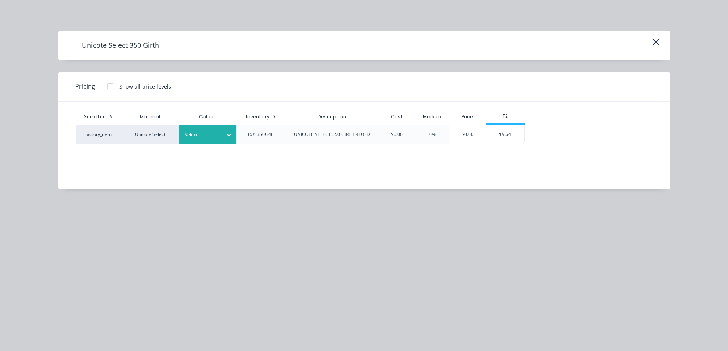
click at [209, 139] on div "Select" at bounding box center [200, 135] width 43 height 10
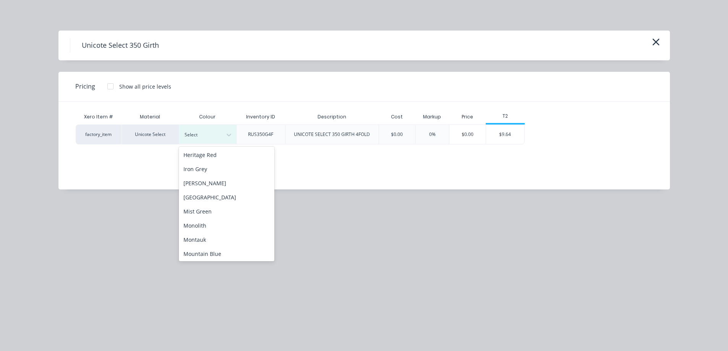
scroll to position [115, 0]
click at [207, 221] on div "Monolith" at bounding box center [227, 224] width 96 height 14
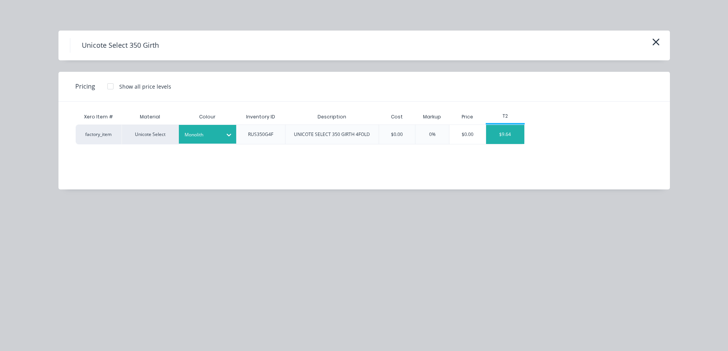
click at [507, 133] on div "$9.64" at bounding box center [505, 134] width 38 height 19
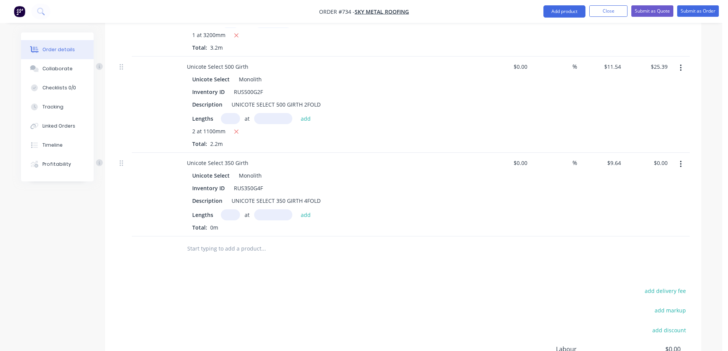
click at [230, 209] on input "text" at bounding box center [230, 214] width 19 height 11
type input "1"
type input "2000mm"
click at [311, 209] on button "add" at bounding box center [306, 214] width 18 height 10
type input "$19.28"
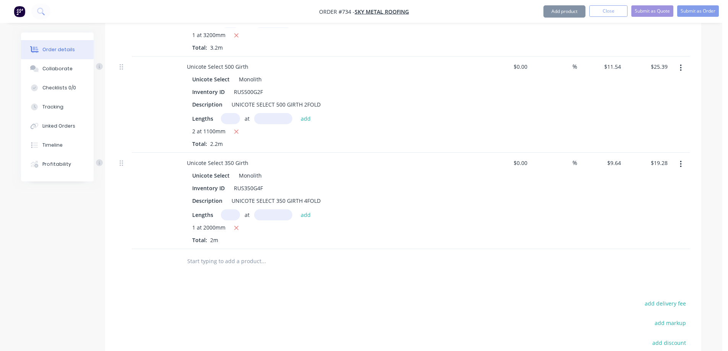
click at [242, 254] on input "text" at bounding box center [263, 261] width 153 height 15
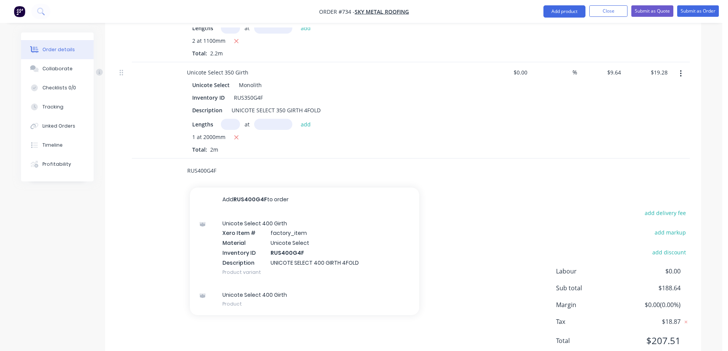
scroll to position [934, 0]
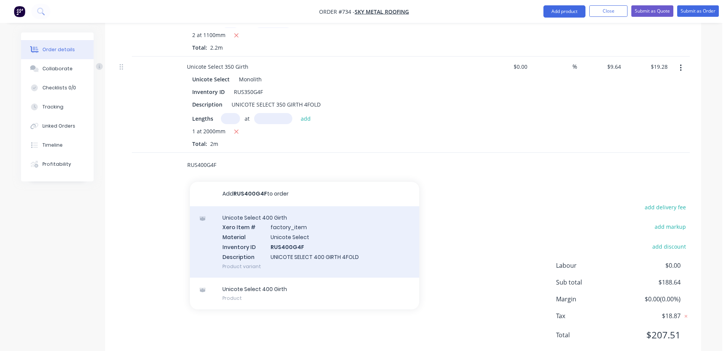
type input "RUS400G4F"
click at [277, 232] on div "Unicote Select 400 Girth Xero Item # factory_item Material Unicote Select Inven…" at bounding box center [304, 241] width 229 height 71
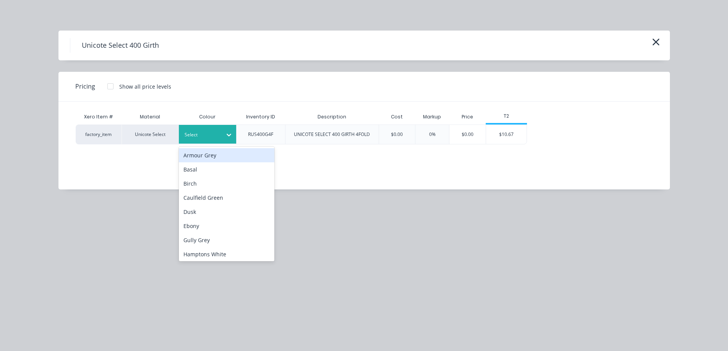
click at [225, 140] on div at bounding box center [229, 135] width 14 height 12
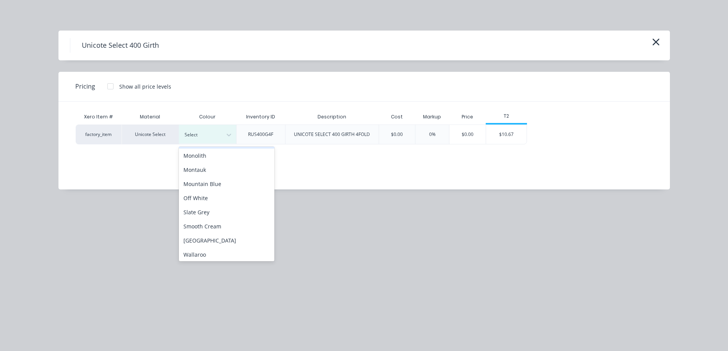
scroll to position [191, 0]
click at [207, 152] on div "Monolith" at bounding box center [227, 148] width 96 height 14
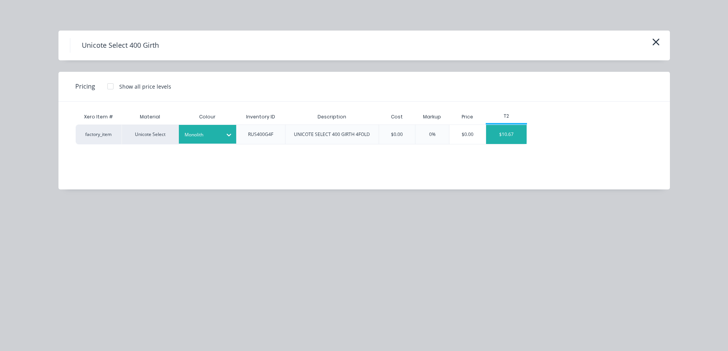
click at [518, 136] on div "$10.67" at bounding box center [506, 134] width 41 height 19
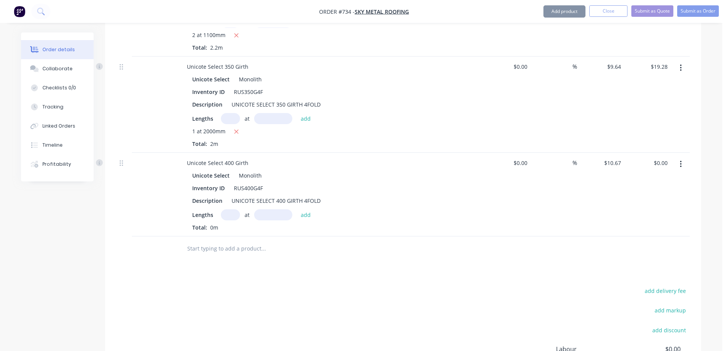
click at [231, 209] on input "text" at bounding box center [230, 214] width 19 height 11
type input "1"
type input "5200mm"
click at [310, 209] on button "add" at bounding box center [306, 214] width 18 height 10
type input "$55.48"
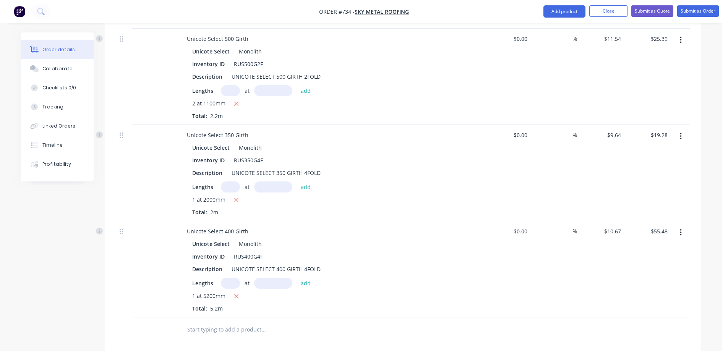
scroll to position [879, 0]
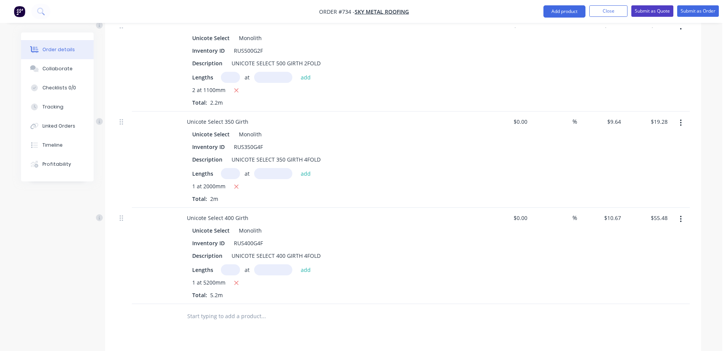
click at [649, 13] on button "Submit as Quote" at bounding box center [652, 10] width 42 height 11
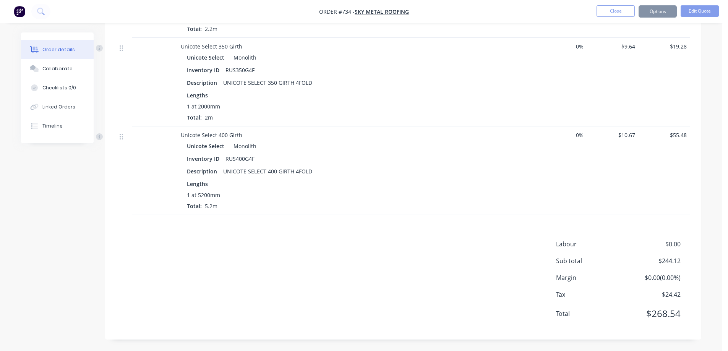
scroll to position [0, 0]
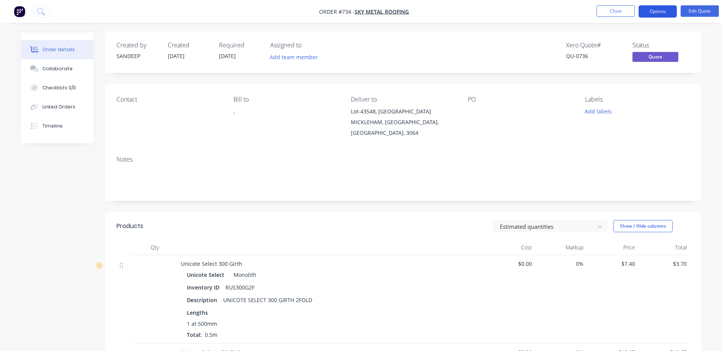
click at [653, 11] on button "Options" at bounding box center [658, 11] width 38 height 12
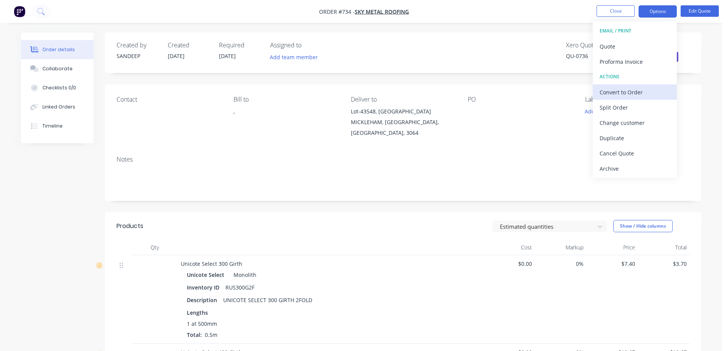
click at [627, 89] on div "Convert to Order" at bounding box center [635, 92] width 70 height 11
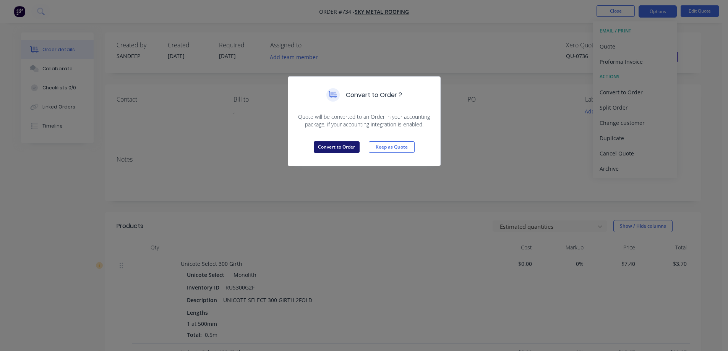
click at [324, 146] on button "Convert to Order" at bounding box center [337, 146] width 46 height 11
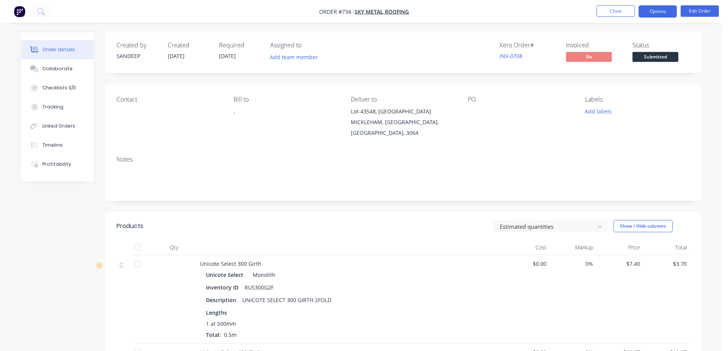
click at [665, 14] on button "Options" at bounding box center [658, 11] width 38 height 12
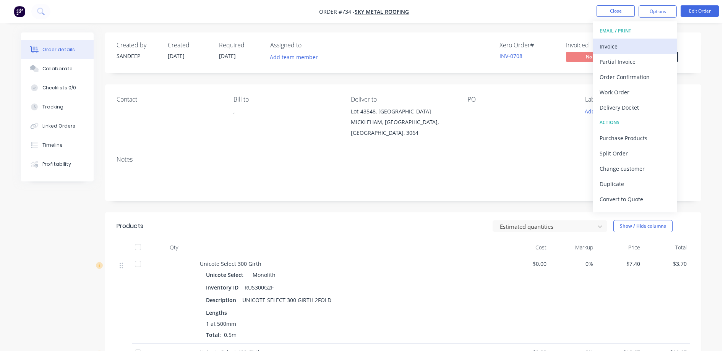
click at [632, 45] on div "Invoice" at bounding box center [635, 46] width 70 height 11
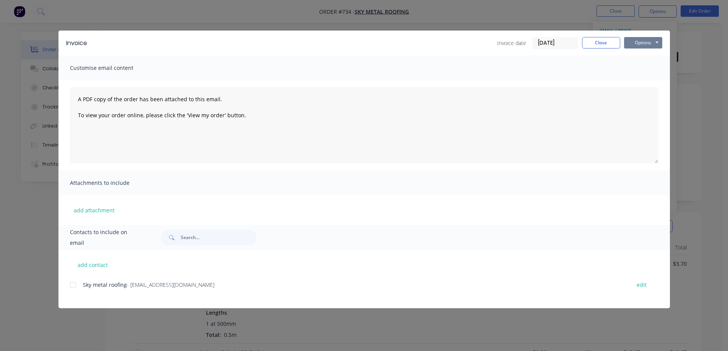
click at [645, 40] on button "Options" at bounding box center [643, 42] width 38 height 11
click at [644, 55] on button "Preview" at bounding box center [648, 56] width 49 height 13
click at [596, 45] on button "Close" at bounding box center [601, 42] width 38 height 11
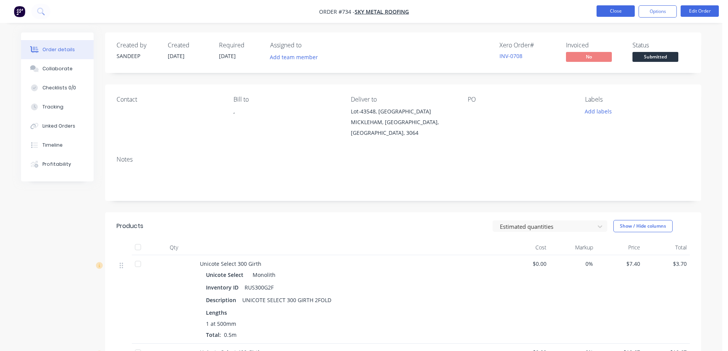
click at [611, 14] on button "Close" at bounding box center [616, 10] width 38 height 11
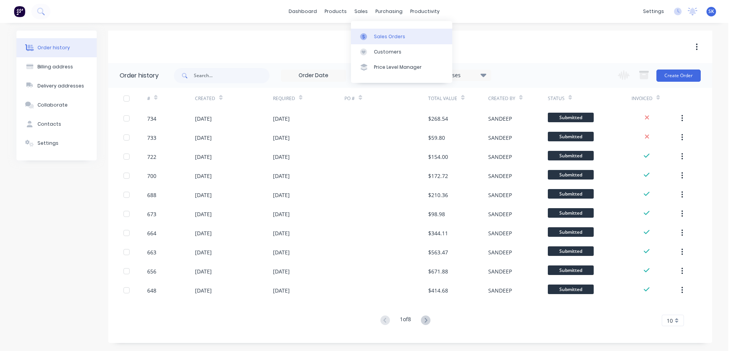
click at [375, 33] on div "Sales Orders" at bounding box center [389, 36] width 31 height 7
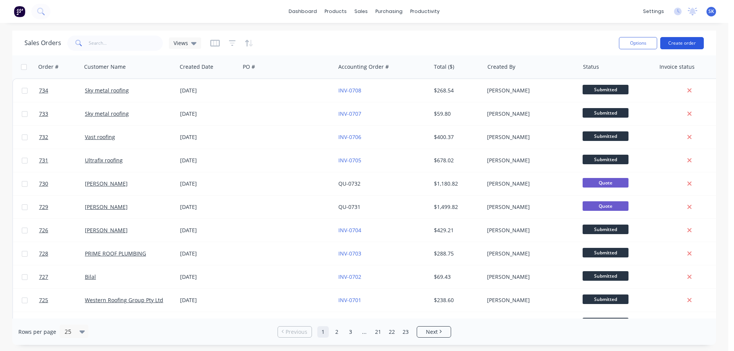
click at [671, 38] on button "Create order" at bounding box center [682, 43] width 44 height 12
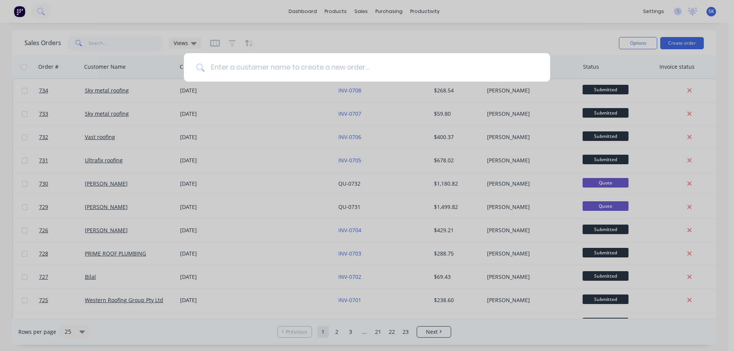
click at [282, 64] on input at bounding box center [370, 67] width 333 height 29
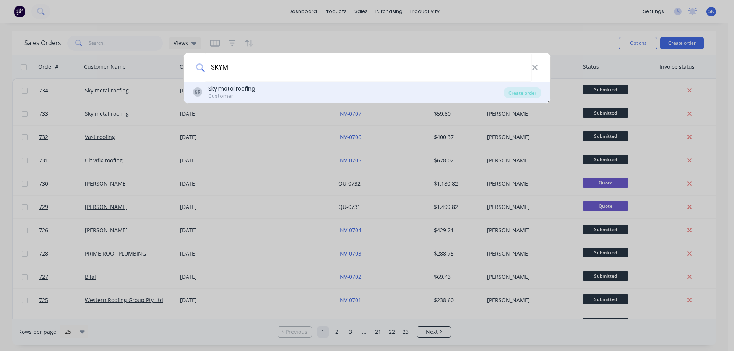
type input "SKYM"
click at [266, 96] on div "SR Sky metal roofing Customer" at bounding box center [348, 92] width 311 height 15
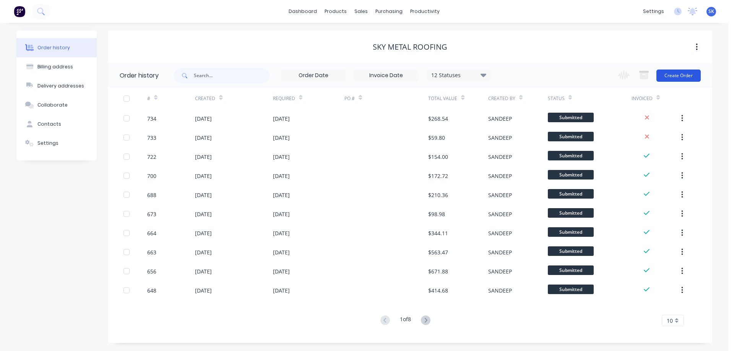
click at [676, 73] on button "Create Order" at bounding box center [678, 76] width 44 height 12
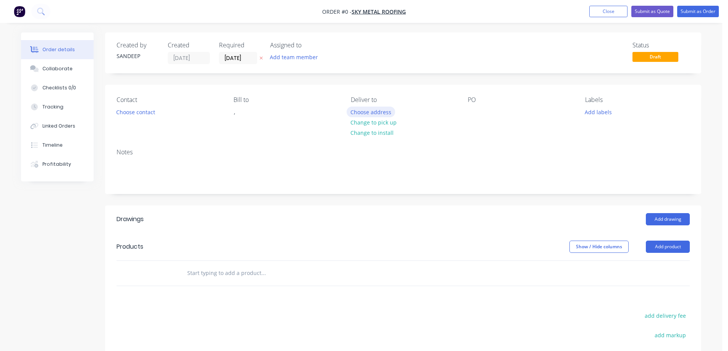
click at [367, 110] on button "Choose address" at bounding box center [371, 112] width 49 height 10
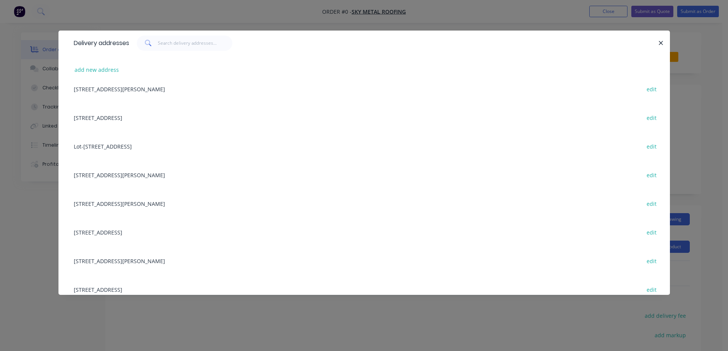
scroll to position [621, 0]
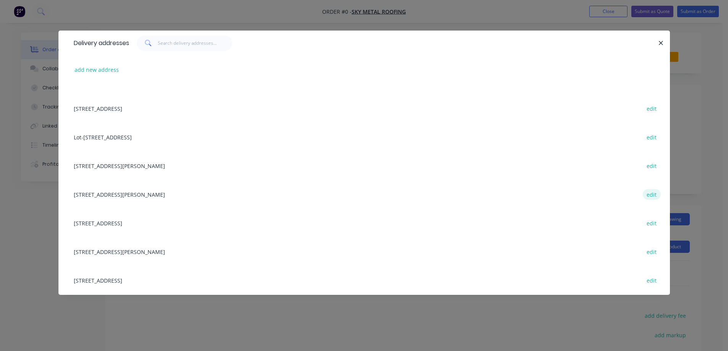
click at [649, 197] on button "edit" at bounding box center [652, 194] width 18 height 10
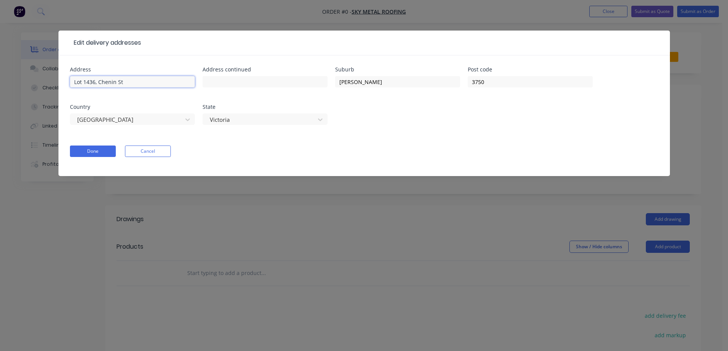
click at [94, 84] on input "Lot 1436, Chenin St" at bounding box center [132, 81] width 125 height 11
type input "Lot 1433, Chenin St"
click at [104, 149] on button "Done" at bounding box center [93, 151] width 46 height 11
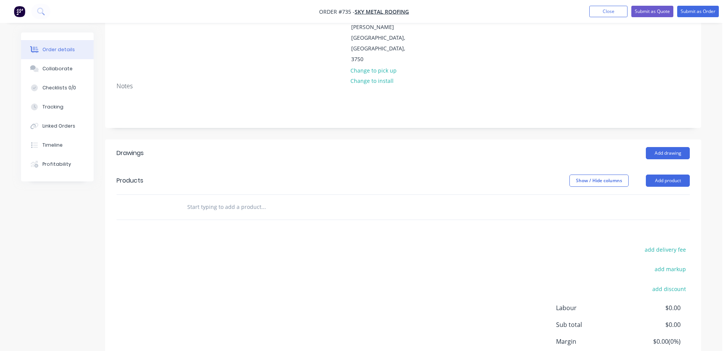
scroll to position [115, 0]
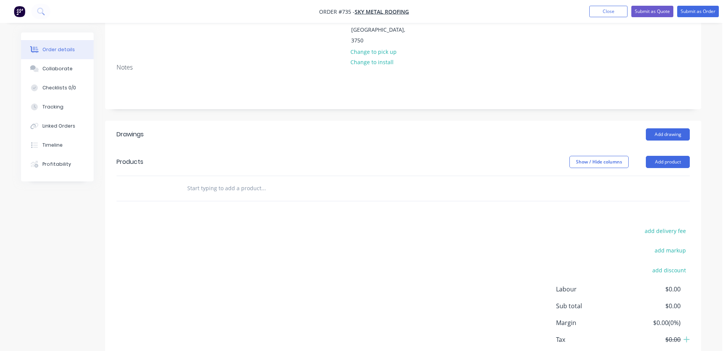
click at [204, 181] on input "text" at bounding box center [263, 188] width 153 height 15
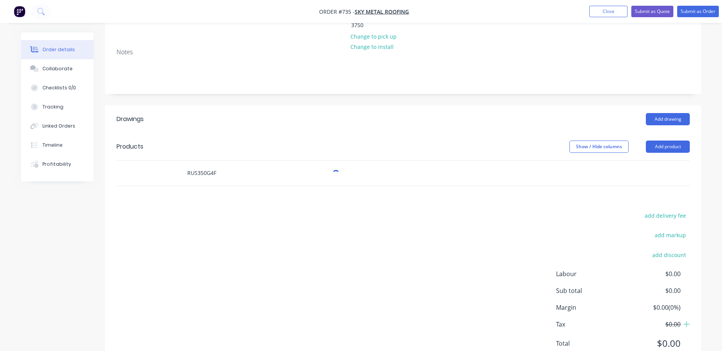
scroll to position [138, 0]
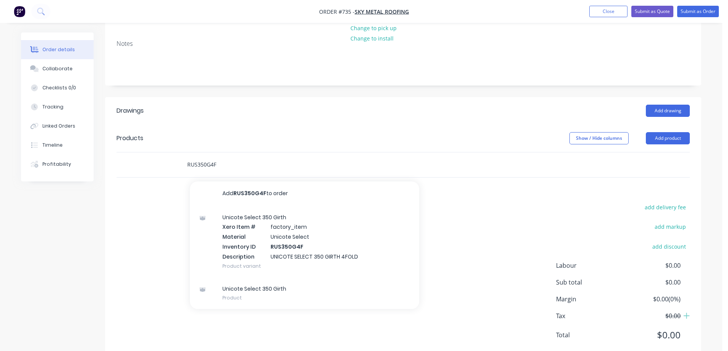
type input "RUS350G4F"
click at [266, 211] on div "Unicote Select 350 Girth Xero Item # factory_item Material Unicote Select Inven…" at bounding box center [304, 241] width 229 height 71
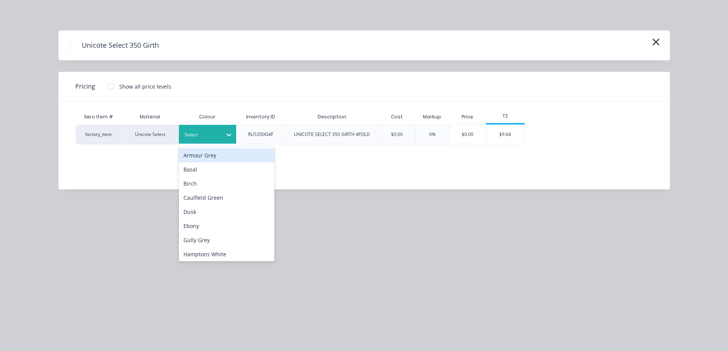
click at [219, 139] on div "Select" at bounding box center [200, 135] width 43 height 10
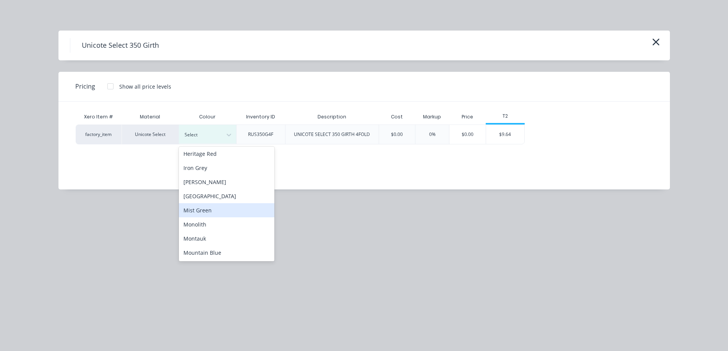
scroll to position [153, 0]
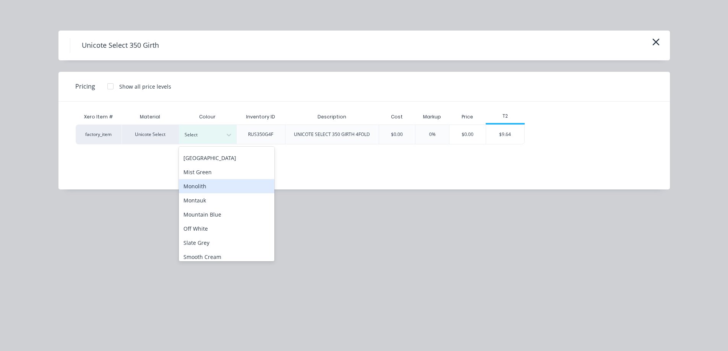
click at [222, 183] on div "Monolith" at bounding box center [227, 186] width 96 height 14
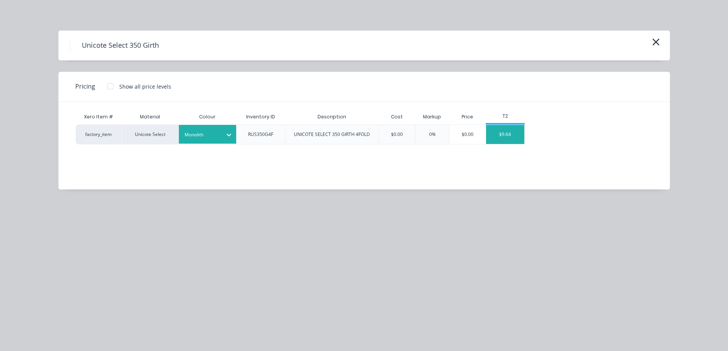
click at [498, 136] on div "$9.64" at bounding box center [505, 134] width 38 height 19
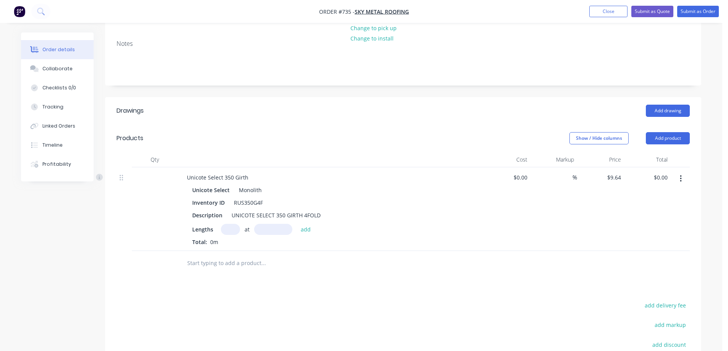
click at [227, 224] on input "text" at bounding box center [230, 229] width 19 height 11
type input "1"
type input "4100mm"
click at [307, 224] on button "add" at bounding box center [306, 229] width 18 height 10
type input "$39.52"
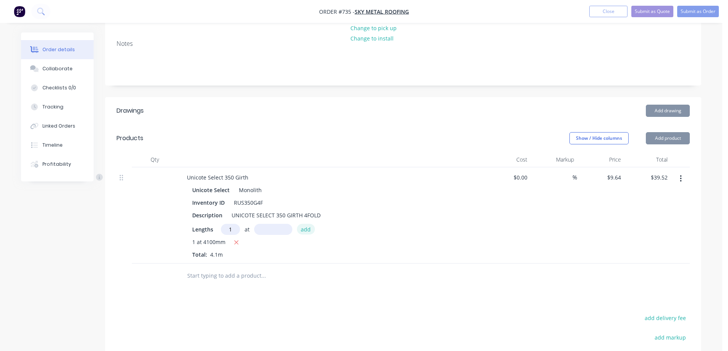
type input "1"
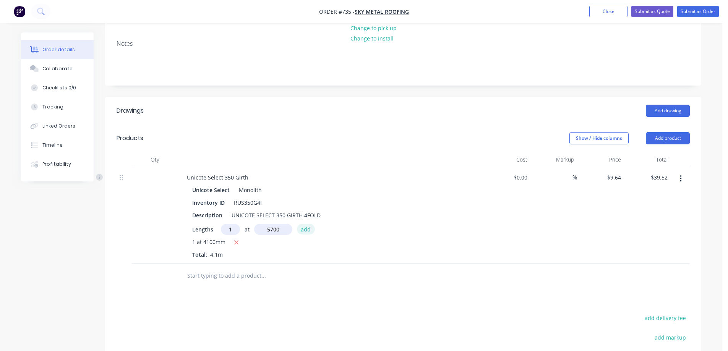
type input "5700mm"
click at [307, 224] on button "add" at bounding box center [306, 229] width 18 height 10
type input "$94.47"
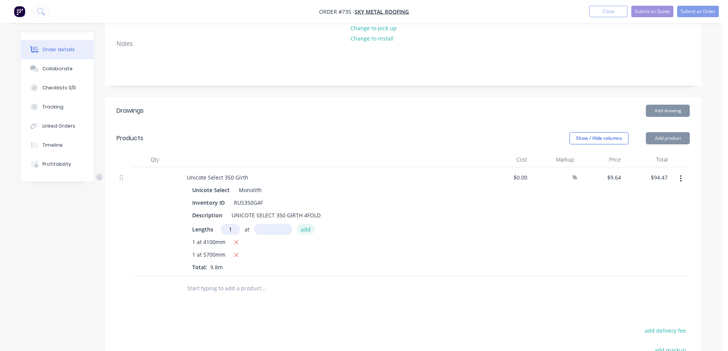
type input "1"
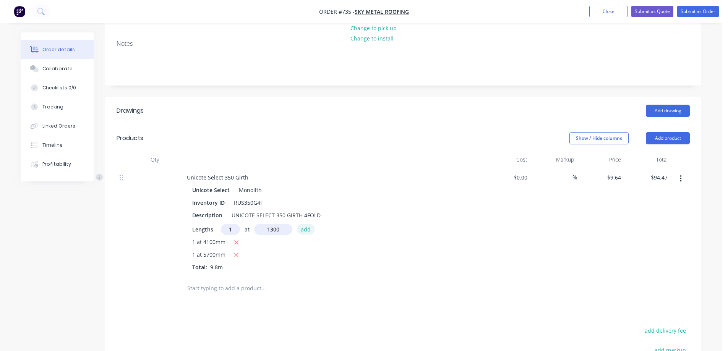
type input "1300mm"
click at [307, 224] on button "add" at bounding box center [306, 229] width 18 height 10
type input "$107.00"
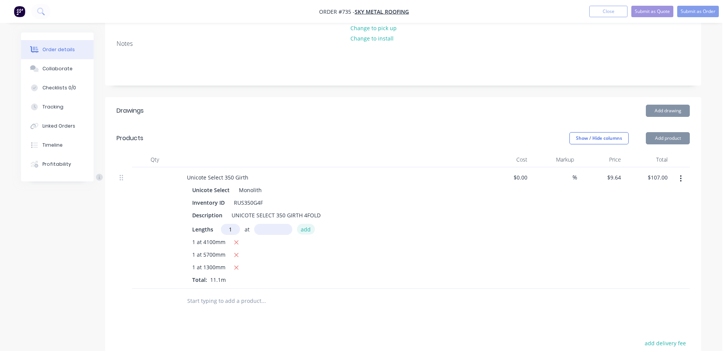
type input "1"
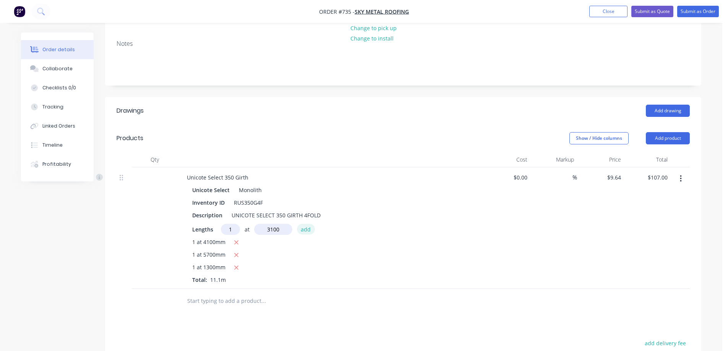
type input "3100mm"
click at [307, 224] on button "add" at bounding box center [306, 229] width 18 height 10
type input "$136.89"
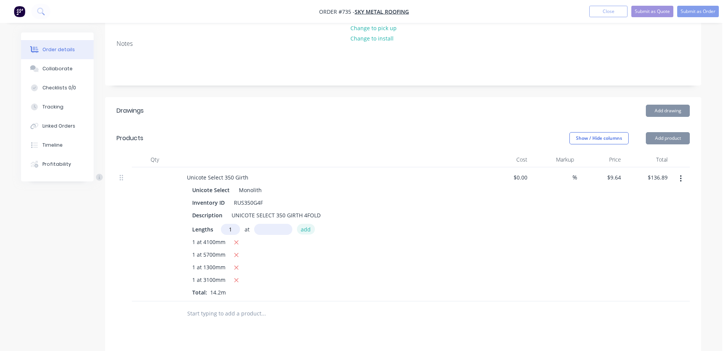
type input "1"
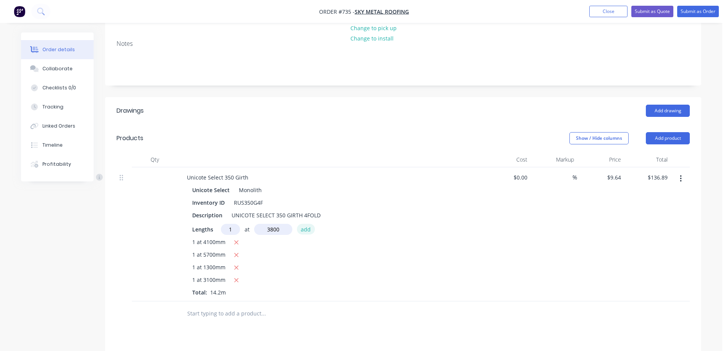
type input "3800mm"
click at [307, 224] on button "add" at bounding box center [306, 229] width 18 height 10
type input "$173.52"
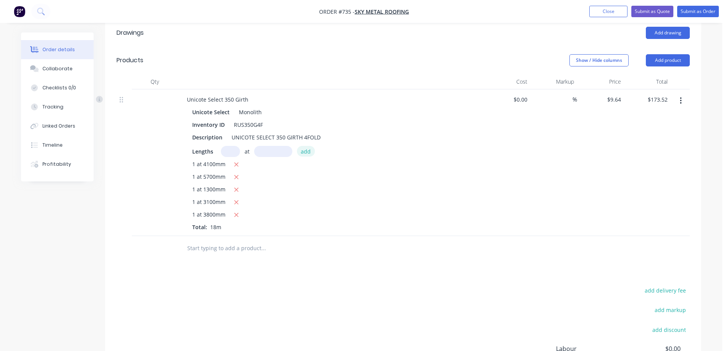
scroll to position [215, 0]
click at [656, 12] on button "Submit as Quote" at bounding box center [652, 11] width 42 height 11
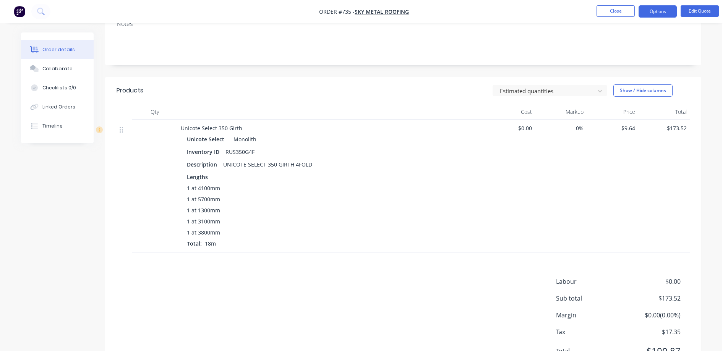
scroll to position [153, 0]
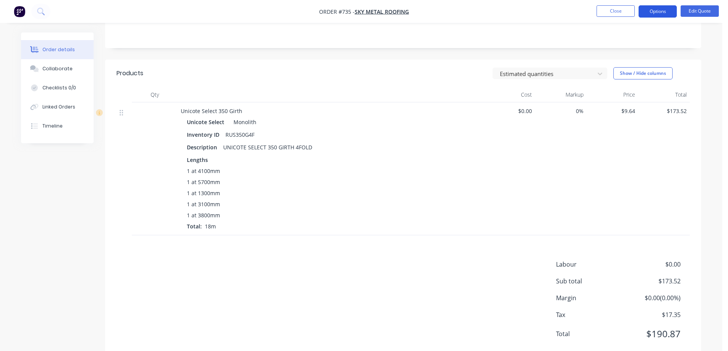
click at [660, 13] on button "Options" at bounding box center [658, 11] width 38 height 12
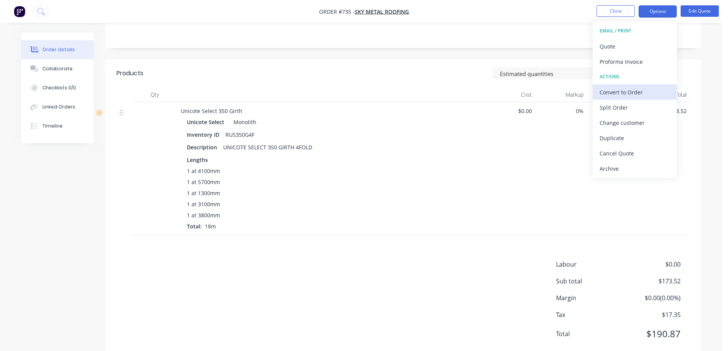
click at [621, 87] on div "Convert to Order" at bounding box center [635, 92] width 70 height 11
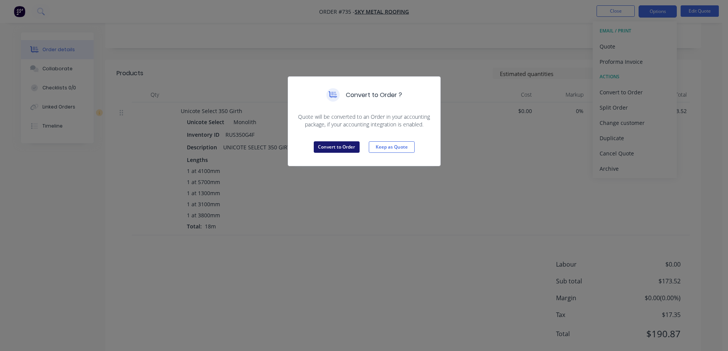
click at [325, 149] on button "Convert to Order" at bounding box center [337, 146] width 46 height 11
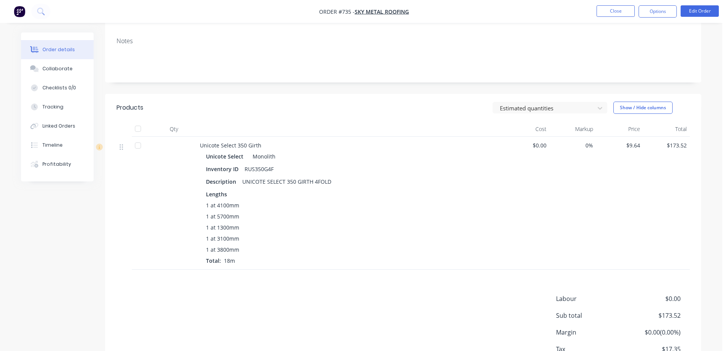
scroll to position [165, 0]
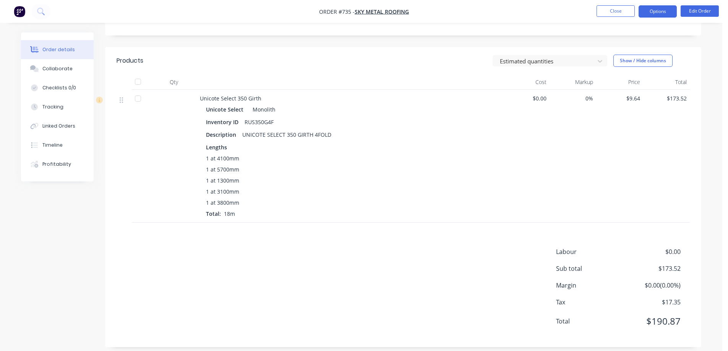
click at [649, 10] on button "Options" at bounding box center [658, 11] width 38 height 12
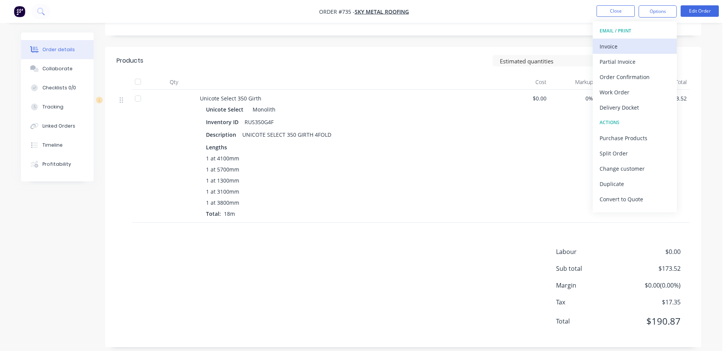
click at [624, 45] on div "Invoice" at bounding box center [635, 46] width 70 height 11
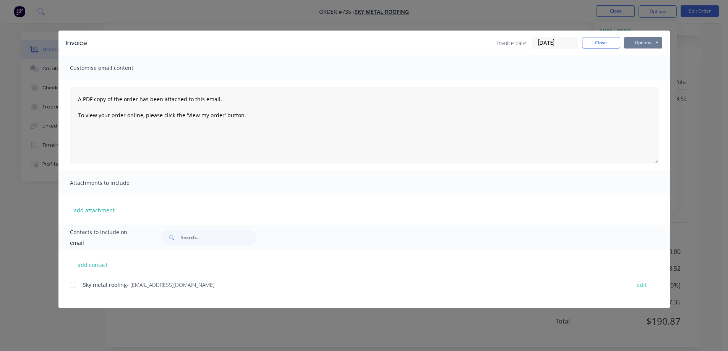
click at [642, 42] on button "Options" at bounding box center [643, 42] width 38 height 11
click at [642, 55] on button "Preview" at bounding box center [648, 56] width 49 height 13
click at [597, 40] on button "Close" at bounding box center [601, 42] width 38 height 11
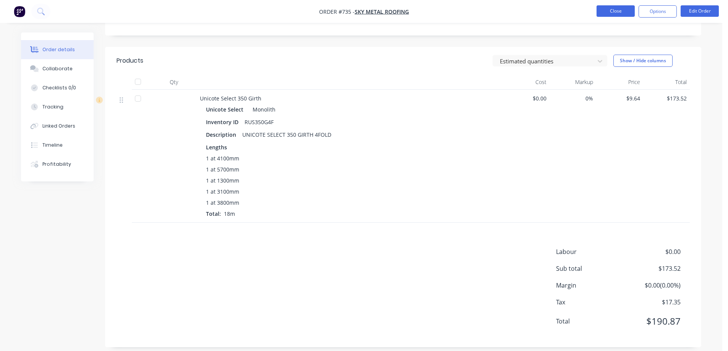
click at [608, 8] on button "Close" at bounding box center [616, 10] width 38 height 11
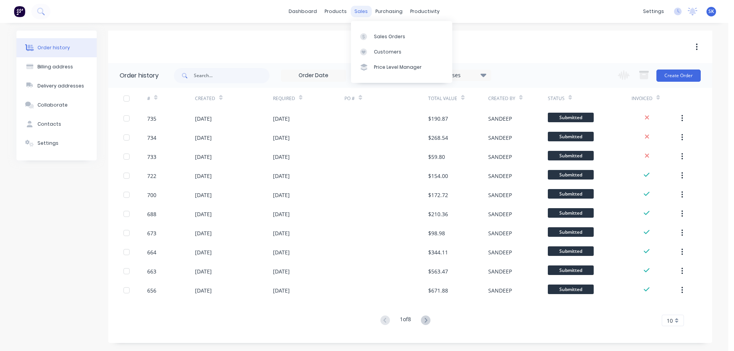
click at [363, 11] on div "sales" at bounding box center [360, 11] width 21 height 11
click at [379, 39] on div "Sales Orders" at bounding box center [389, 36] width 31 height 7
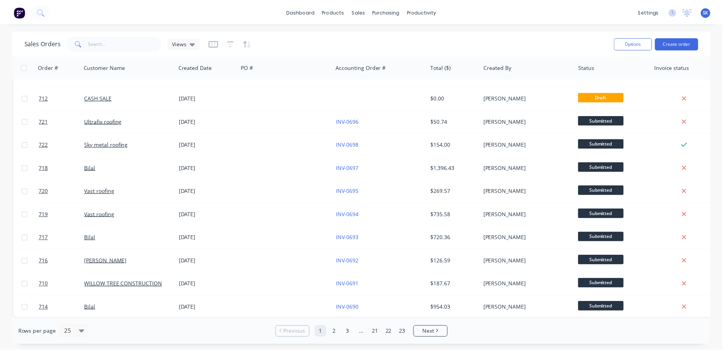
scroll to position [346, 0]
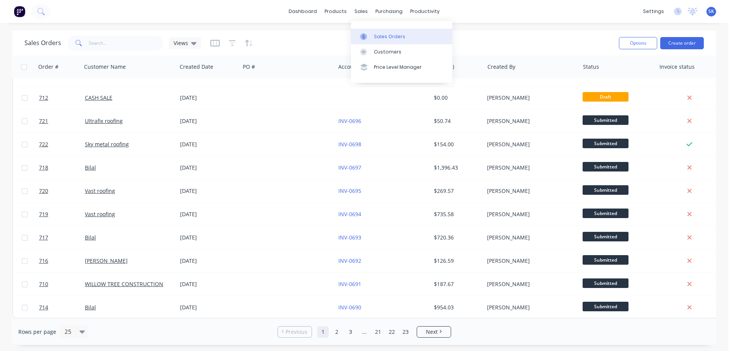
drag, startPoint x: 367, startPoint y: 9, endPoint x: 373, endPoint y: 31, distance: 23.3
click at [367, 9] on div "sales" at bounding box center [360, 11] width 21 height 11
click at [383, 36] on div "Sales Orders" at bounding box center [389, 36] width 31 height 7
click at [379, 34] on div "Sales Orders" at bounding box center [389, 36] width 31 height 7
click at [18, 10] on img at bounding box center [19, 11] width 11 height 11
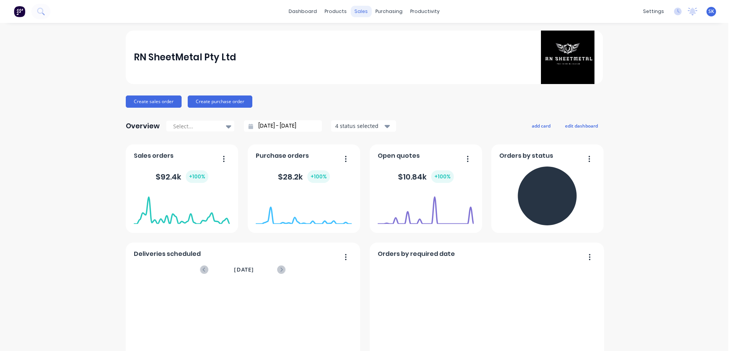
click at [360, 13] on div "sales" at bounding box center [360, 11] width 21 height 11
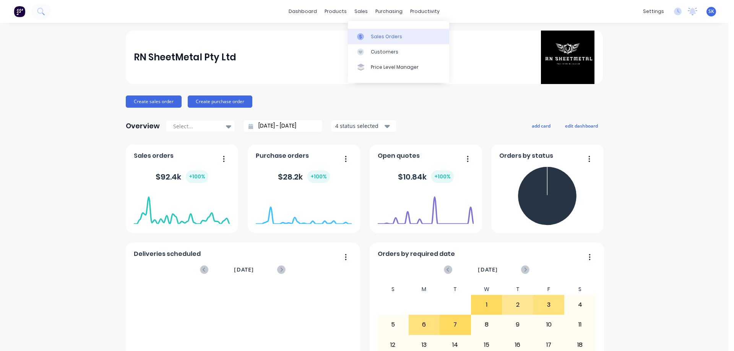
click at [367, 33] on div at bounding box center [362, 36] width 11 height 7
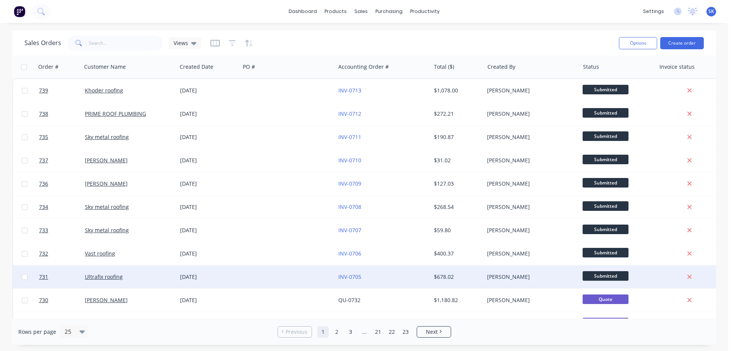
click at [238, 276] on div "[DATE]" at bounding box center [208, 277] width 63 height 23
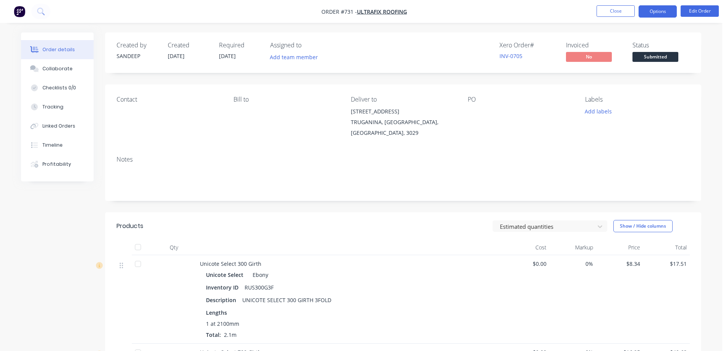
click at [670, 15] on button "Options" at bounding box center [658, 11] width 38 height 12
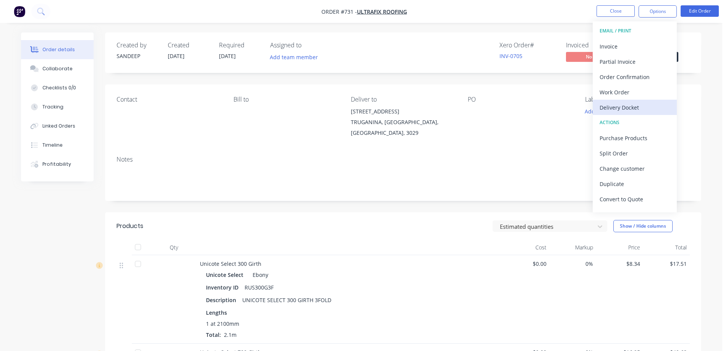
click at [632, 103] on div "Delivery Docket" at bounding box center [635, 107] width 70 height 11
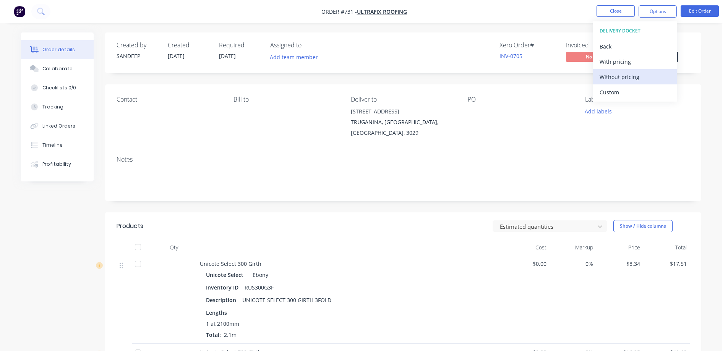
click at [621, 78] on div "Without pricing" at bounding box center [635, 76] width 70 height 11
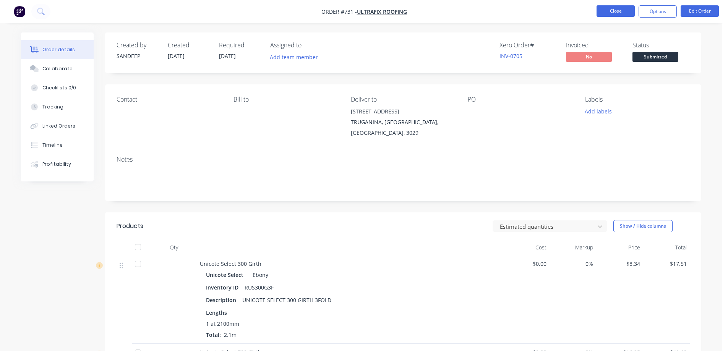
click at [615, 9] on button "Close" at bounding box center [616, 10] width 38 height 11
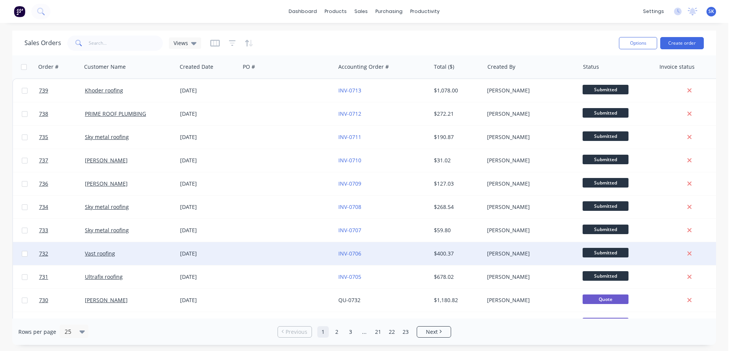
click at [208, 245] on div "[DATE]" at bounding box center [208, 253] width 63 height 23
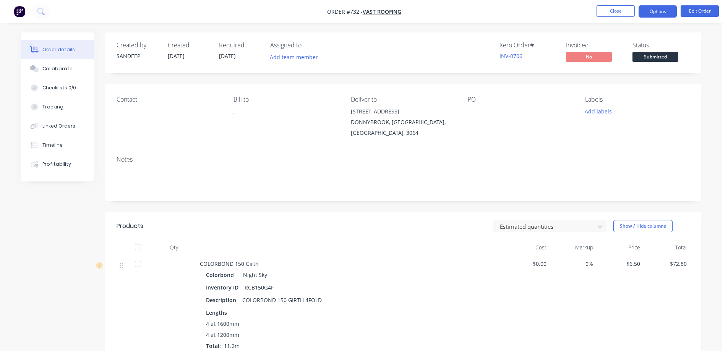
click at [672, 13] on button "Options" at bounding box center [658, 11] width 38 height 12
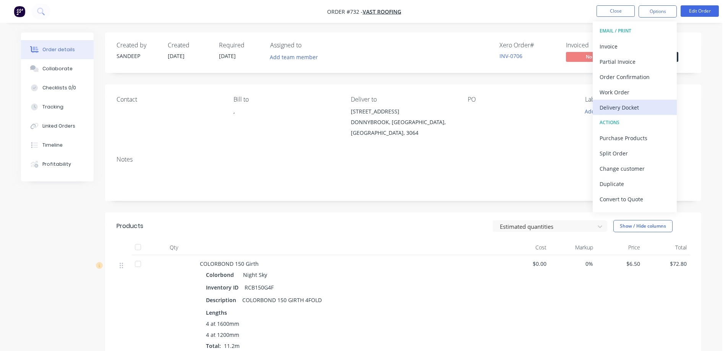
click at [620, 103] on div "Delivery Docket" at bounding box center [635, 107] width 70 height 11
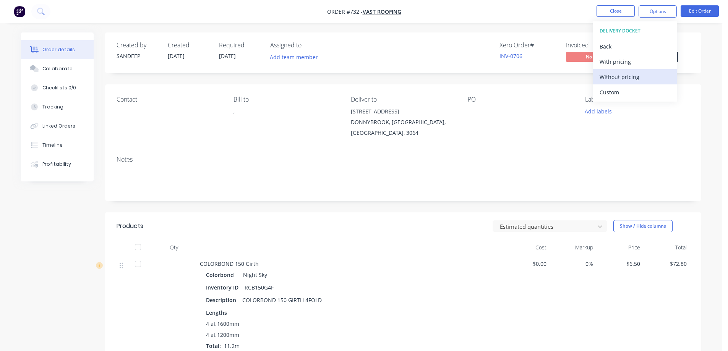
click at [613, 81] on div "Without pricing" at bounding box center [635, 76] width 70 height 11
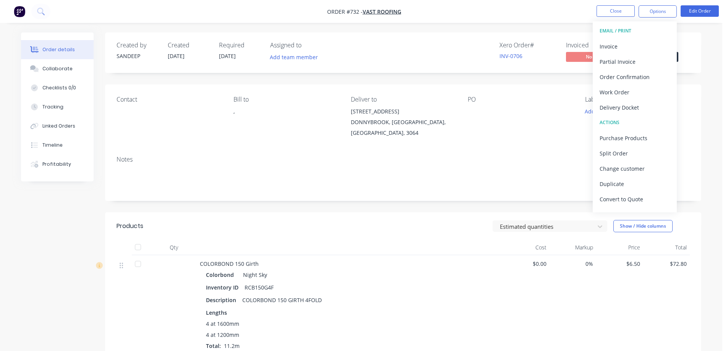
click at [595, 11] on ul "Close Options EMAIL / PRINT Invoice Partial Invoice Order Confirmation Work Ord…" at bounding box center [657, 11] width 141 height 12
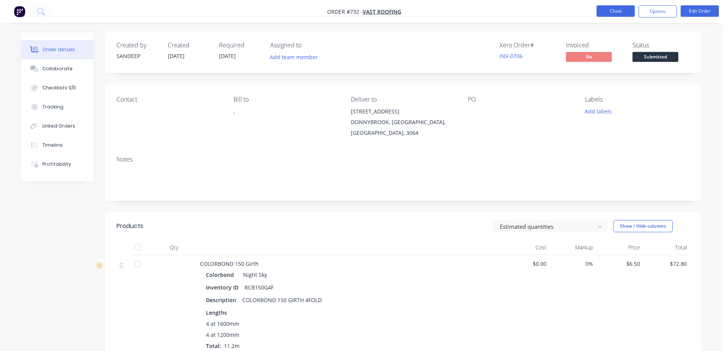
click at [598, 12] on button "Close" at bounding box center [616, 10] width 38 height 11
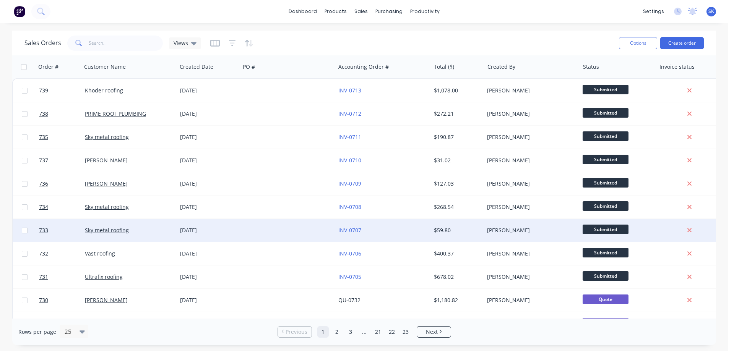
click at [184, 231] on div "[DATE]" at bounding box center [208, 231] width 57 height 8
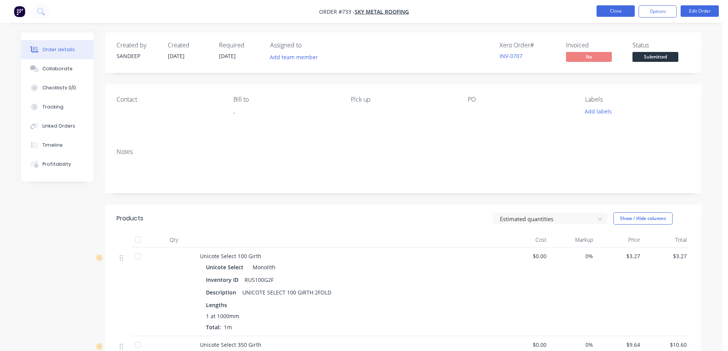
click at [620, 8] on button "Close" at bounding box center [616, 10] width 38 height 11
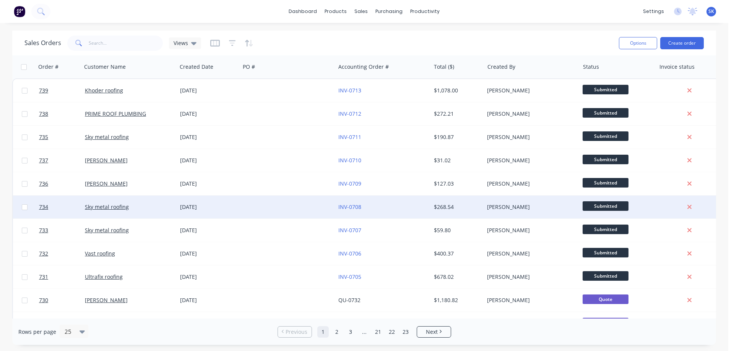
click at [224, 209] on div "[DATE]" at bounding box center [208, 207] width 57 height 8
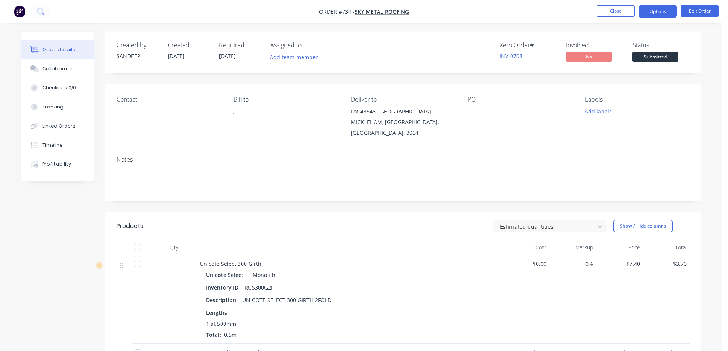
click at [662, 12] on button "Options" at bounding box center [658, 11] width 38 height 12
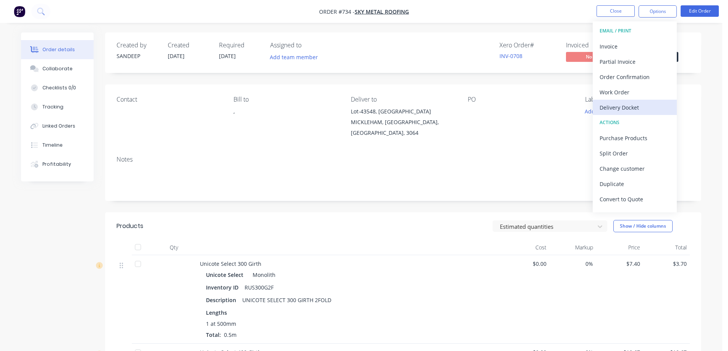
click at [624, 109] on div "Delivery Docket" at bounding box center [635, 107] width 70 height 11
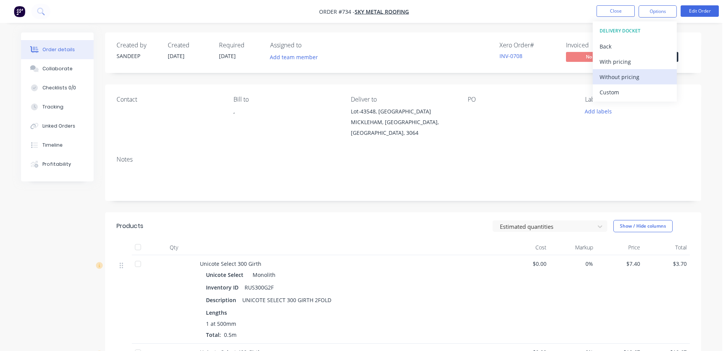
click at [619, 81] on div "Without pricing" at bounding box center [635, 76] width 70 height 11
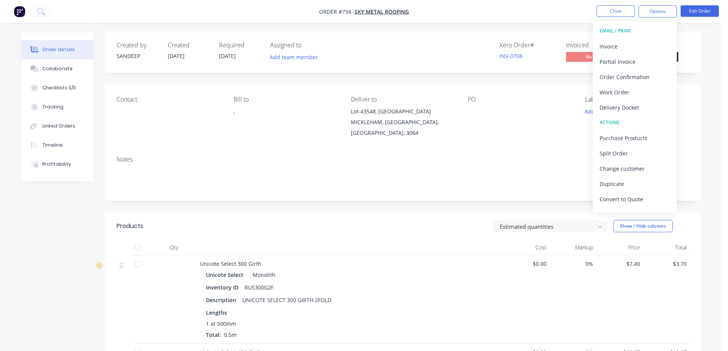
click at [504, 13] on nav "Order #734 - Sky metal roofing Close Options EMAIL / PRINT Invoice Partial Invo…" at bounding box center [364, 11] width 728 height 23
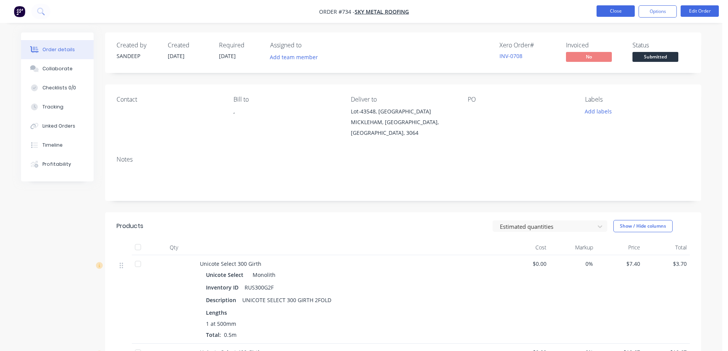
click at [605, 14] on button "Close" at bounding box center [616, 10] width 38 height 11
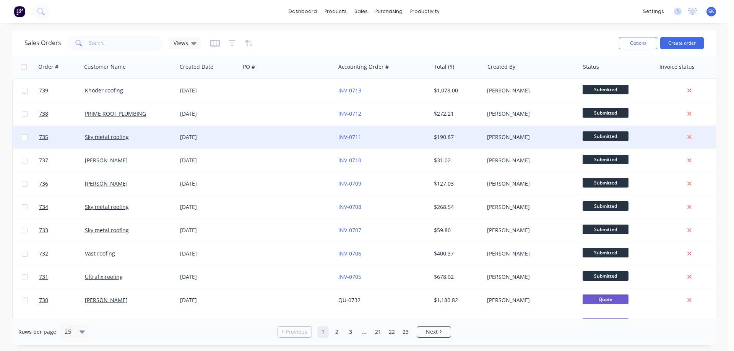
click at [300, 131] on div at bounding box center [287, 137] width 95 height 23
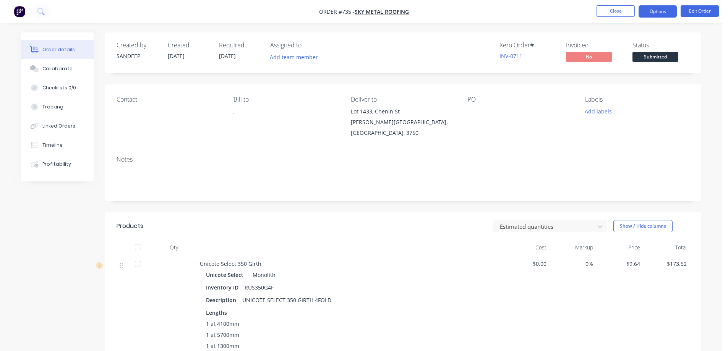
click at [655, 13] on button "Options" at bounding box center [658, 11] width 38 height 12
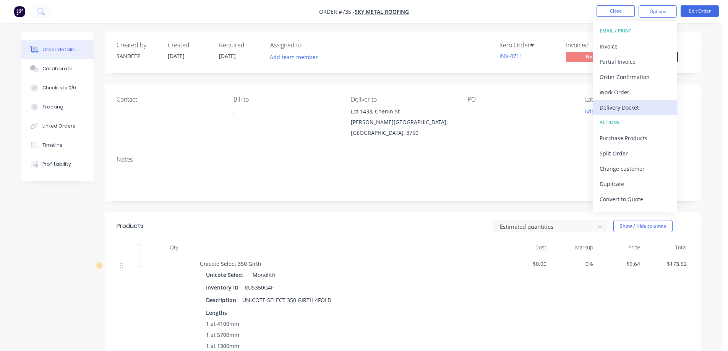
click at [627, 107] on div "Delivery Docket" at bounding box center [635, 107] width 70 height 11
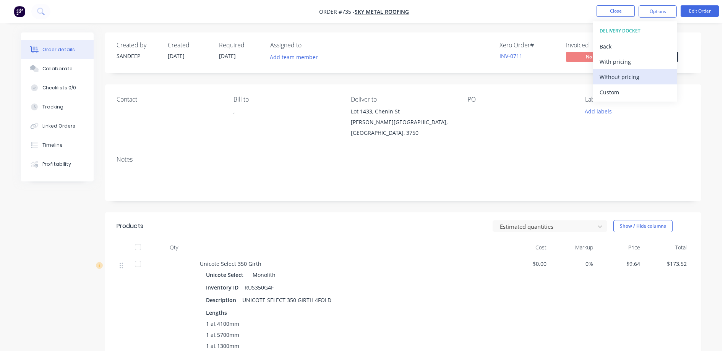
click at [610, 72] on div "Without pricing" at bounding box center [635, 76] width 70 height 11
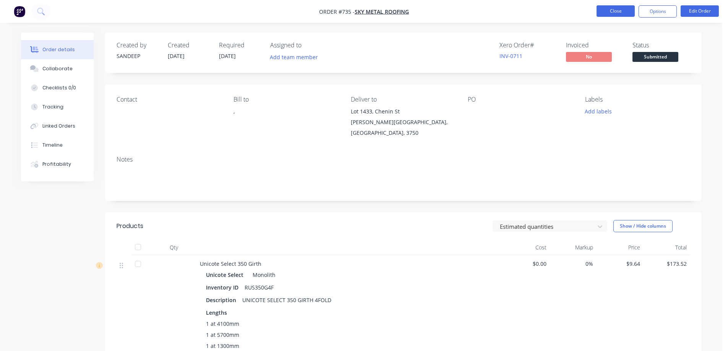
click at [606, 10] on button "Close" at bounding box center [616, 10] width 38 height 11
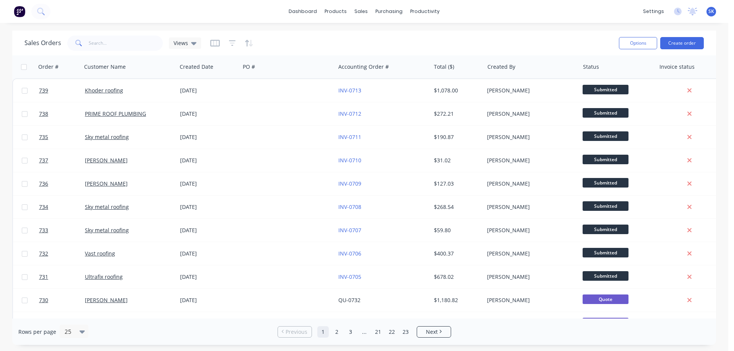
click at [18, 11] on img at bounding box center [19, 11] width 11 height 11
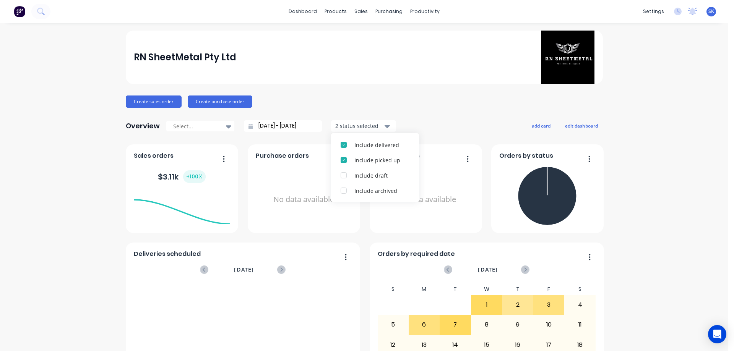
click at [21, 8] on img at bounding box center [19, 11] width 11 height 11
